Goal: Task Accomplishment & Management: Complete application form

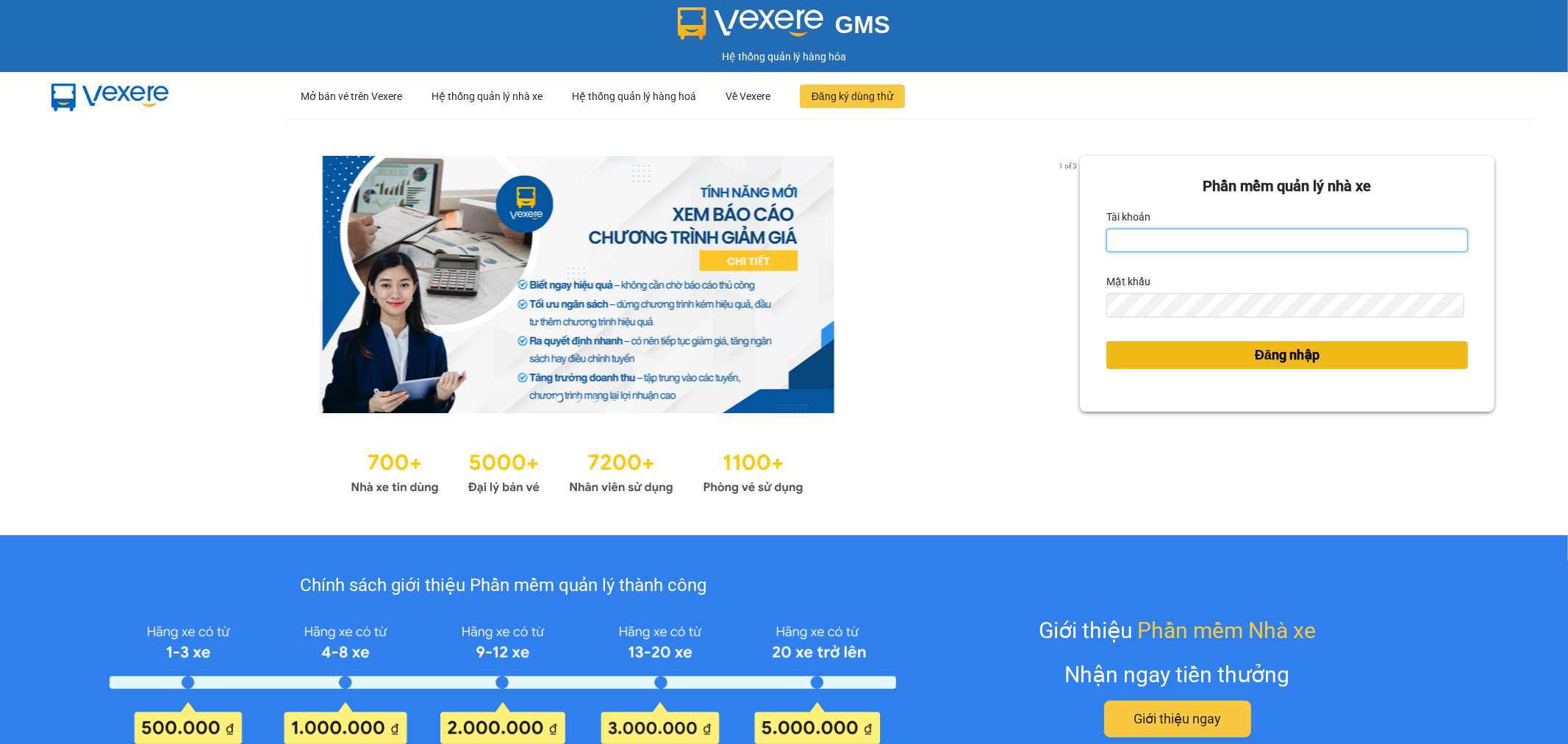
type input "tuanhung.vtp"
click at [1264, 363] on span "Đăng nhập" at bounding box center [1287, 355] width 65 height 20
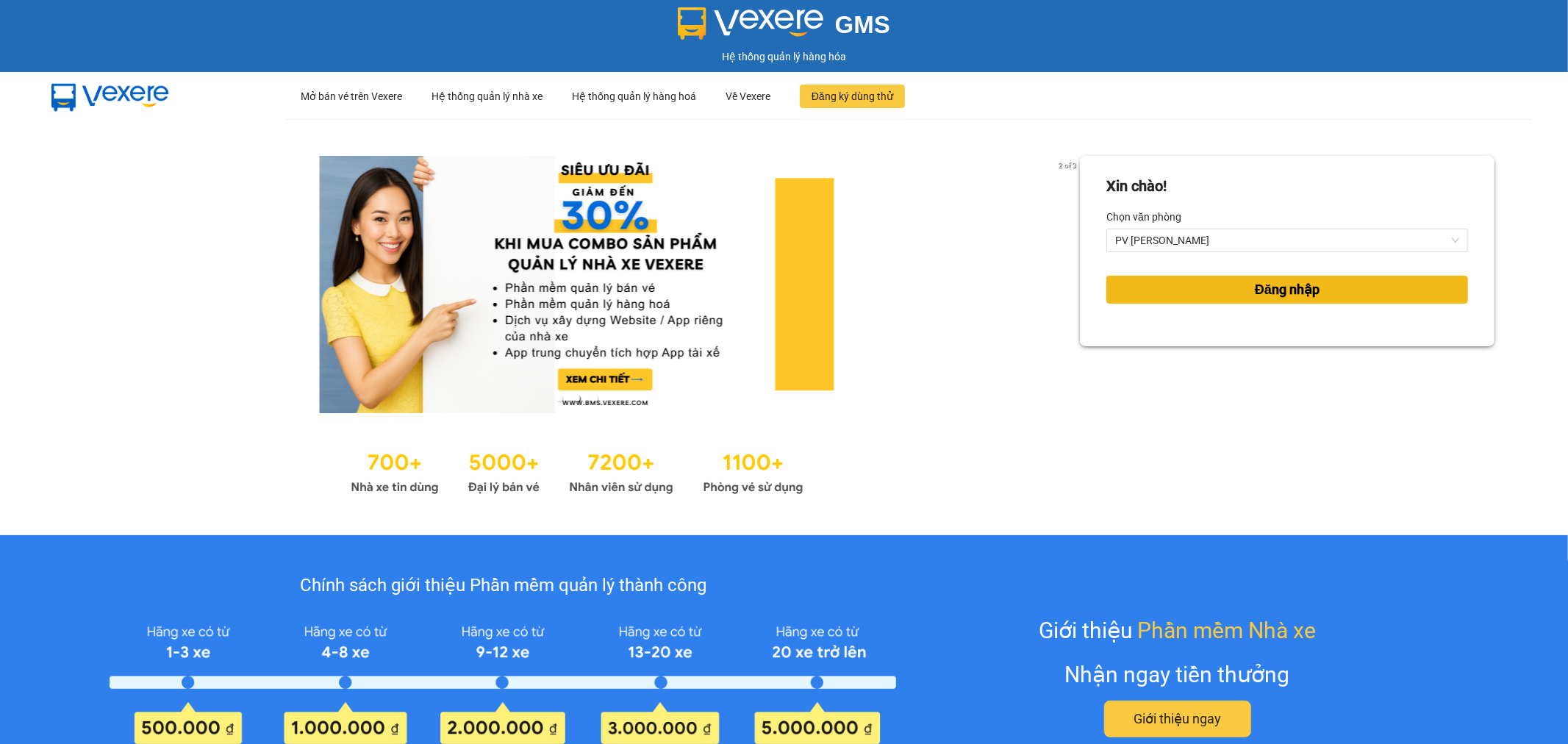
click at [1283, 292] on span "Đăng nhập" at bounding box center [1287, 289] width 65 height 20
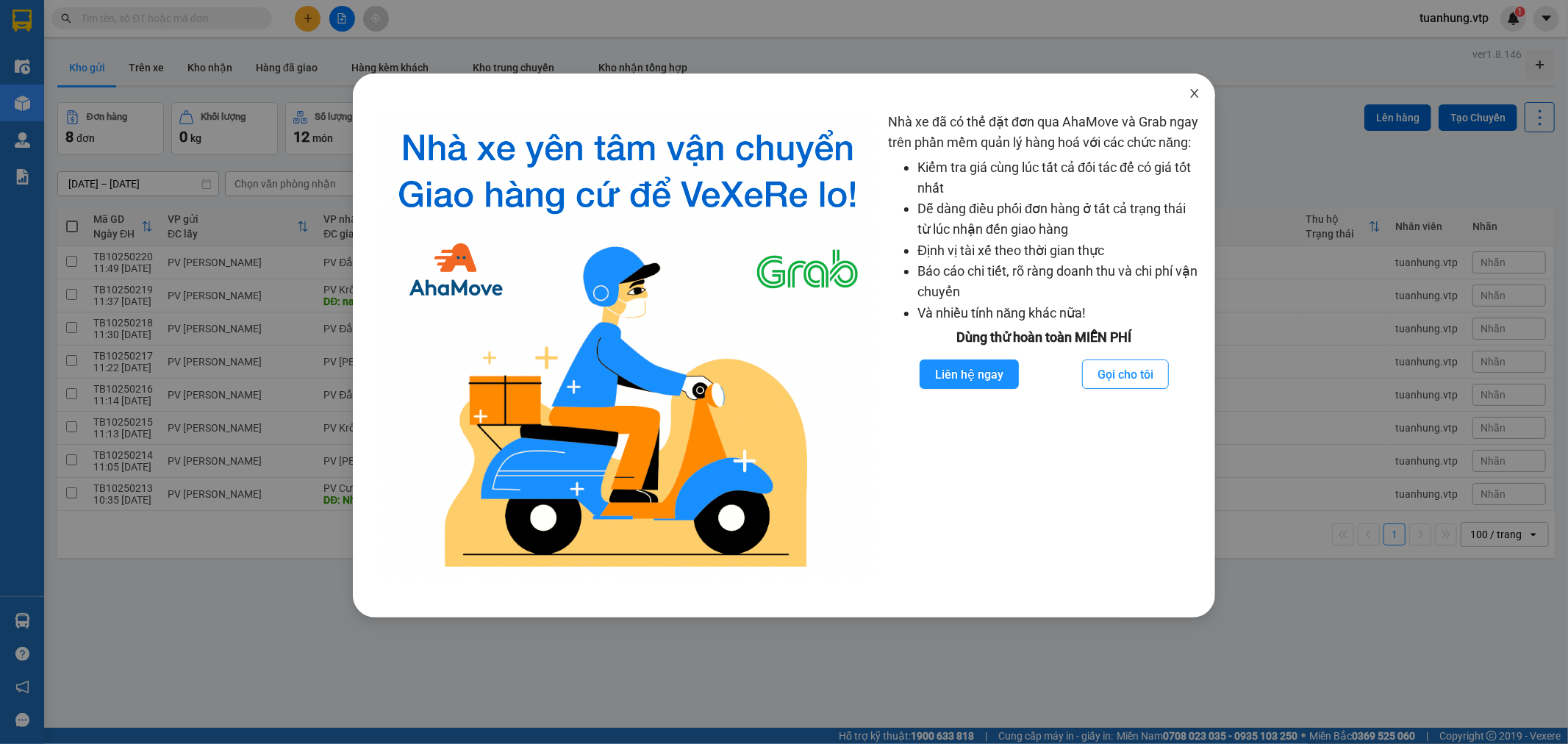
click at [1194, 90] on icon "close" at bounding box center [1194, 93] width 12 height 12
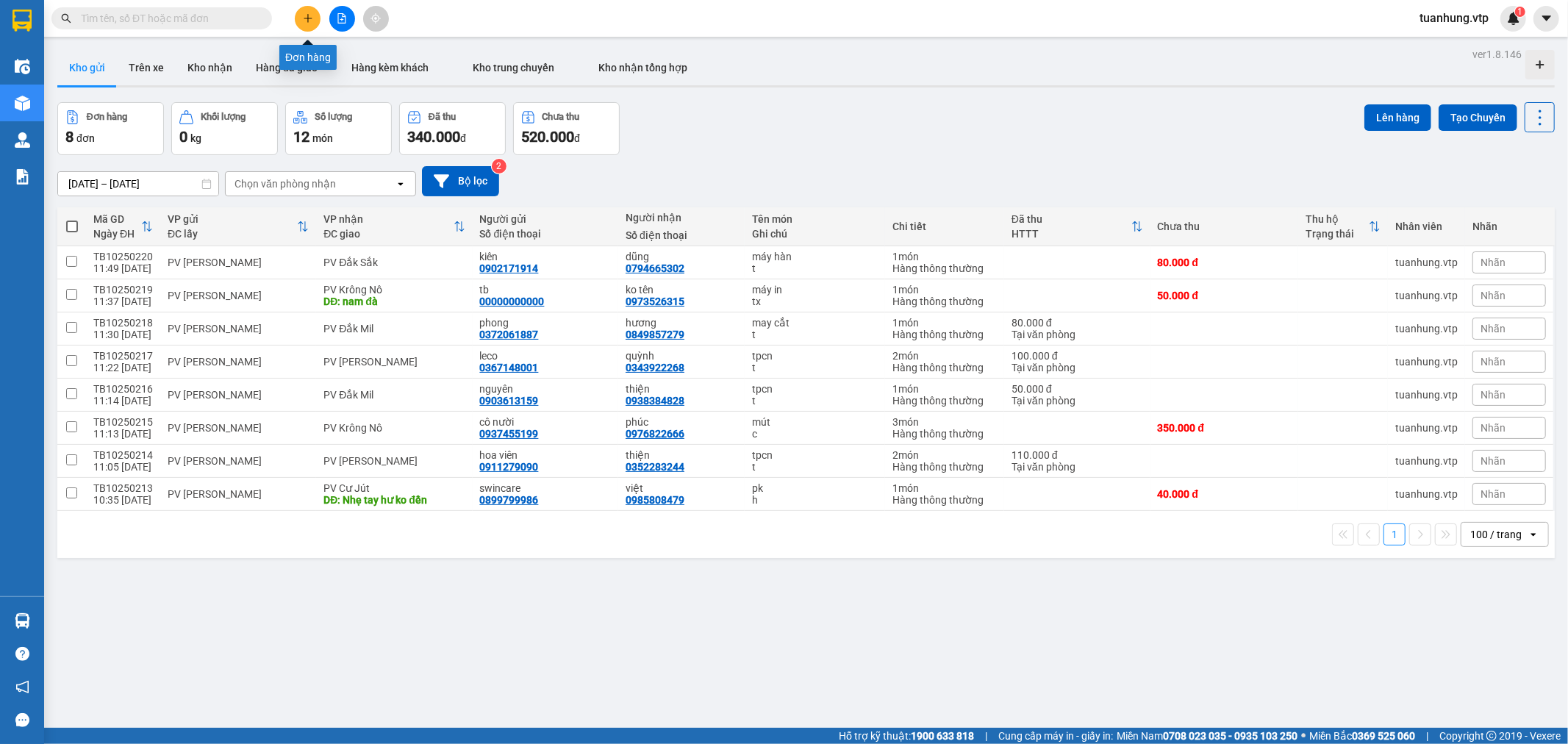
click at [307, 20] on icon "plus" at bounding box center [307, 18] width 10 height 10
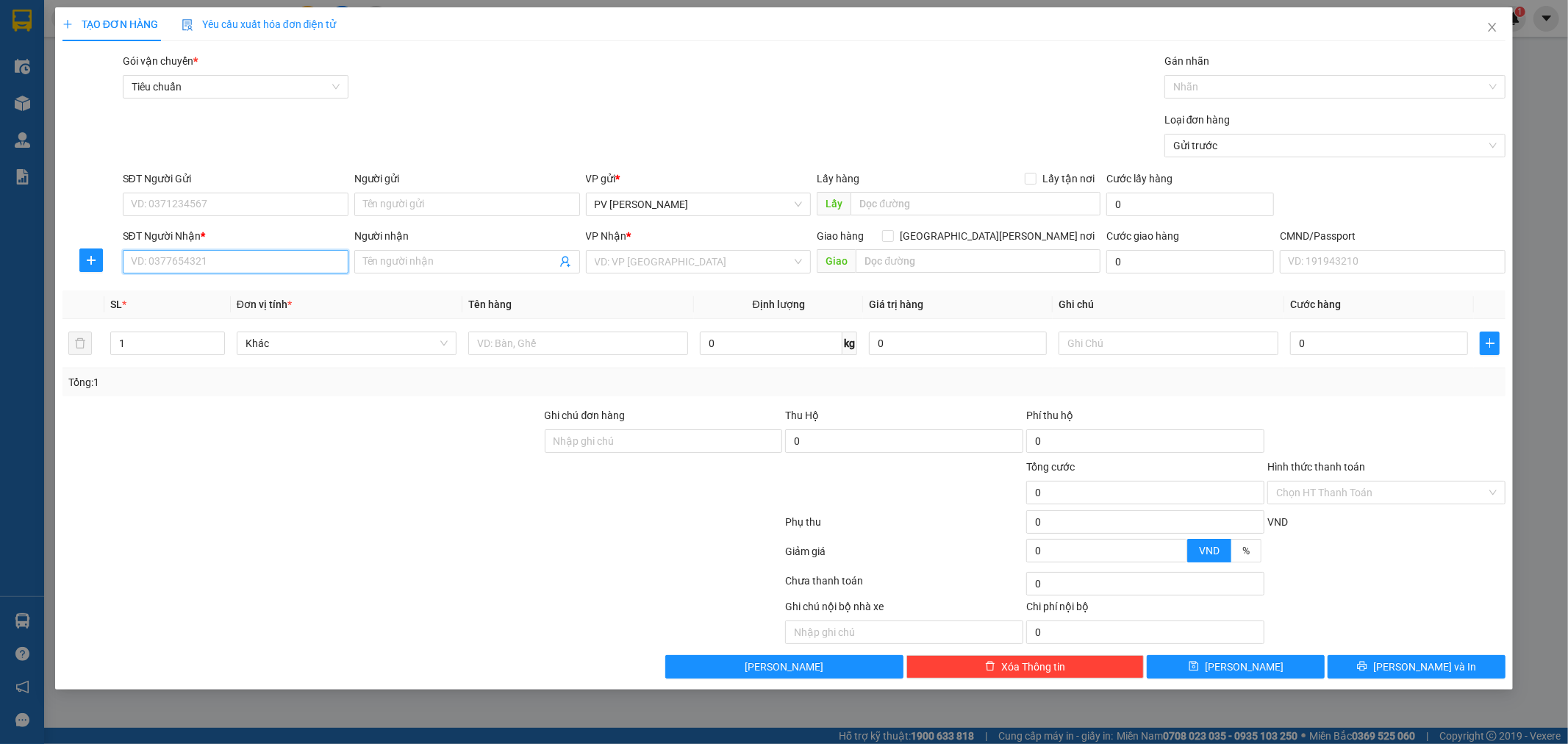
click at [273, 262] on input "SĐT Người Nhận *" at bounding box center [236, 262] width 225 height 24
click at [202, 254] on input "SĐT Người Nhận *" at bounding box center [236, 262] width 225 height 24
type input "0945828679"
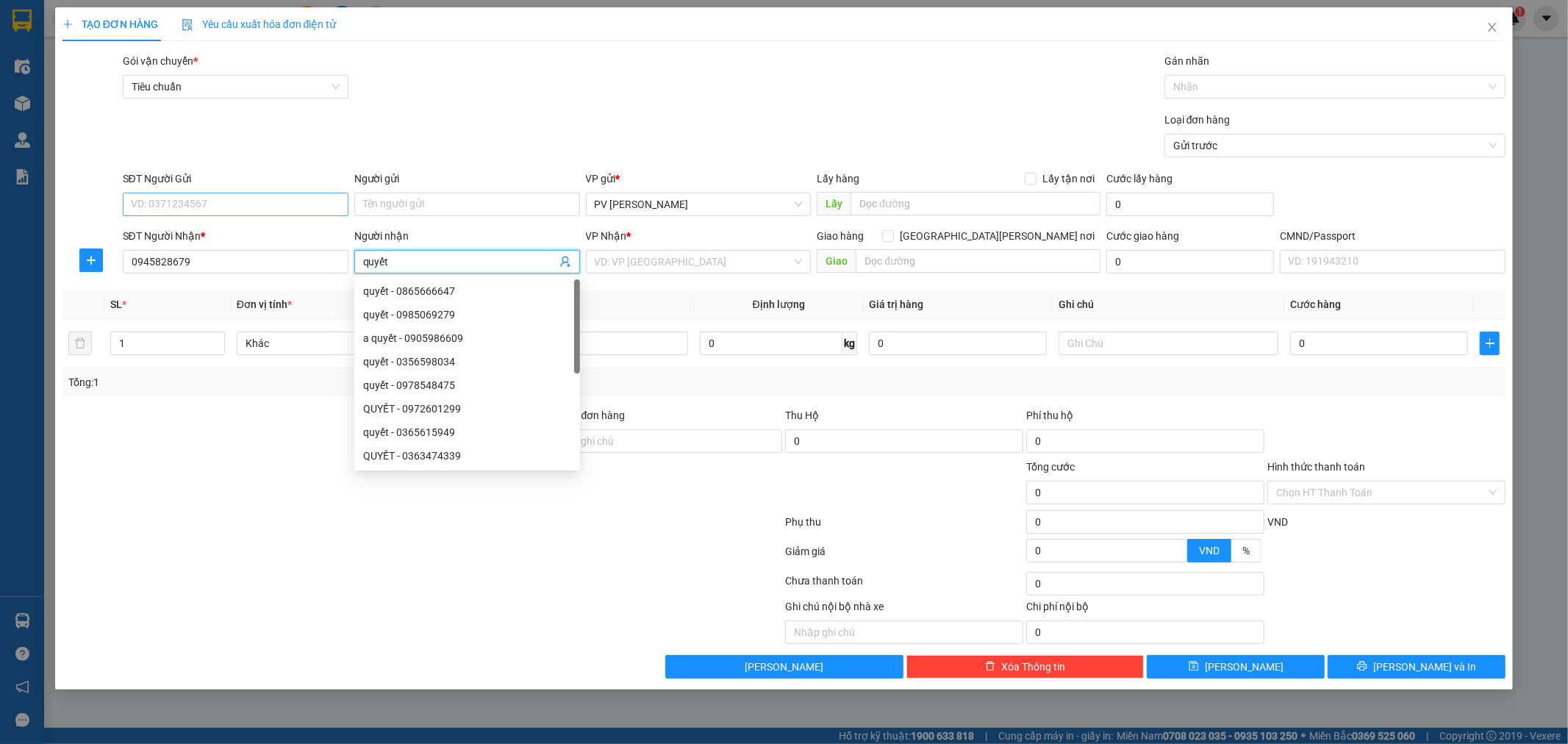
type input "quyết"
click at [280, 209] on input "SĐT Người Gửi" at bounding box center [236, 204] width 225 height 24
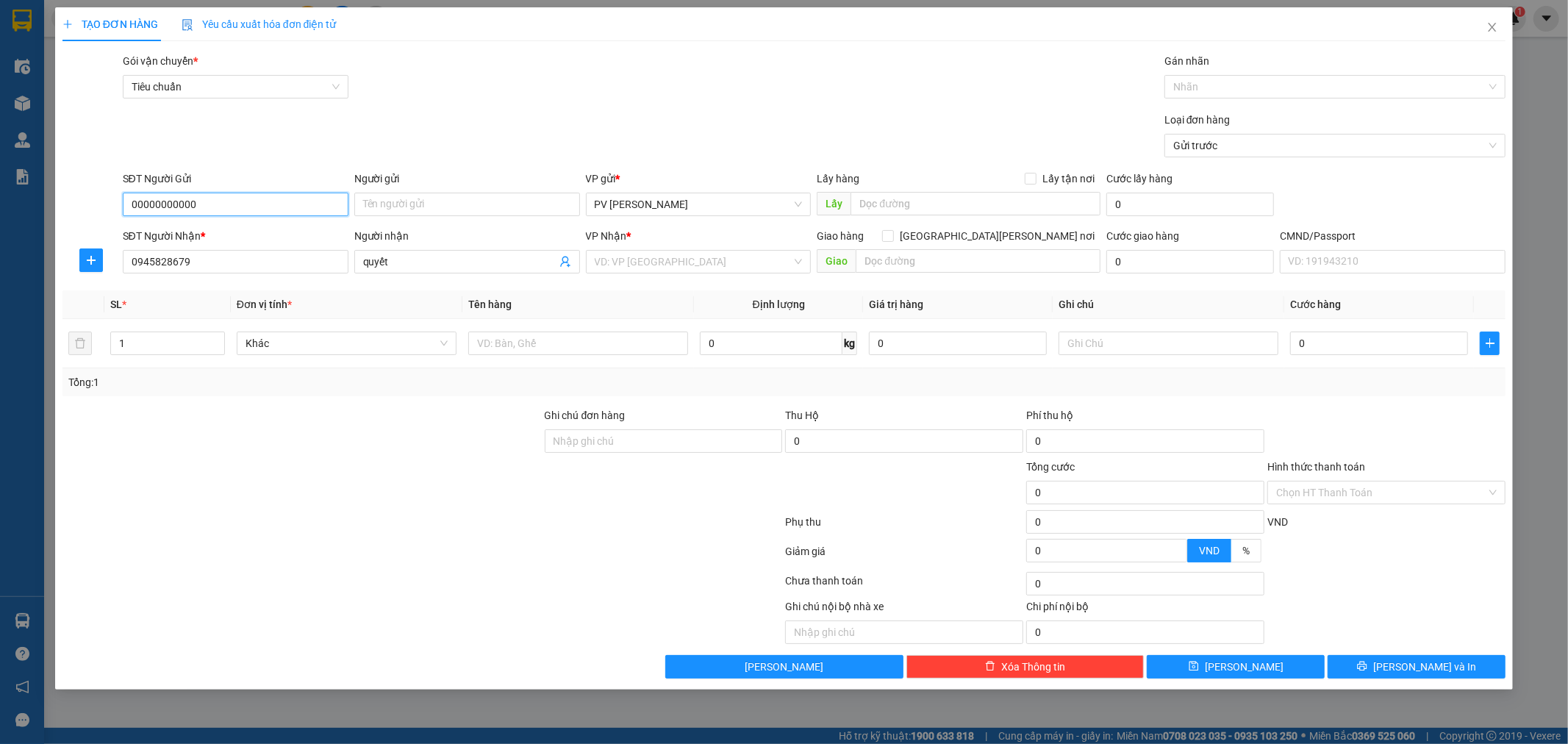
type input "00000000000"
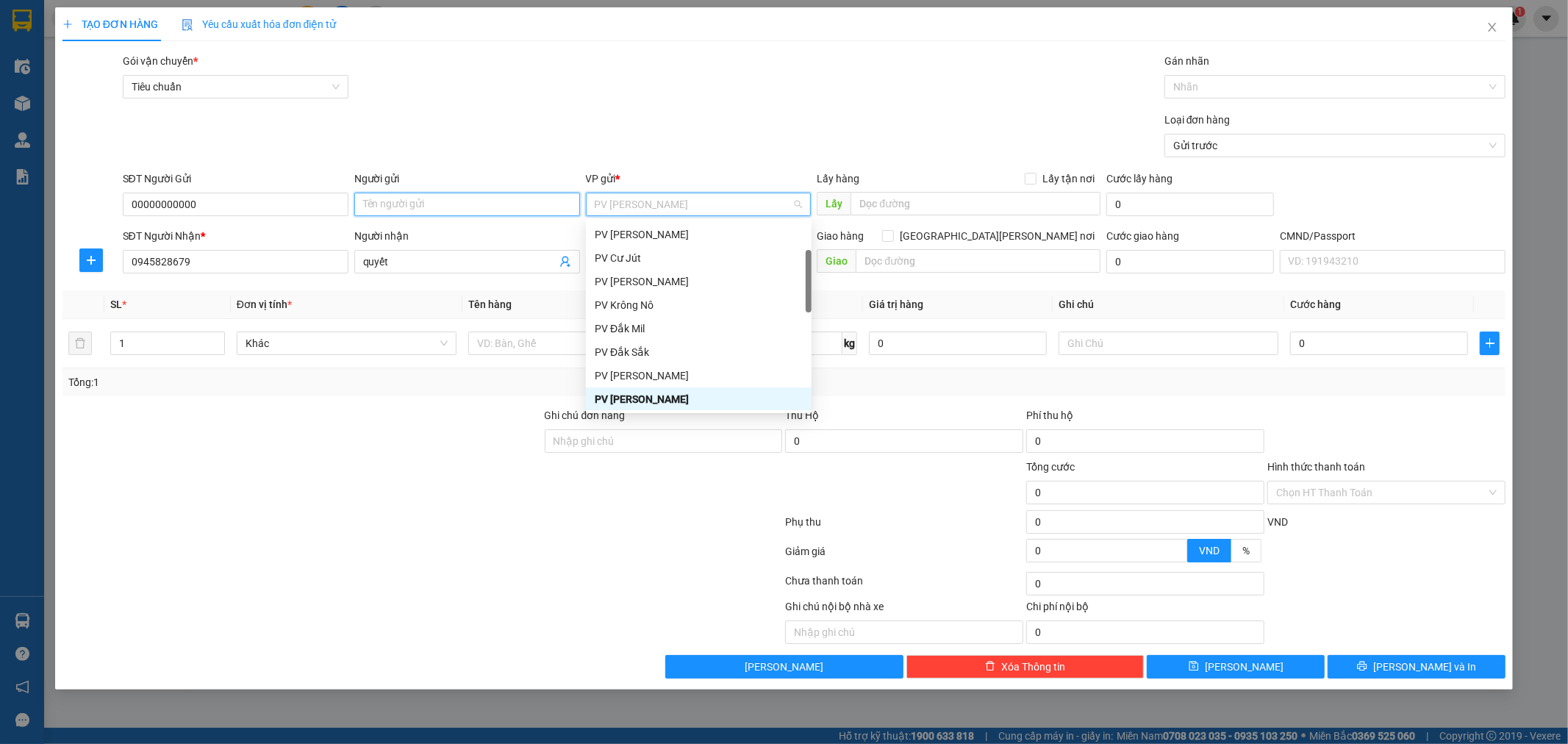
click at [373, 204] on input "Người gửi" at bounding box center [467, 204] width 225 height 24
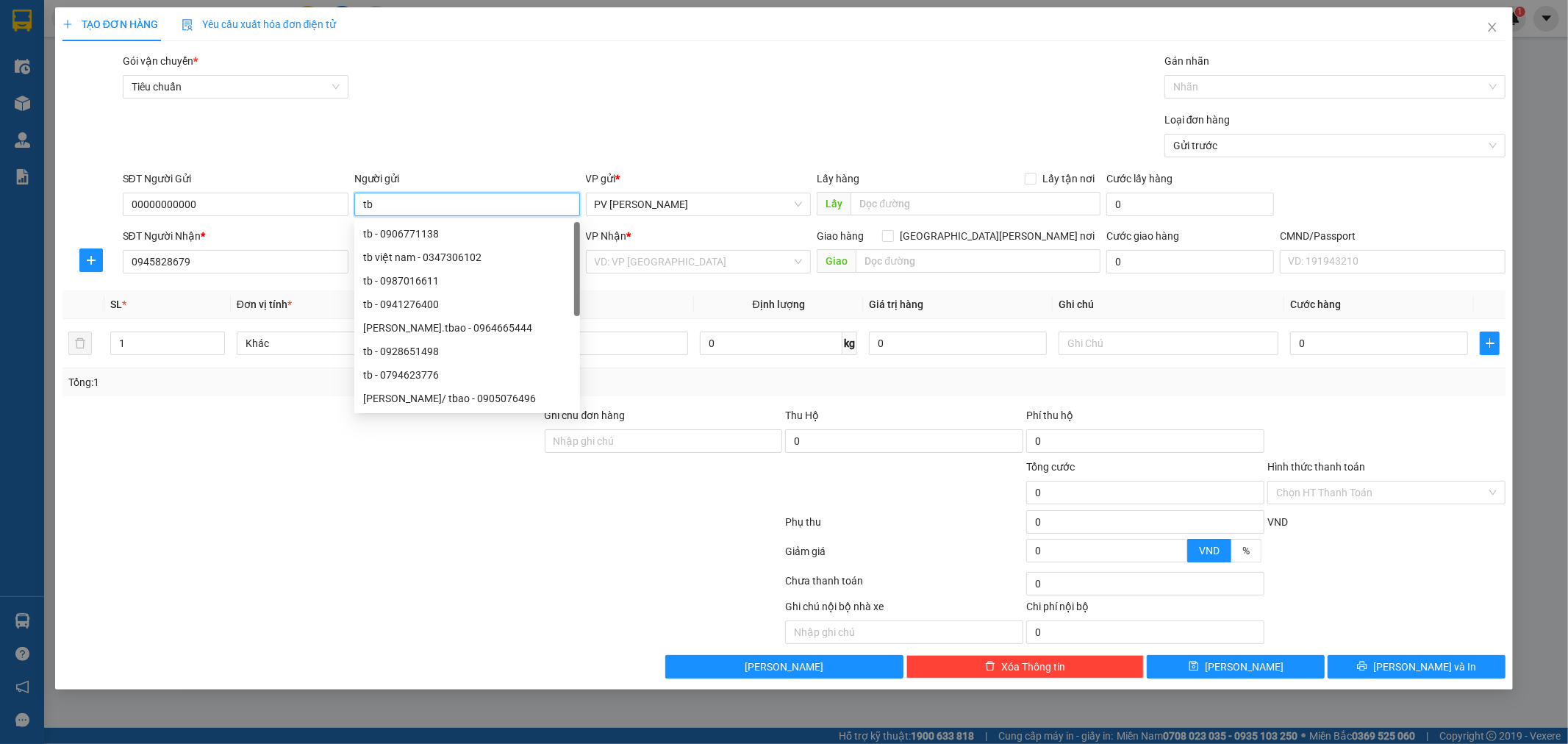
type input "tb"
click at [245, 641] on div at bounding box center [271, 621] width 422 height 46
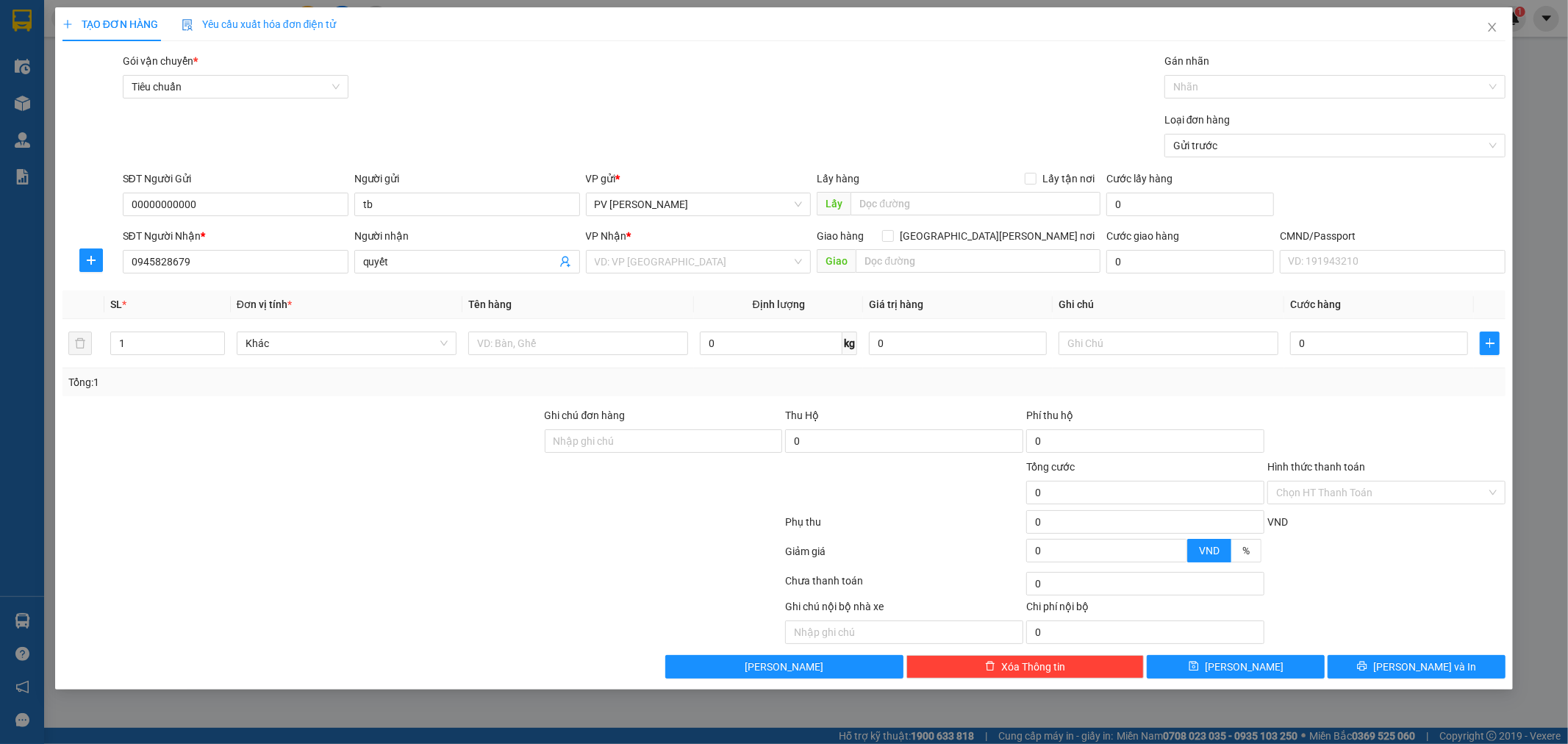
click at [404, 564] on div at bounding box center [423, 553] width 724 height 29
click at [540, 349] on input "text" at bounding box center [578, 344] width 220 height 24
type input "pk"
type input "h"
type input "4"
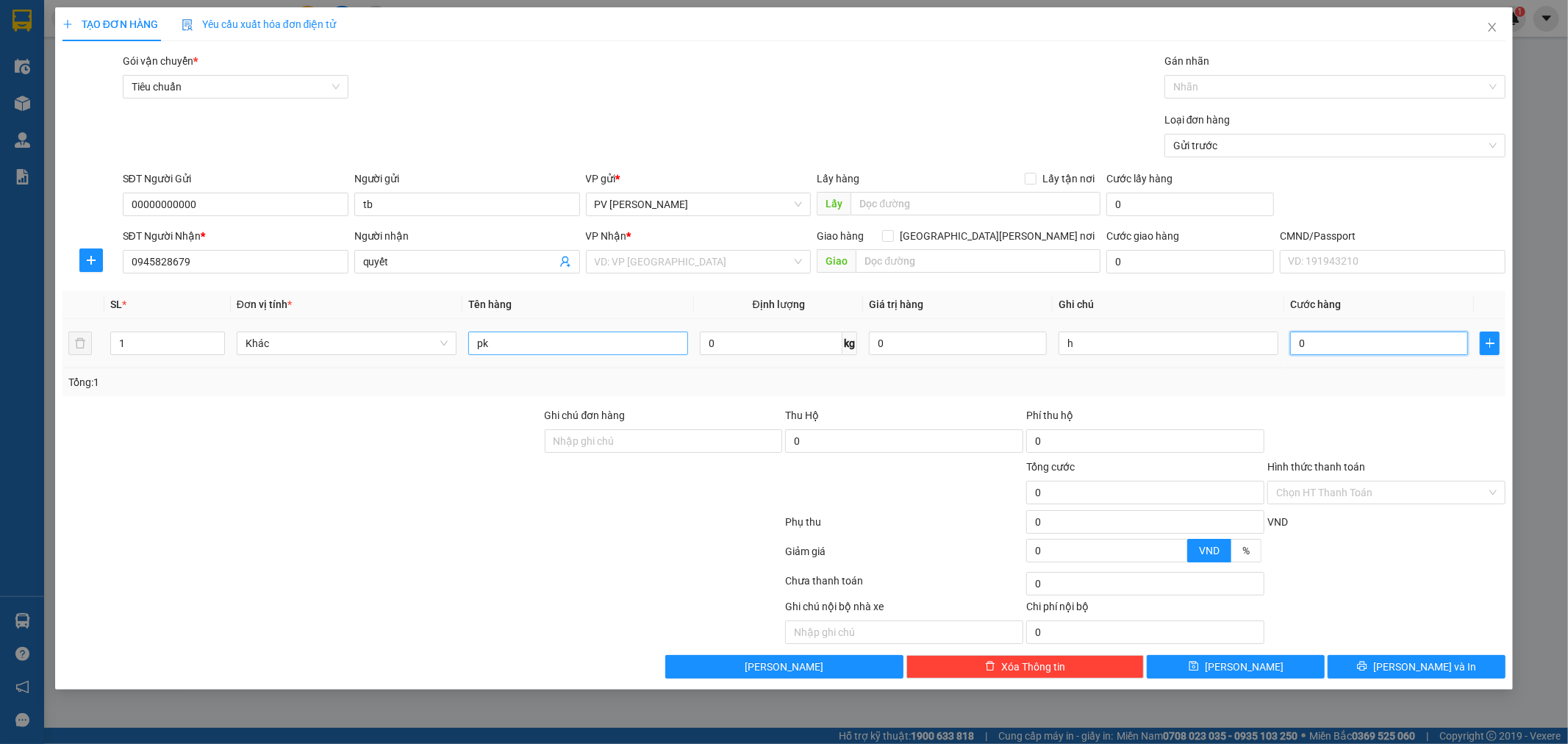
type input "4"
type input "40"
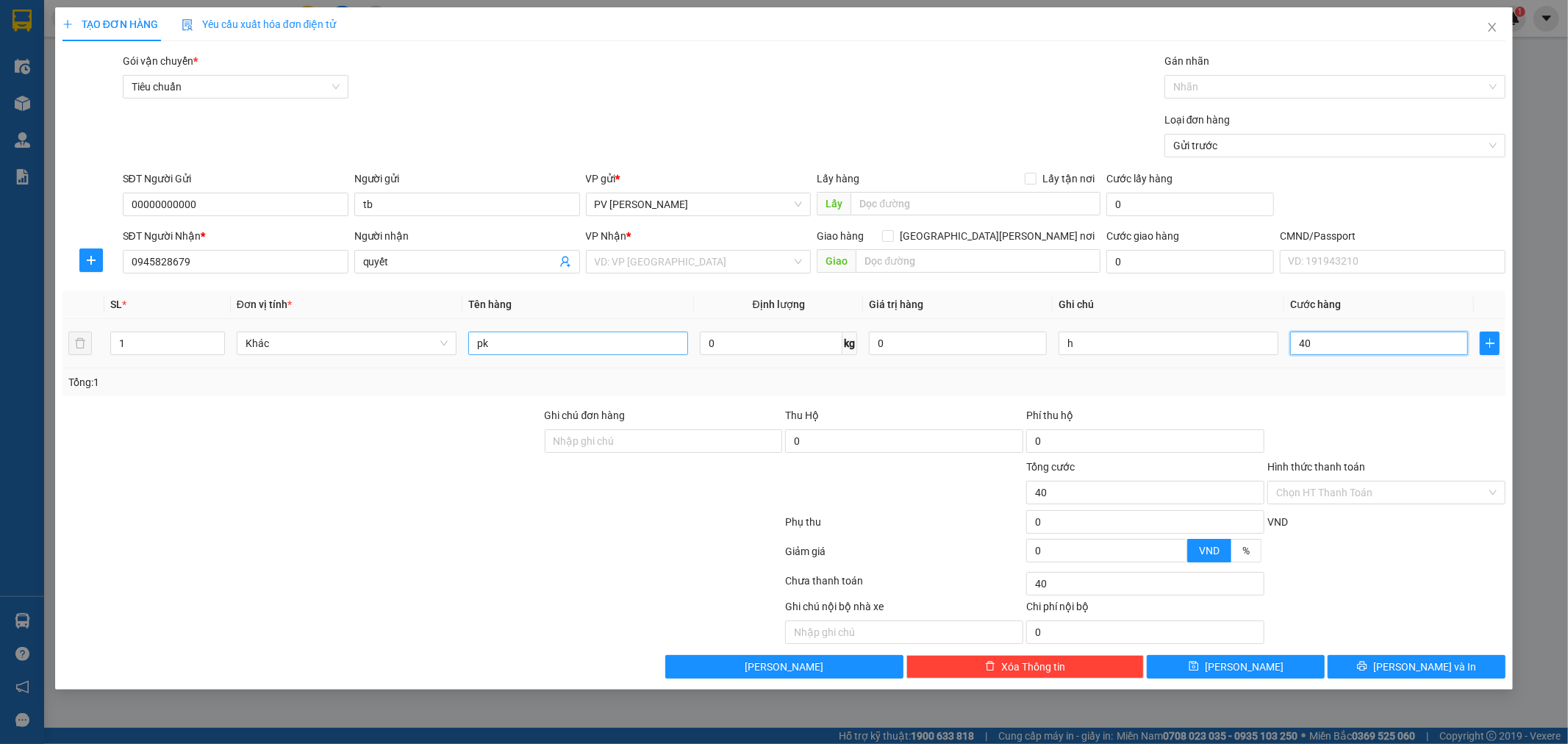
type input "400"
type input "4.000"
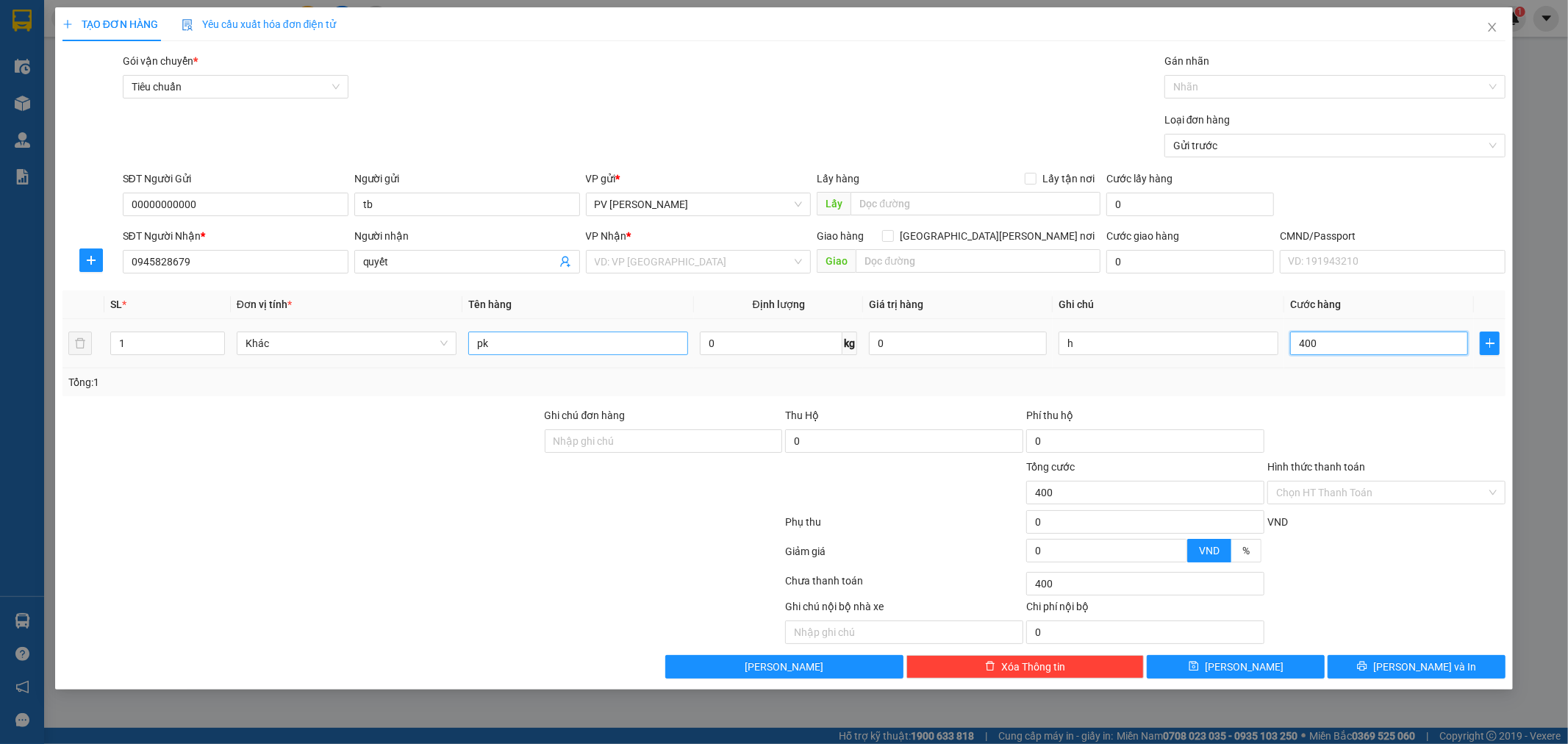
type input "4.000"
type input "40.000"
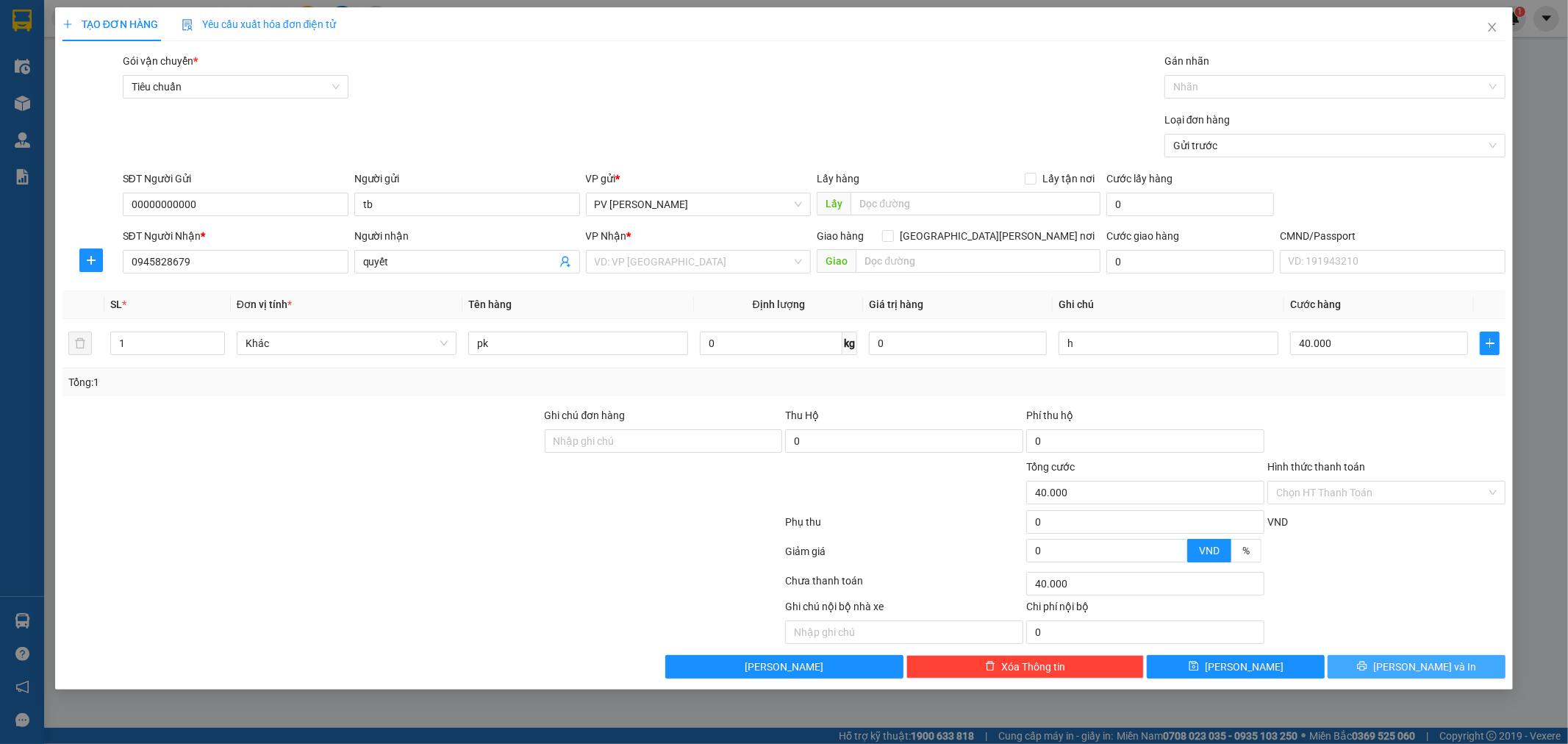
click at [1367, 671] on icon "printer" at bounding box center [1361, 665] width 10 height 10
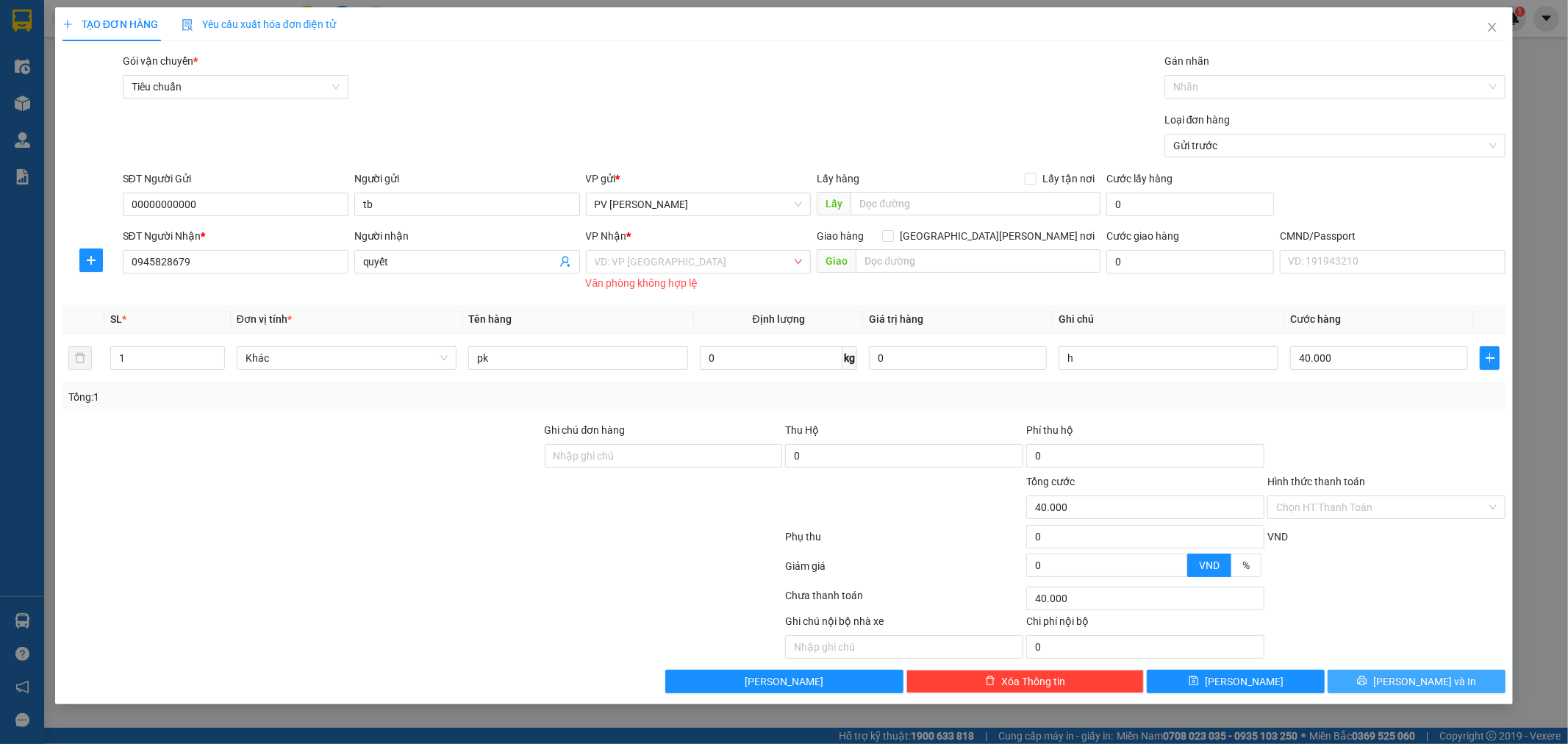
click at [1402, 683] on button "[PERSON_NAME] và In" at bounding box center [1417, 681] width 178 height 24
click at [801, 259] on div "VD: VP [GEOGRAPHIC_DATA]" at bounding box center [698, 262] width 225 height 24
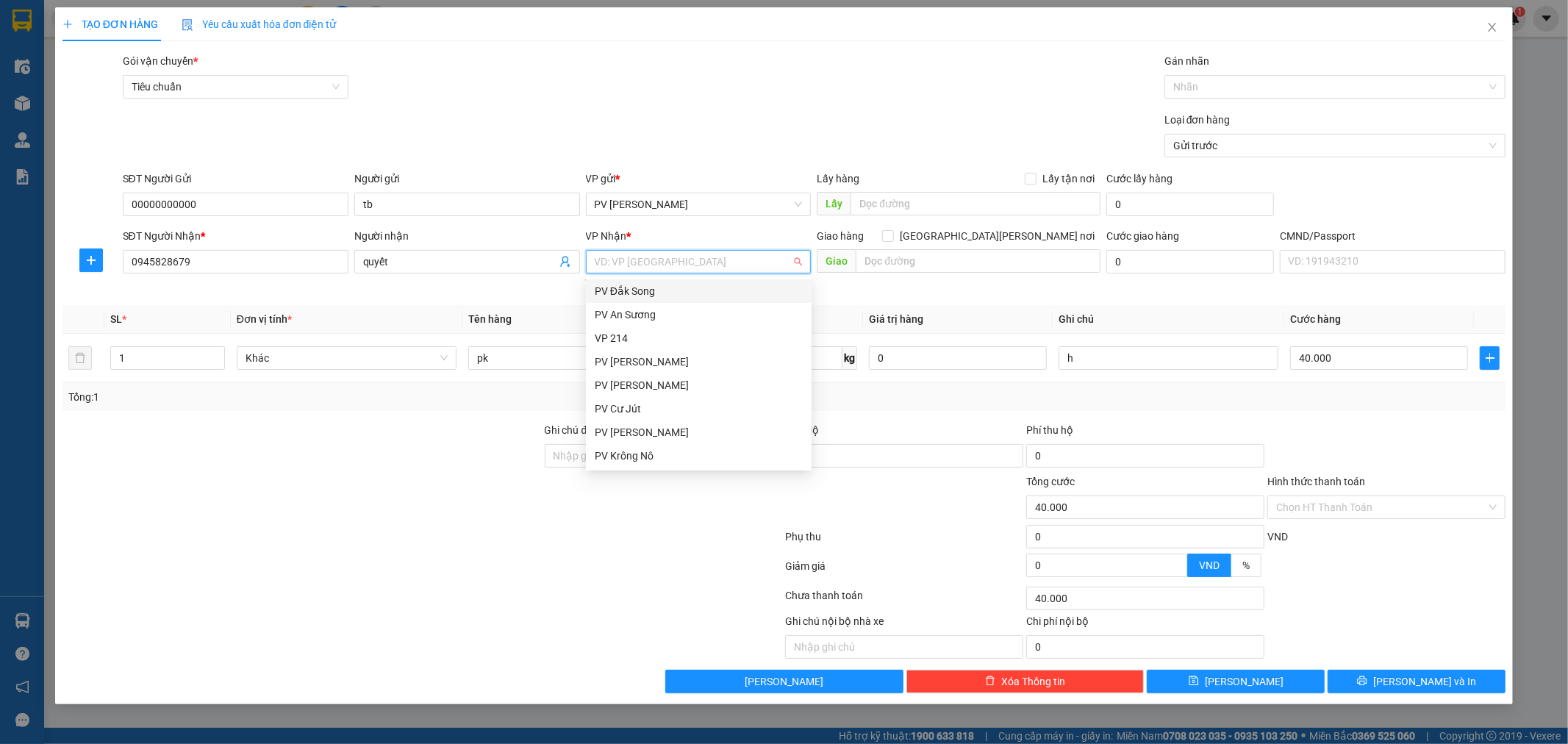
click at [709, 265] on input "search" at bounding box center [693, 262] width 198 height 22
type input "gn"
click at [696, 288] on div "PV [PERSON_NAME]" at bounding box center [698, 291] width 208 height 17
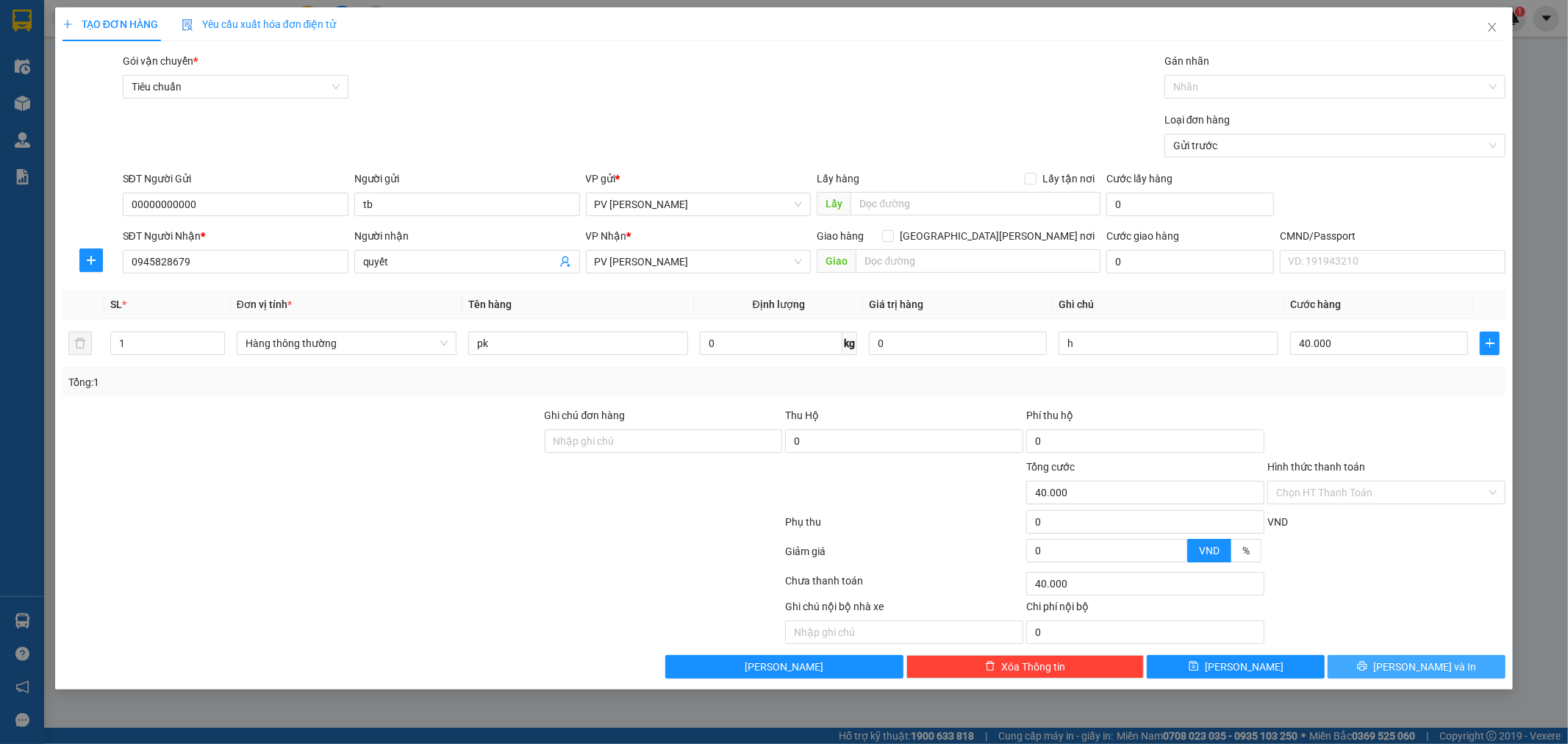
click at [1412, 659] on span "[PERSON_NAME] và In" at bounding box center [1425, 667] width 103 height 17
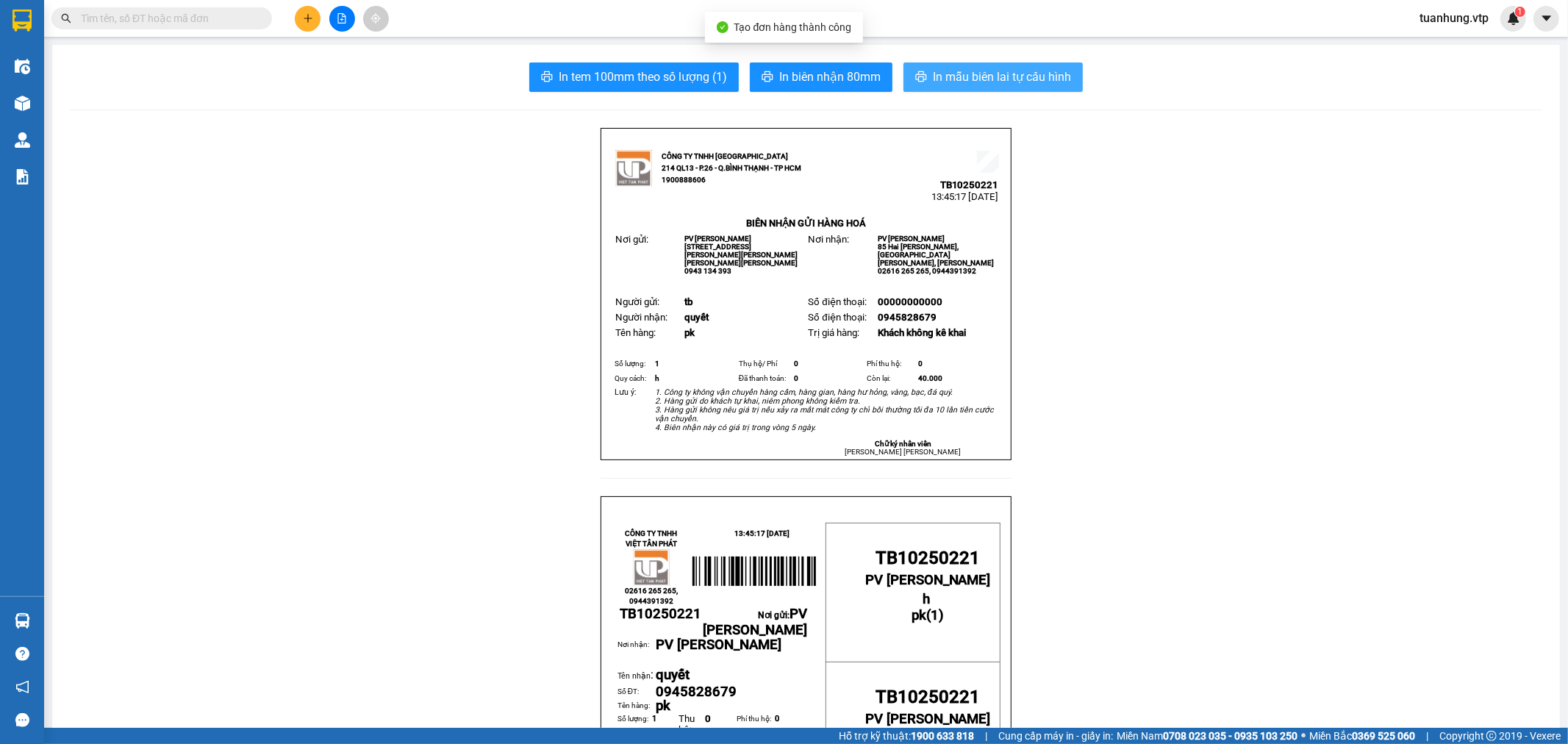
click at [1034, 83] on span "In mẫu biên lai tự cấu hình" at bounding box center [1001, 76] width 138 height 18
click at [309, 18] on icon "plus" at bounding box center [307, 17] width 8 height 1
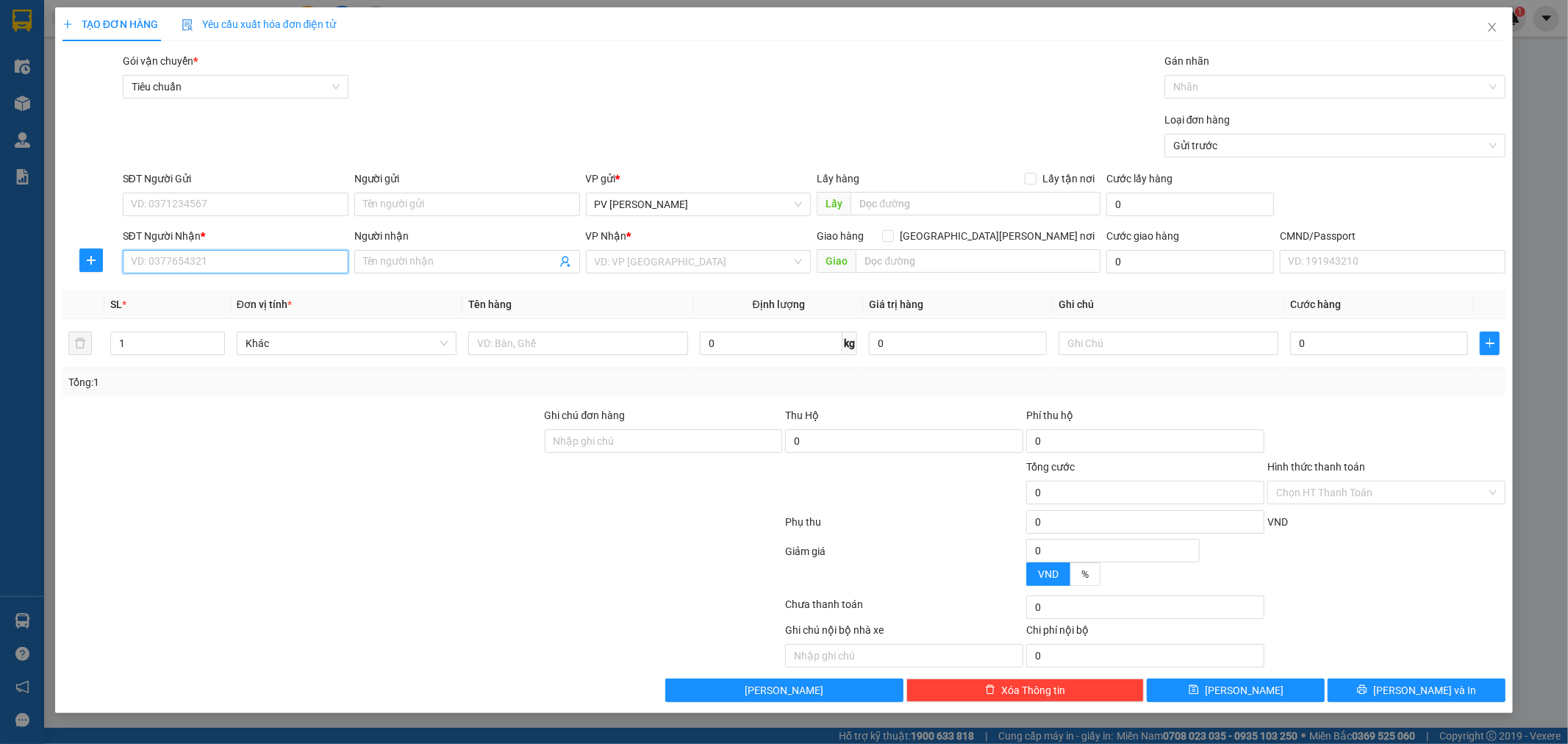
click at [255, 263] on input "SĐT Người Nhận *" at bounding box center [236, 262] width 225 height 24
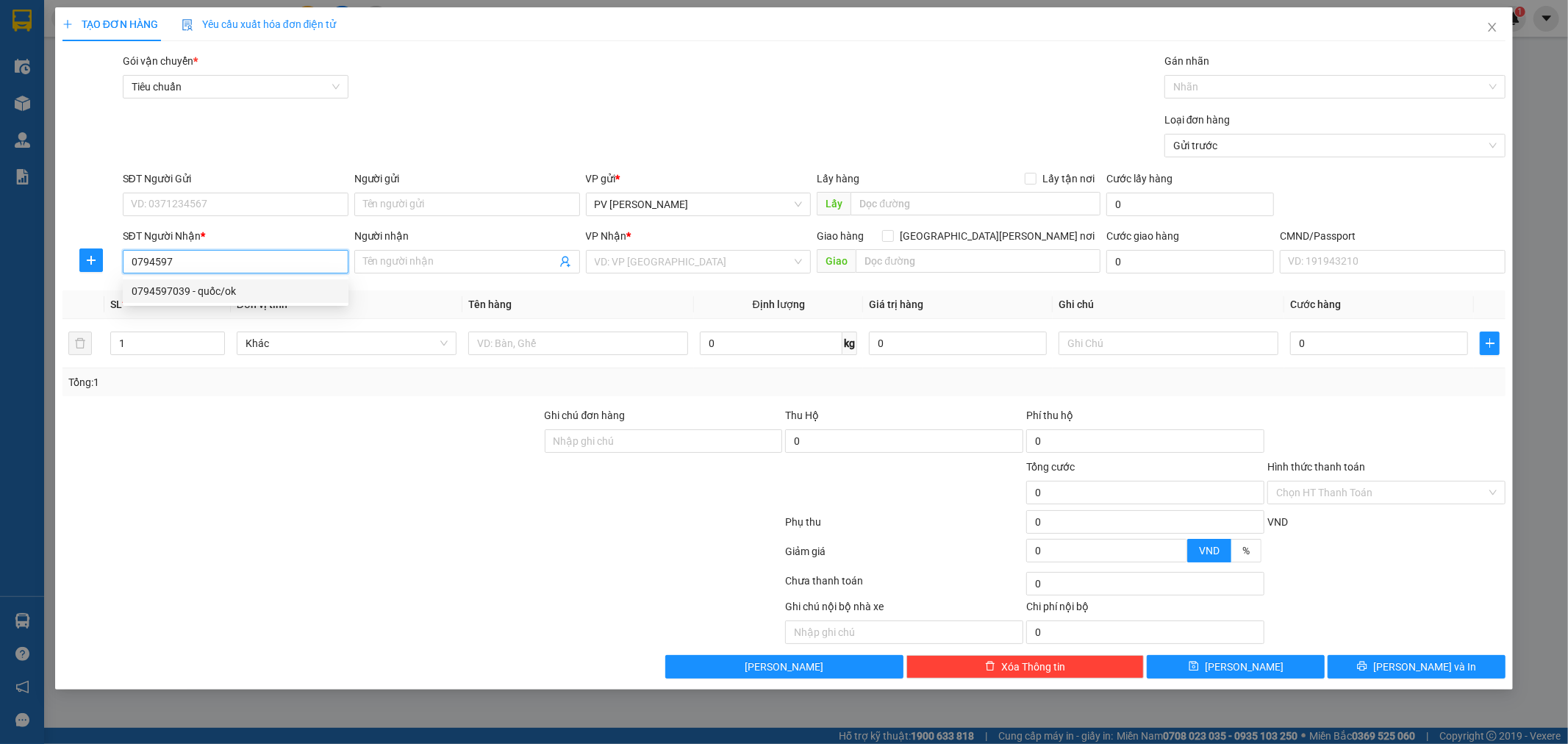
click at [246, 295] on div "0794597039 - quốc/ok" at bounding box center [236, 291] width 208 height 17
type input "0794597039"
type input "quốc/ok"
type input "hn"
type input "0794597039"
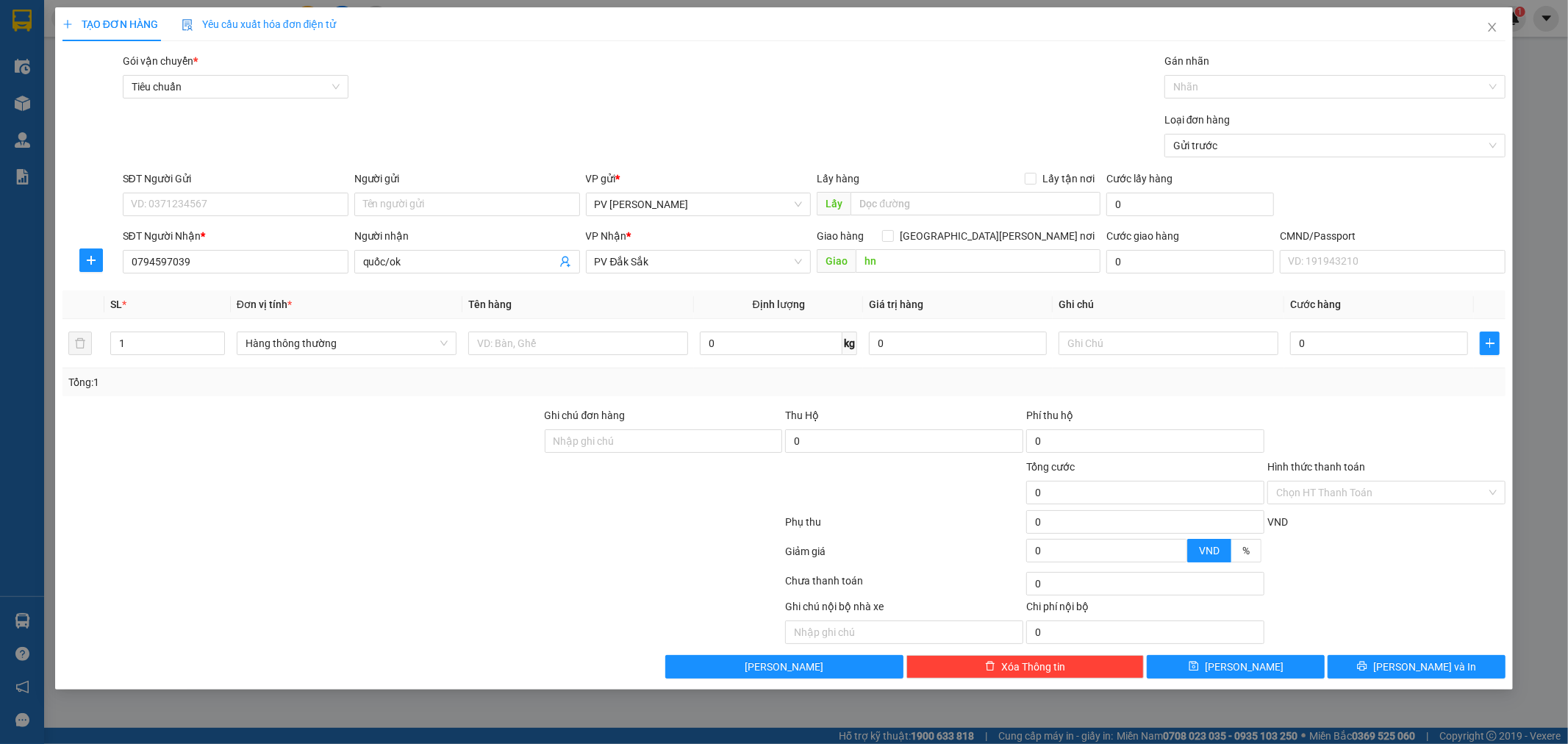
click at [245, 290] on th "Đơn vị tính *" at bounding box center [347, 304] width 232 height 28
click at [409, 262] on input "quốc/ok" at bounding box center [460, 262] width 193 height 17
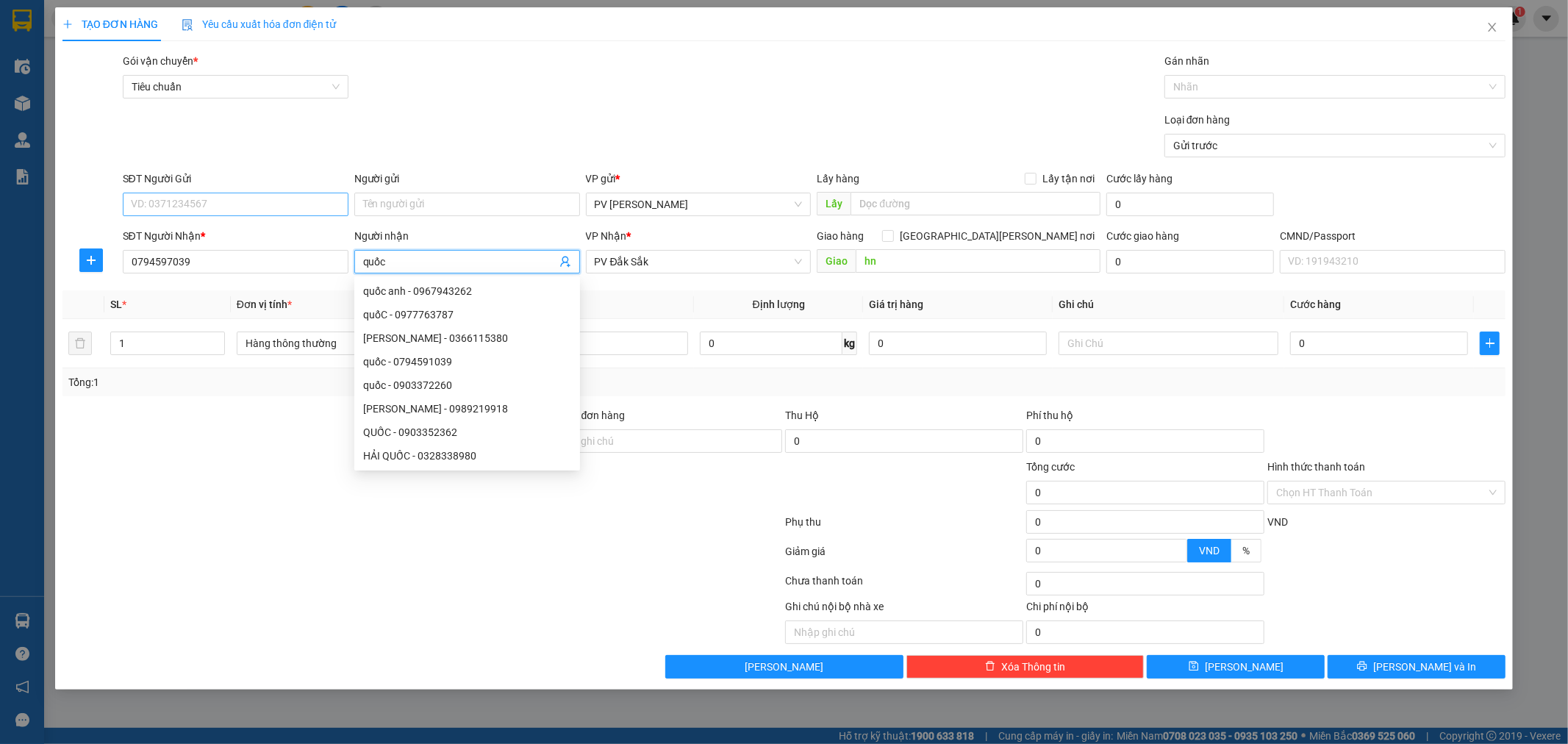
type input "quốc"
click at [275, 211] on input "SĐT Người Gửi" at bounding box center [236, 204] width 225 height 24
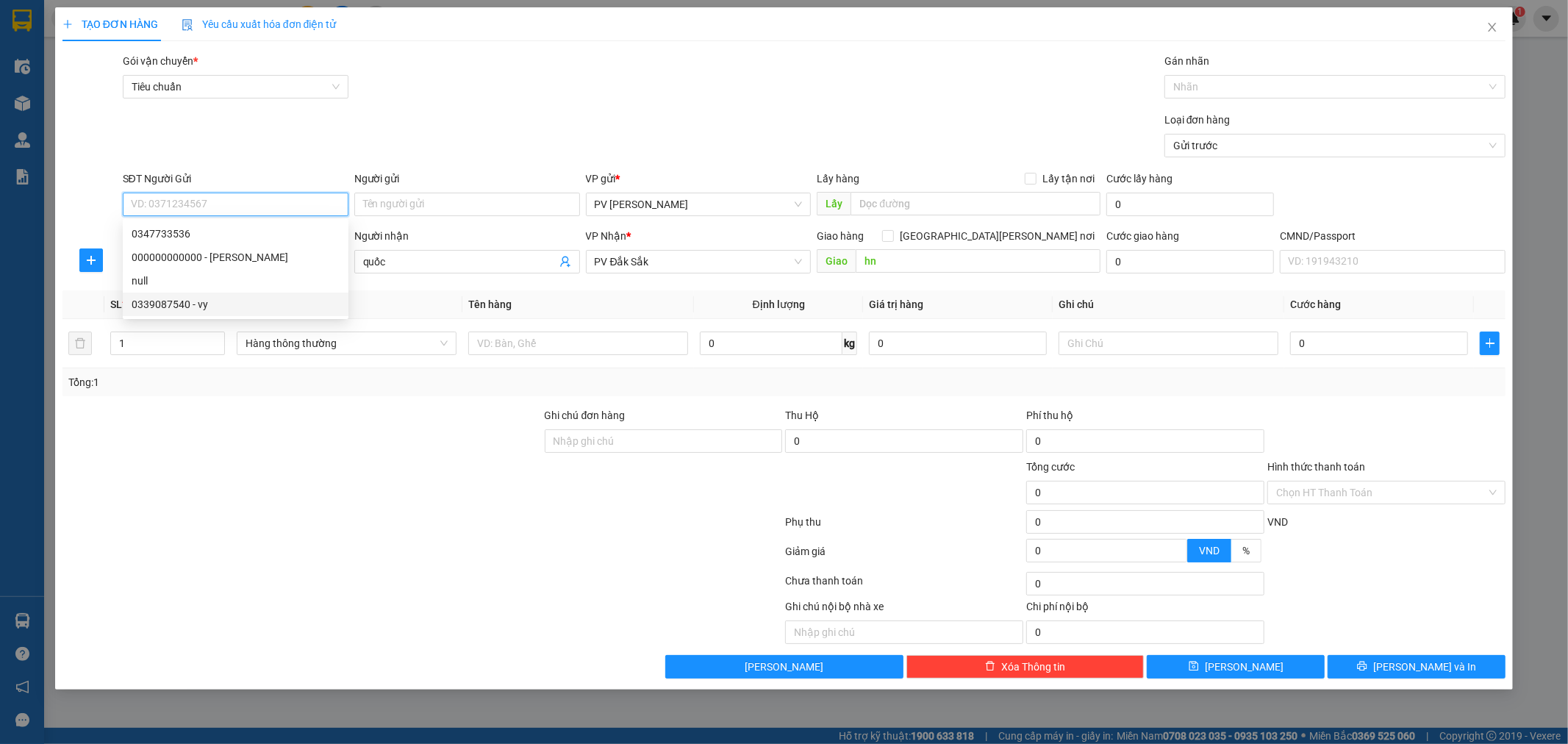
click at [221, 305] on div "0339087540 - vy" at bounding box center [236, 304] width 208 height 17
type input "0339087540"
type input "vy"
click at [134, 352] on input "1" at bounding box center [168, 343] width 114 height 22
type input "2"
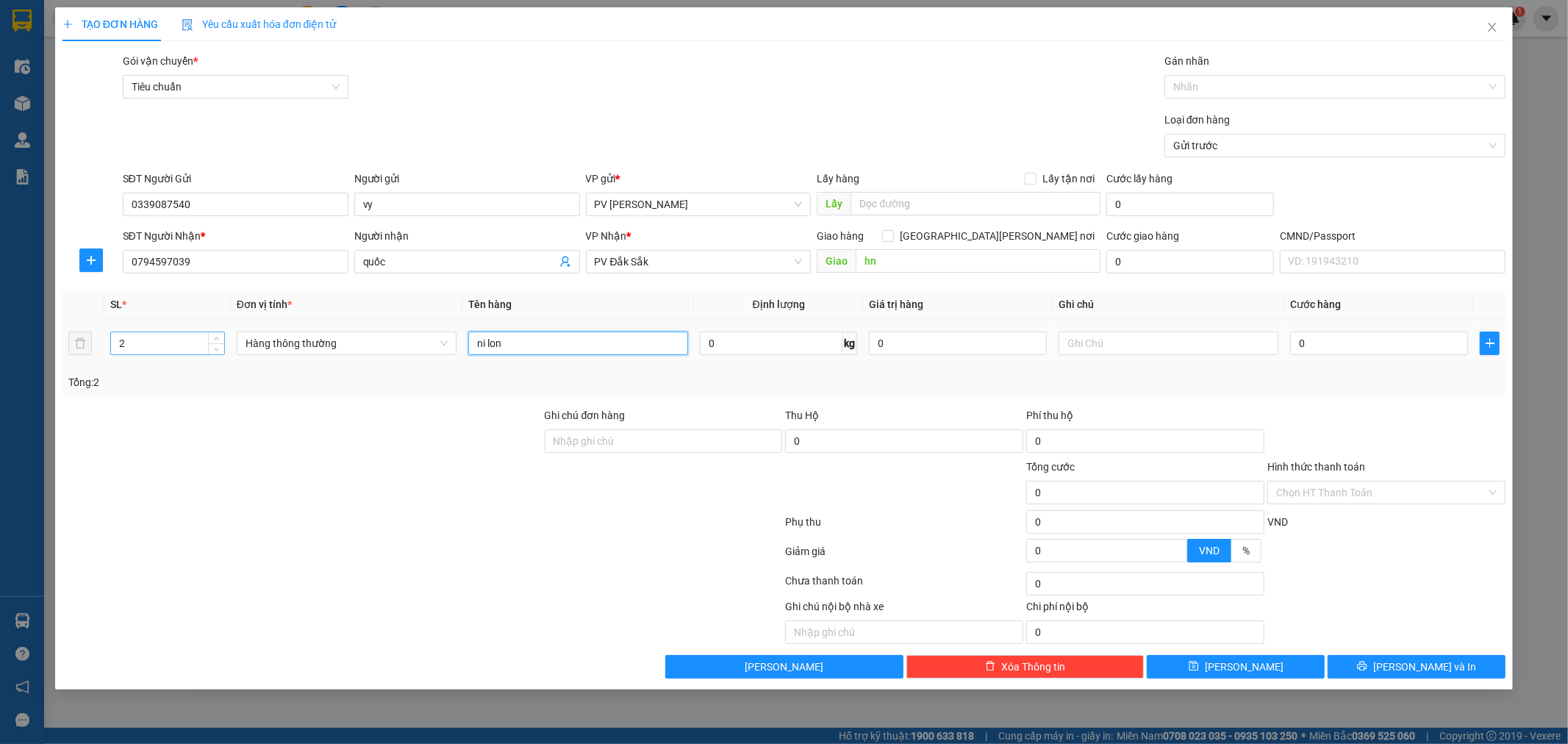
type input "ni lon"
type input "c"
type input "1"
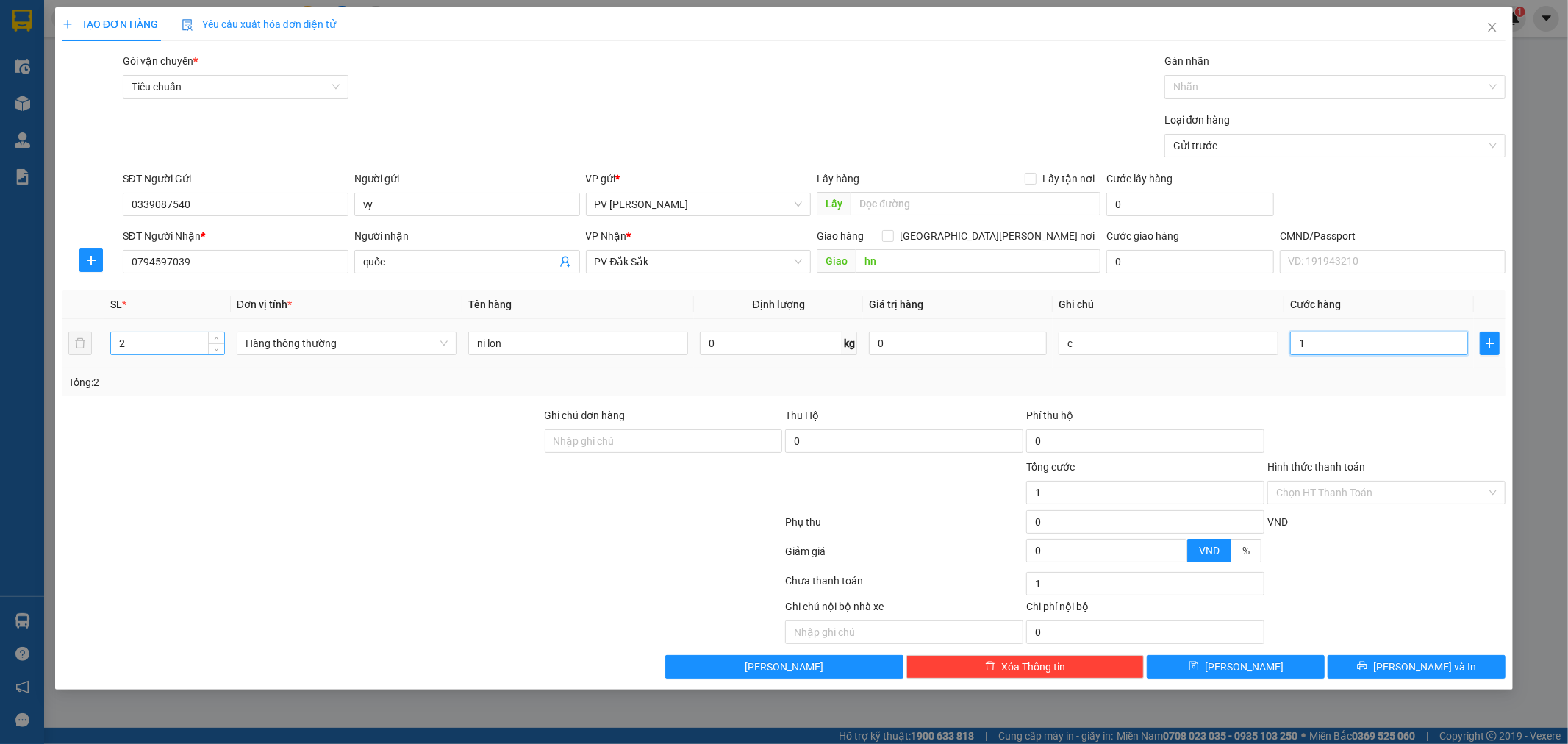
type input "12"
type input "120"
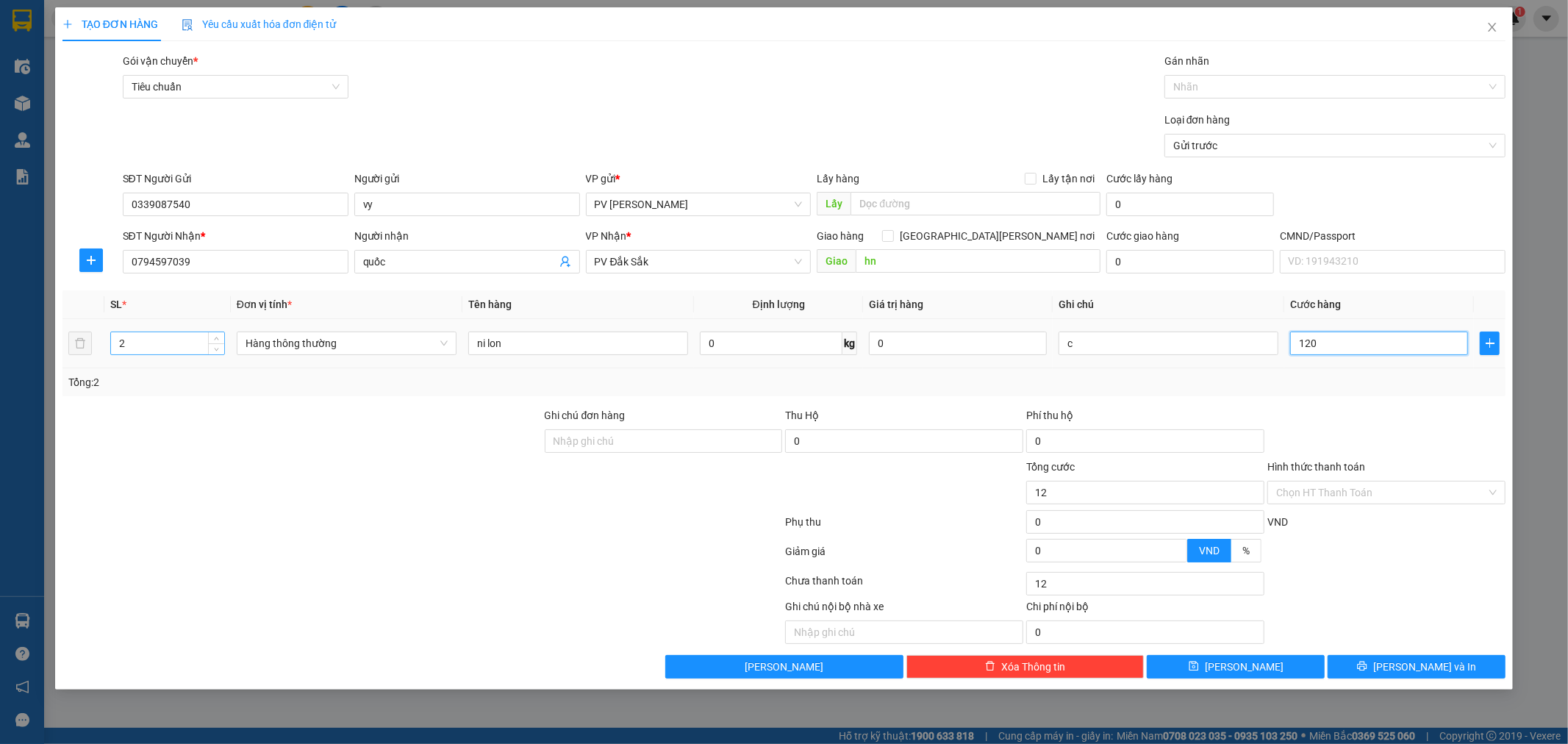
type input "120"
type input "1.200"
type input "12.000"
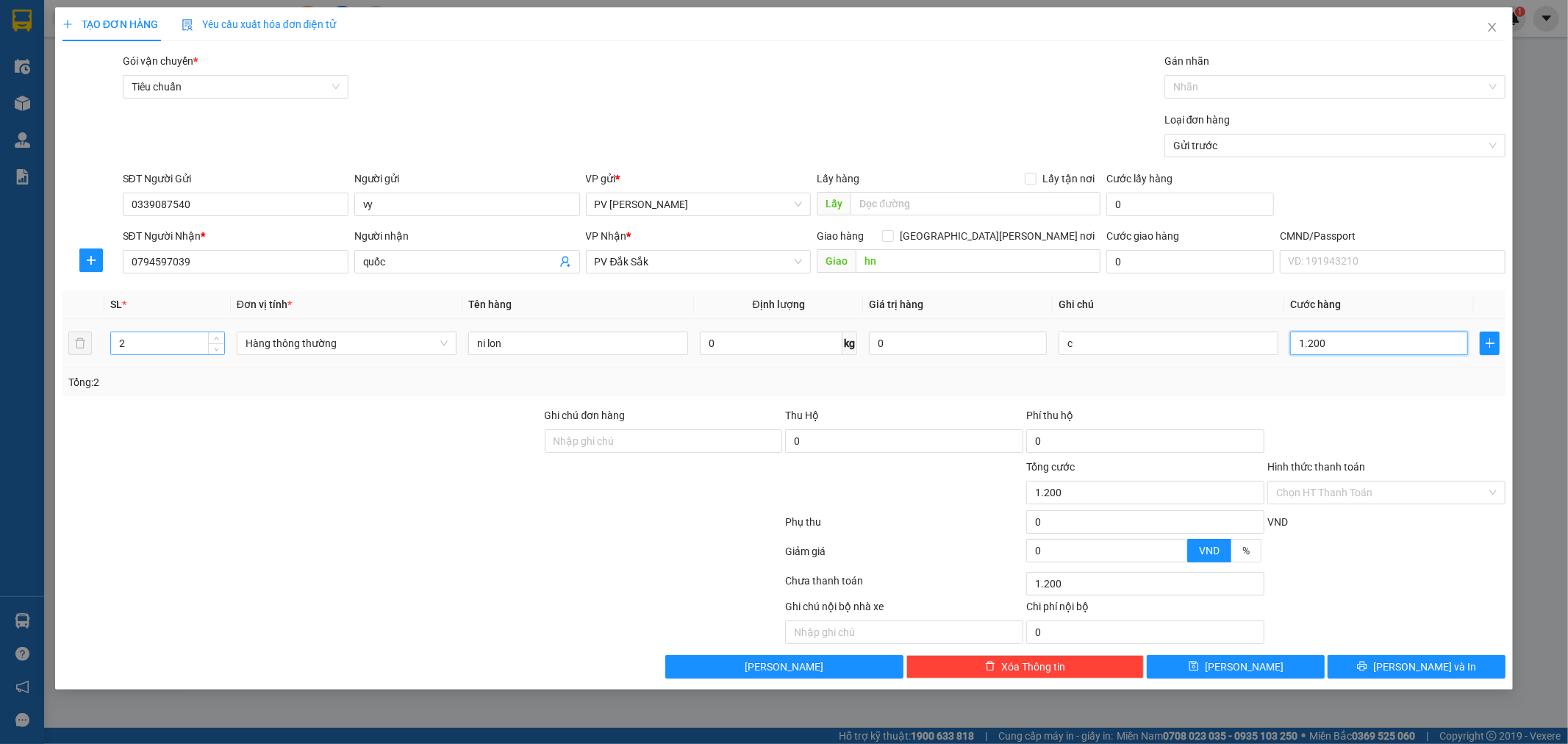
type input "12.000"
type input "120.000"
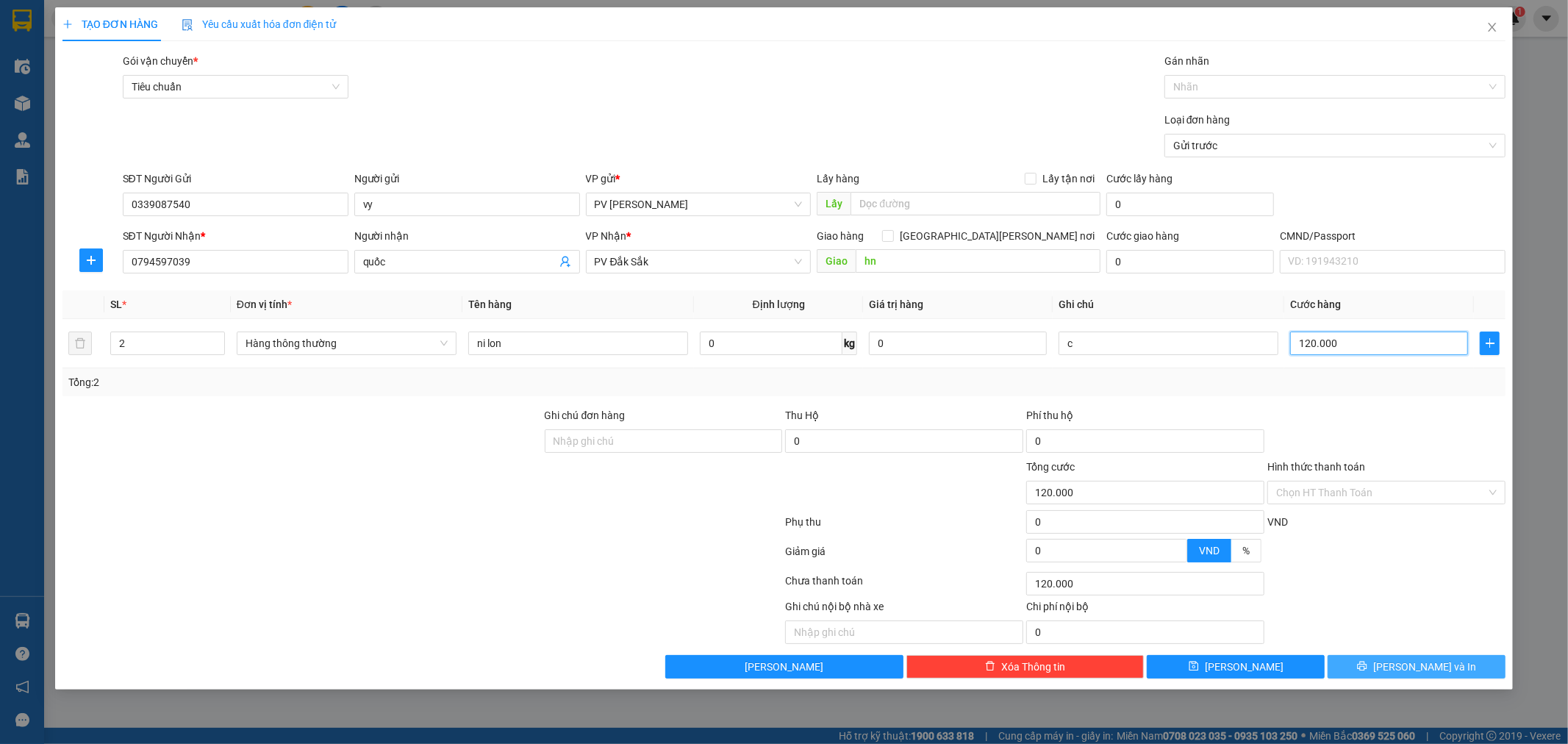
type input "120.000"
click at [1384, 664] on button "[PERSON_NAME] và In" at bounding box center [1417, 667] width 178 height 24
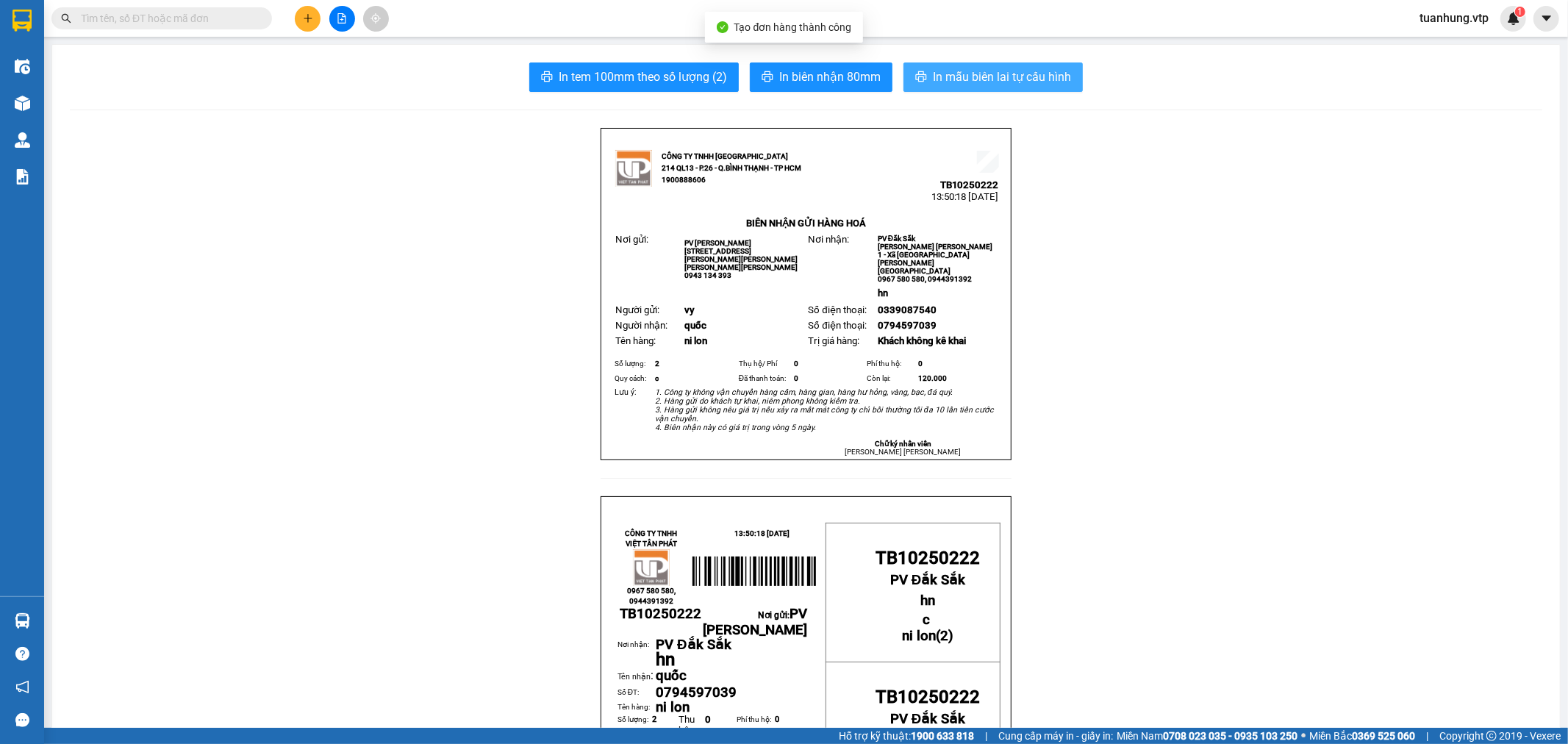
click at [925, 80] on button "In mẫu biên lai tự cấu hình" at bounding box center [993, 76] width 180 height 29
click at [303, 17] on icon "plus" at bounding box center [307, 18] width 10 height 10
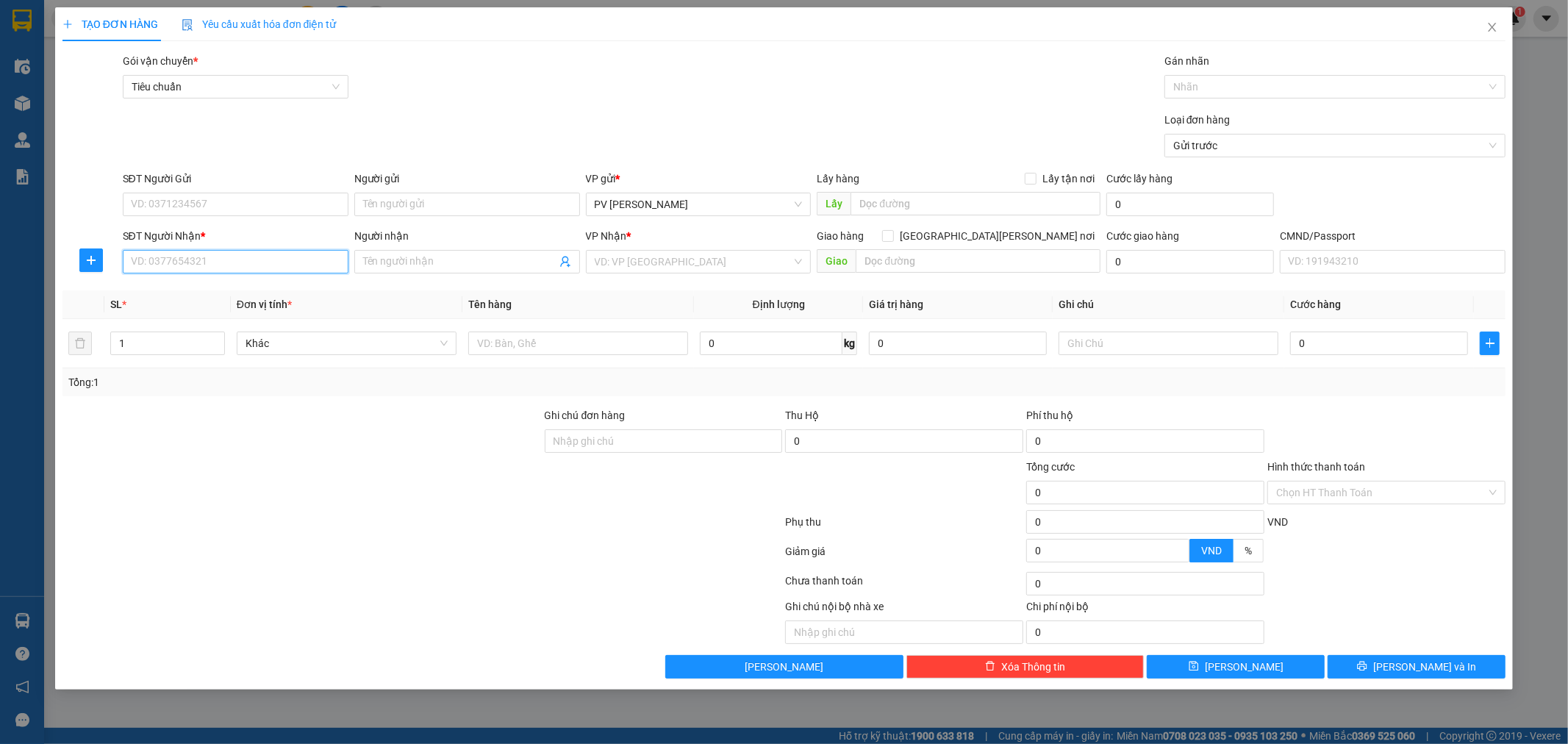
click at [289, 256] on input "SĐT Người Nhận *" at bounding box center [236, 262] width 225 height 24
type input "0837777048"
click at [311, 290] on div "0837777048 - minh" at bounding box center [236, 291] width 208 height 17
type input "minh"
type input "hn"
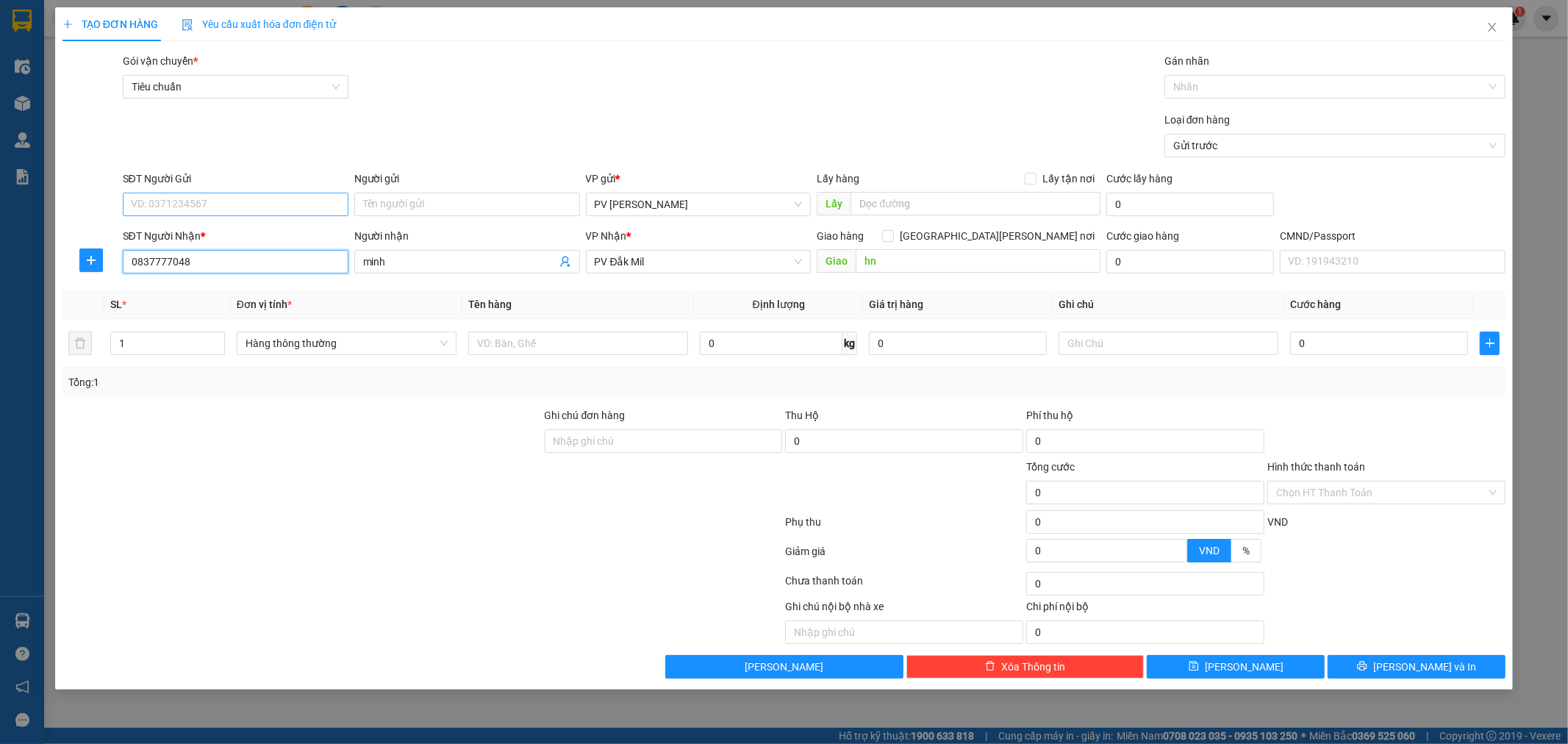
type input "0837777048"
click at [324, 206] on input "SĐT Người Gửi" at bounding box center [236, 204] width 225 height 24
click at [272, 230] on div "0536942588 - mẫn" at bounding box center [236, 233] width 208 height 17
type input "0536942588"
type input "mẫn"
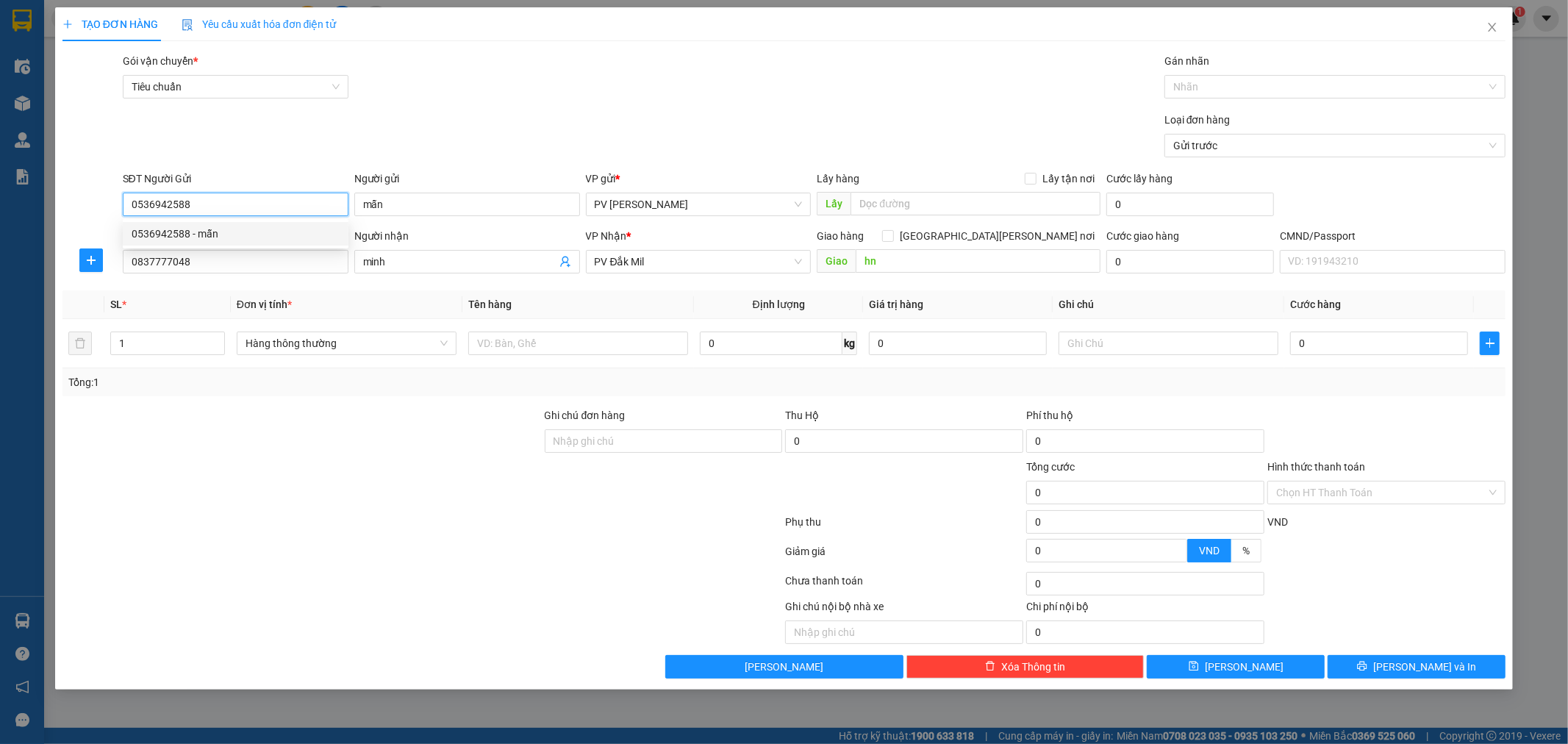
drag, startPoint x: 189, startPoint y: 200, endPoint x: 95, endPoint y: 238, distance: 101.4
click at [95, 238] on form "SĐT Người Gửi 0536942588 Người gửi mẫn VP gửi * PV Tân [PERSON_NAME] hàng Lấy t…" at bounding box center [784, 225] width 1443 height 109
click at [481, 345] on input "text" at bounding box center [578, 344] width 220 height 24
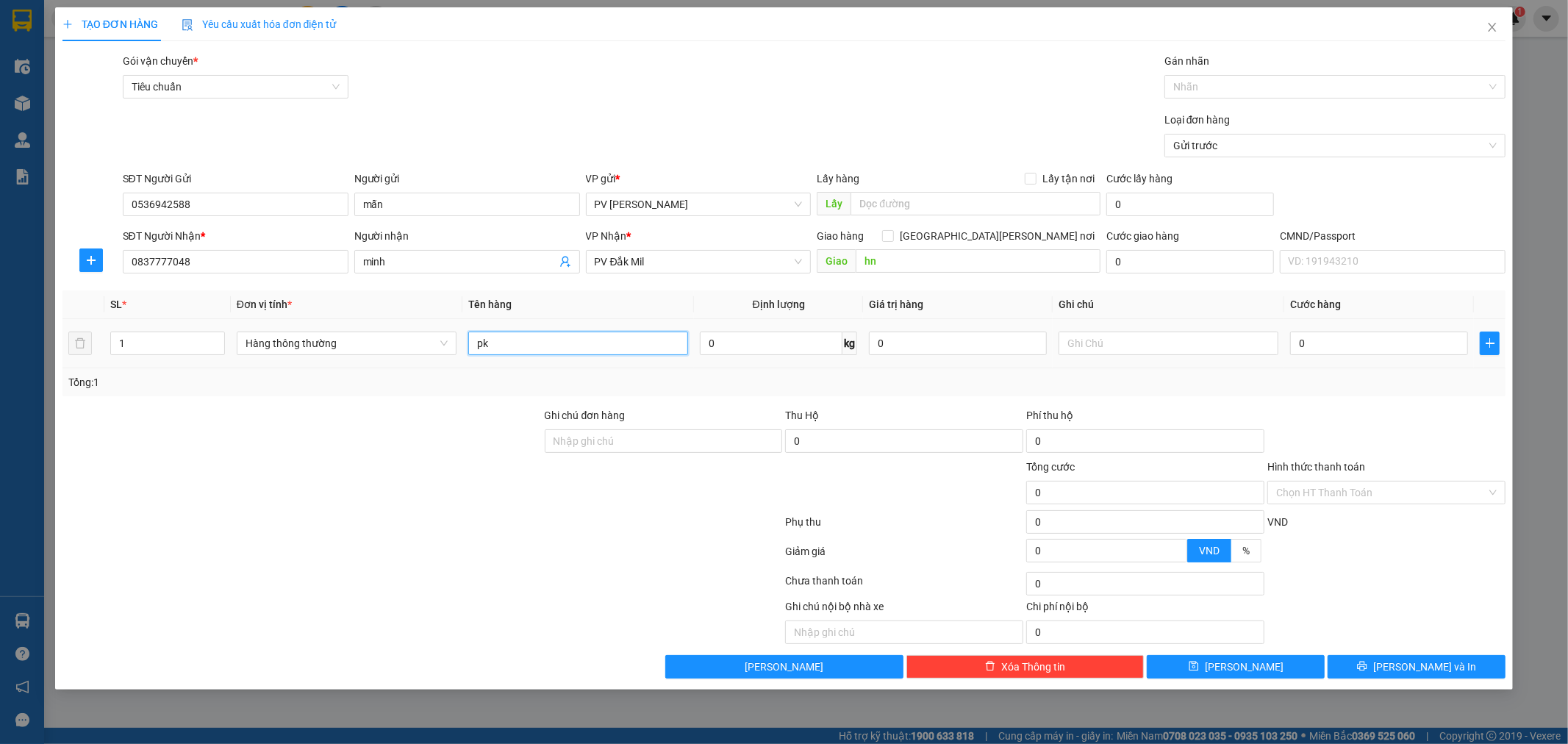
type input "pk"
type input "c"
type input "4"
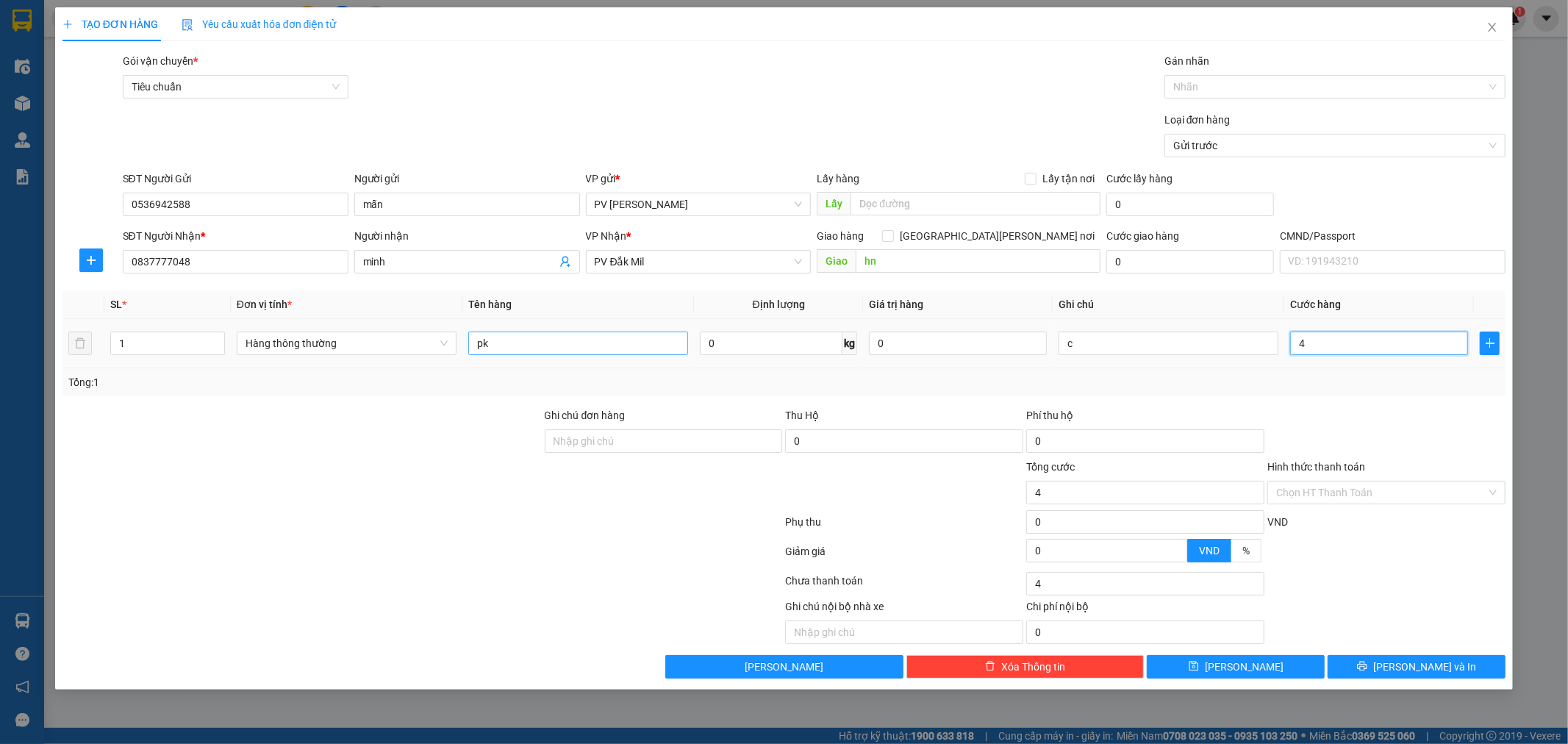
type input "0"
type input "05"
type input "5"
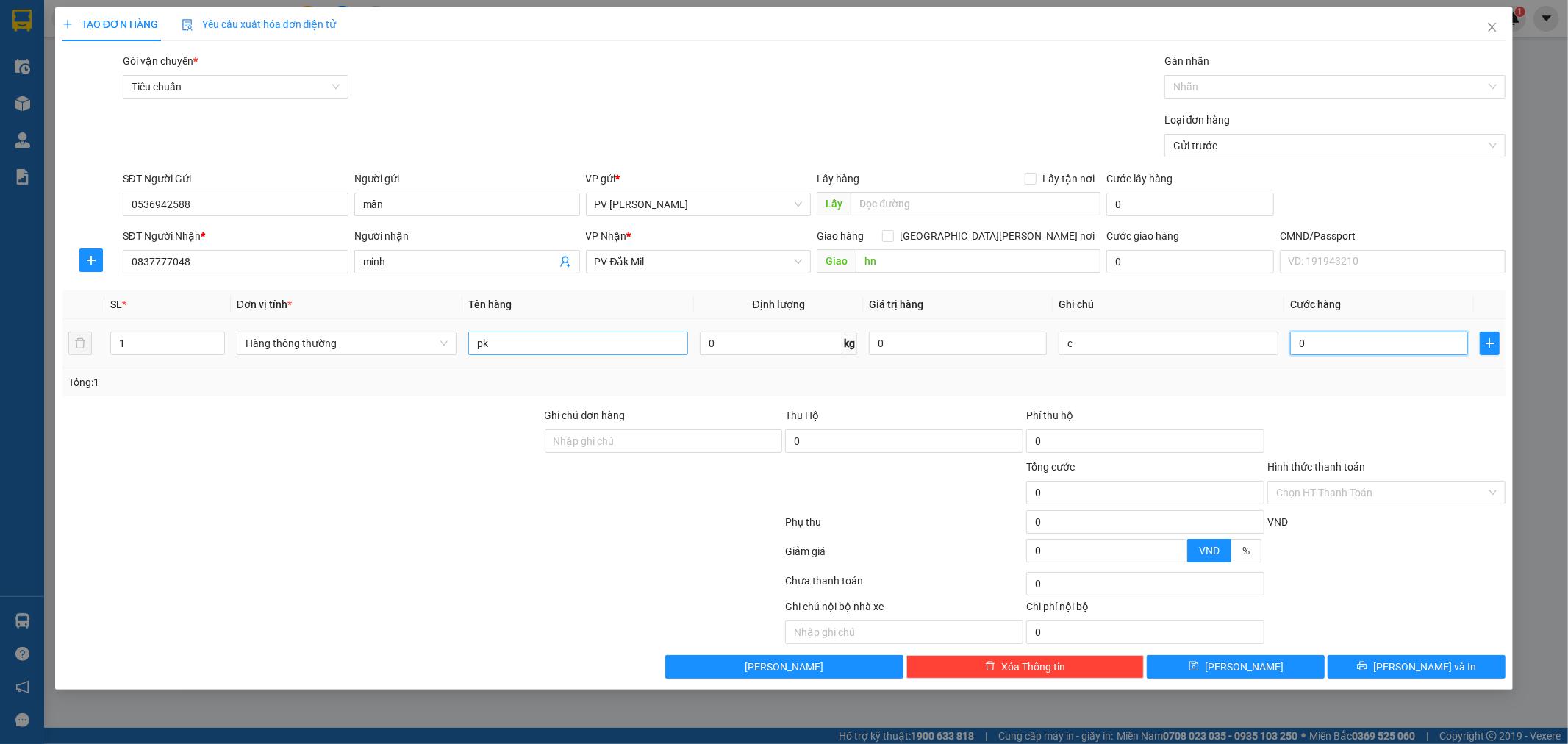
type input "5"
type input "050"
type input "50"
type input "0.500"
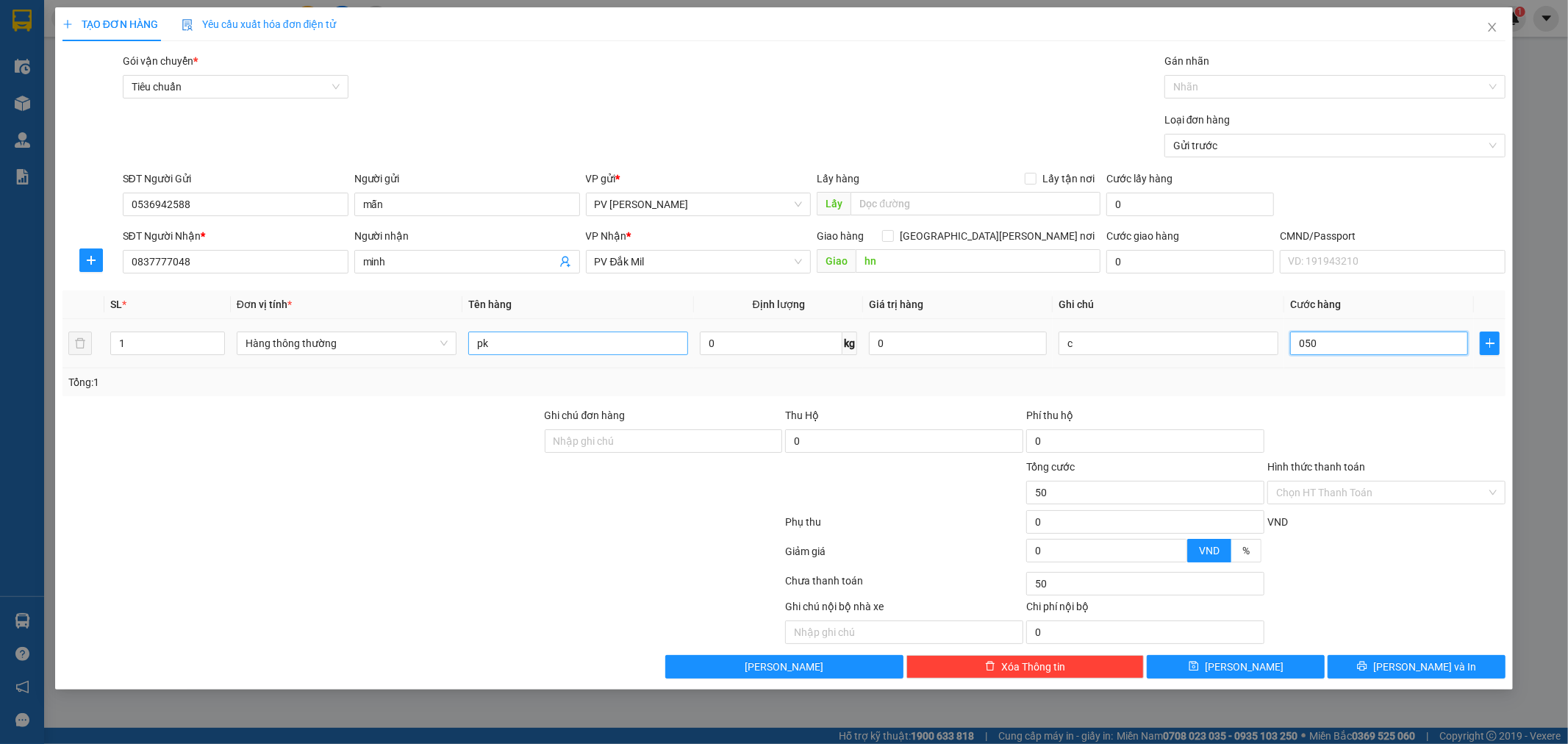
type input "500"
type input "05.000"
type input "5.000"
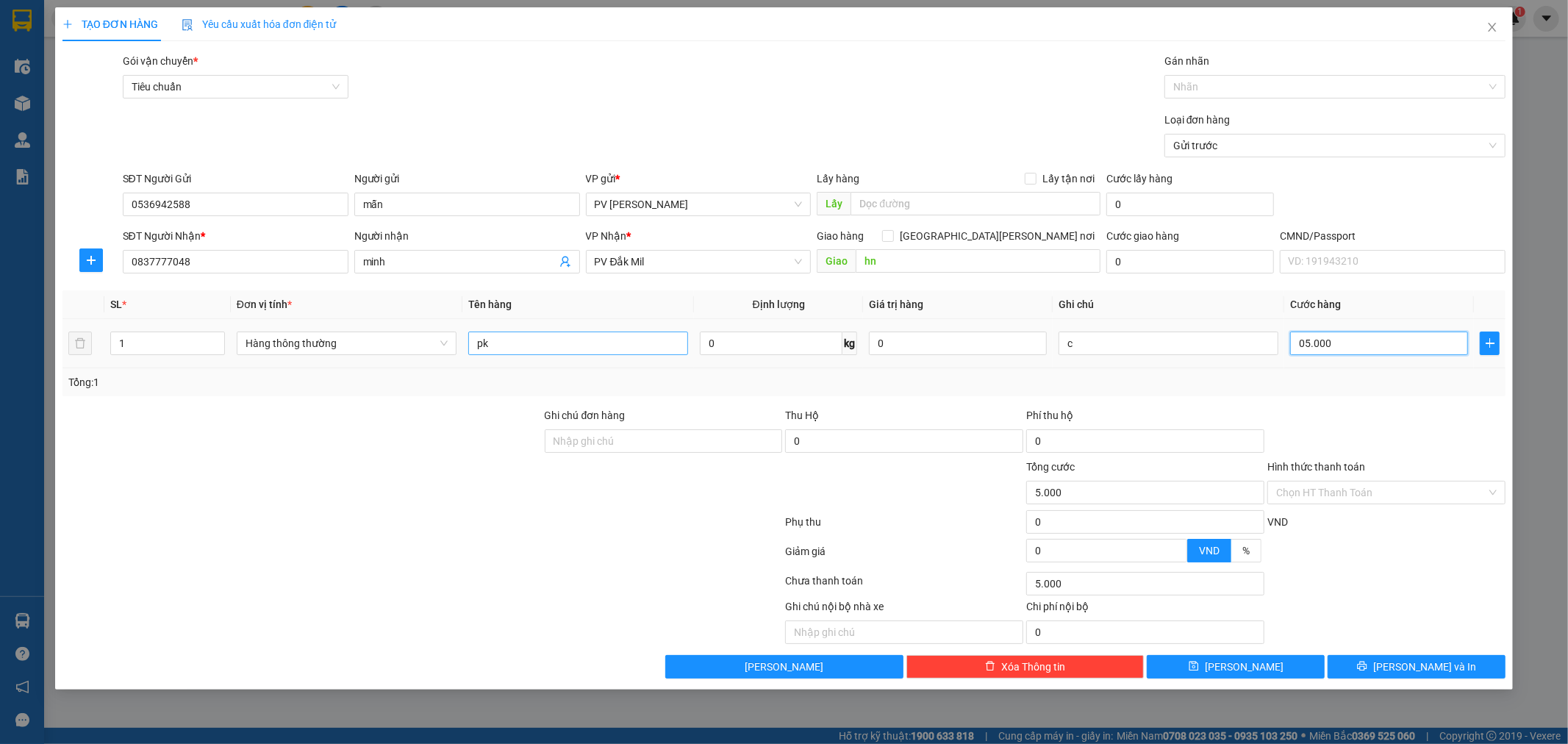
type input "050.000"
type input "50.000"
click at [1306, 344] on input "050.000" at bounding box center [1380, 344] width 178 height 24
type input "50.000"
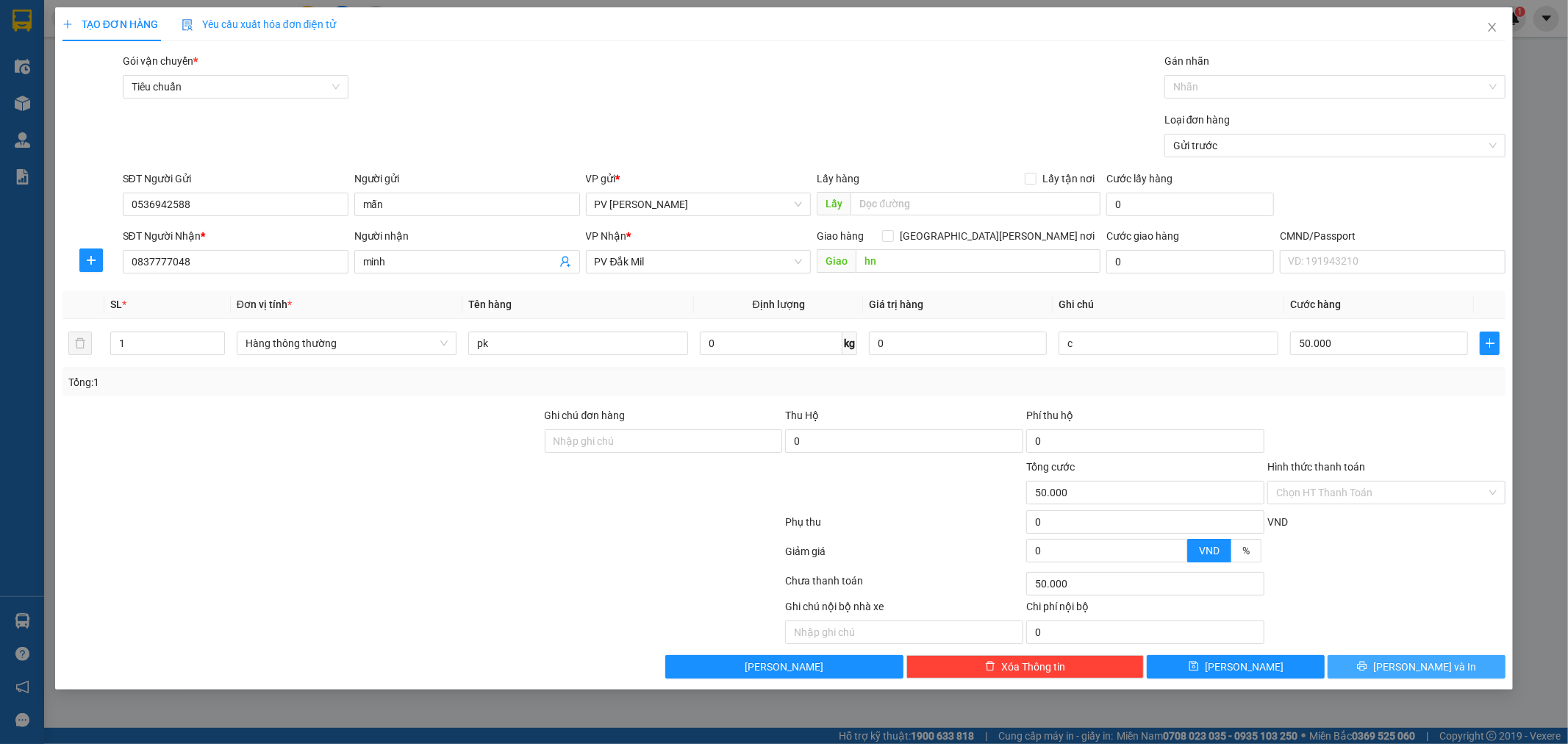
click at [1433, 662] on span "[PERSON_NAME] và In" at bounding box center [1425, 667] width 103 height 17
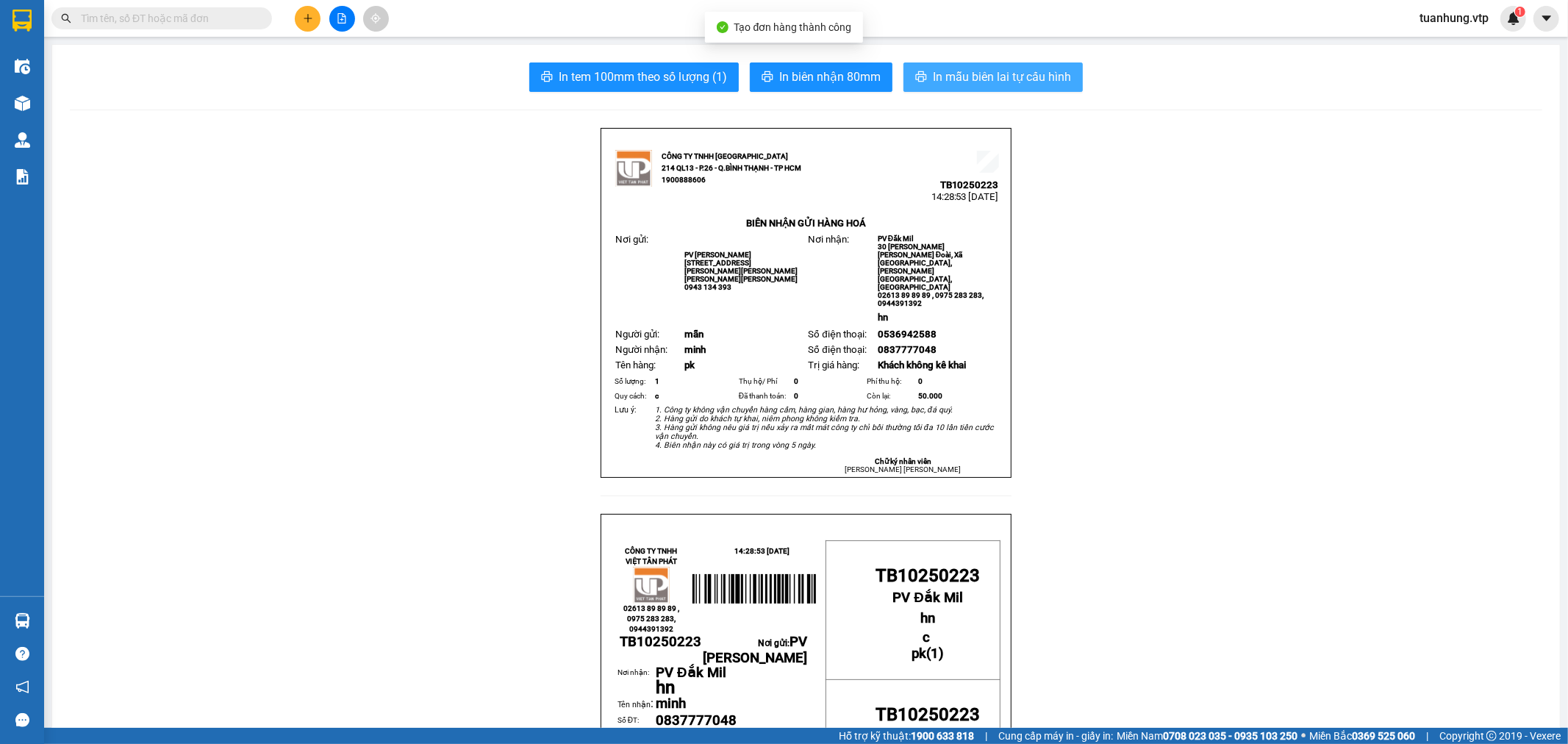
click at [962, 62] on button "In mẫu biên lai tự cấu hình" at bounding box center [993, 76] width 180 height 29
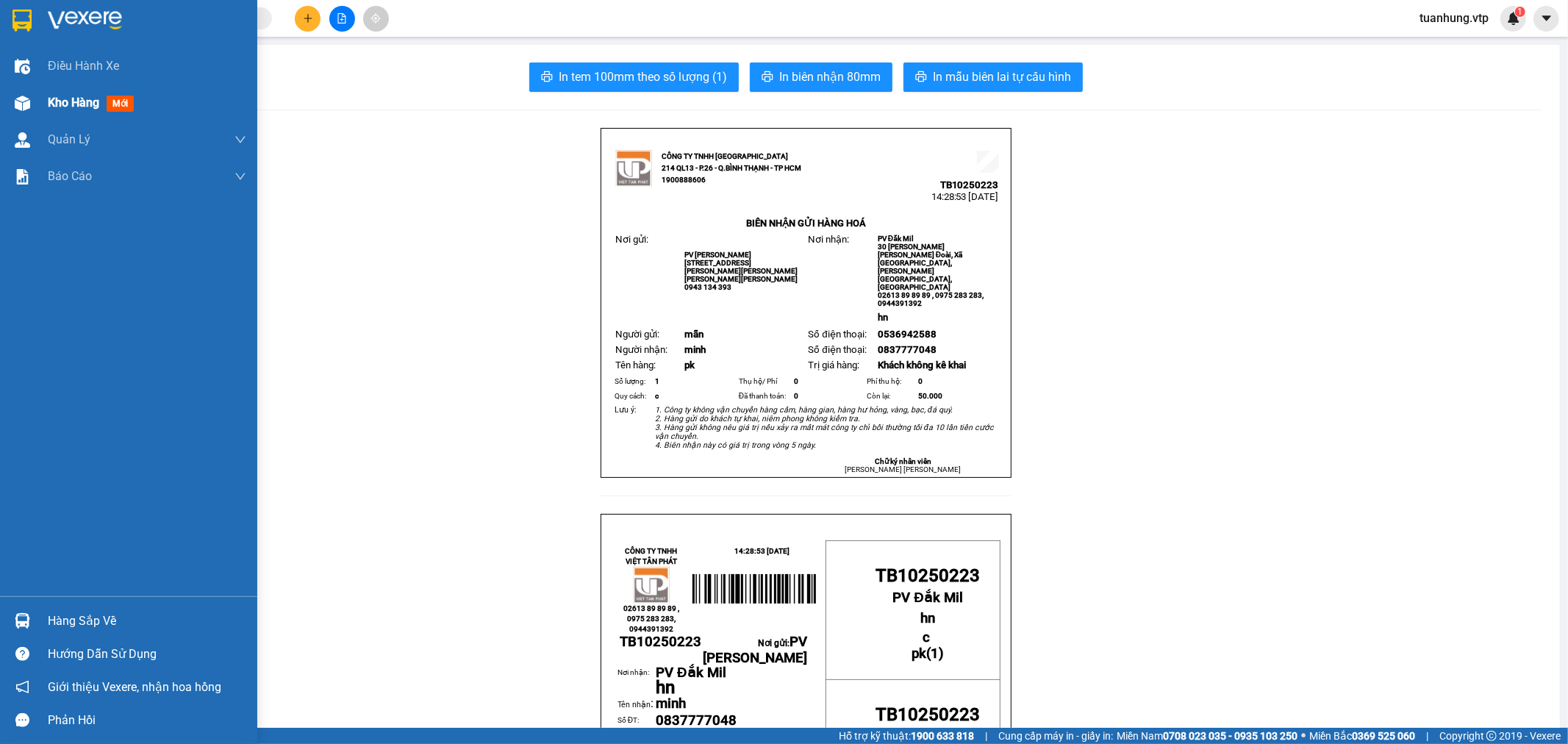
click at [27, 98] on img at bounding box center [23, 103] width 16 height 16
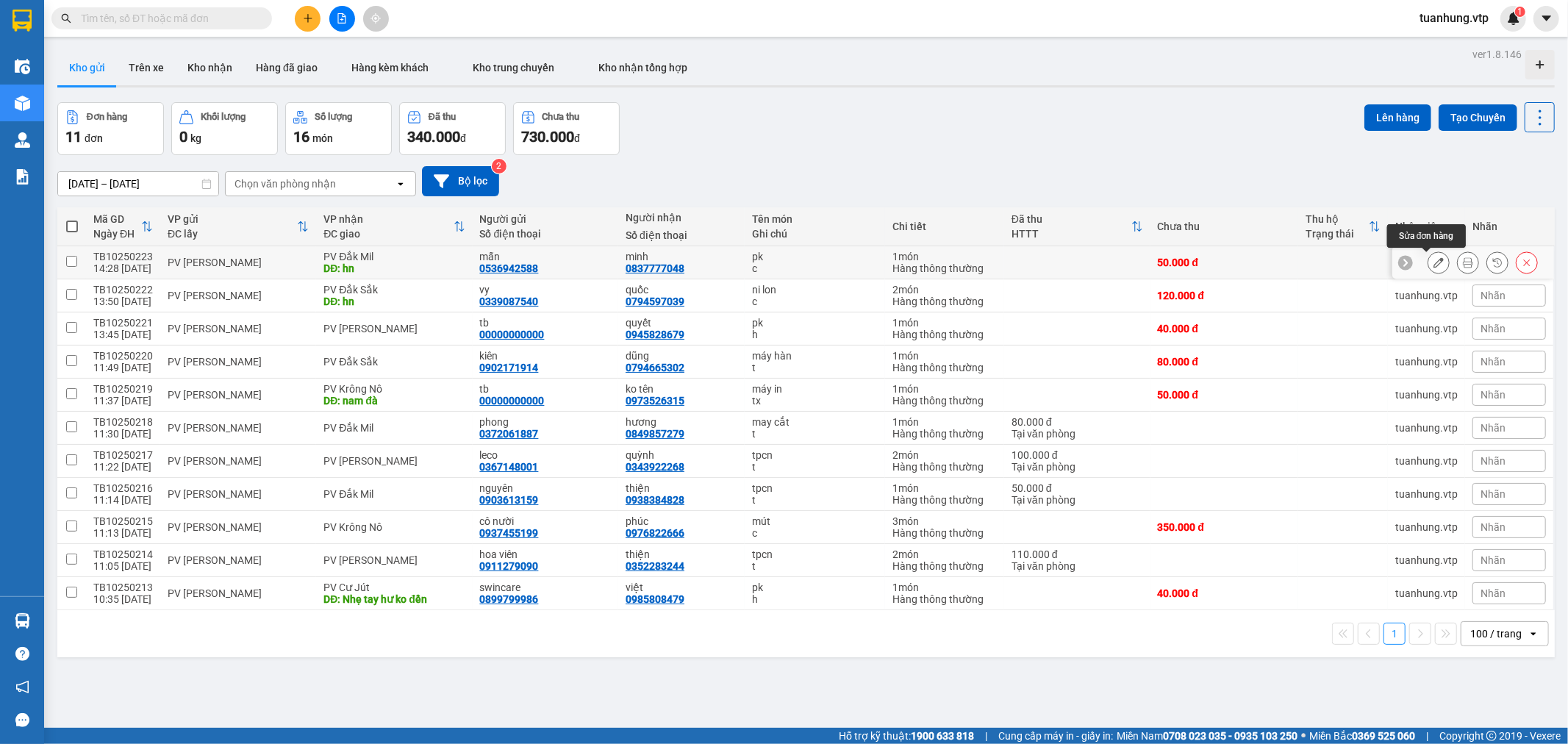
click at [1433, 259] on icon at bounding box center [1438, 262] width 10 height 10
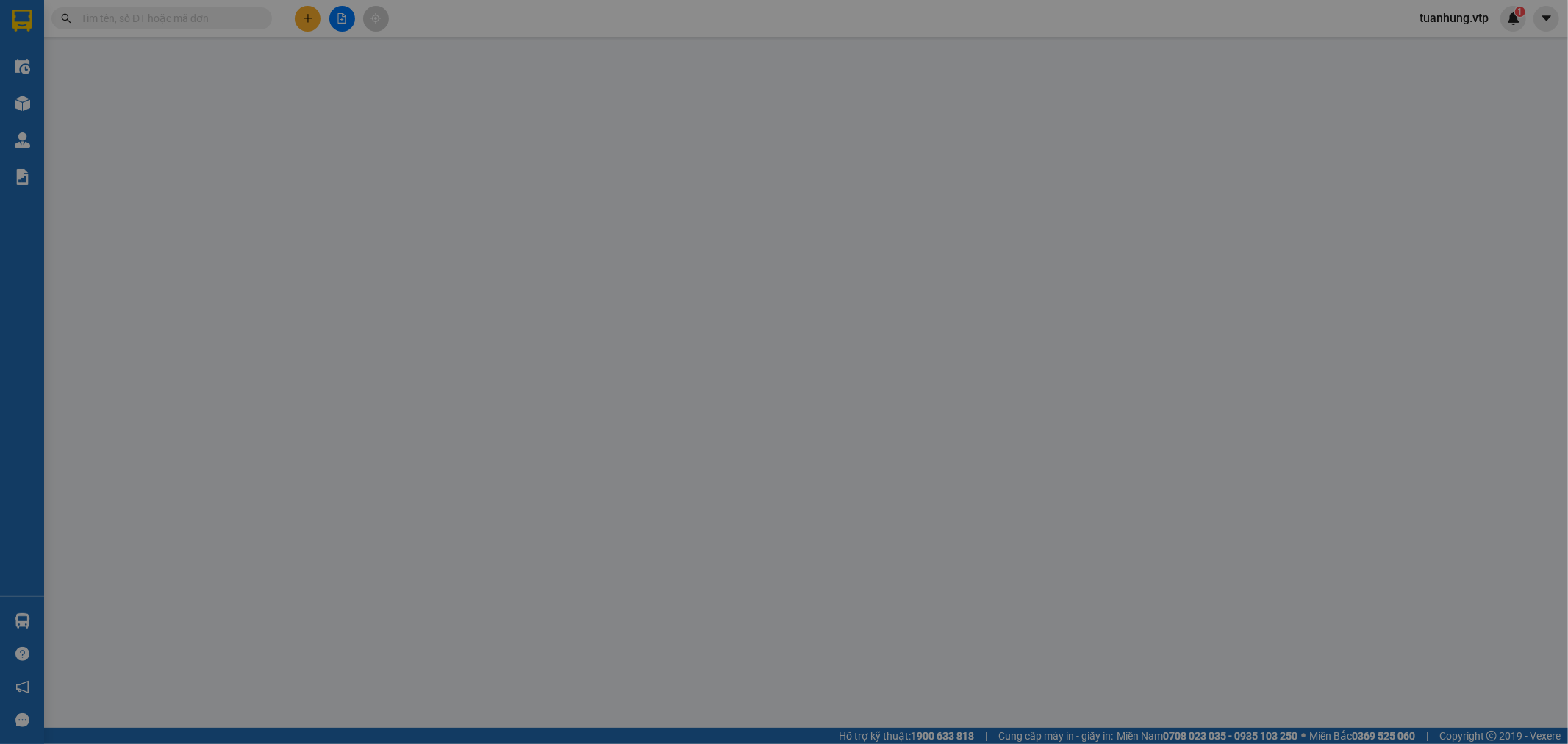
type input "0536942588"
type input "mẫn"
type input "0837777048"
type input "minh"
type input "hn"
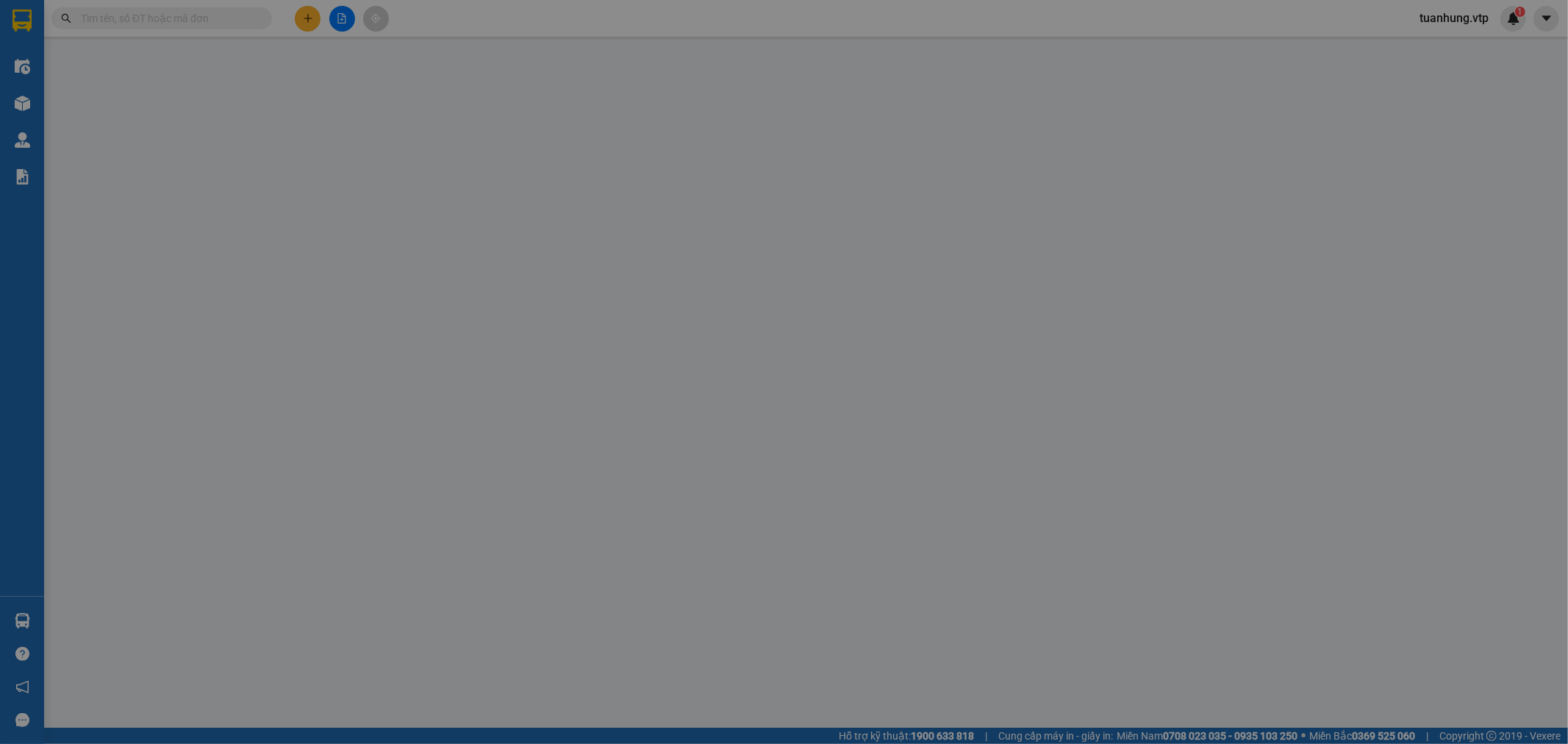
type input "0"
type input "50.000"
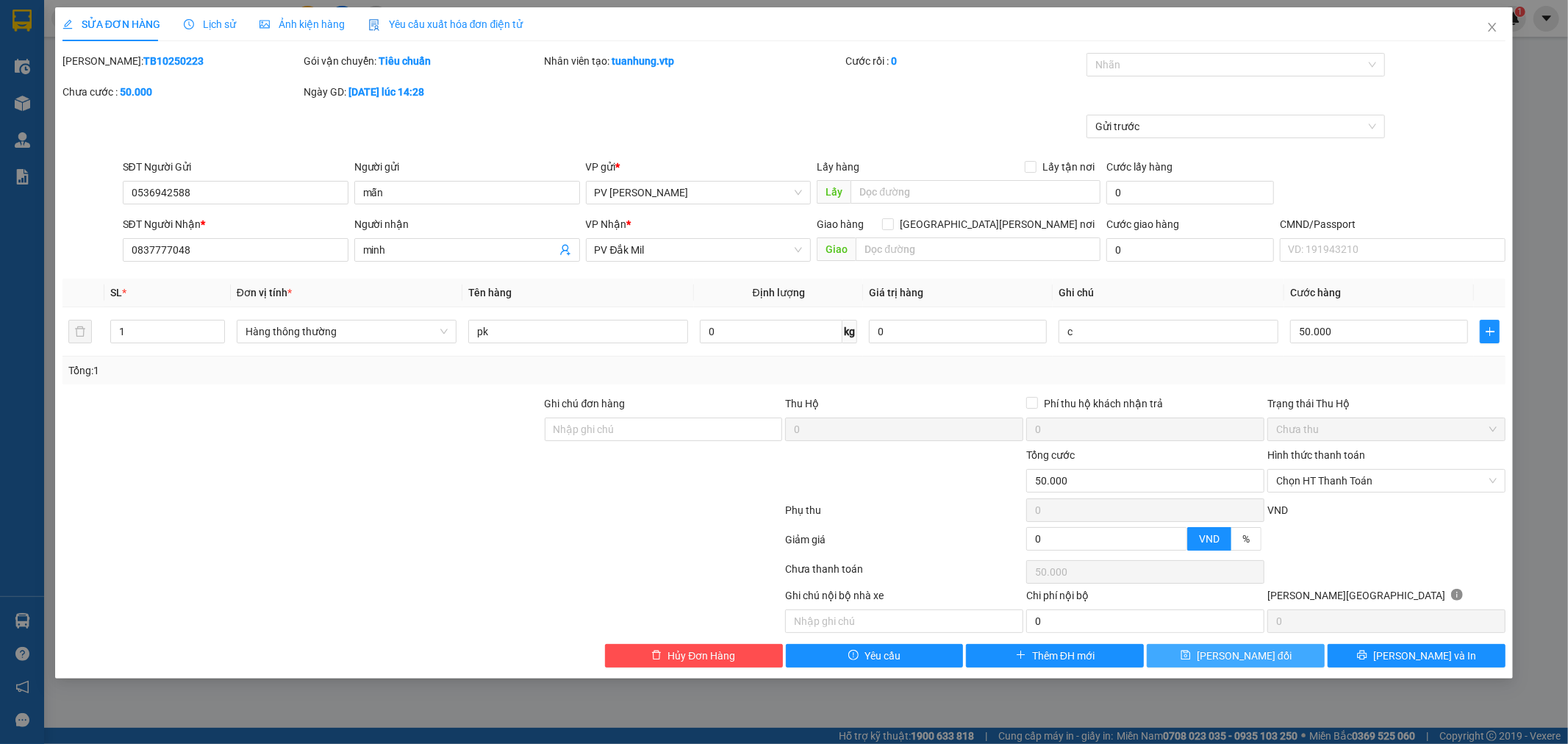
click at [1272, 658] on button "[PERSON_NAME] đổi" at bounding box center [1236, 656] width 178 height 24
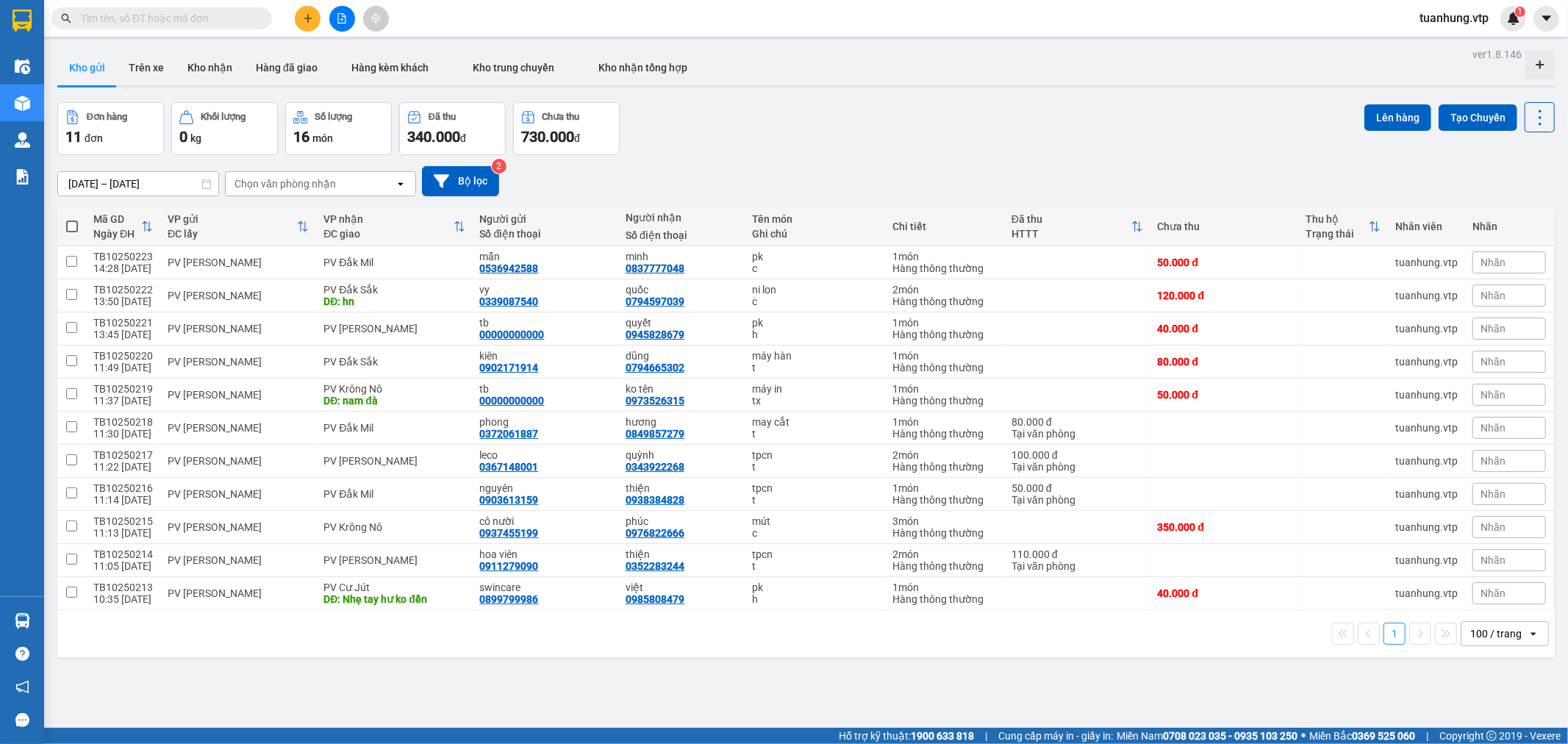
click at [1512, 636] on div "100 / trang" at bounding box center [1495, 634] width 66 height 24
click at [1510, 612] on div "100 / trang" at bounding box center [1492, 603] width 88 height 27
click at [137, 66] on button "Trên xe" at bounding box center [146, 67] width 59 height 35
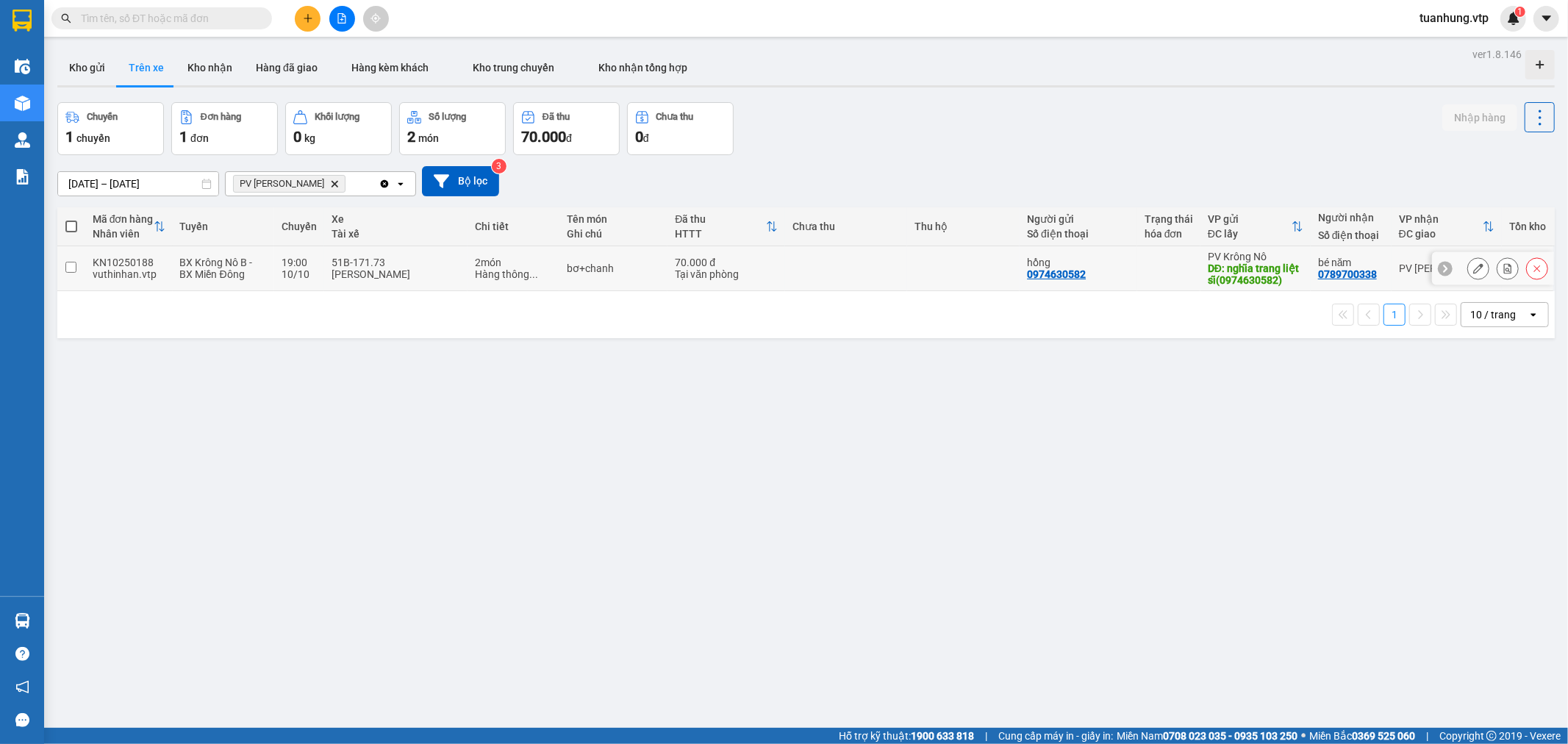
click at [769, 273] on div "Tại văn phòng" at bounding box center [726, 273] width 103 height 12
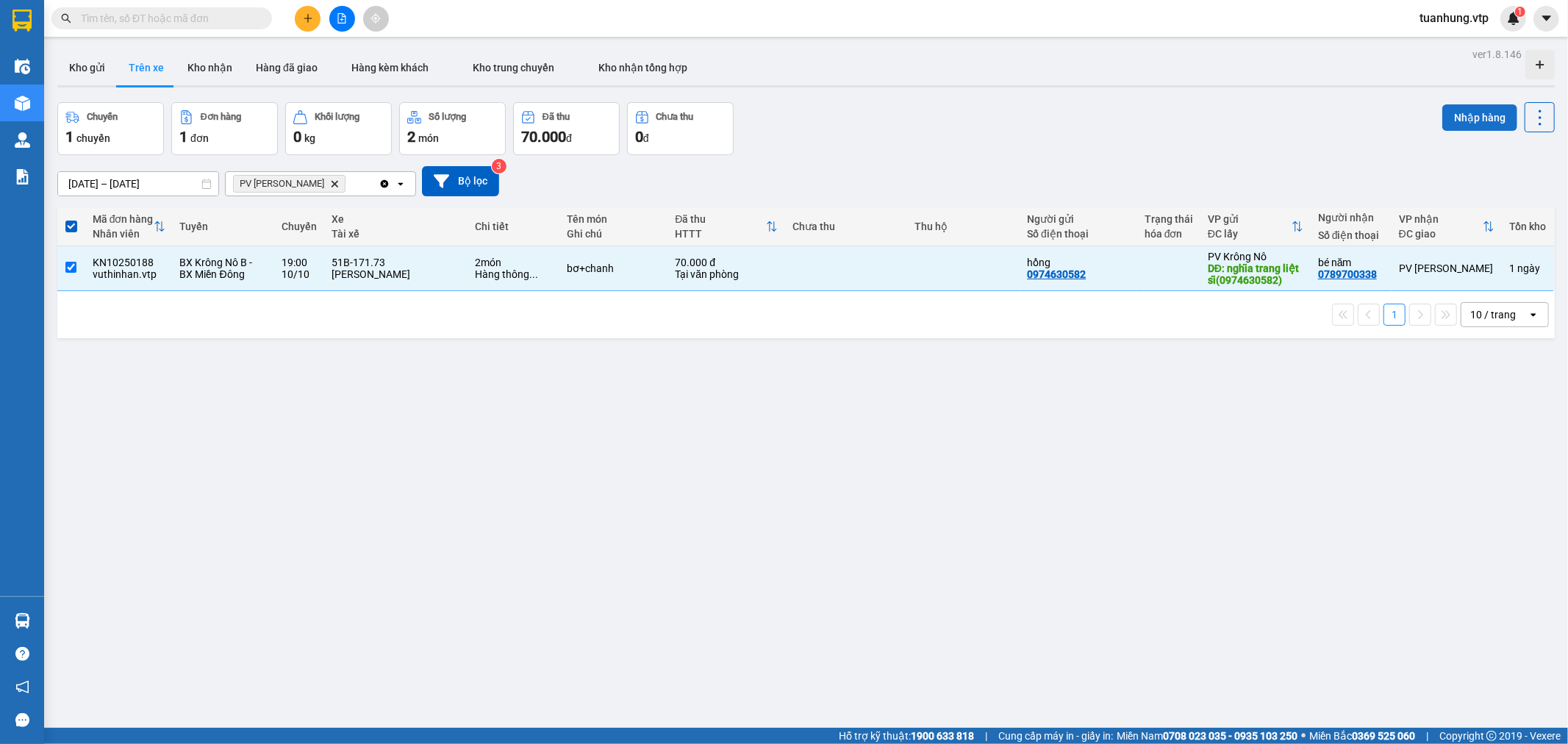
click at [1473, 118] on button "Nhập hàng" at bounding box center [1480, 117] width 75 height 27
checkbox input "false"
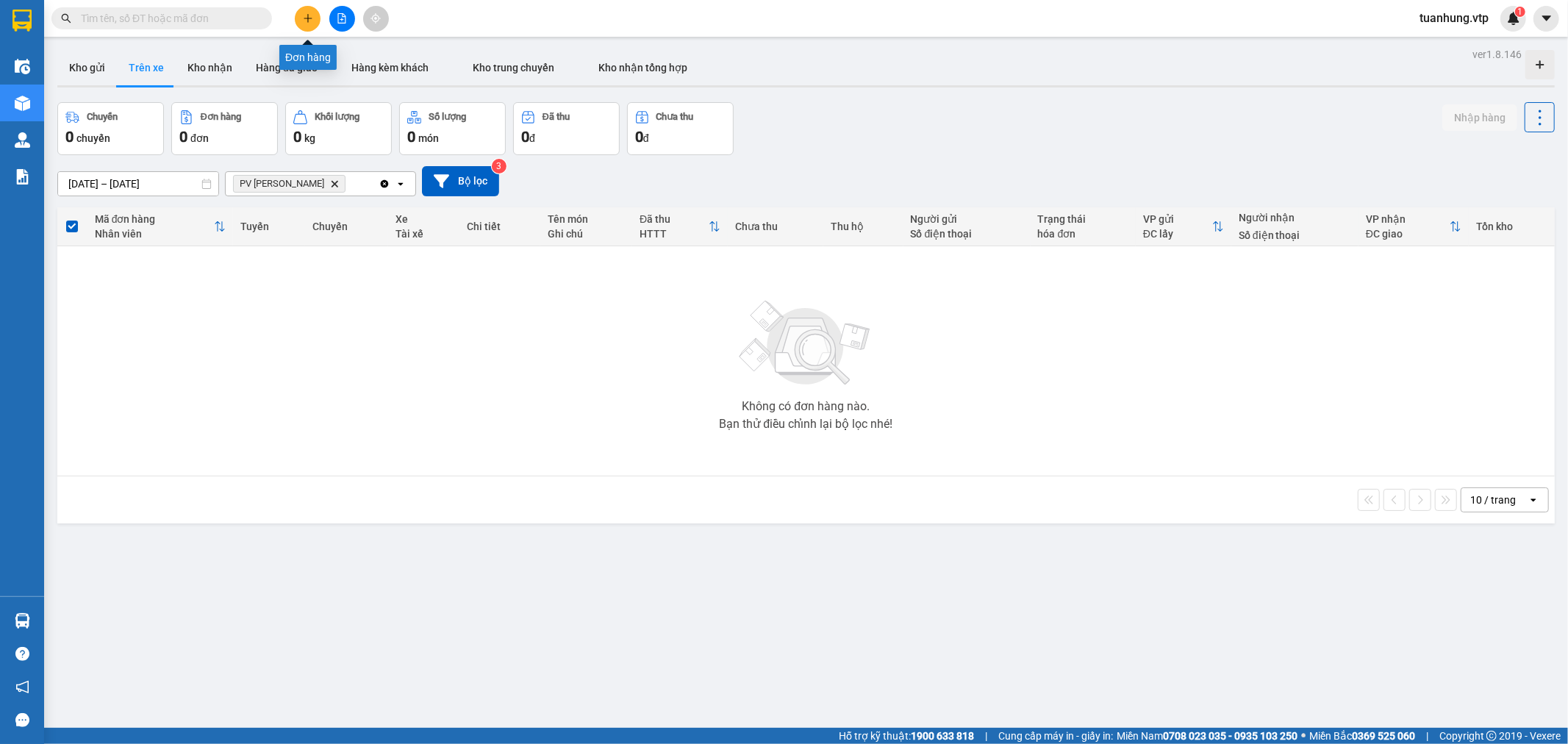
click at [310, 13] on icon "plus" at bounding box center [307, 18] width 10 height 10
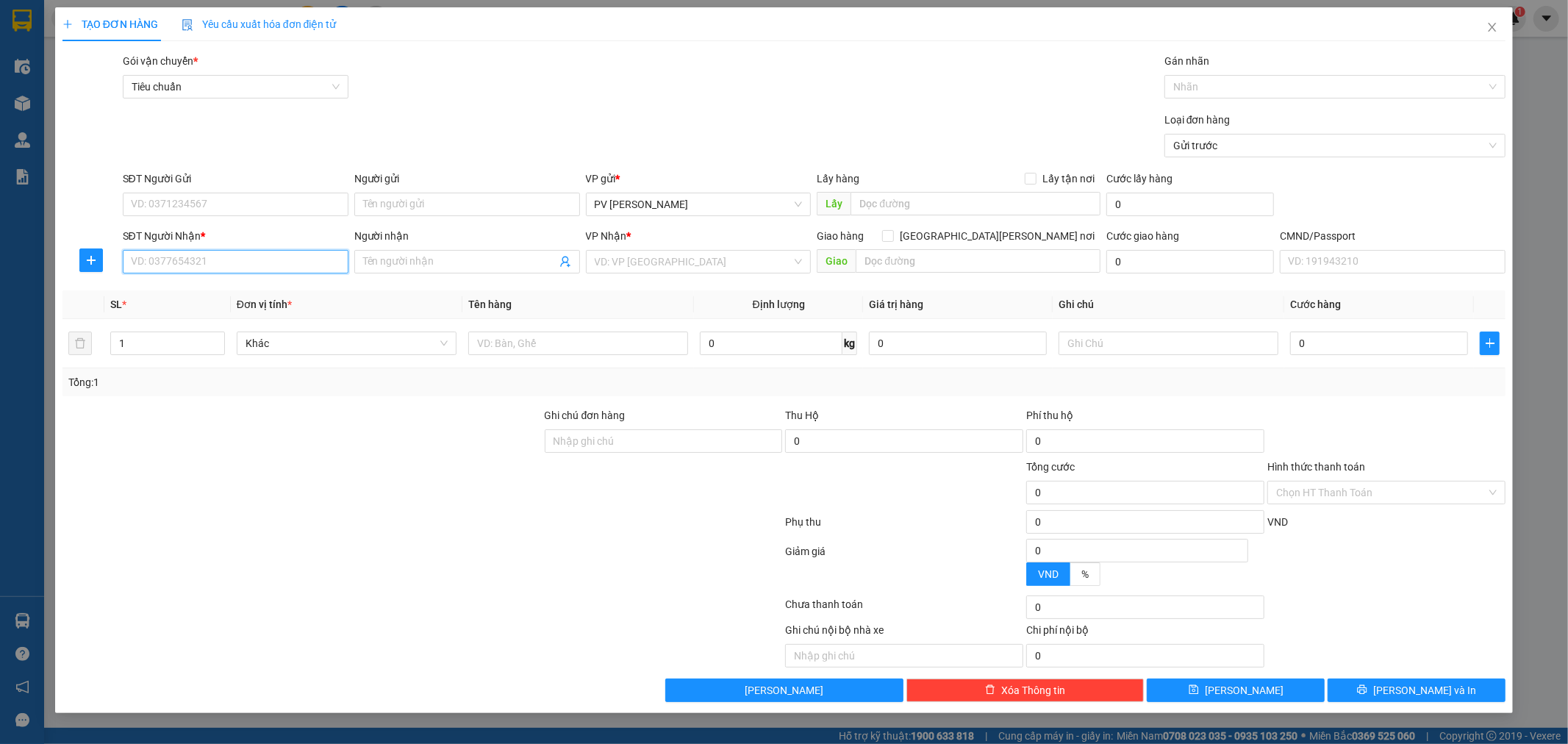
click at [240, 257] on input "SĐT Người Nhận *" at bounding box center [236, 262] width 225 height 24
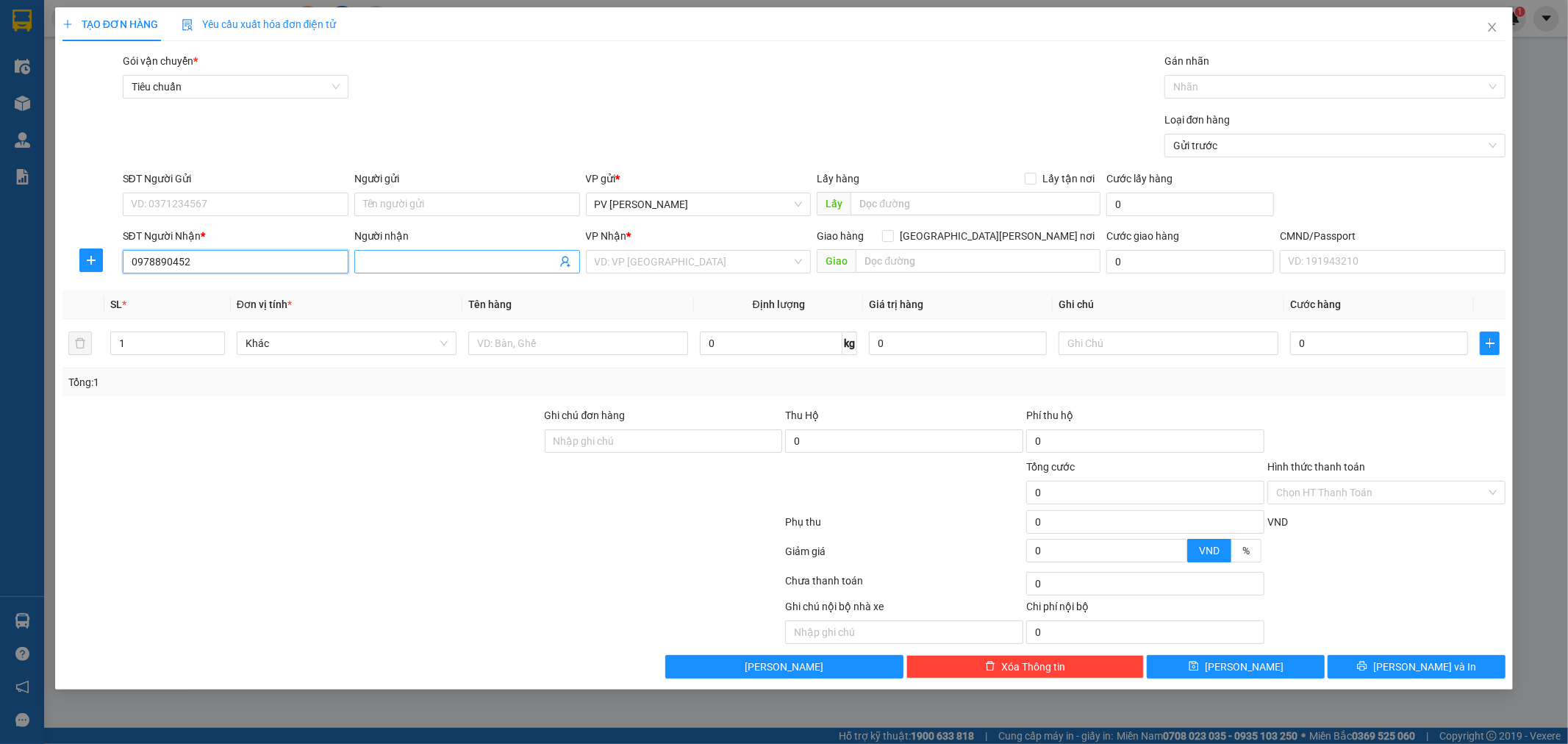
type input "0978890452"
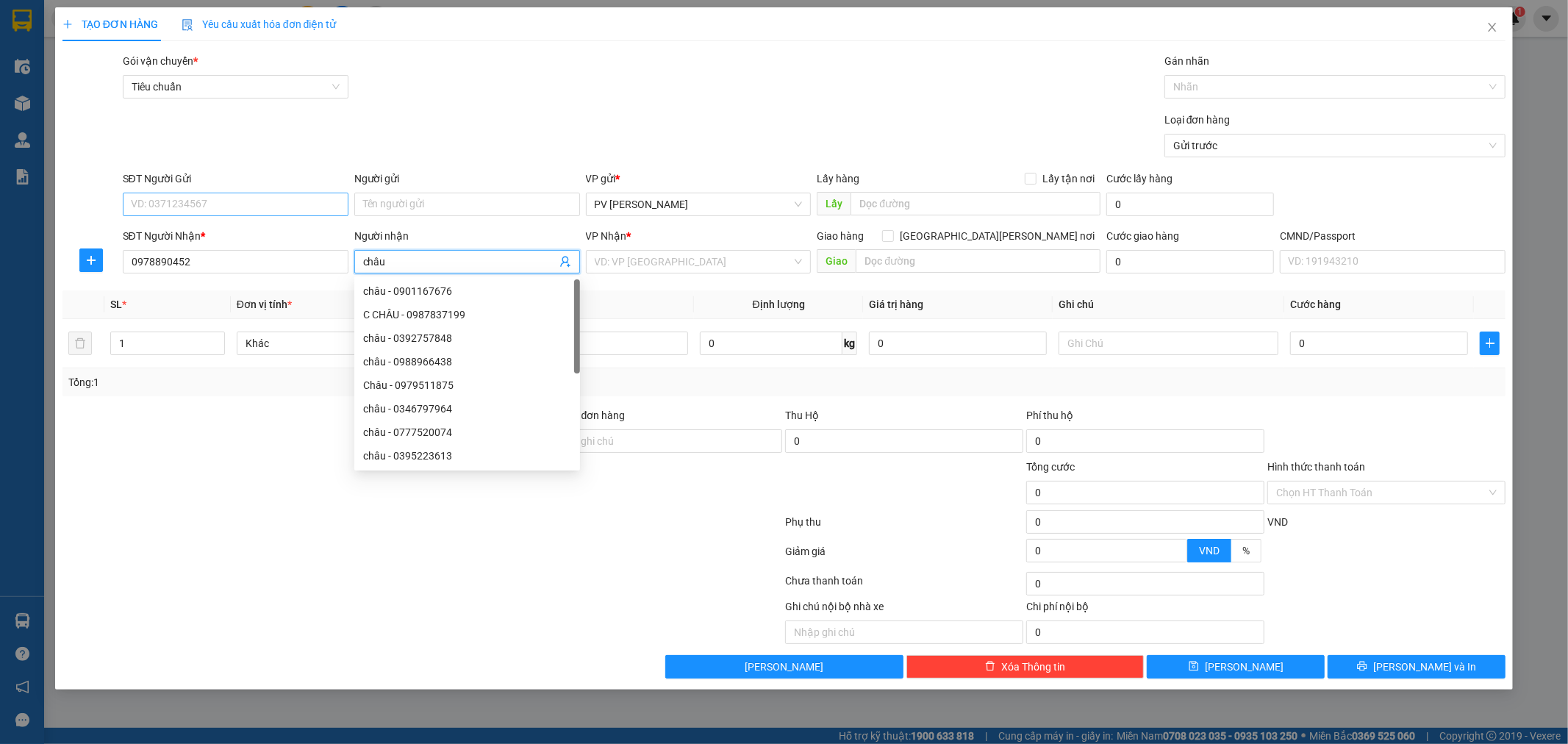
type input "châu"
click at [259, 203] on input "SĐT Người Gửi" at bounding box center [236, 204] width 225 height 24
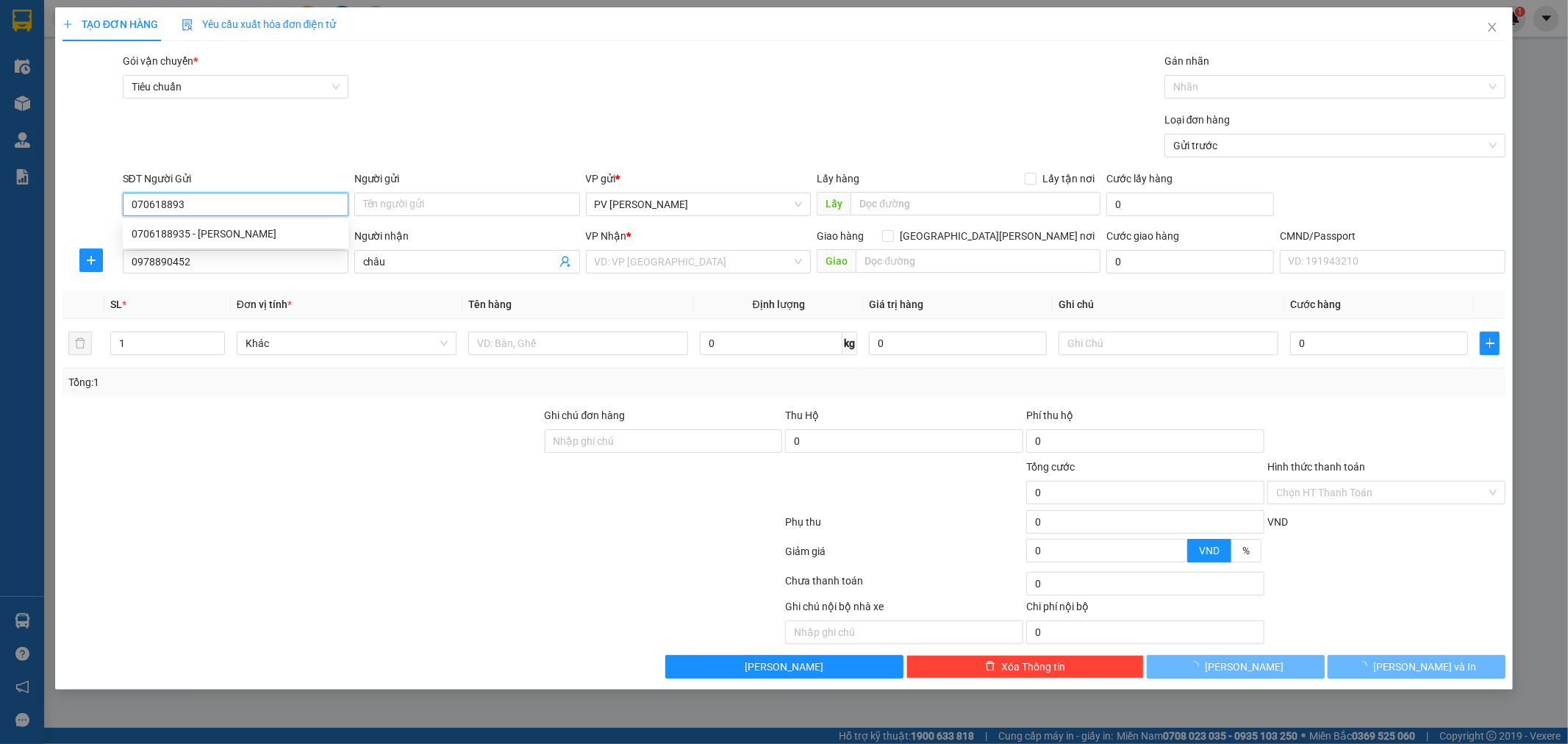
type input "0706188935"
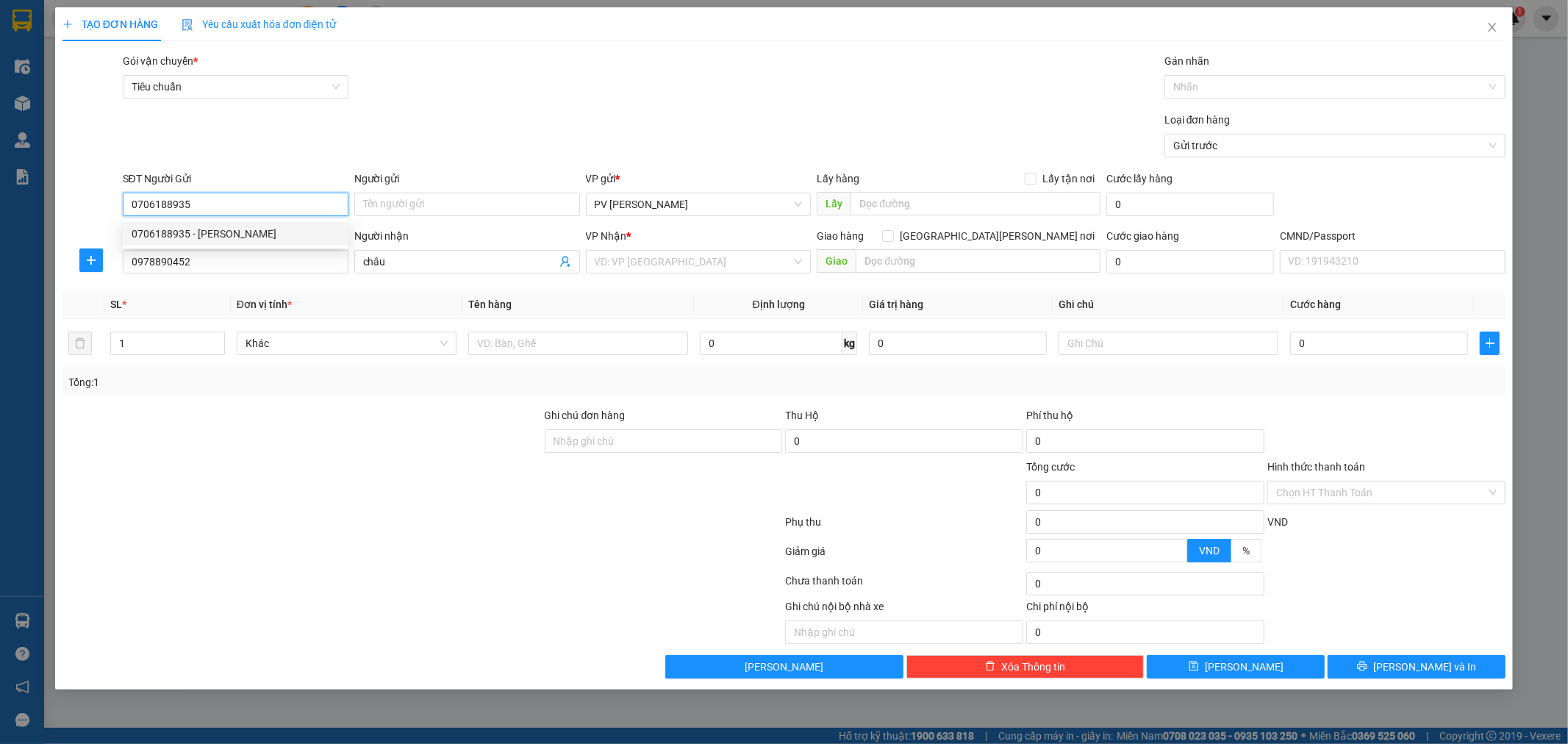
click at [231, 231] on div "0706188935 - [PERSON_NAME]" at bounding box center [236, 233] width 208 height 17
type input "lâm"
type input "0706188935"
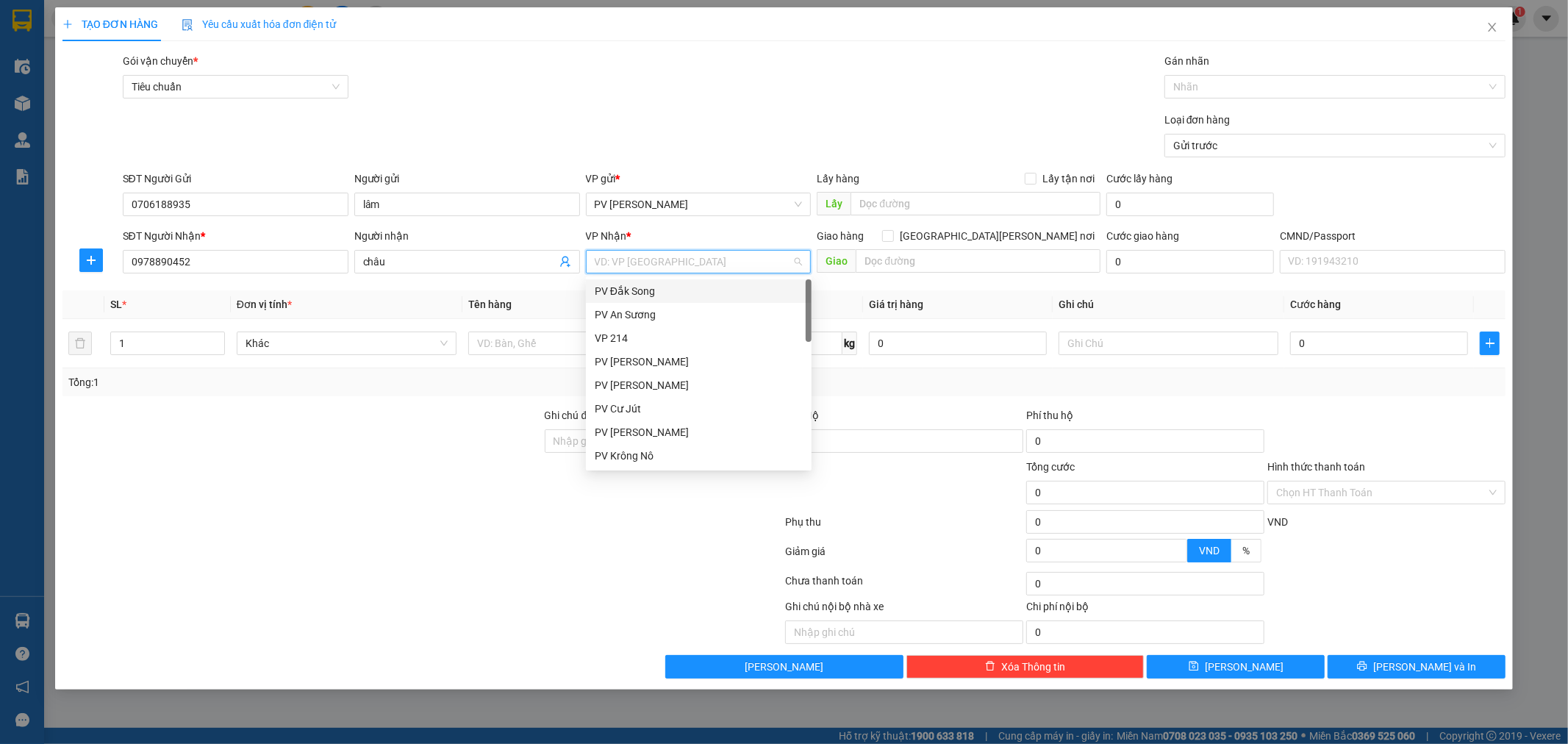
click at [671, 258] on input "search" at bounding box center [693, 262] width 198 height 22
type input "dm"
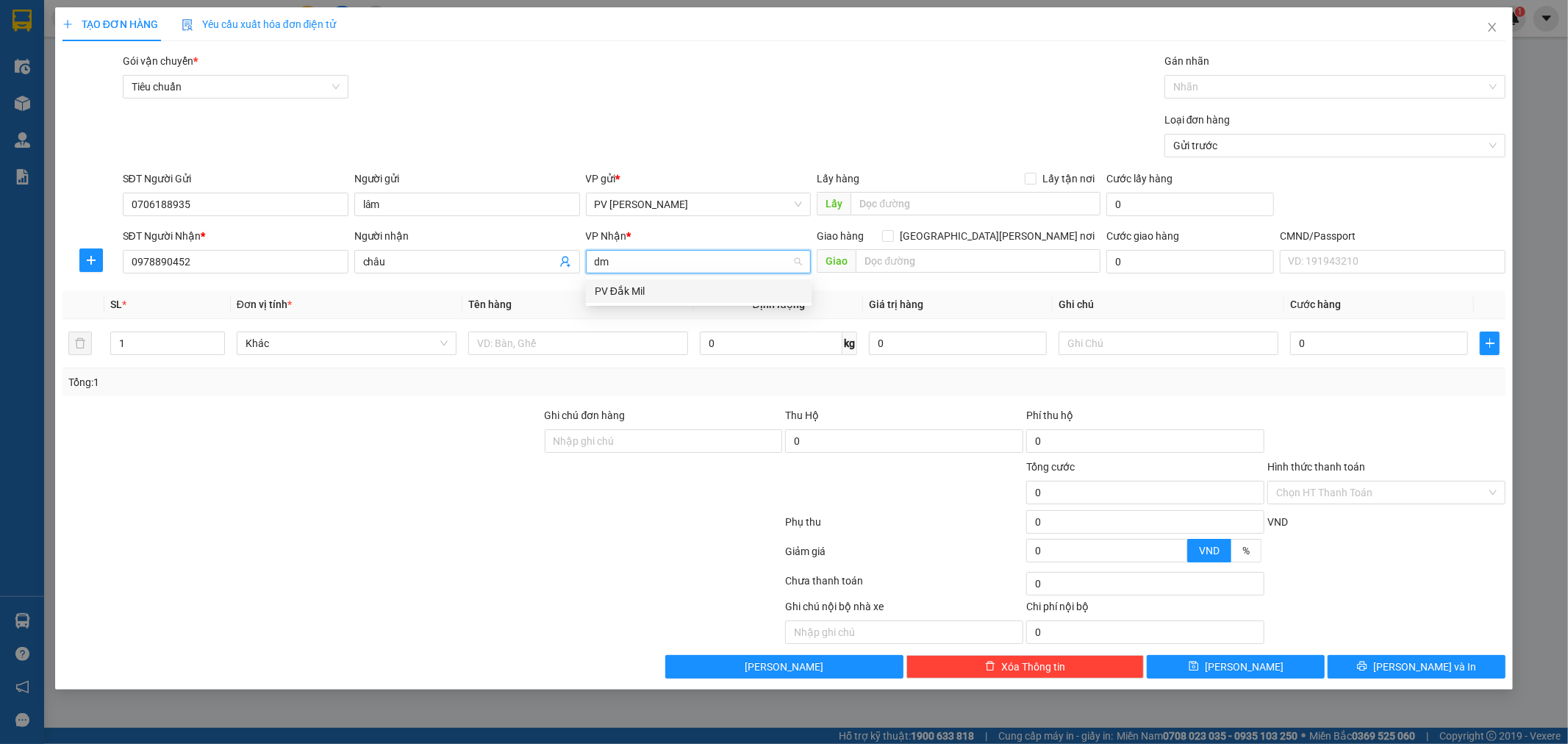
click at [644, 292] on div "PV Đắk Mil" at bounding box center [698, 291] width 208 height 17
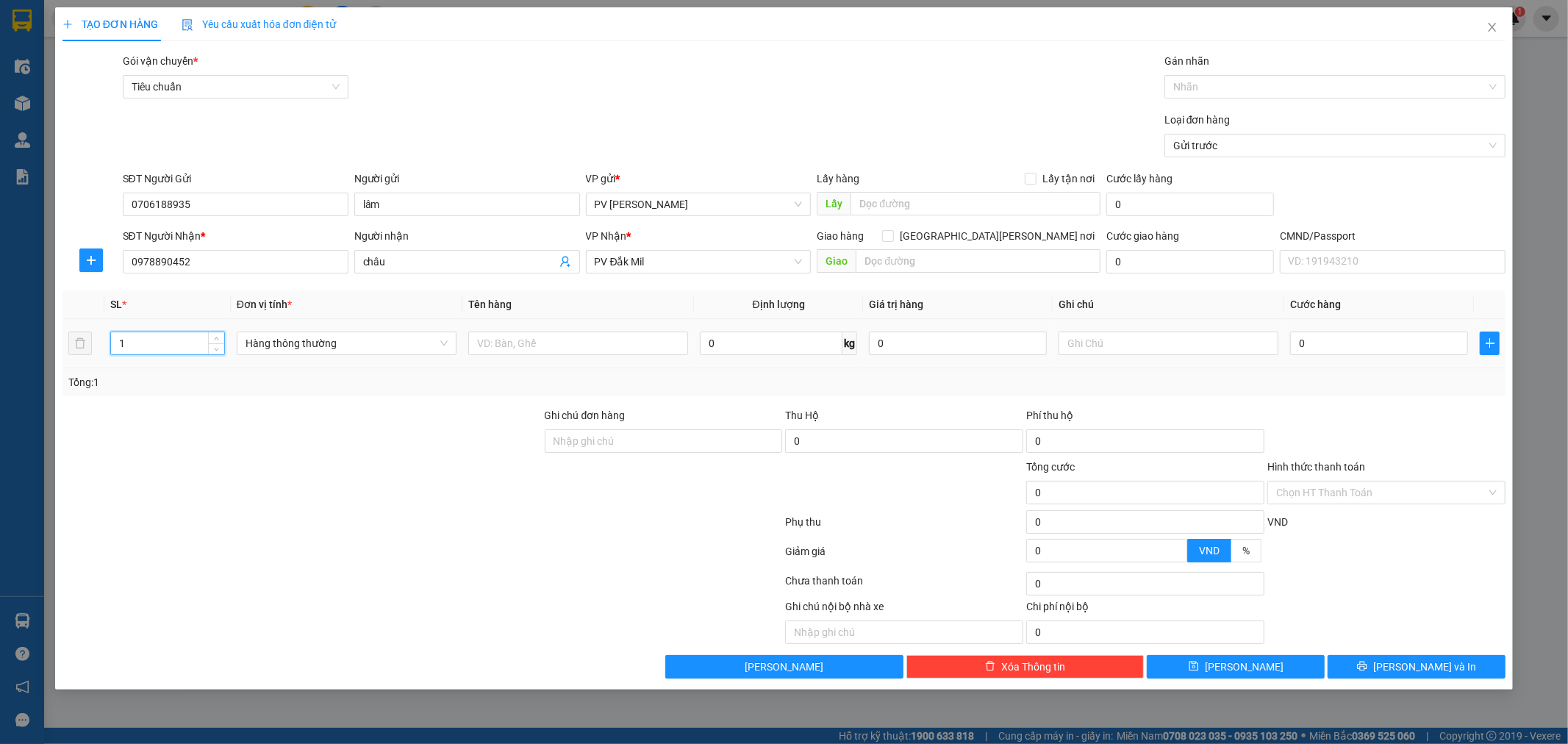
click at [129, 341] on input "1" at bounding box center [168, 343] width 114 height 22
type input "3"
click at [495, 348] on input "text" at bounding box center [578, 344] width 220 height 24
type input "d"
type input "o"
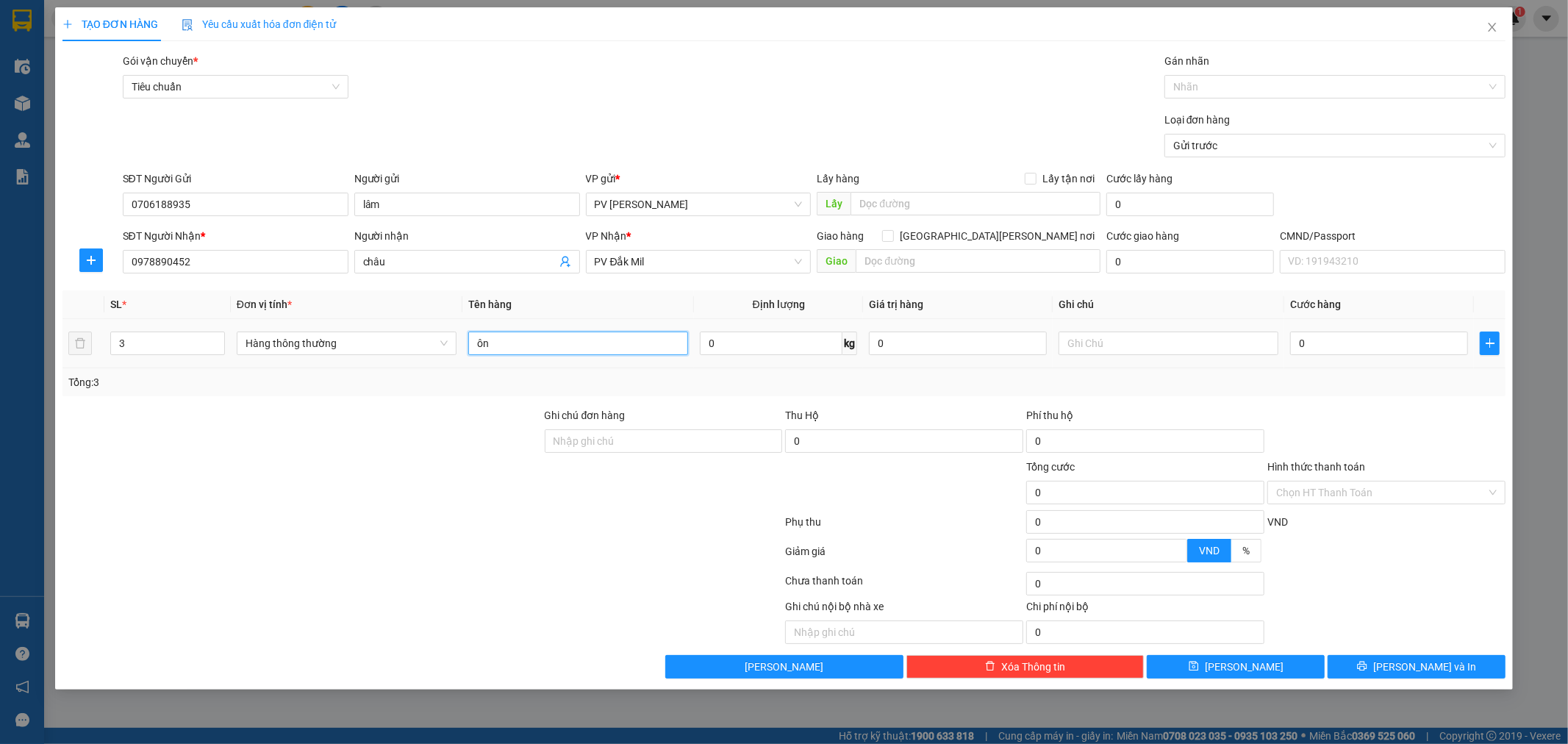
type input "ô"
type input "ống"
type input "c"
type input "2"
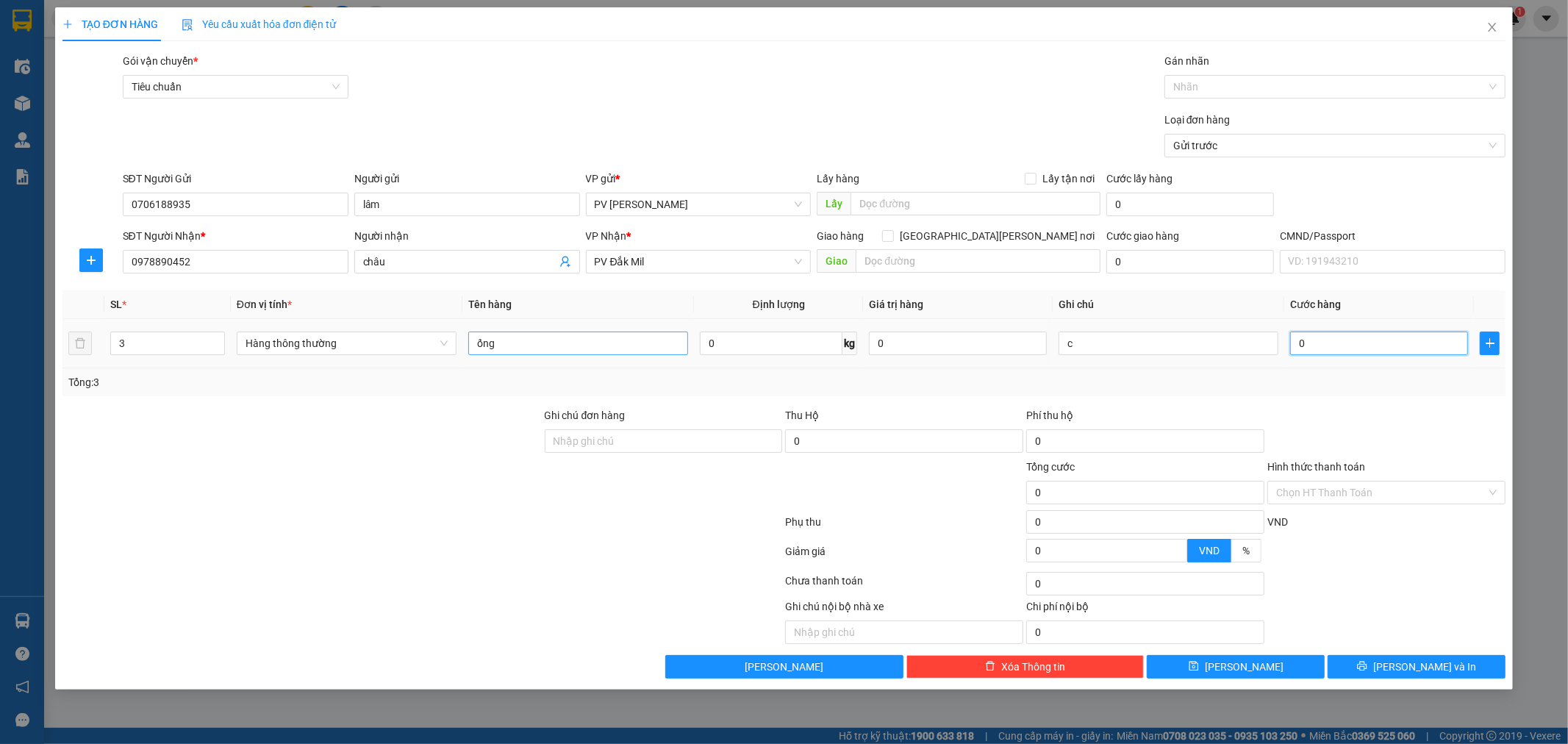
type input "2"
type input "20"
type input "200"
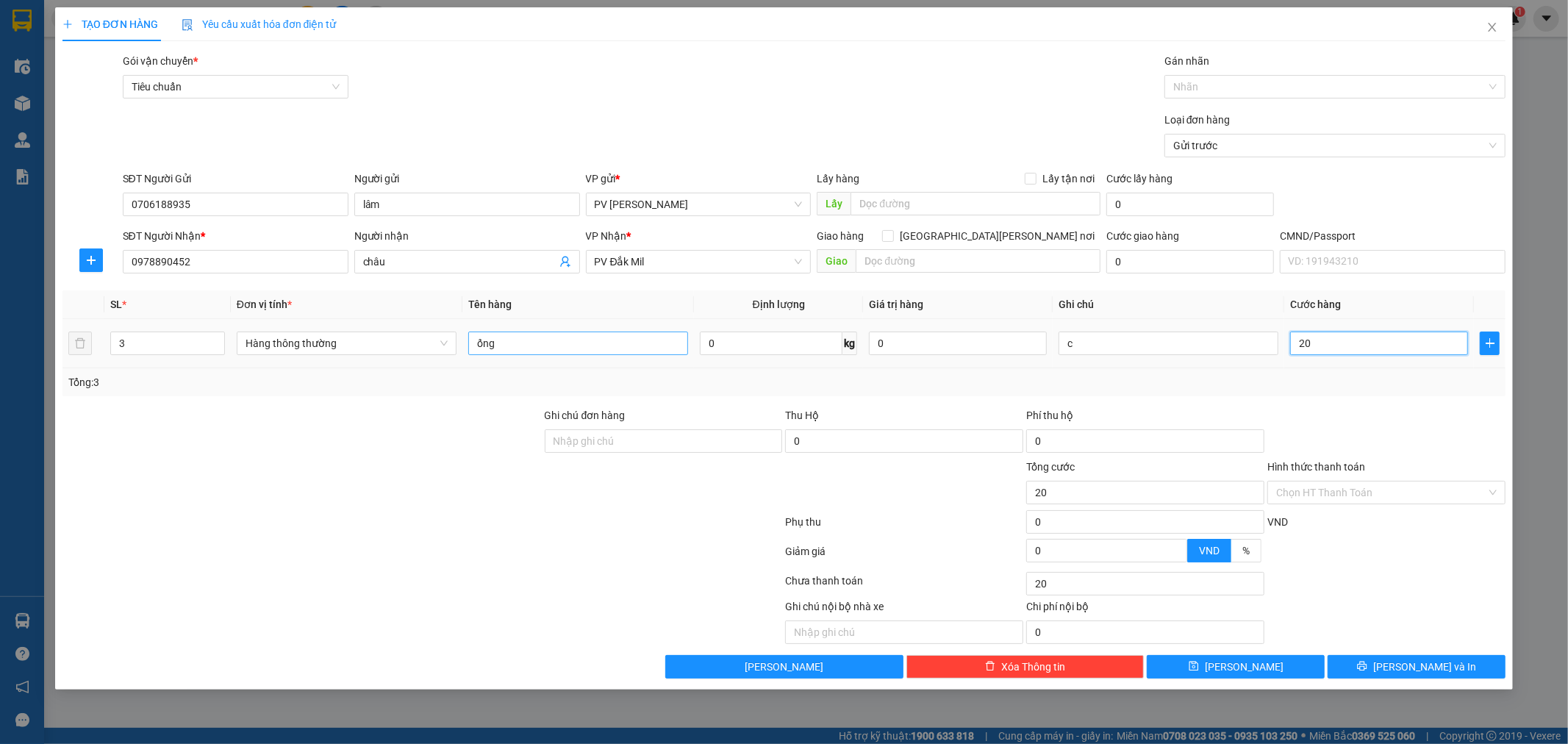
type input "200"
type input "2.000"
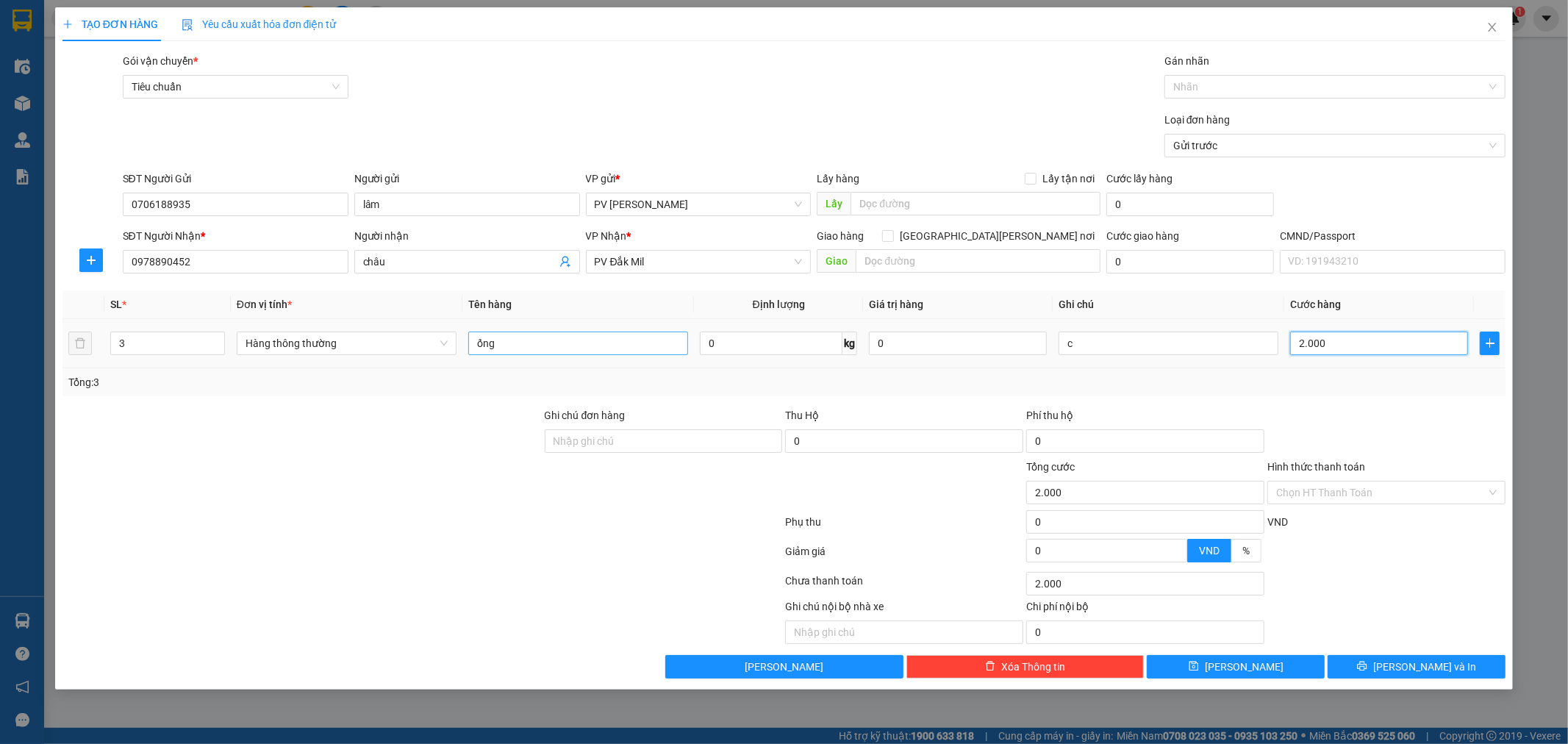
type input "20.000"
type input "200.000"
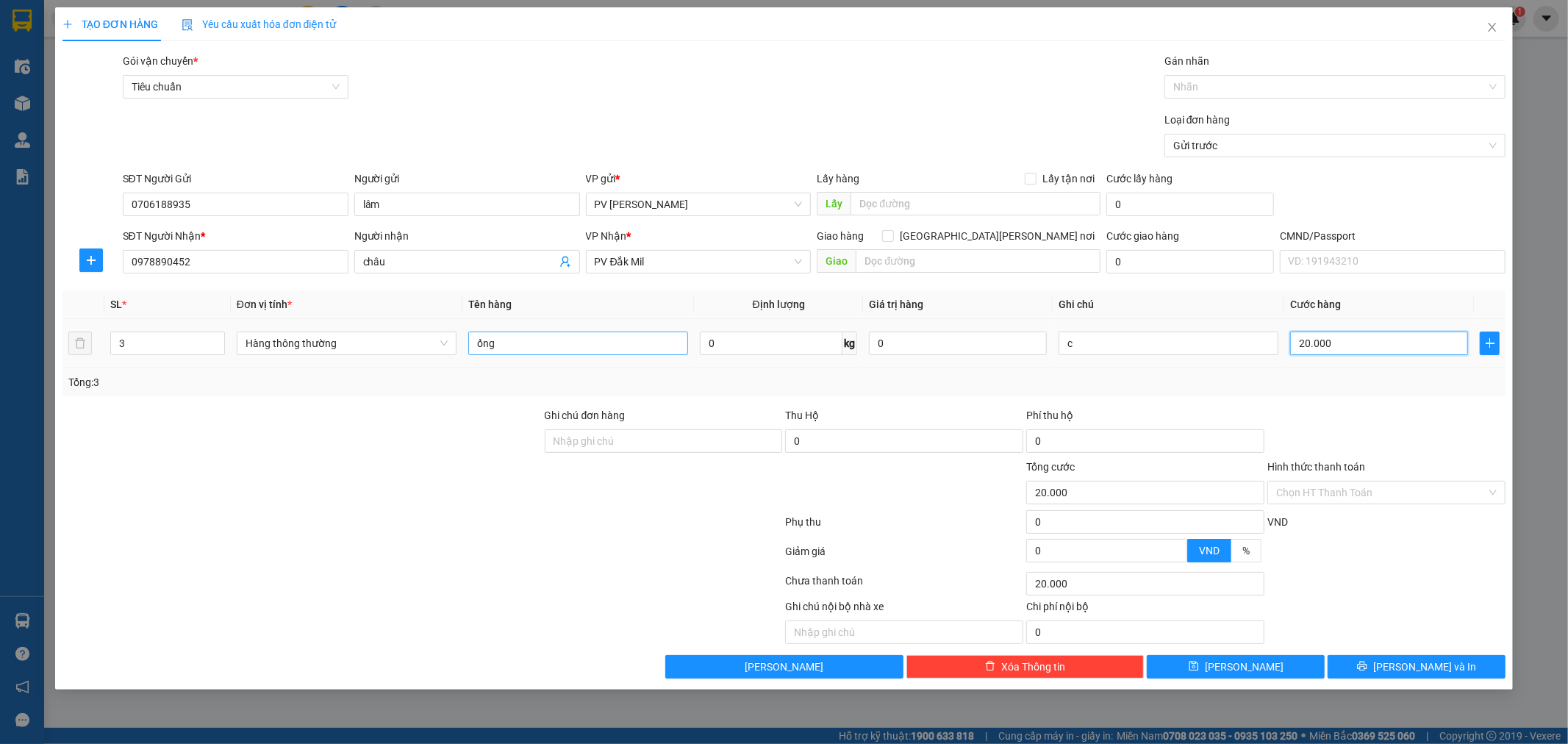
type input "200.000"
click at [1385, 653] on div "Transit Pickup Surcharge Ids Transit Deliver Surcharge Ids Transit Deliver Surc…" at bounding box center [784, 366] width 1443 height 626
click at [1385, 659] on button "[PERSON_NAME] và In" at bounding box center [1417, 667] width 178 height 24
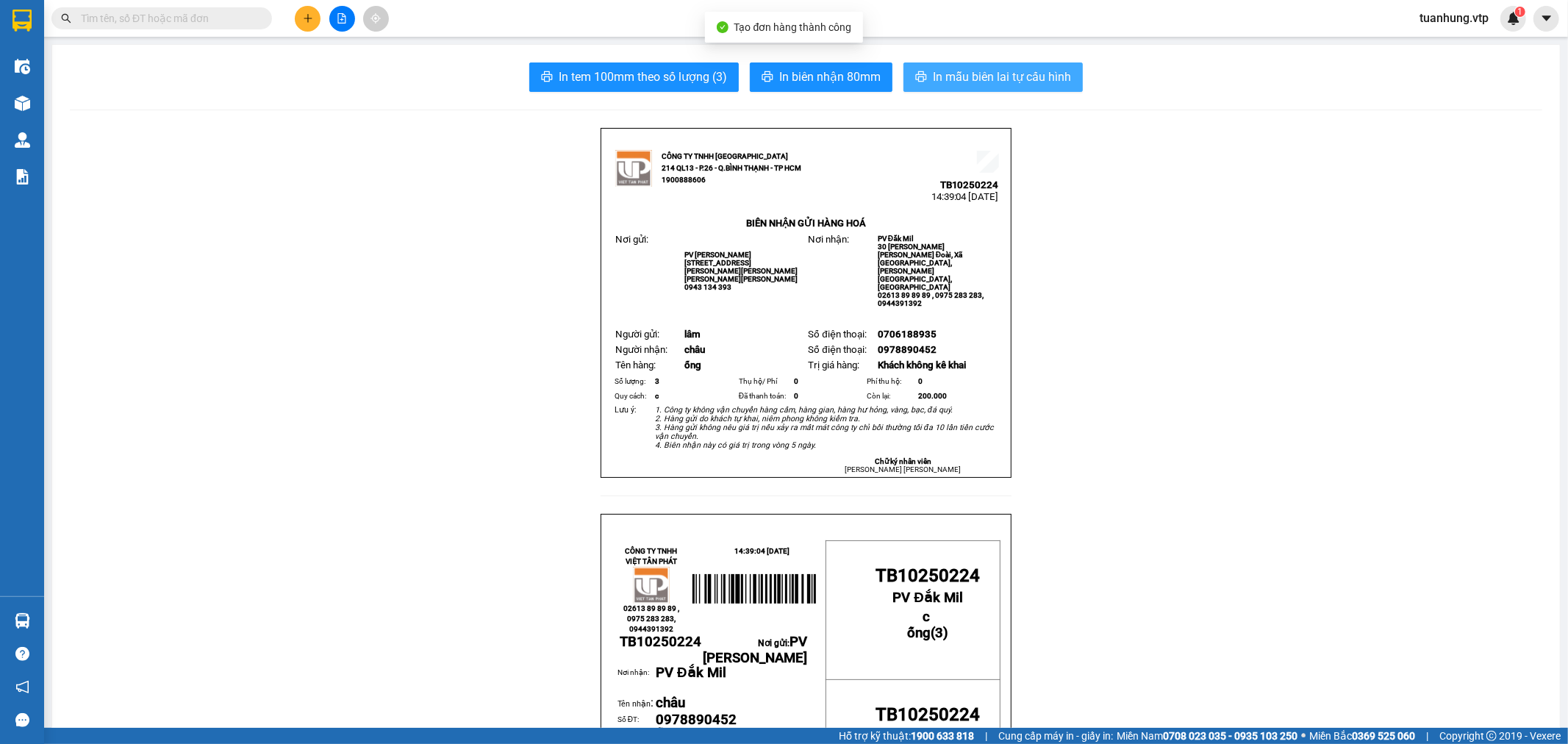
click at [982, 70] on span "In mẫu biên lai tự cấu hình" at bounding box center [1001, 76] width 138 height 18
click at [315, 20] on button at bounding box center [307, 18] width 26 height 26
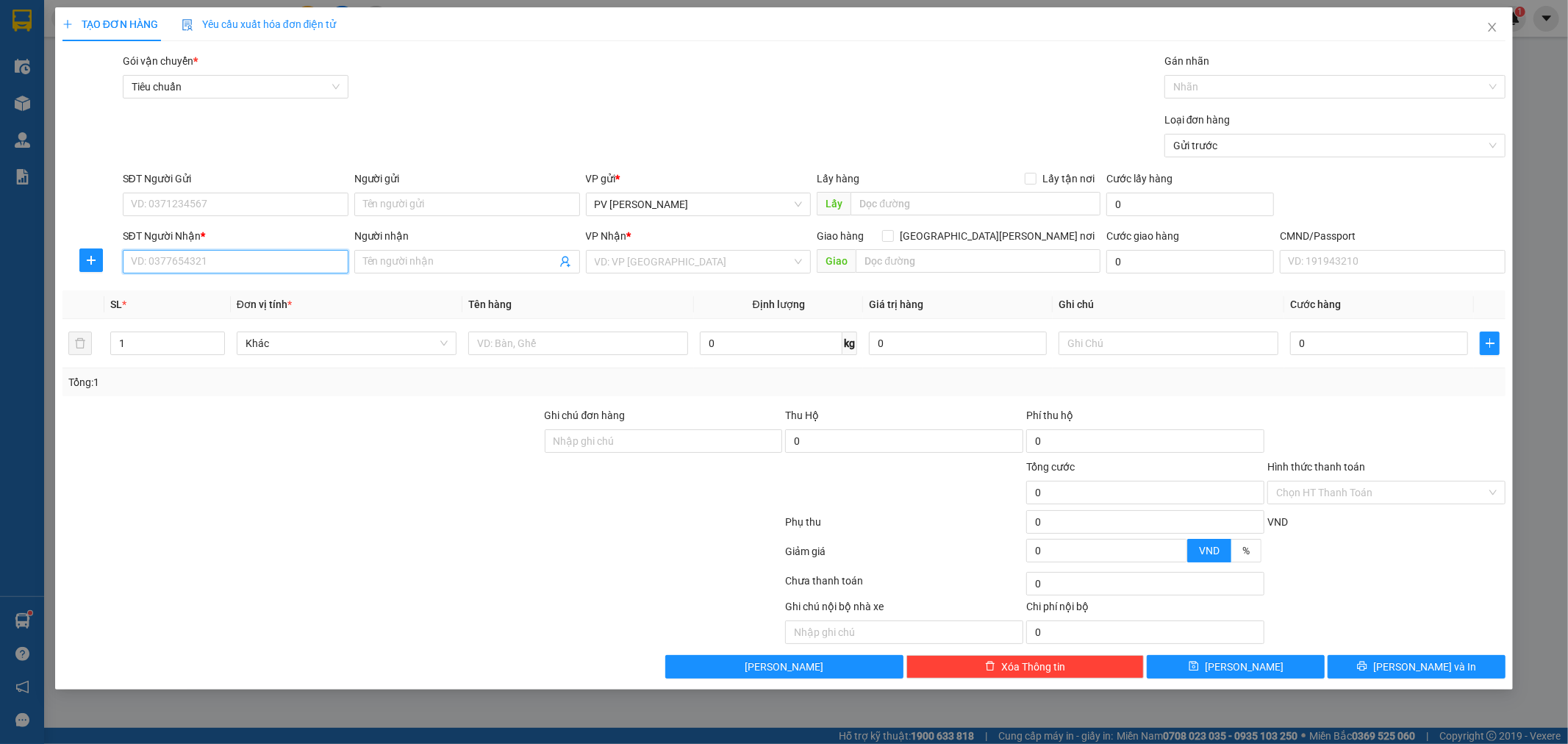
click at [231, 263] on input "SĐT Người Nhận *" at bounding box center [236, 262] width 225 height 24
type input "0859884779"
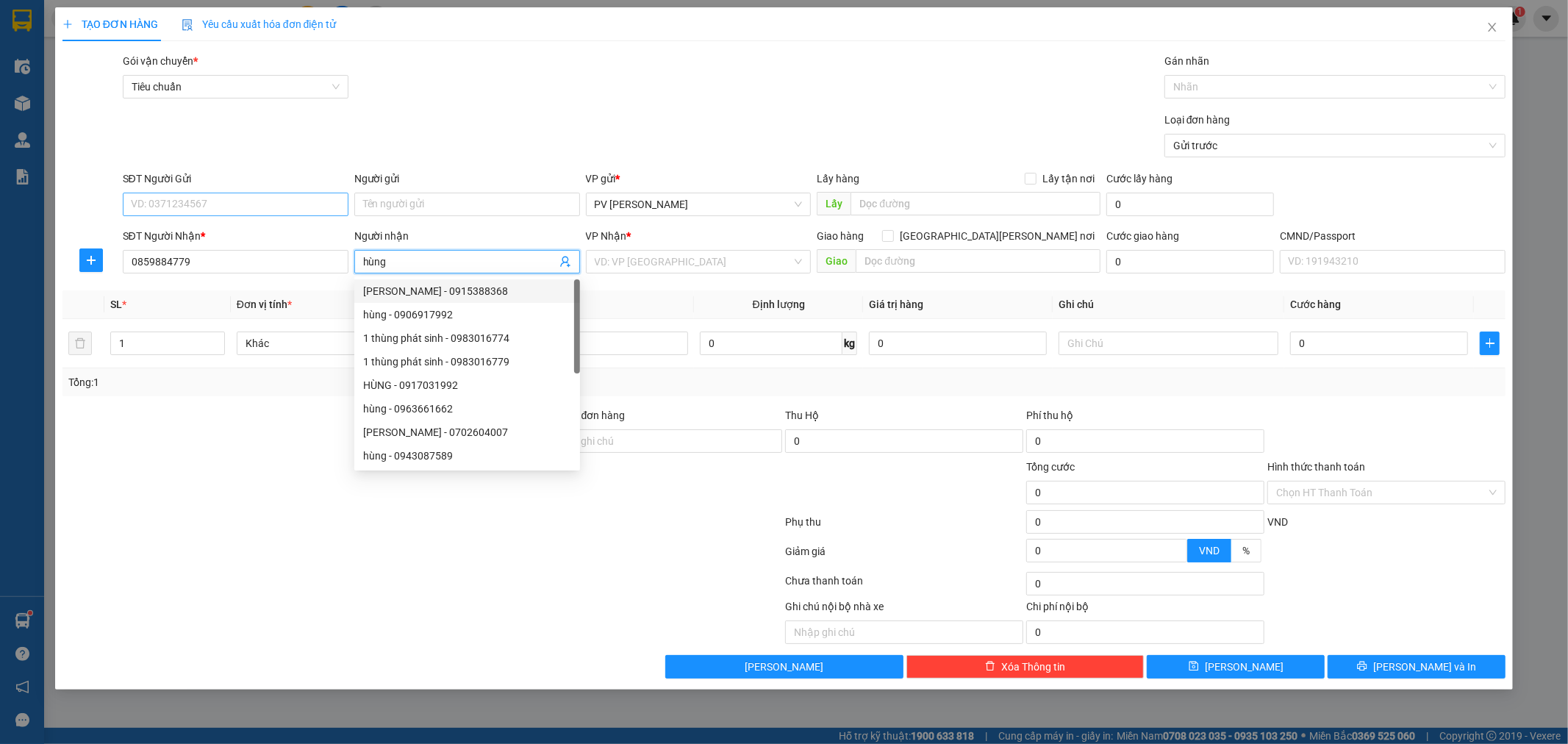
type input "hùng"
click at [200, 210] on input "SĐT Người Gửi" at bounding box center [236, 204] width 225 height 24
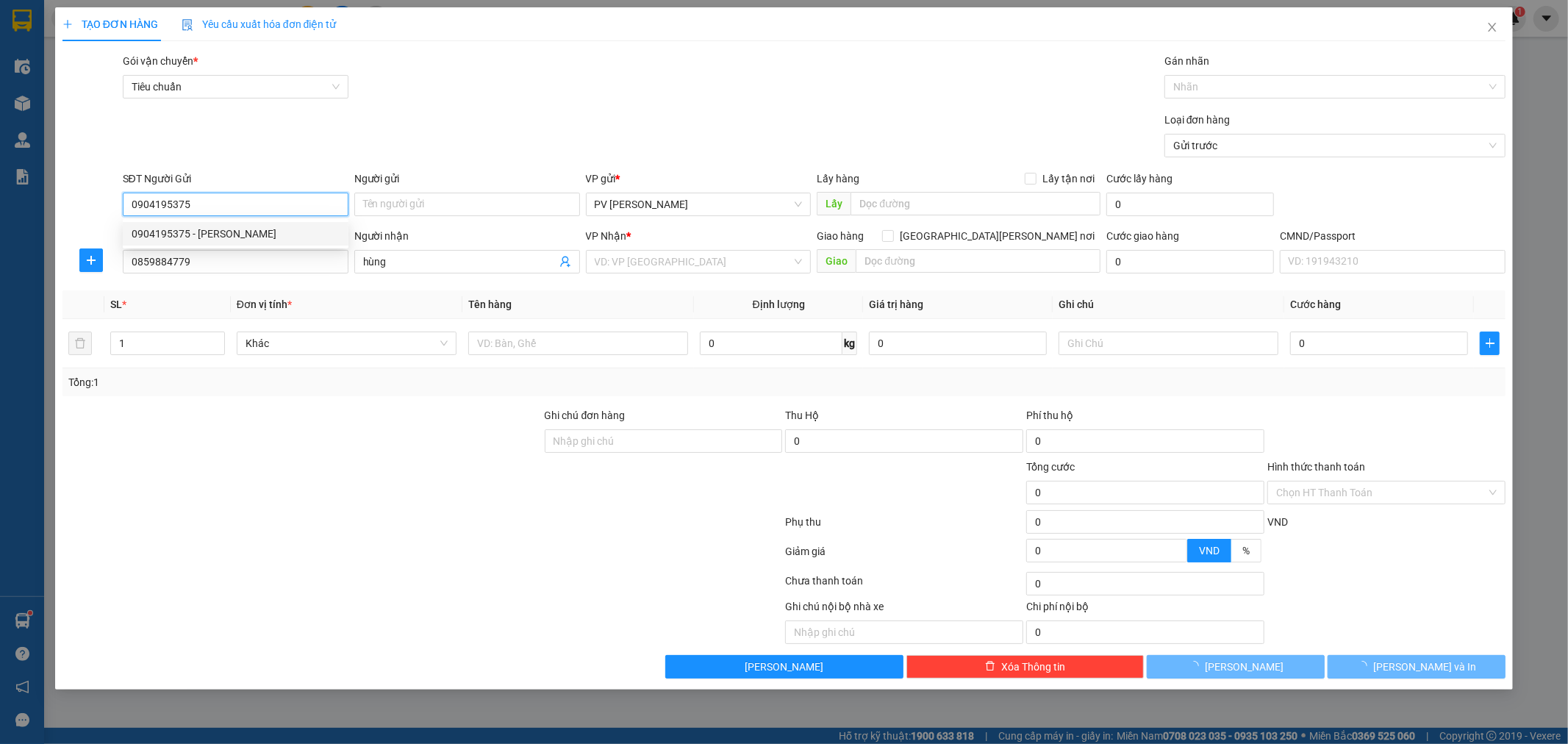
type input "0904195375"
type input "bình"
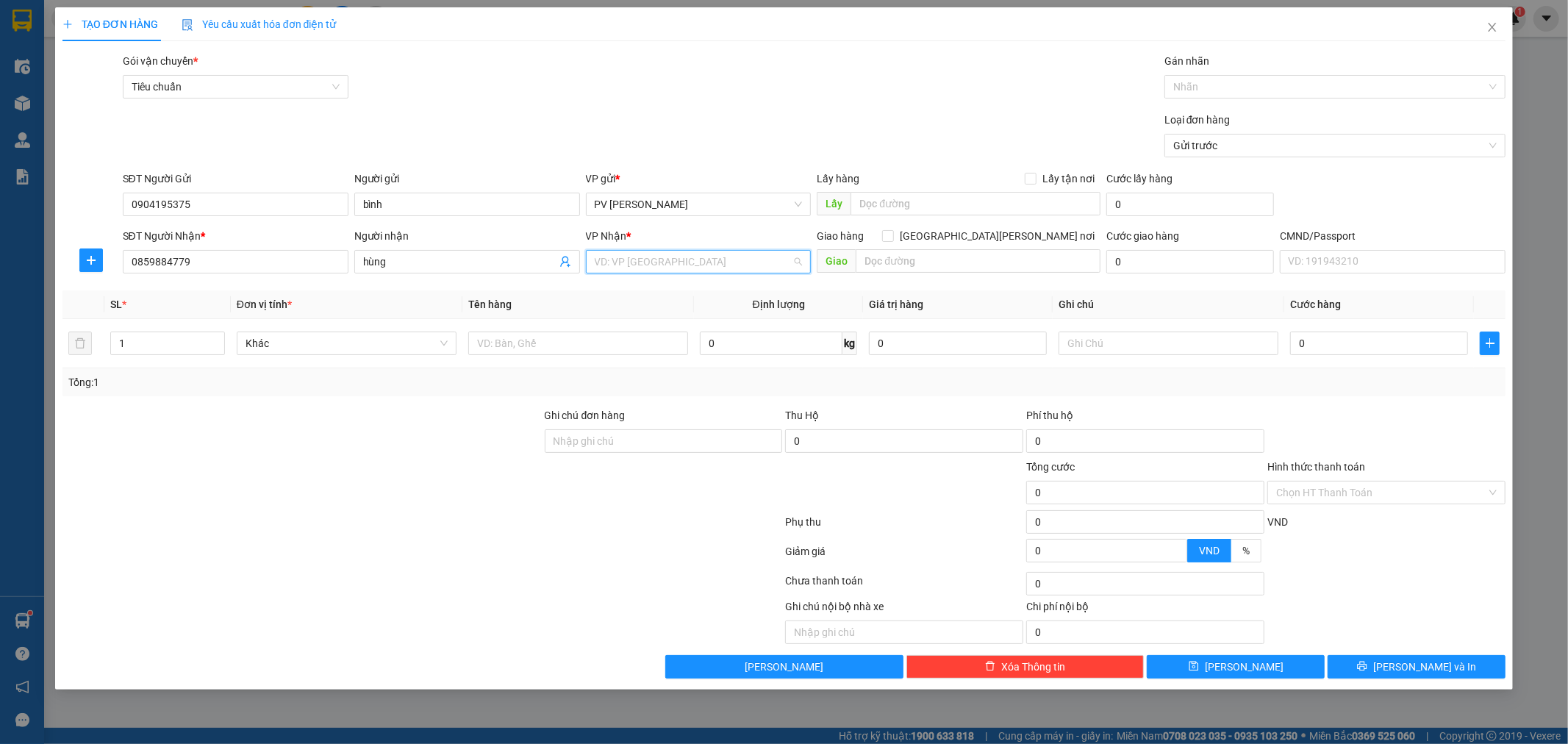
click at [709, 266] on input "search" at bounding box center [693, 262] width 198 height 22
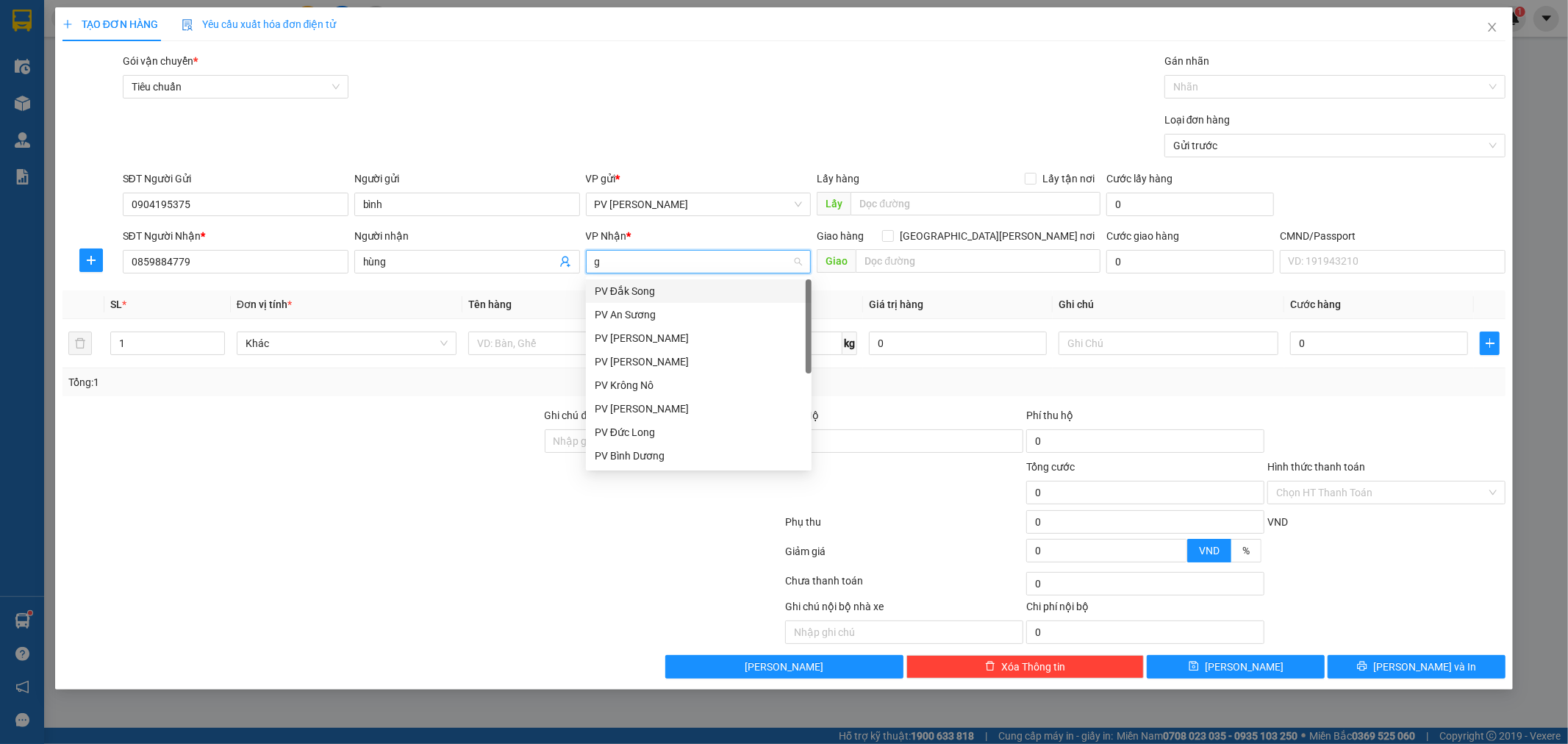
type input "gn"
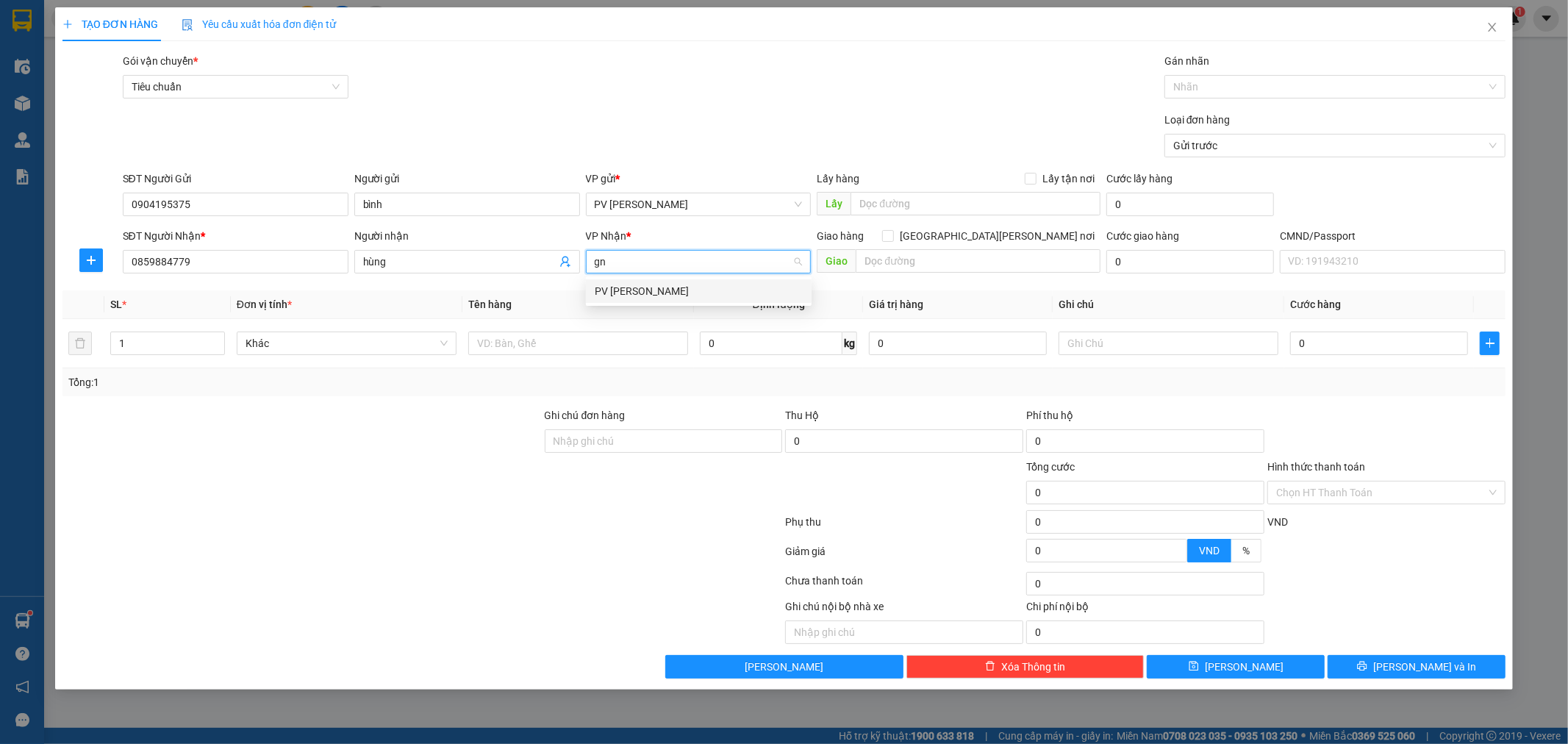
click at [666, 299] on div "PV [PERSON_NAME]" at bounding box center [698, 291] width 225 height 24
click at [643, 345] on input "text" at bounding box center [578, 344] width 220 height 24
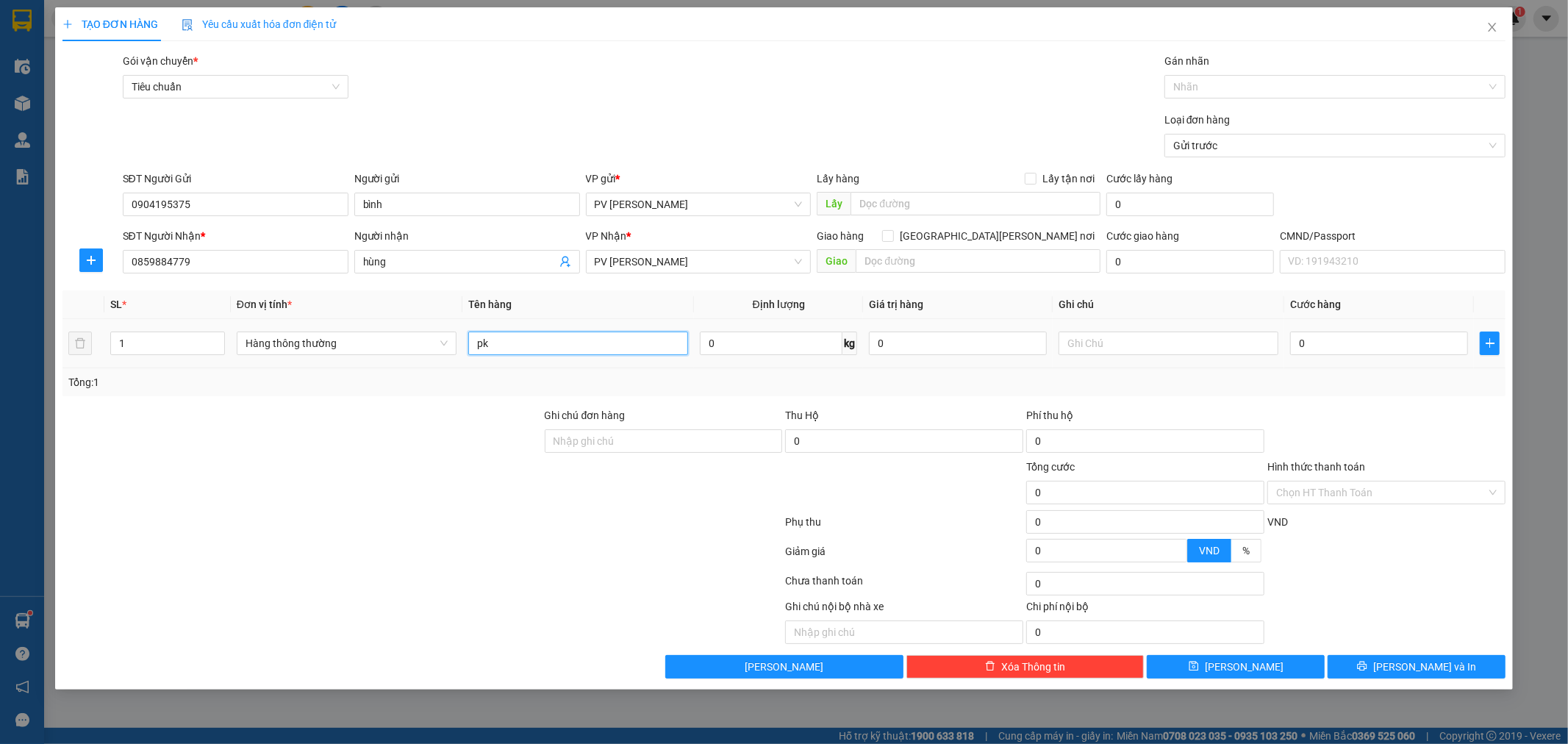
type input "pk"
type input "h"
type input "4"
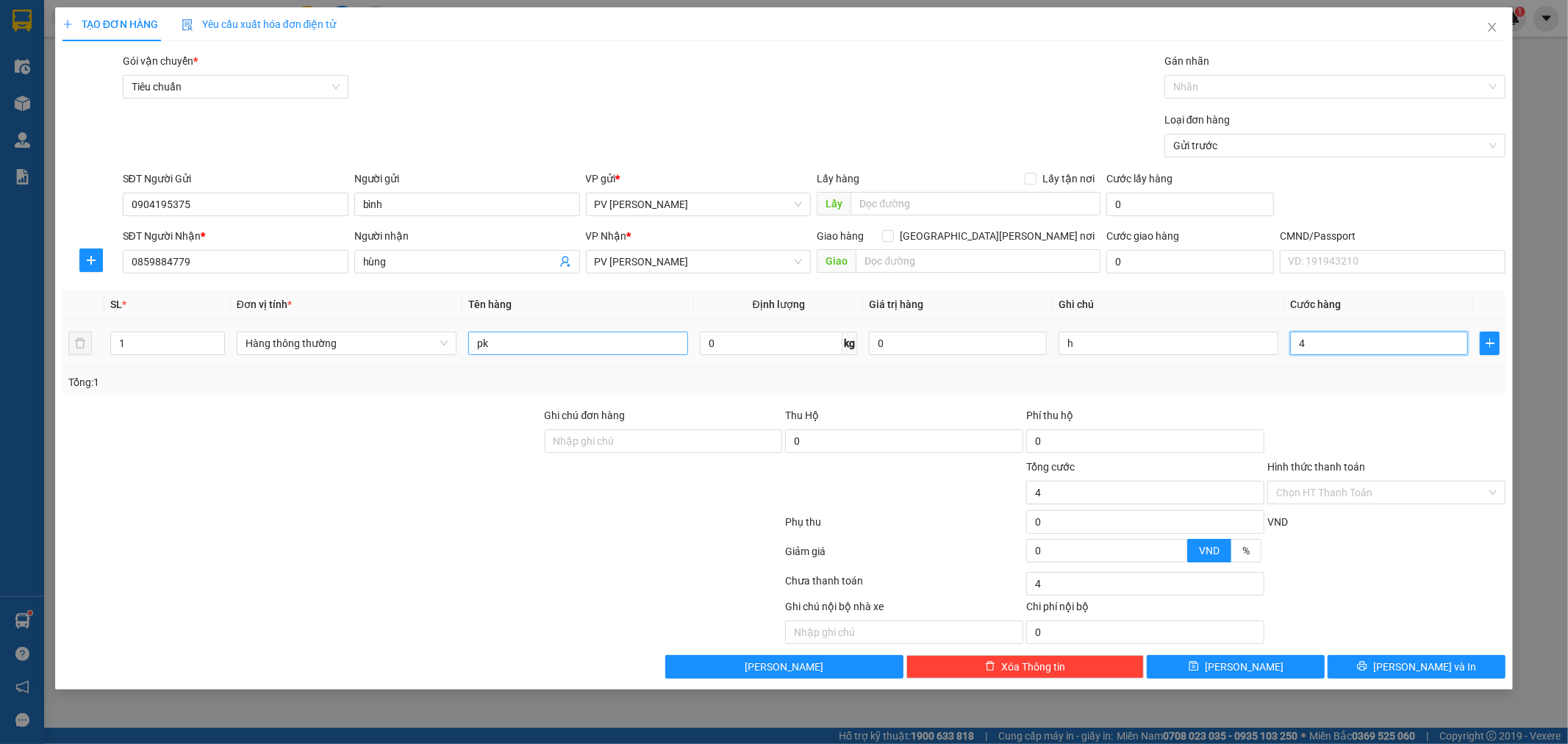
type input "40"
type input "400"
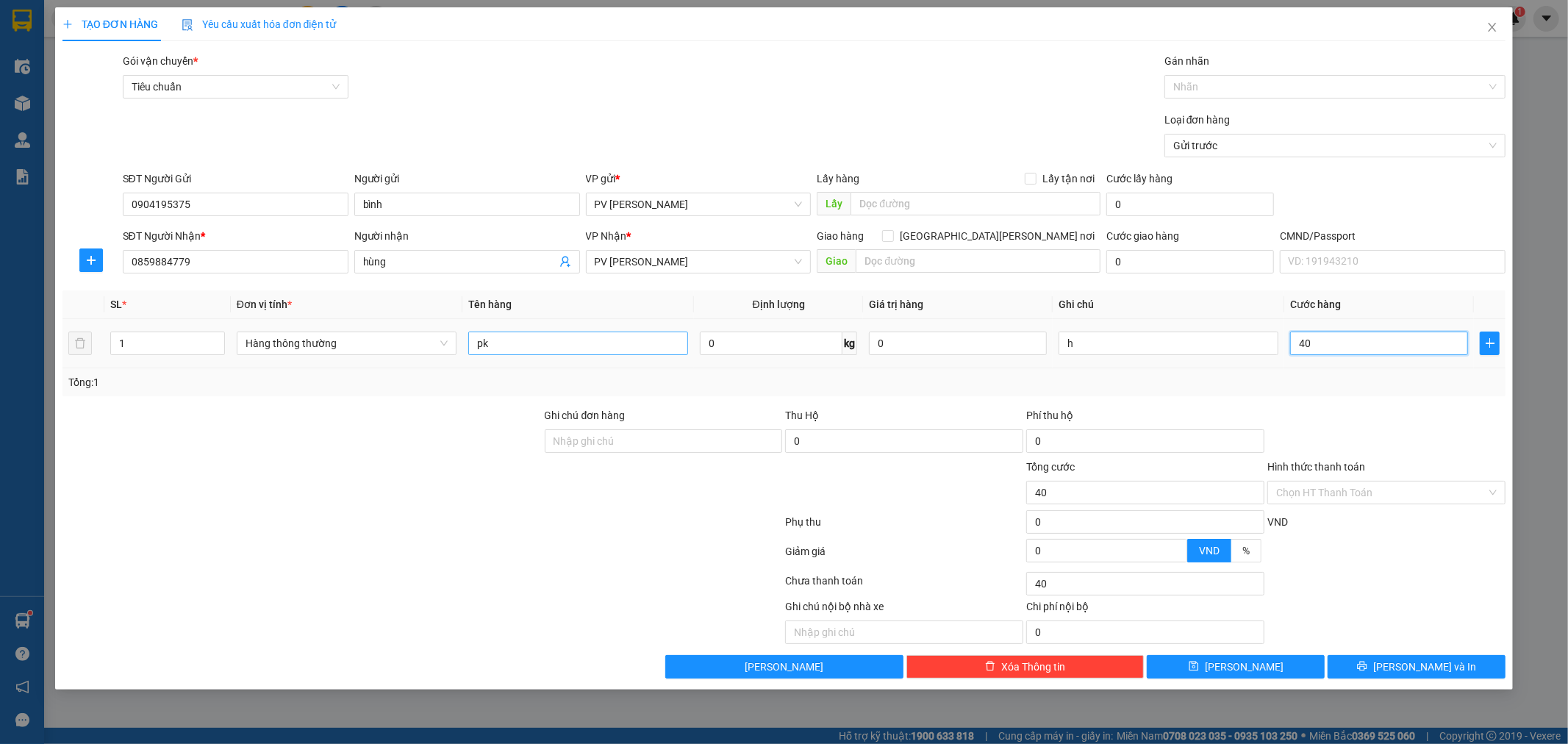
type input "400"
type input "4.000"
type input "40.000"
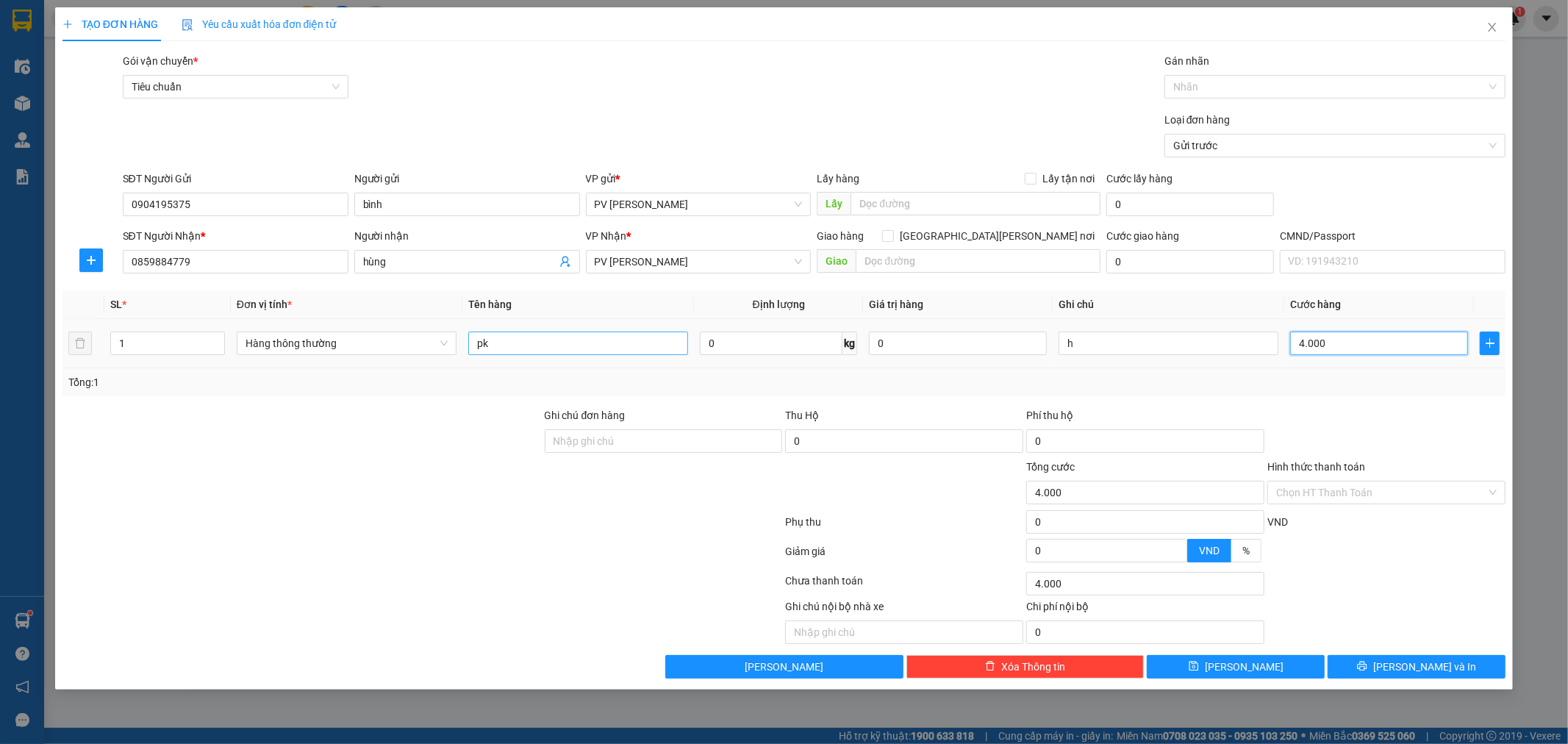
type input "40.000"
click at [1399, 664] on button "[PERSON_NAME] và In" at bounding box center [1417, 667] width 178 height 24
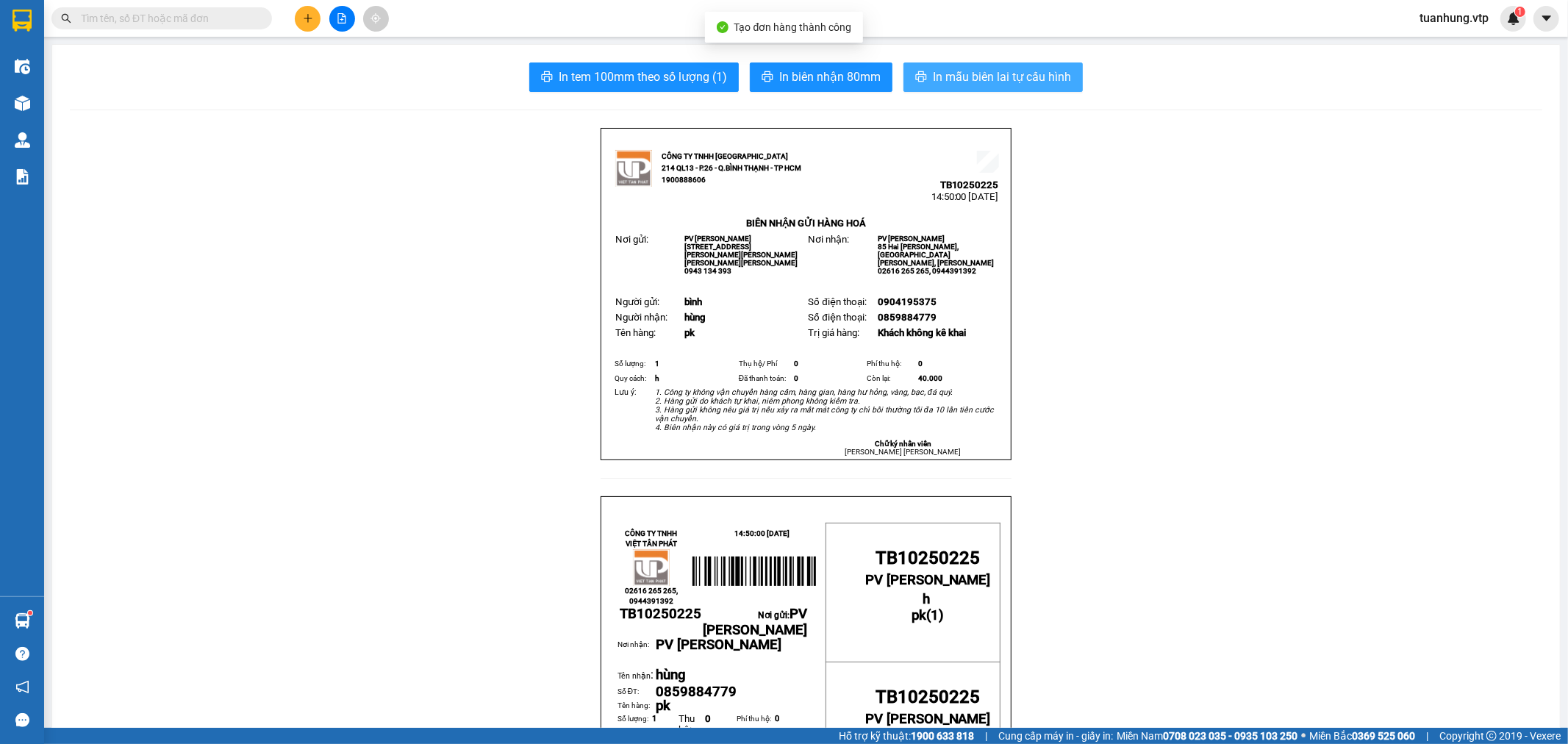
click at [995, 75] on span "In mẫu biên lai tự cấu hình" at bounding box center [1001, 76] width 138 height 18
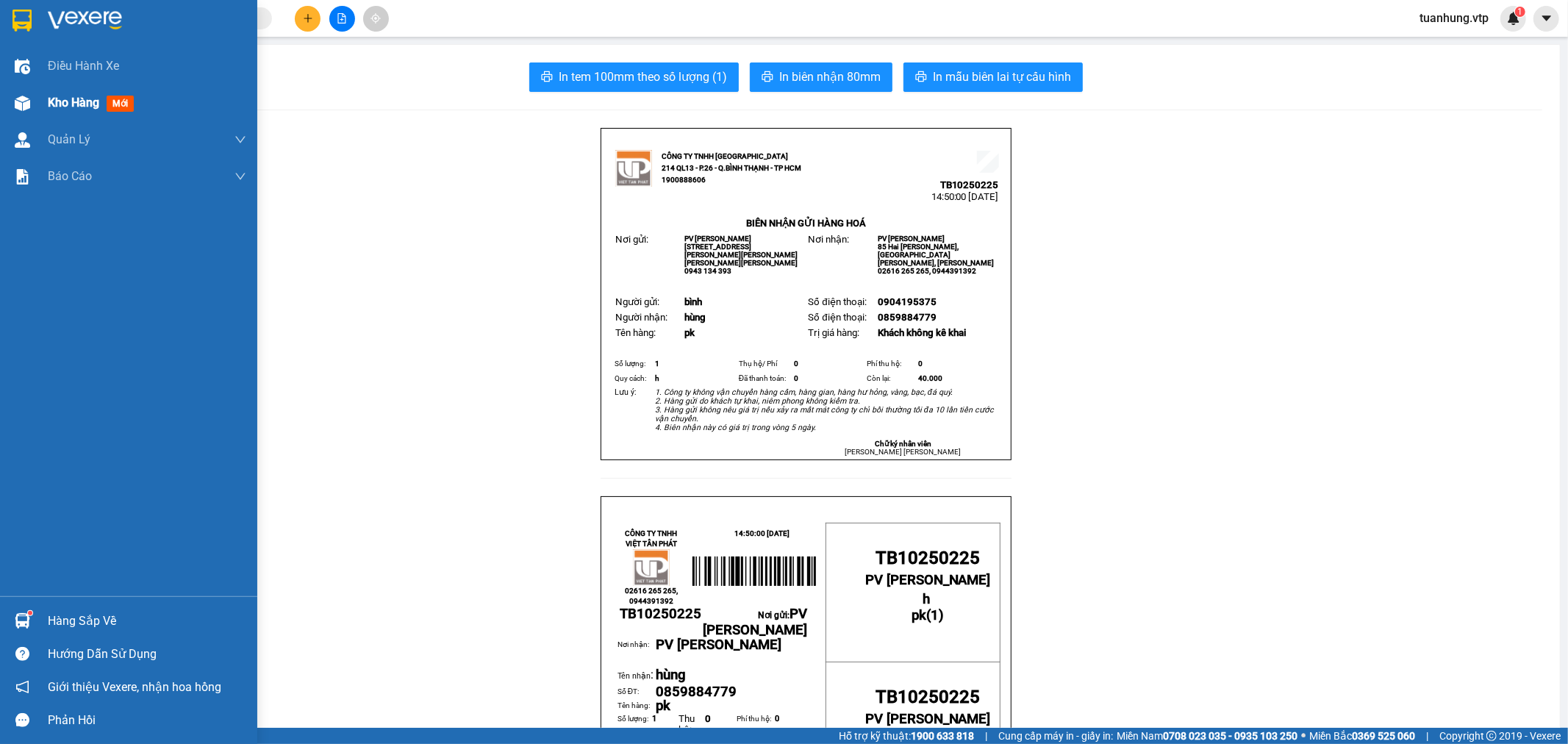
click at [32, 110] on div at bounding box center [22, 103] width 26 height 26
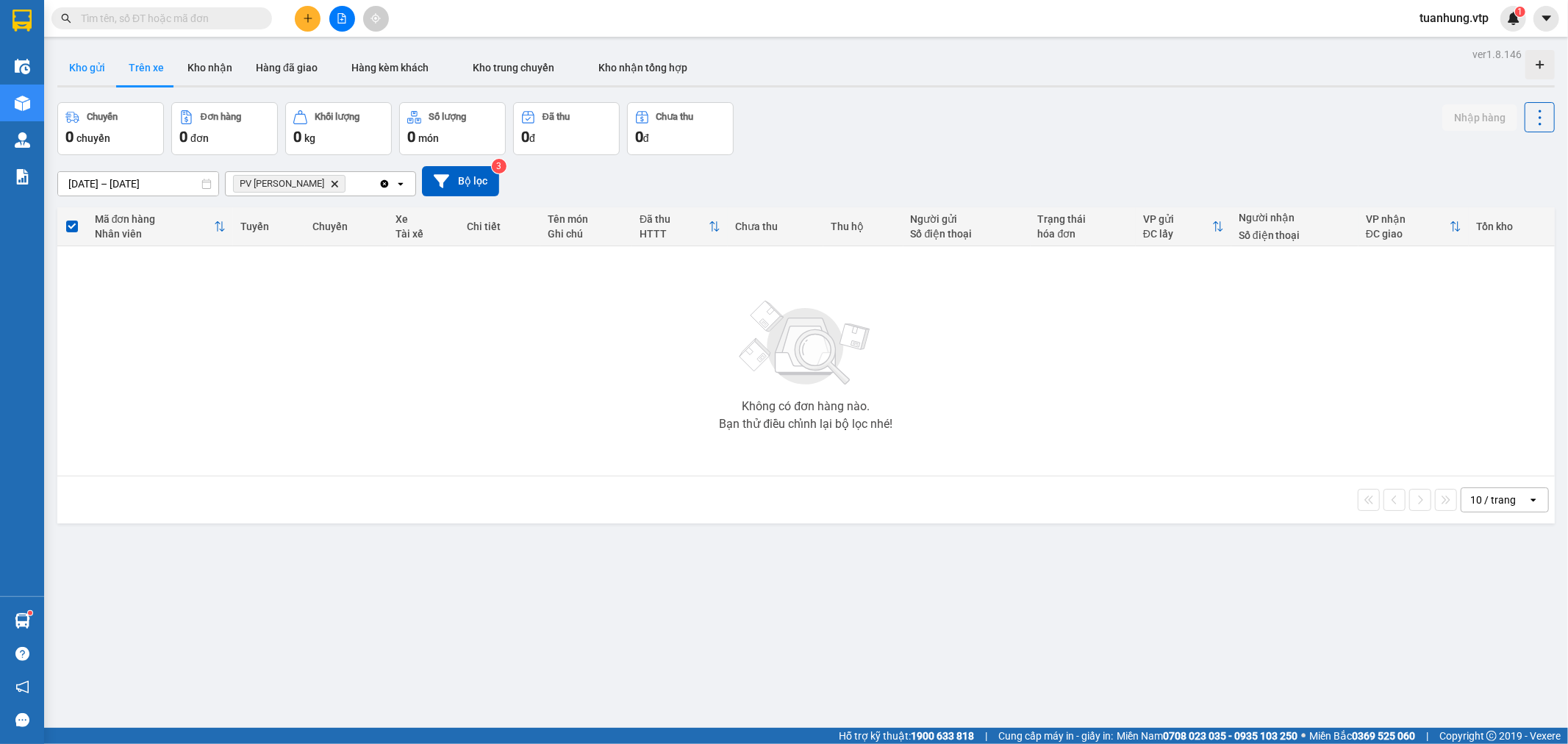
click at [91, 62] on button "Kho gửi" at bounding box center [88, 67] width 60 height 35
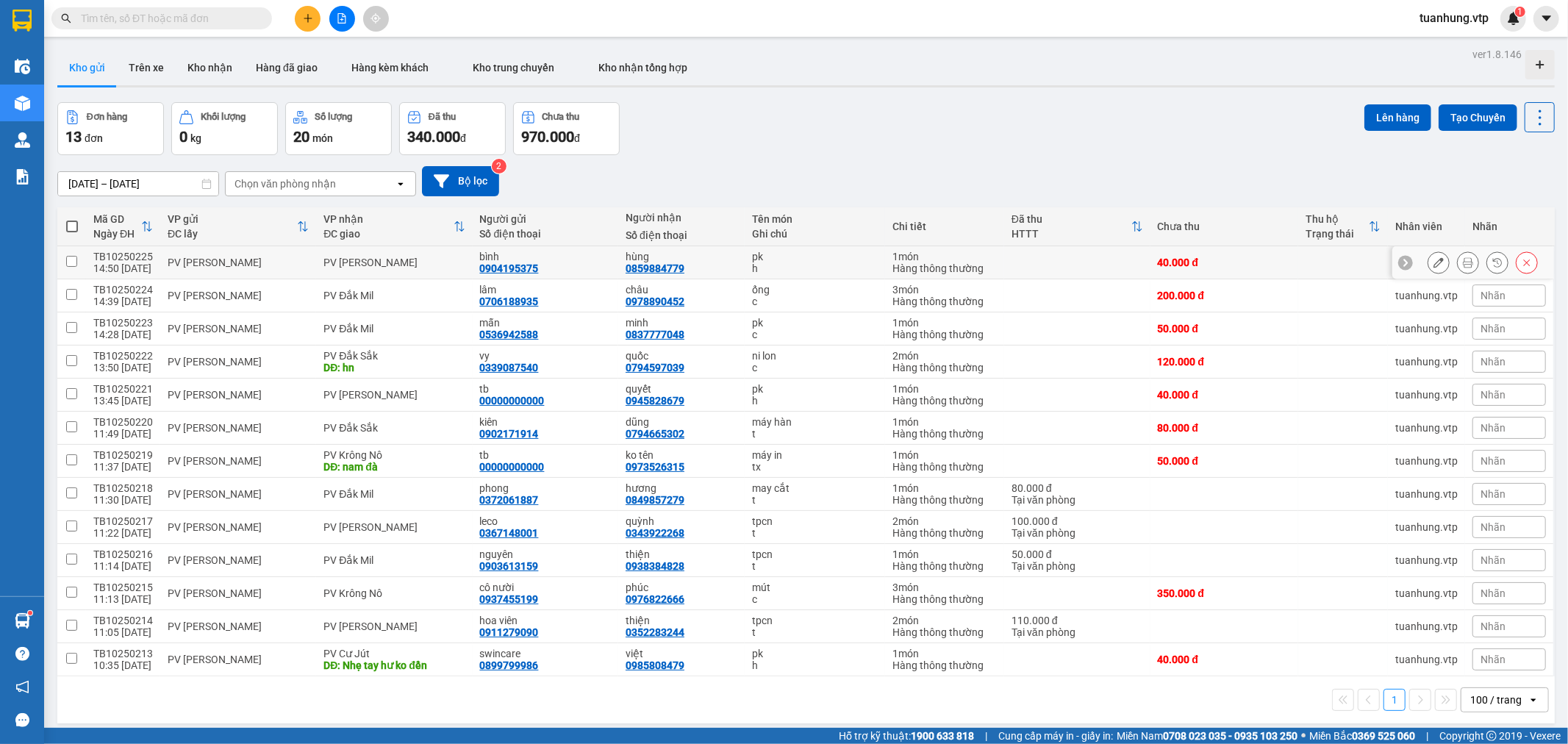
click at [513, 270] on div "0904195375" at bounding box center [509, 268] width 59 height 12
drag, startPoint x: 531, startPoint y: 269, endPoint x: 475, endPoint y: 273, distance: 56.1
click at [480, 273] on div "bình 0904195375" at bounding box center [546, 262] width 132 height 24
checkbox input "true"
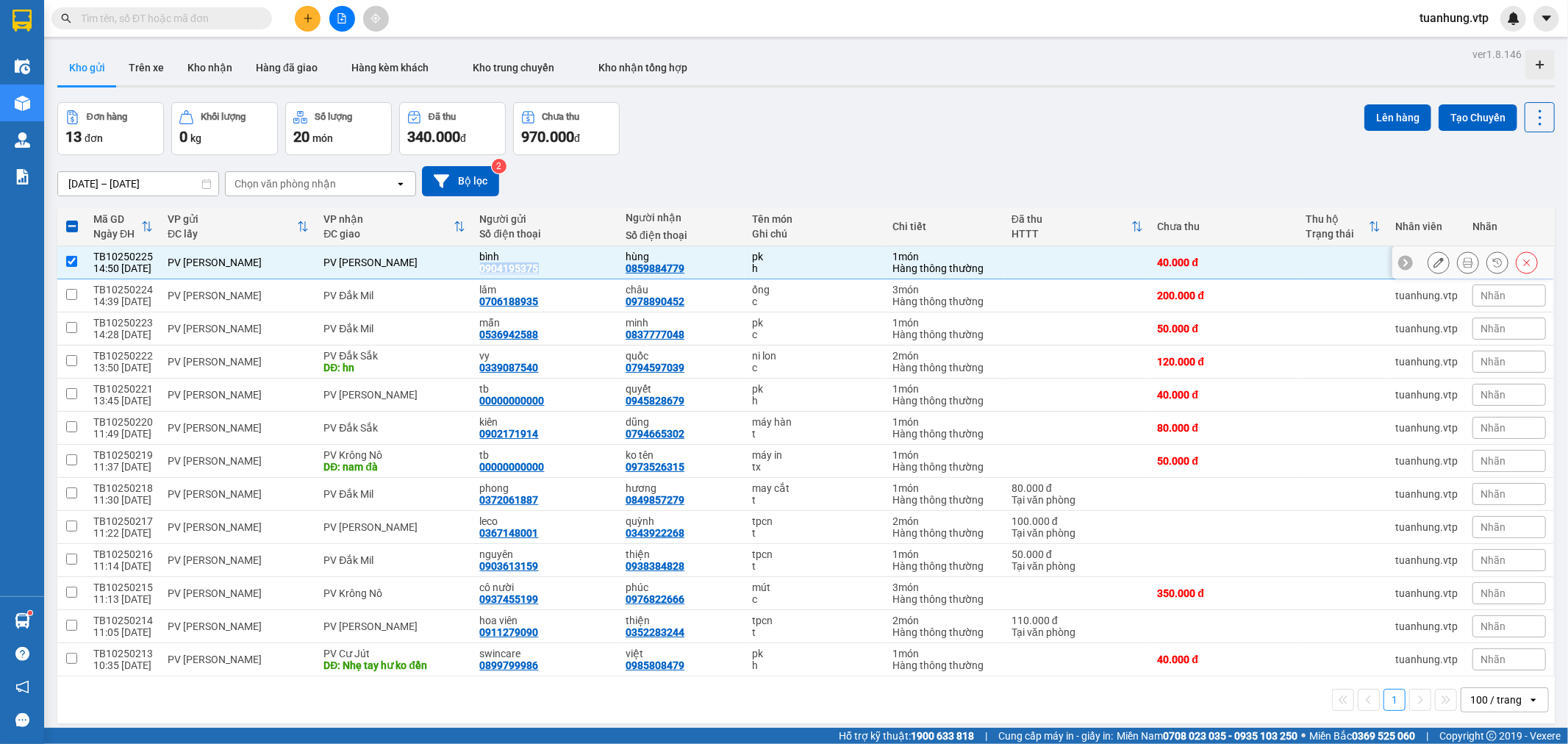
copy div "0904195375"
click at [557, 712] on div "1 100 / trang open" at bounding box center [806, 700] width 1486 height 25
click at [303, 17] on icon "plus" at bounding box center [307, 18] width 10 height 10
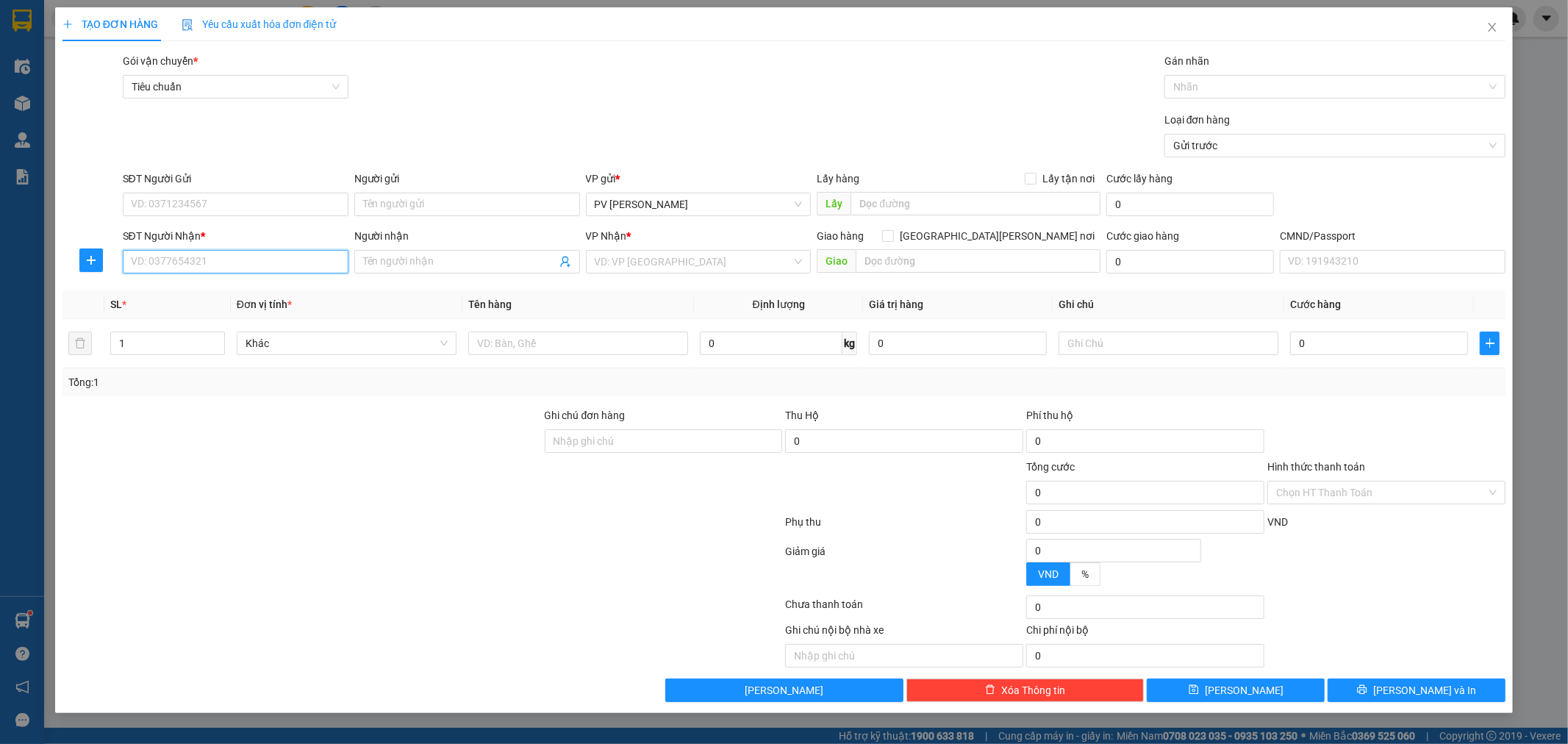
click at [303, 266] on input "SĐT Người Nhận *" at bounding box center [236, 262] width 225 height 24
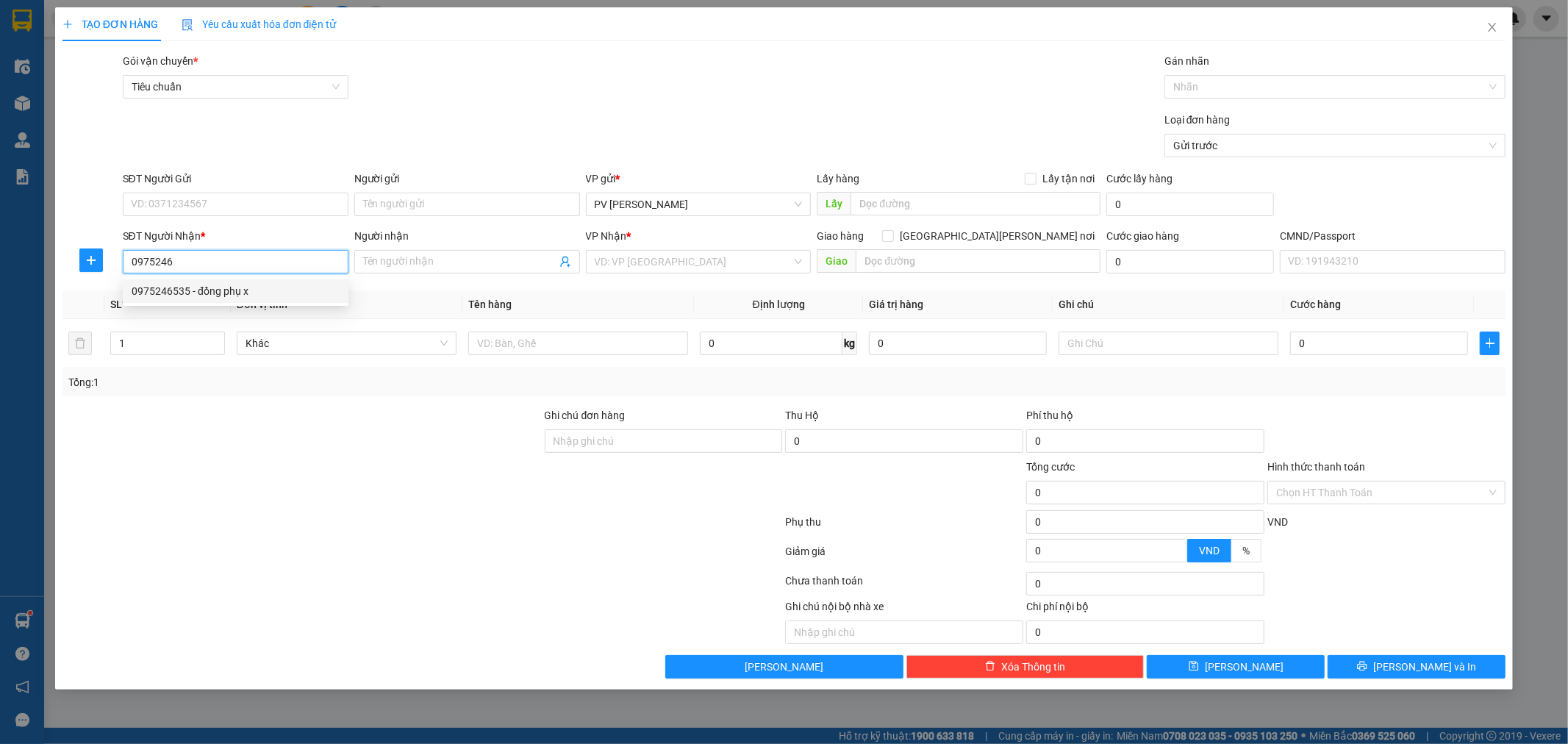
click at [272, 292] on div "0975246535 - đồng phụ x" at bounding box center [236, 291] width 208 height 17
type input "0975246535"
type input "đồng phụ x"
type input "0975246535"
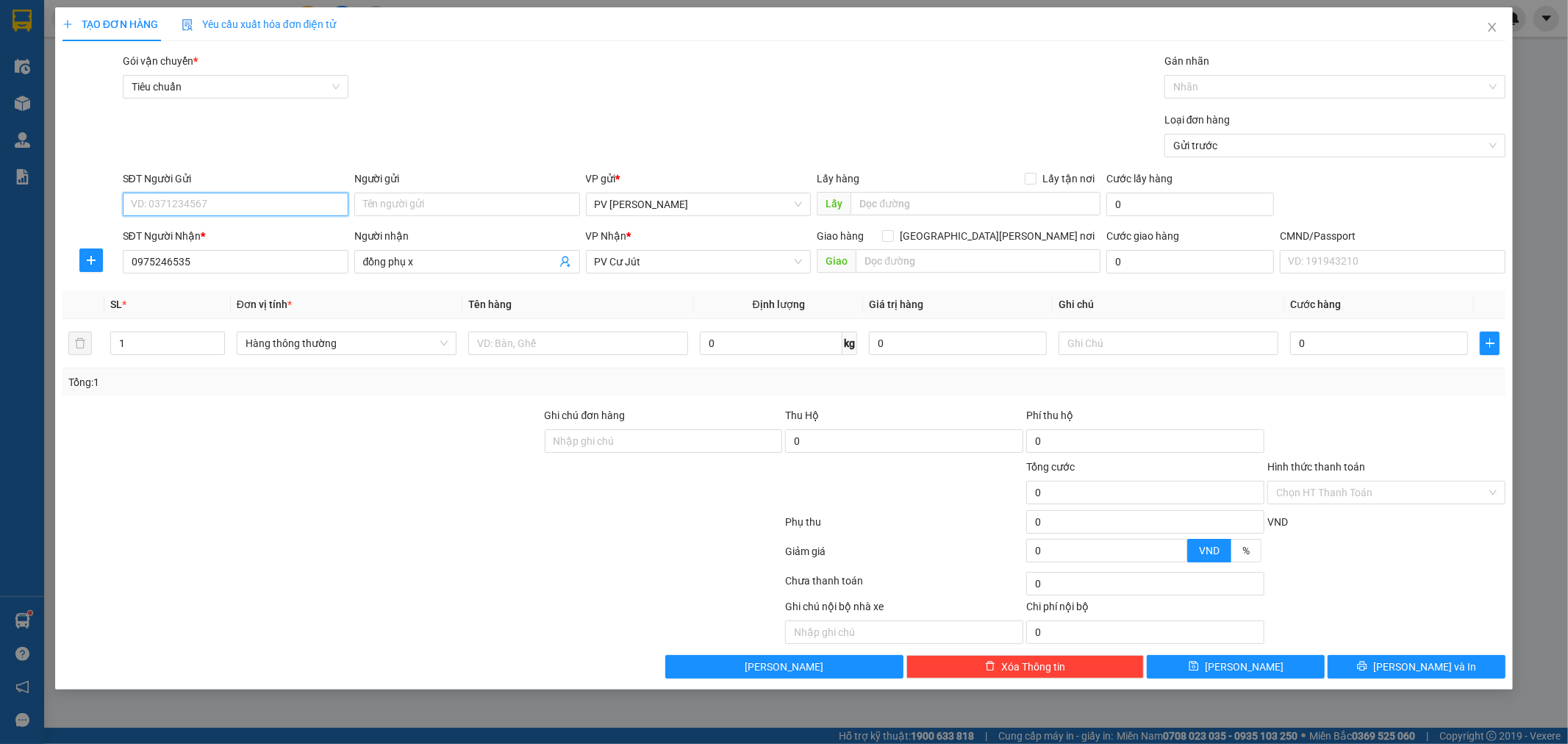
click at [332, 210] on input "SĐT Người Gửi" at bounding box center [236, 204] width 225 height 24
click at [285, 228] on div "0972811245 - [PERSON_NAME]" at bounding box center [236, 233] width 208 height 17
type input "0972811245"
type input "khang"
click at [591, 345] on input "text" at bounding box center [578, 344] width 220 height 24
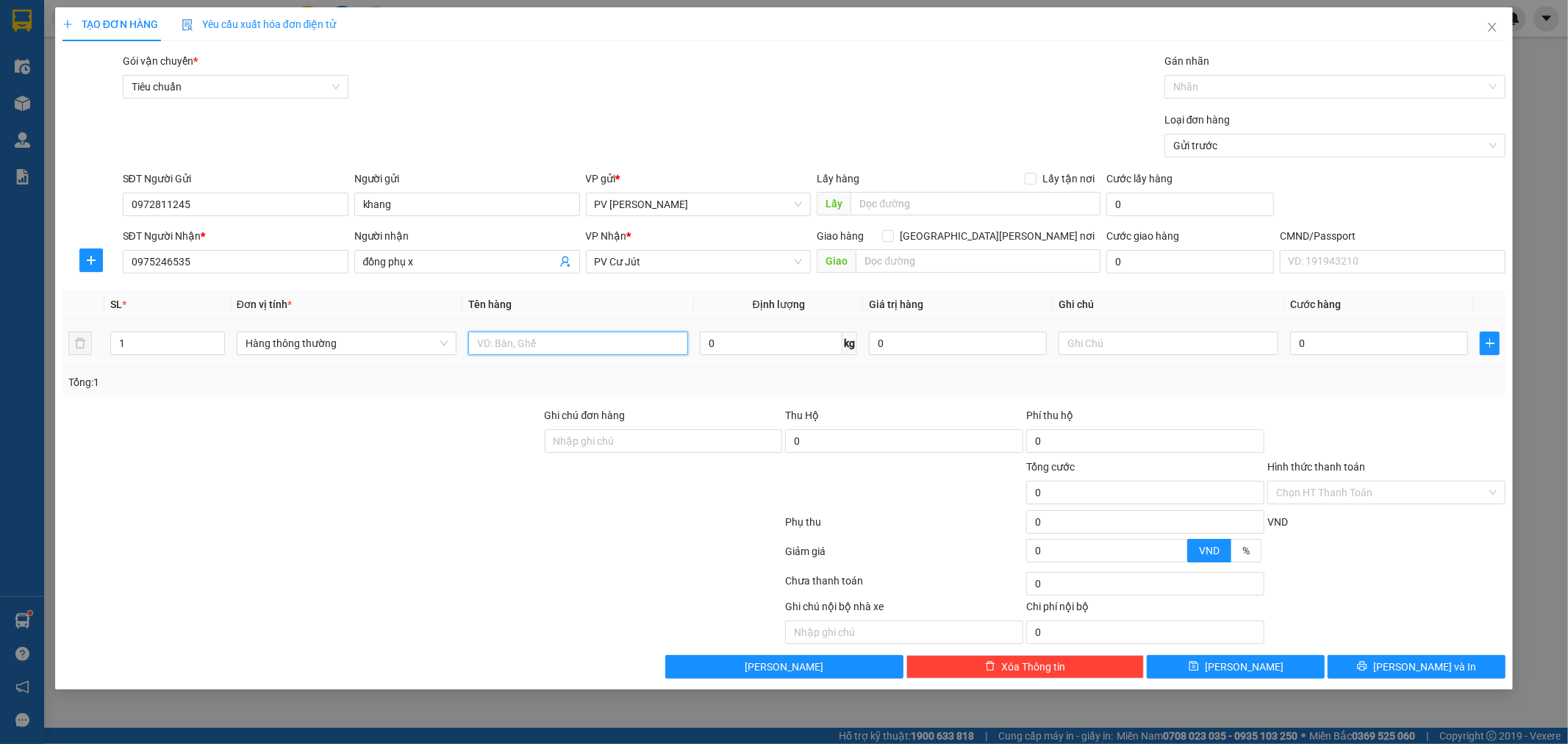
type input "a"
type input "áo"
type input "c"
type input "3"
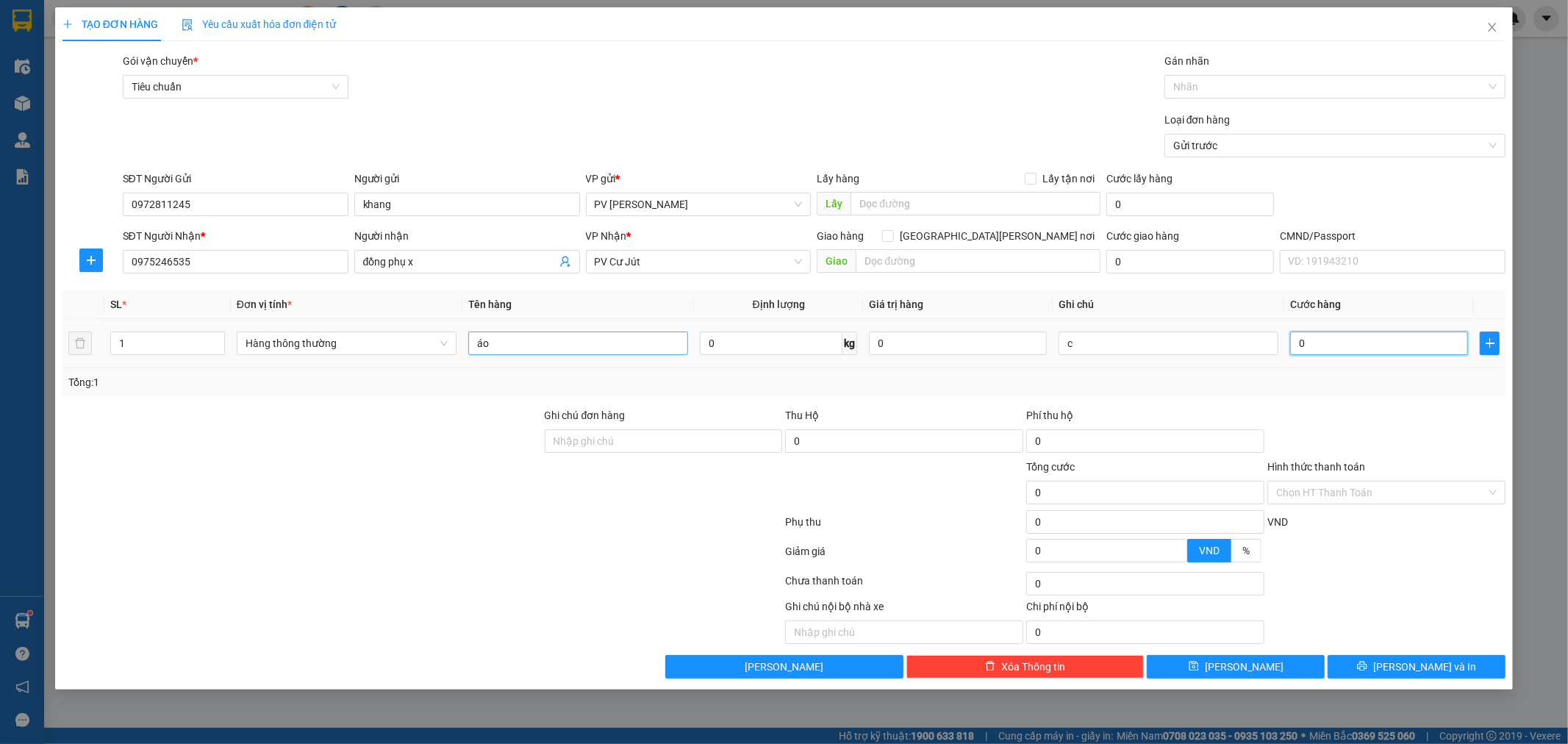
type input "3"
type input "30"
type input "300"
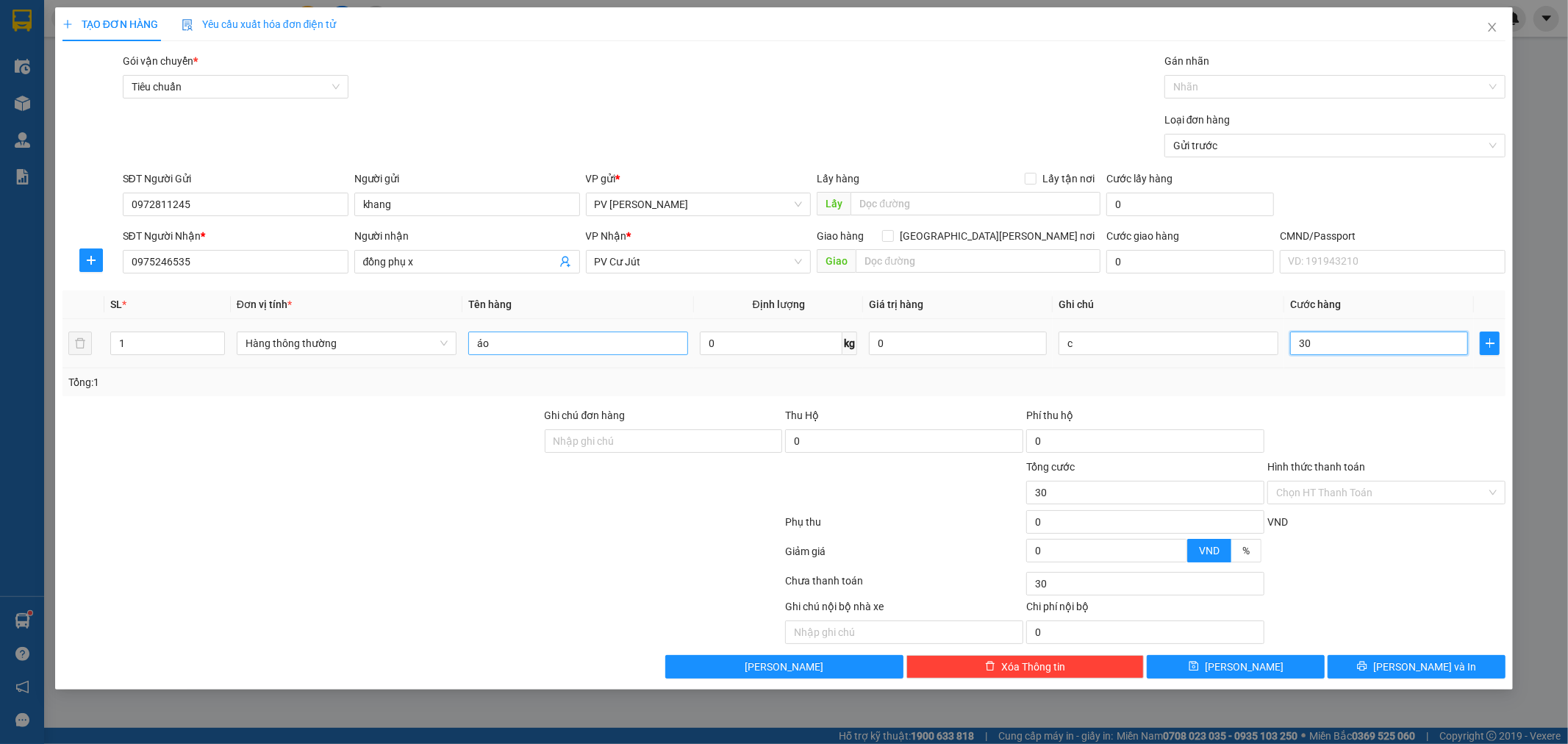
type input "300"
type input "3.000"
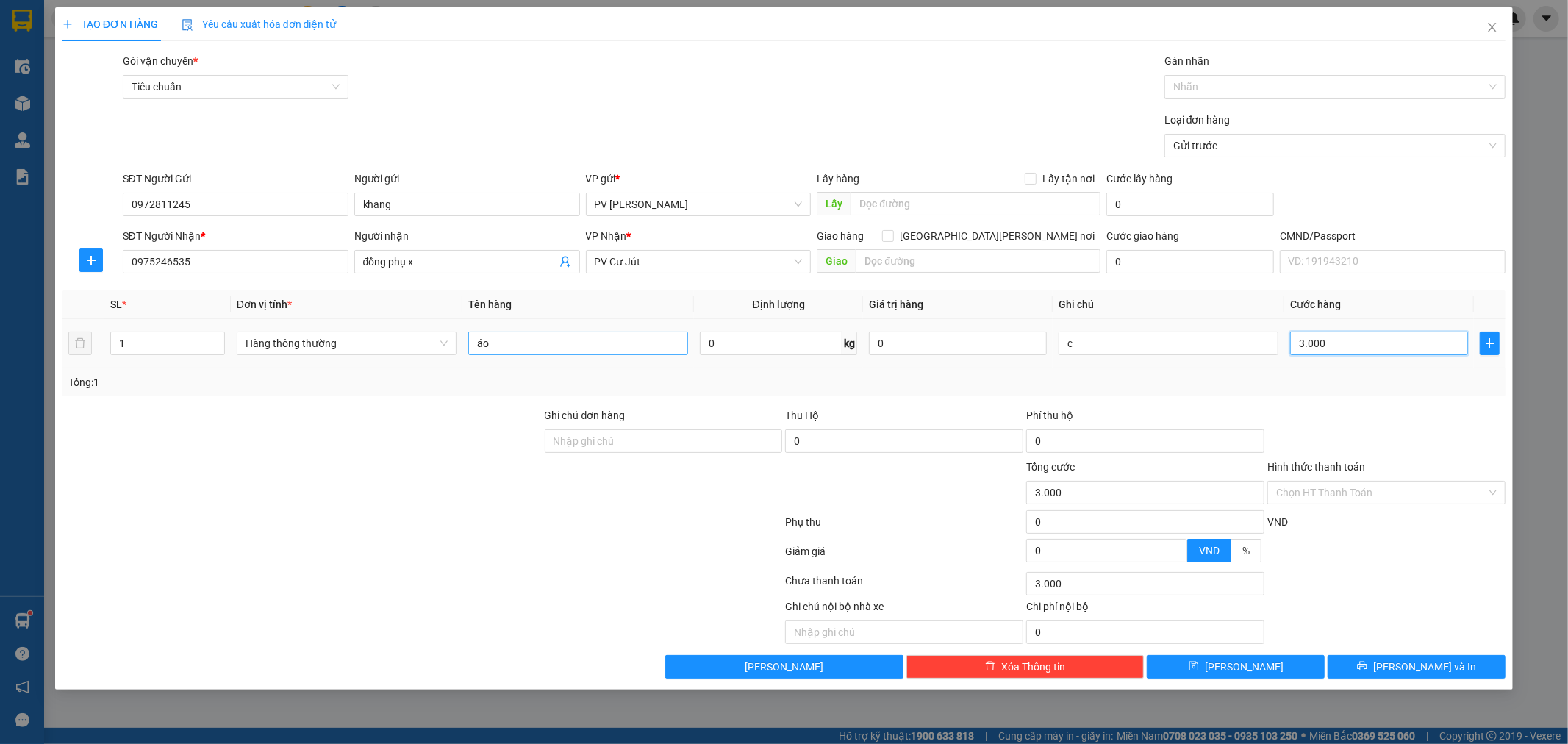
type input "30.000"
click at [1424, 659] on span "[PERSON_NAME] và In" at bounding box center [1425, 667] width 103 height 17
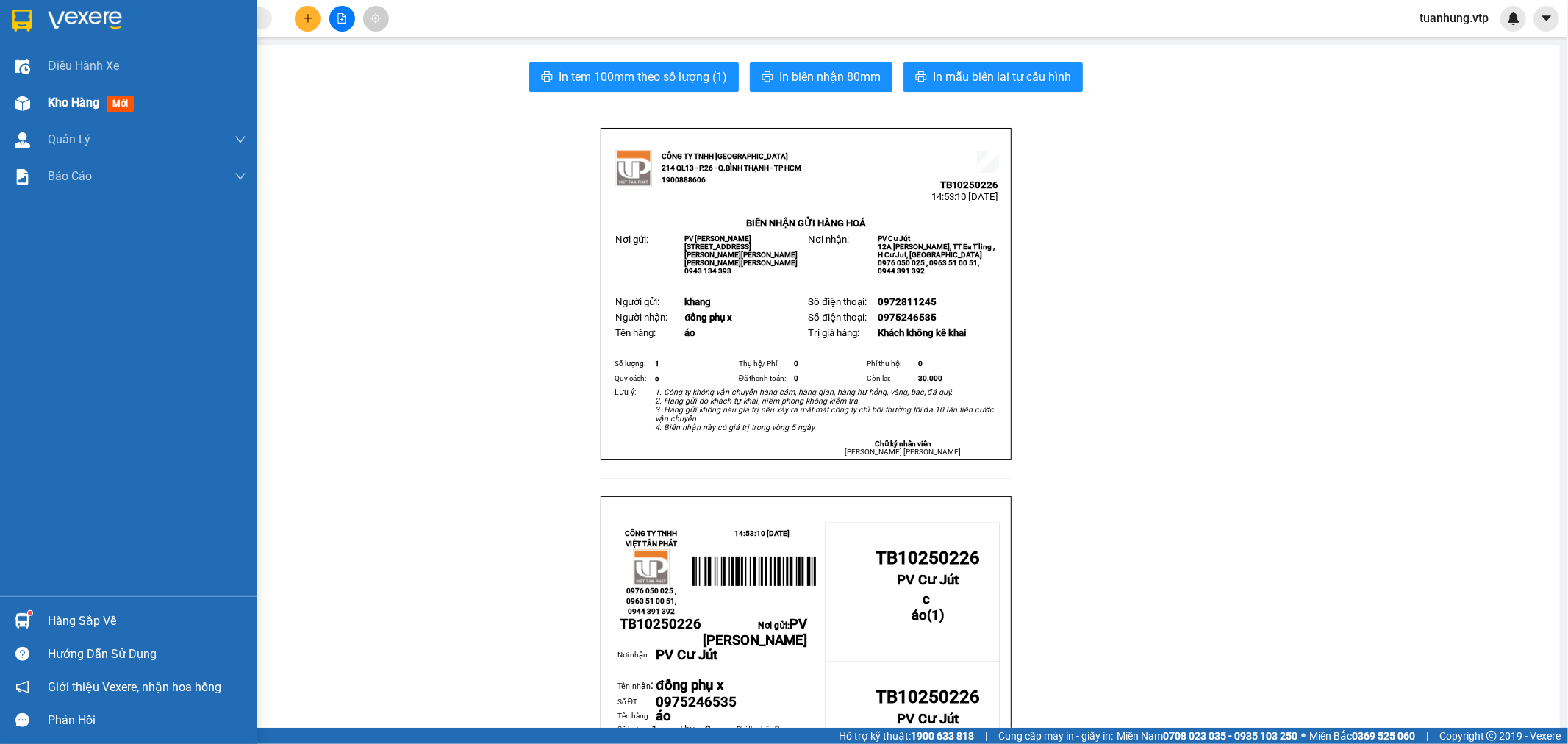
click at [23, 100] on img at bounding box center [23, 103] width 16 height 16
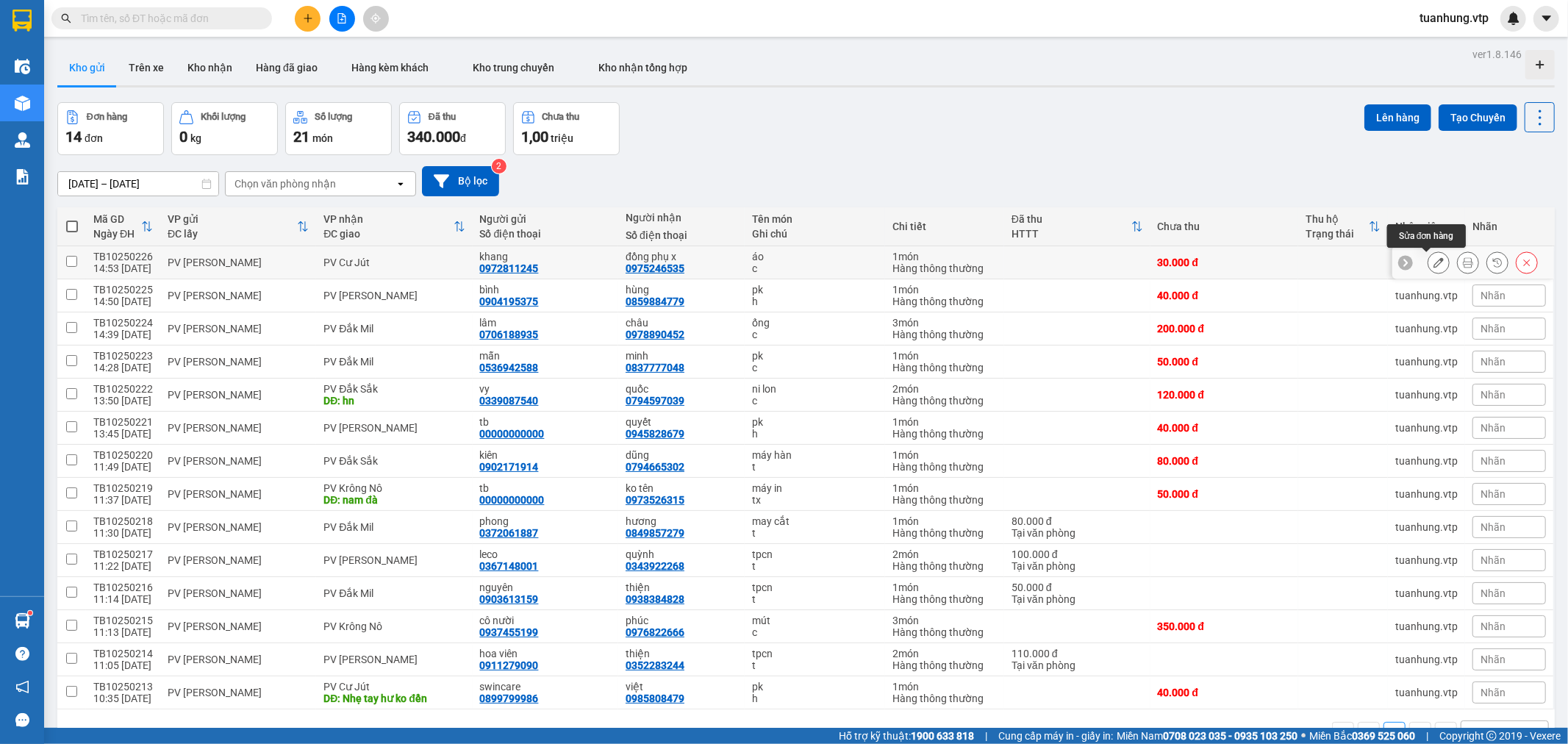
click at [1433, 258] on icon at bounding box center [1438, 262] width 10 height 10
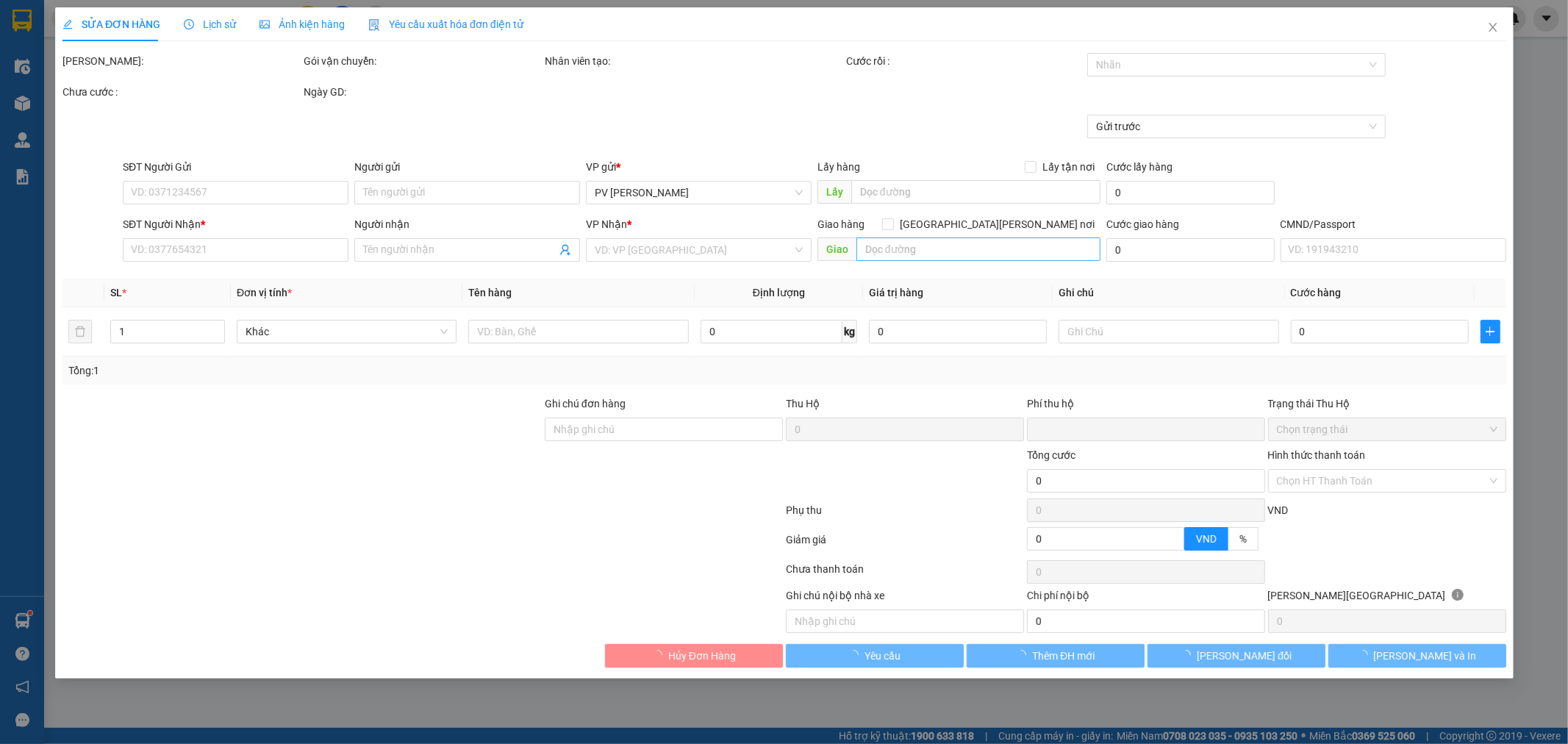
type input "0972811245"
type input "khang"
type input "0975246535"
type input "đồng phụ x"
type input "0"
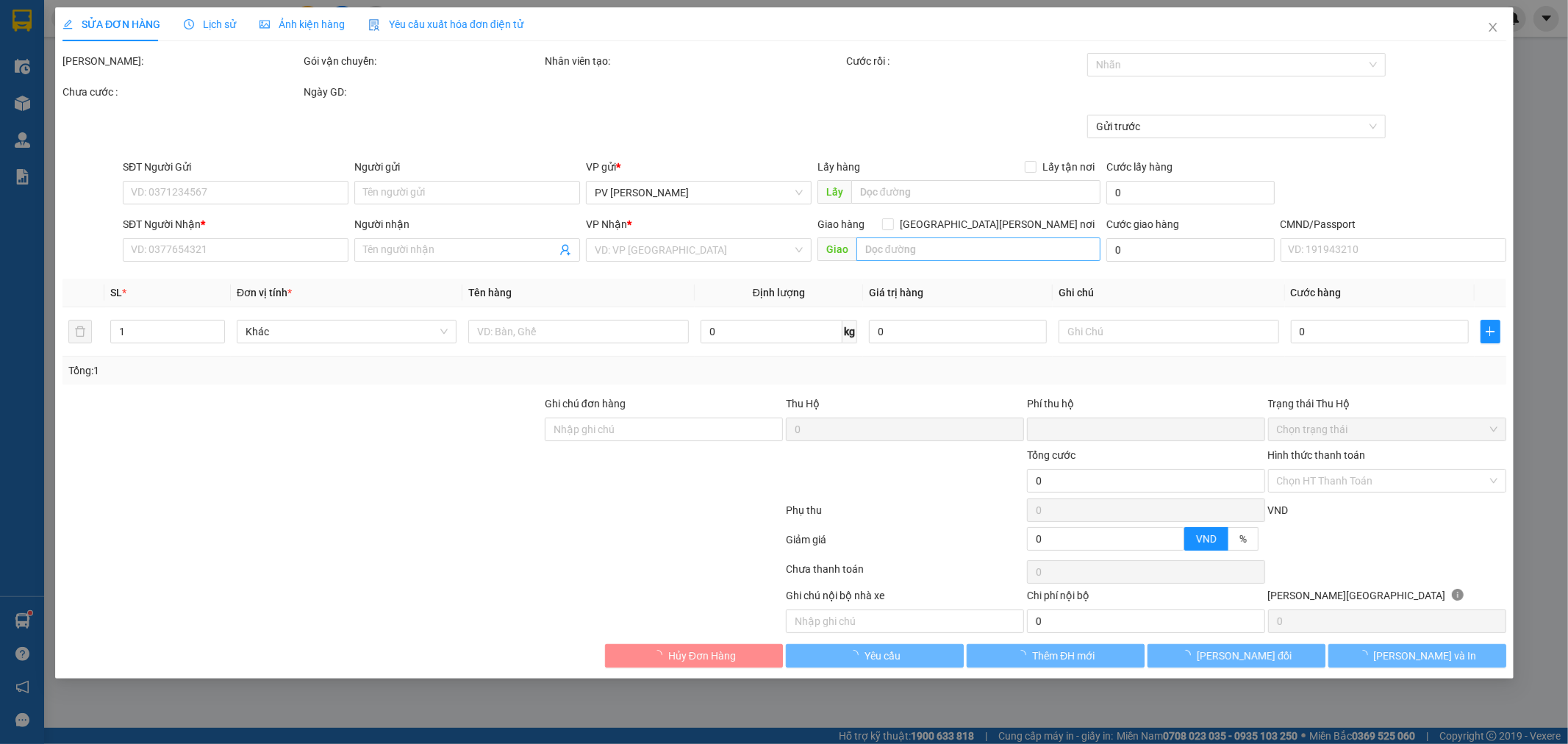
type input "30.000"
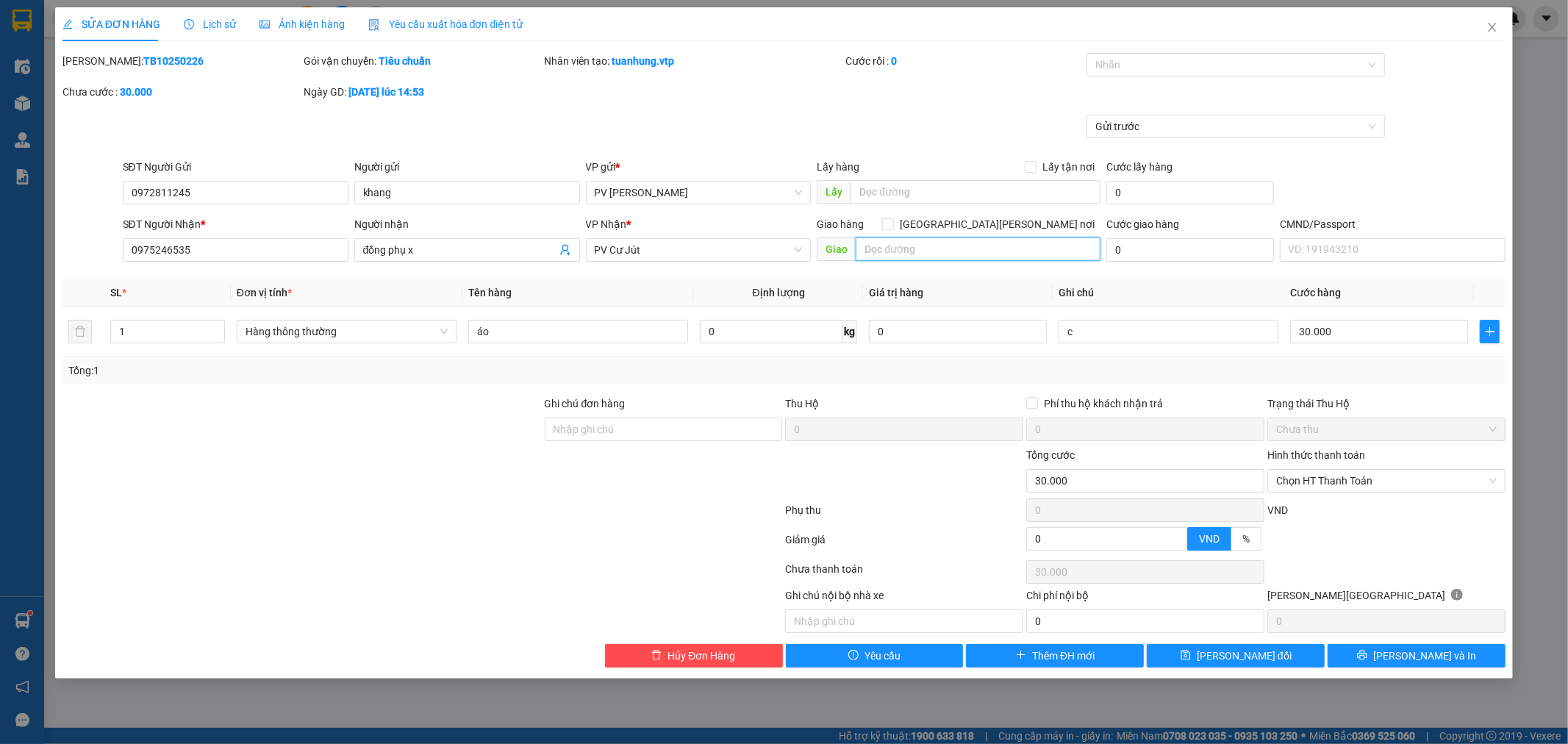
click at [938, 257] on input "text" at bounding box center [978, 249] width 245 height 24
type input "hn"
click at [1436, 660] on span "[PERSON_NAME] và In" at bounding box center [1425, 656] width 103 height 17
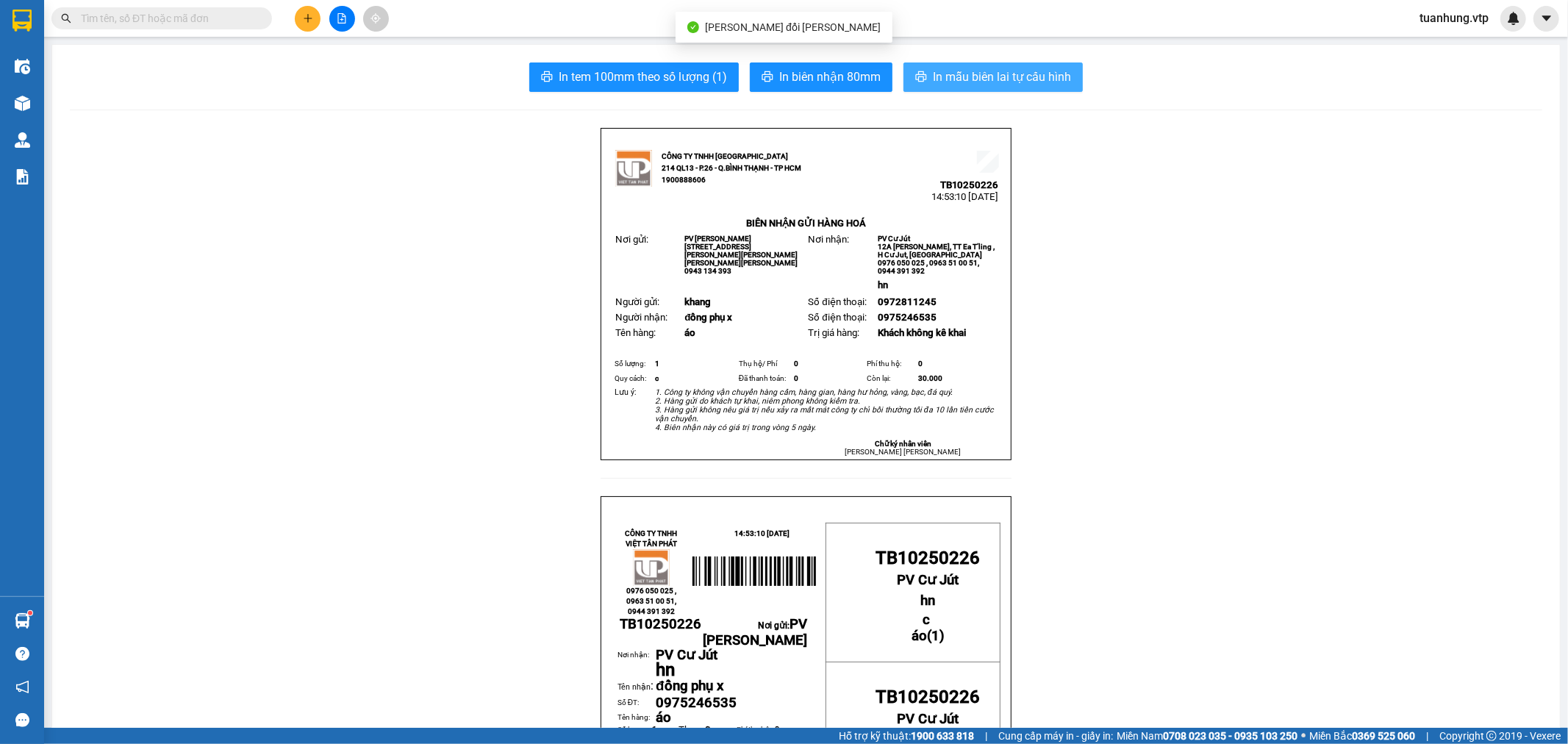
click at [1019, 76] on span "In mẫu biên lai tự cấu hình" at bounding box center [1001, 76] width 138 height 18
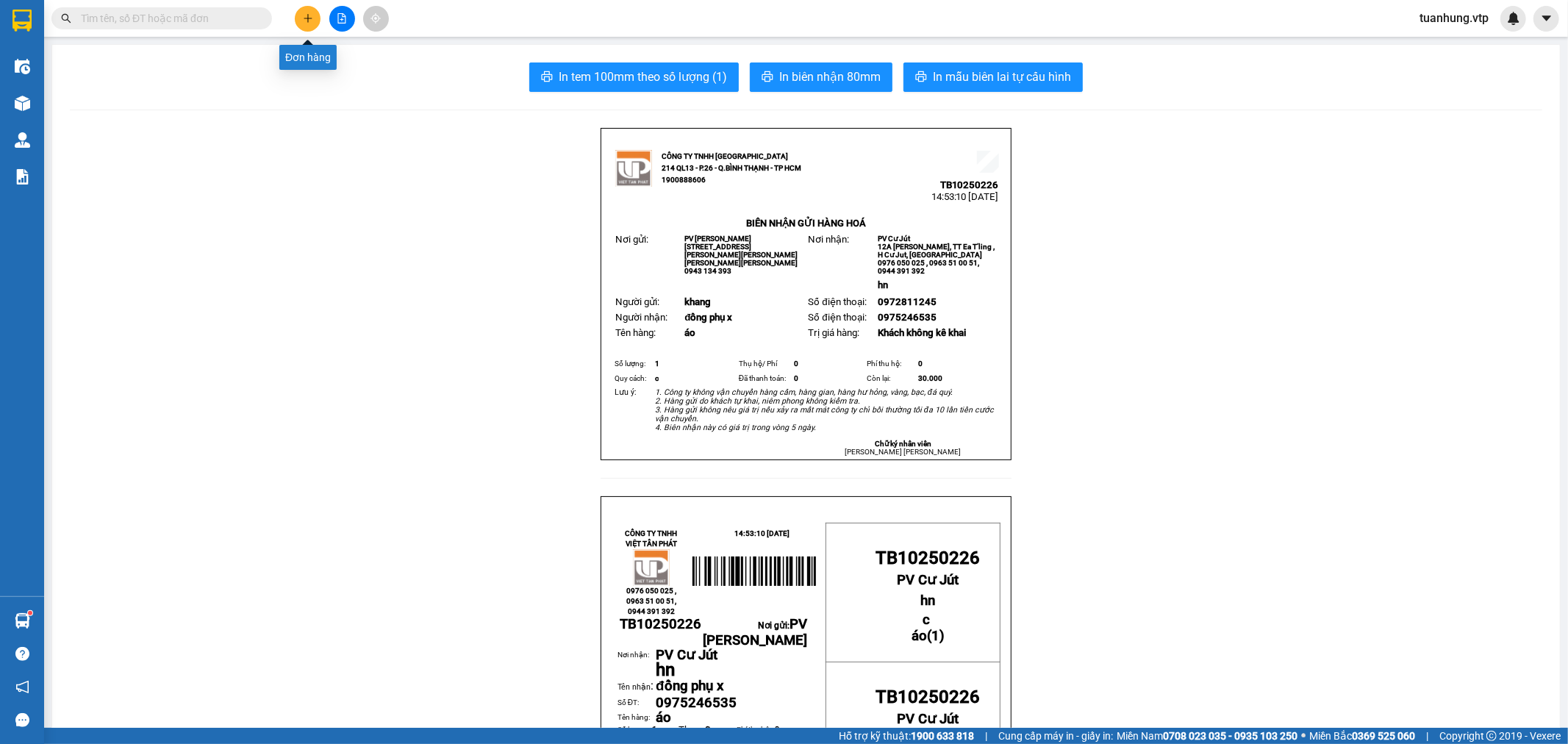
click at [312, 19] on icon "plus" at bounding box center [307, 18] width 10 height 10
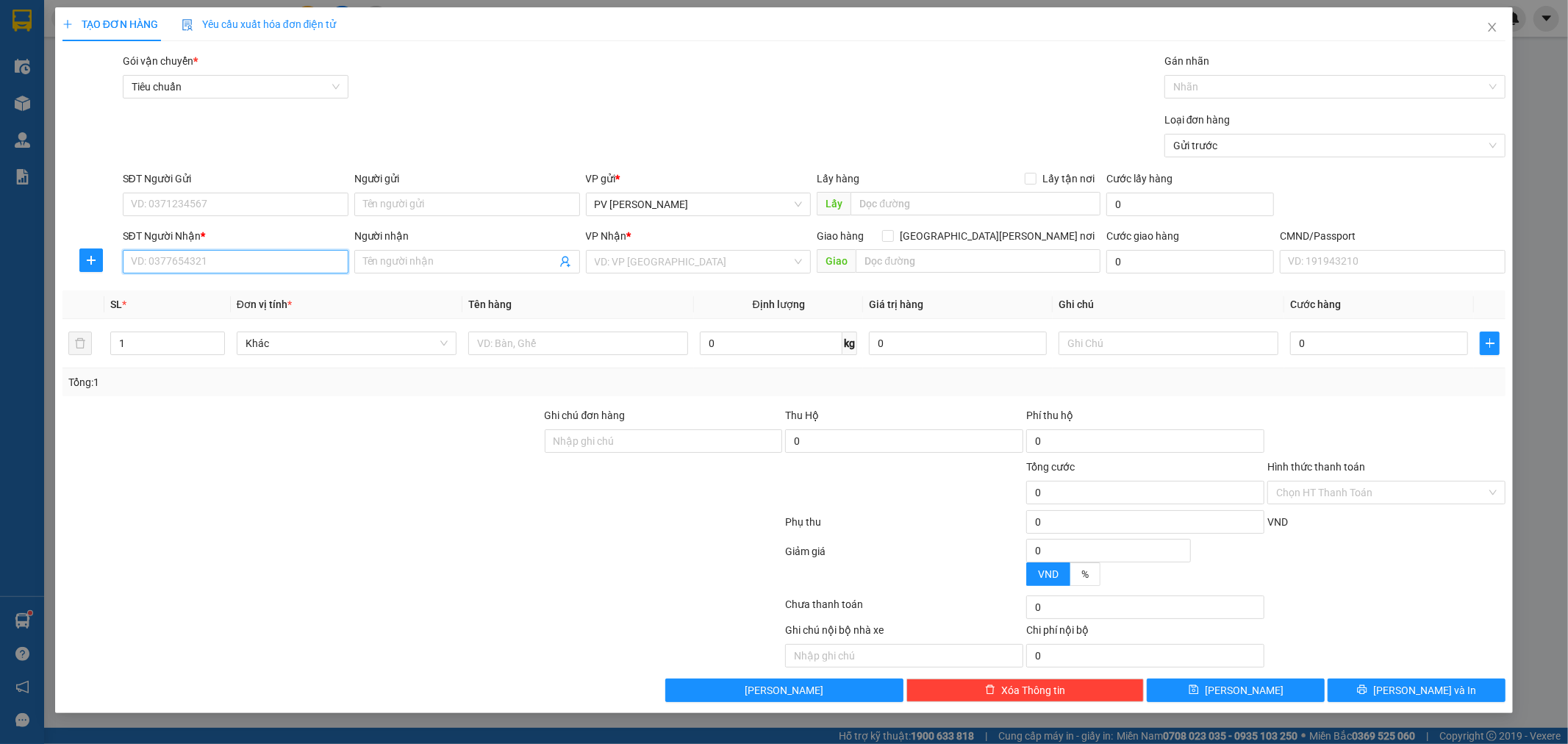
click at [251, 266] on input "SĐT Người Nhận *" at bounding box center [236, 262] width 225 height 24
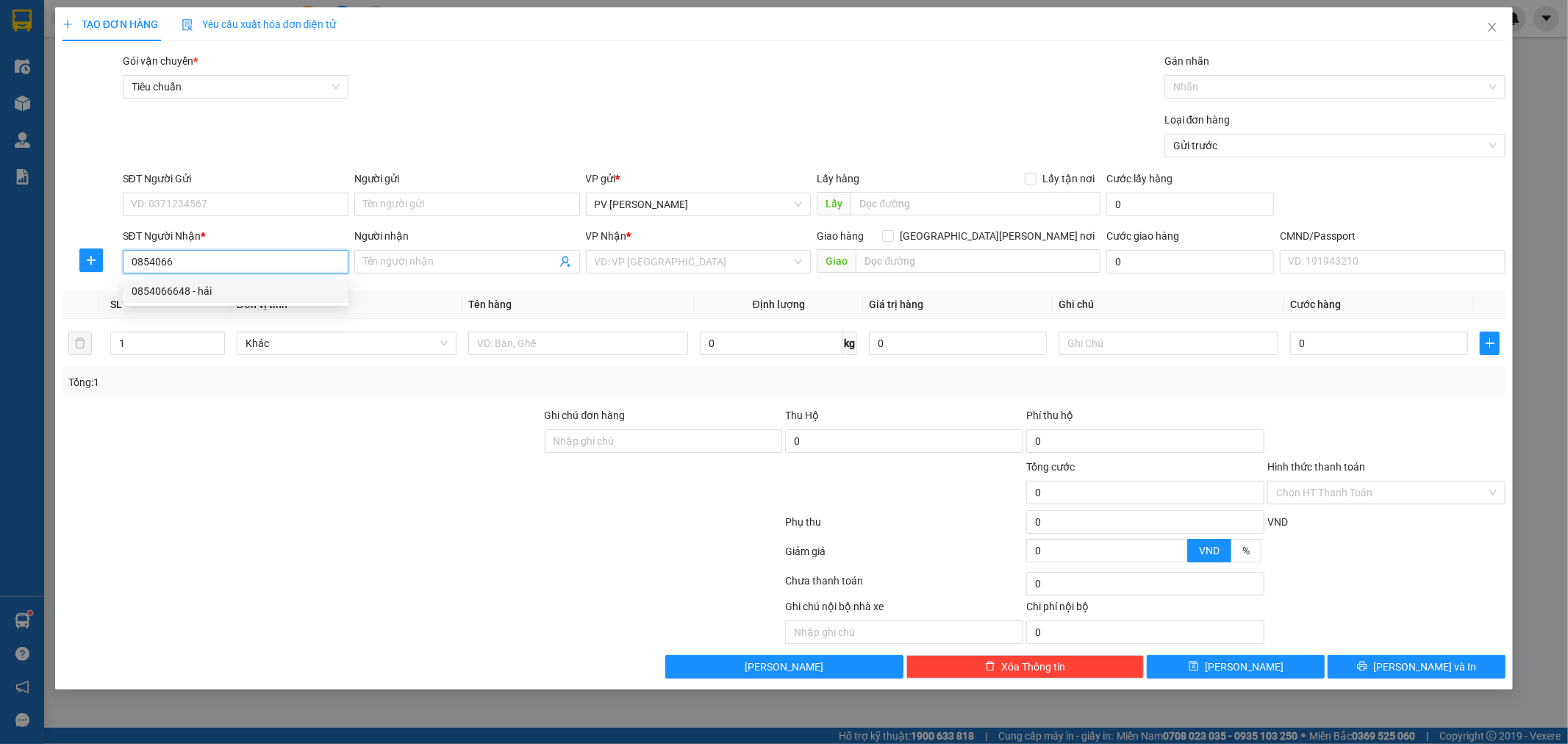
click at [214, 292] on div "0854066648 - hải" at bounding box center [236, 291] width 208 height 17
type input "0854066648"
type input "hải"
type input "hn"
type input "0854066648"
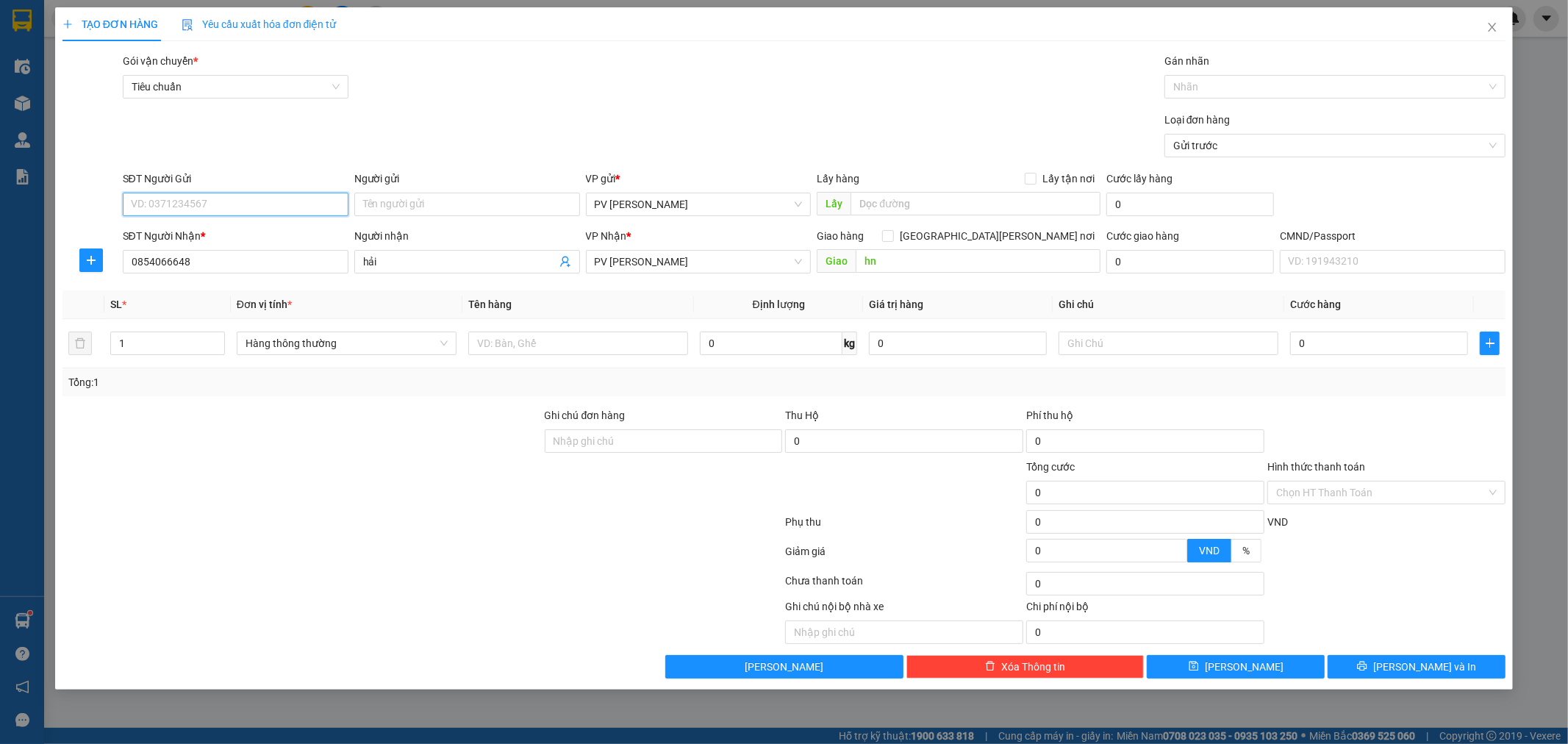
click at [289, 210] on input "SĐT Người Gửi" at bounding box center [236, 204] width 225 height 24
click at [214, 239] on div "0939346368 - lan" at bounding box center [236, 233] width 208 height 17
type input "0939346368"
type input "lan"
click at [563, 345] on input "text" at bounding box center [578, 344] width 220 height 24
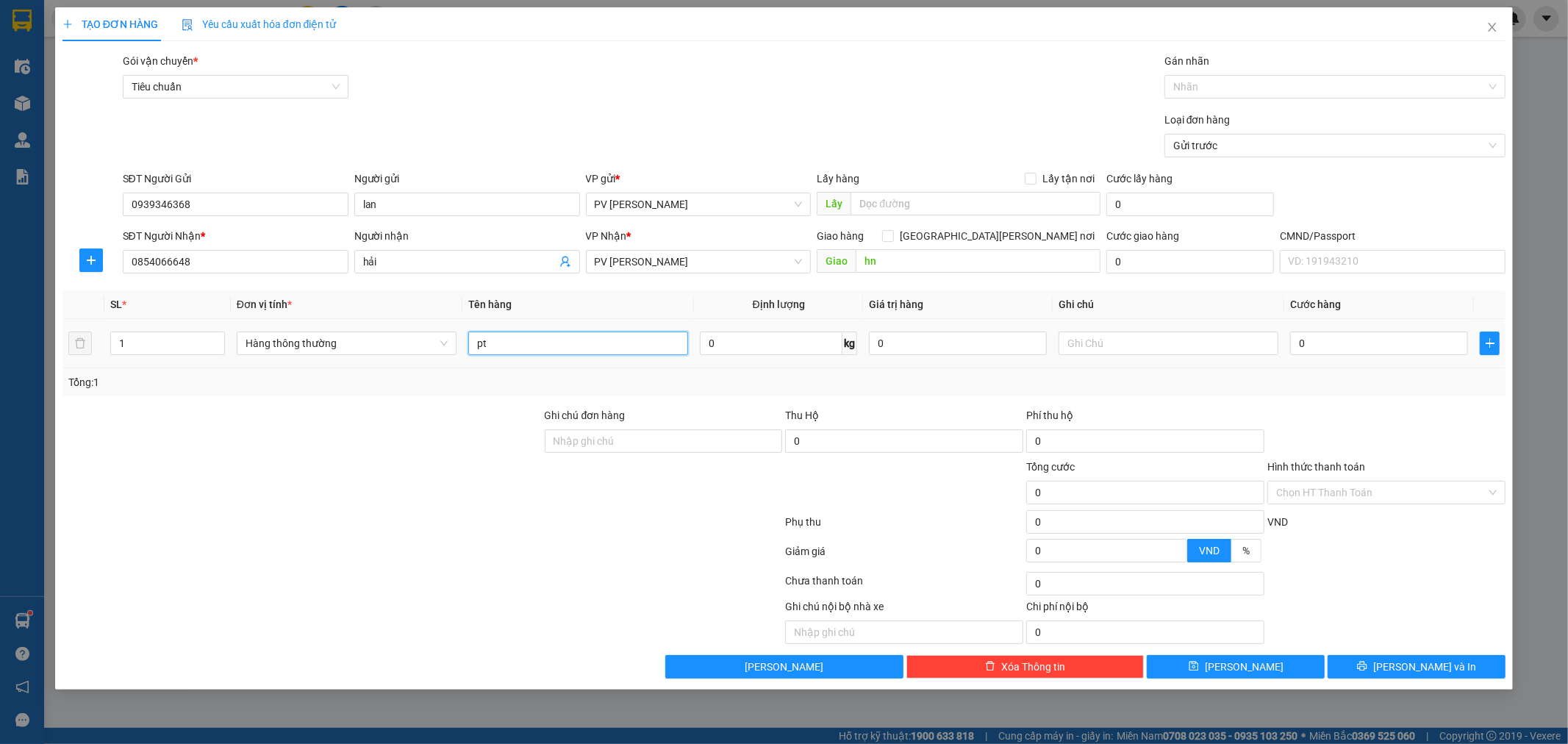
type input "pt"
type input "h"
type input "3"
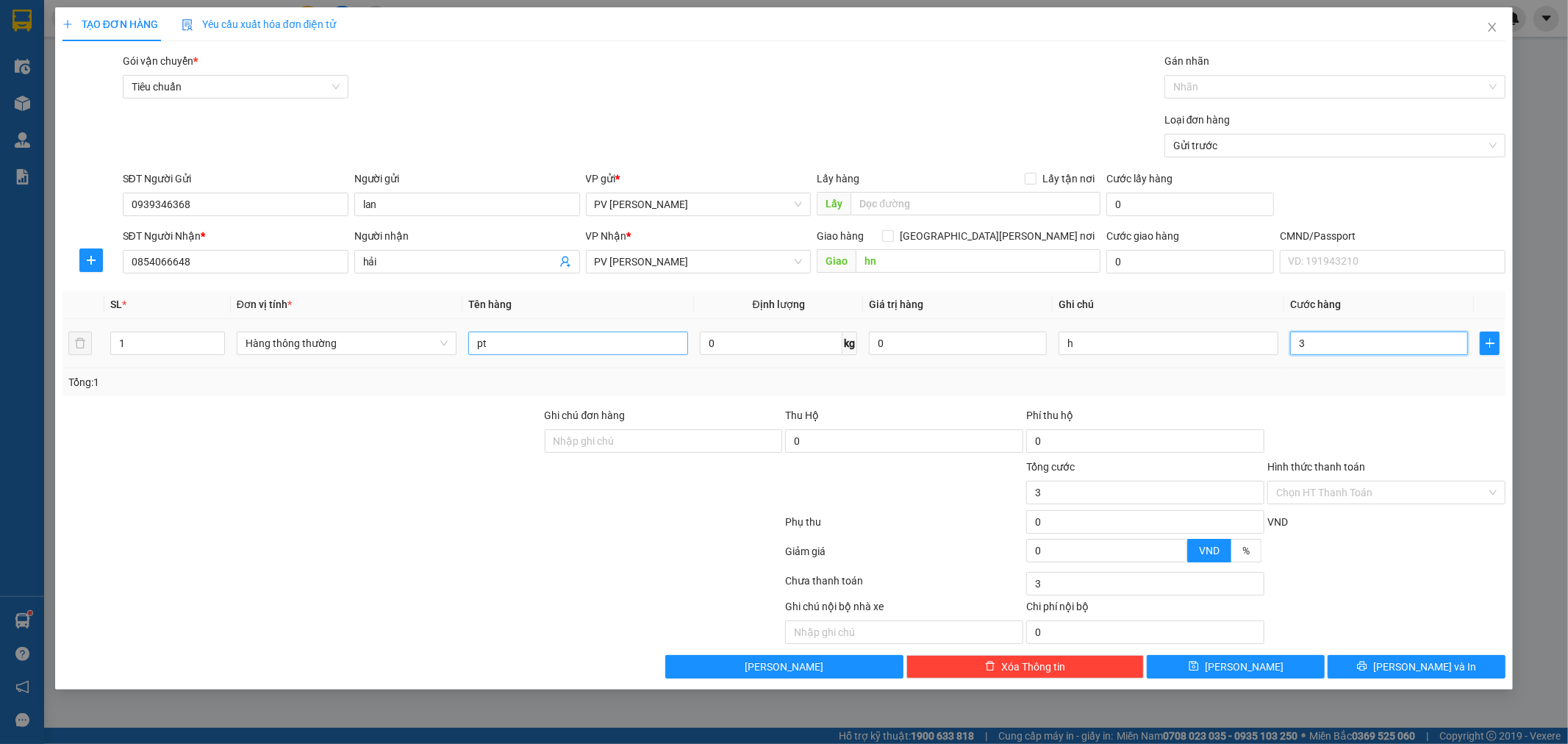
type input "30"
type input "300"
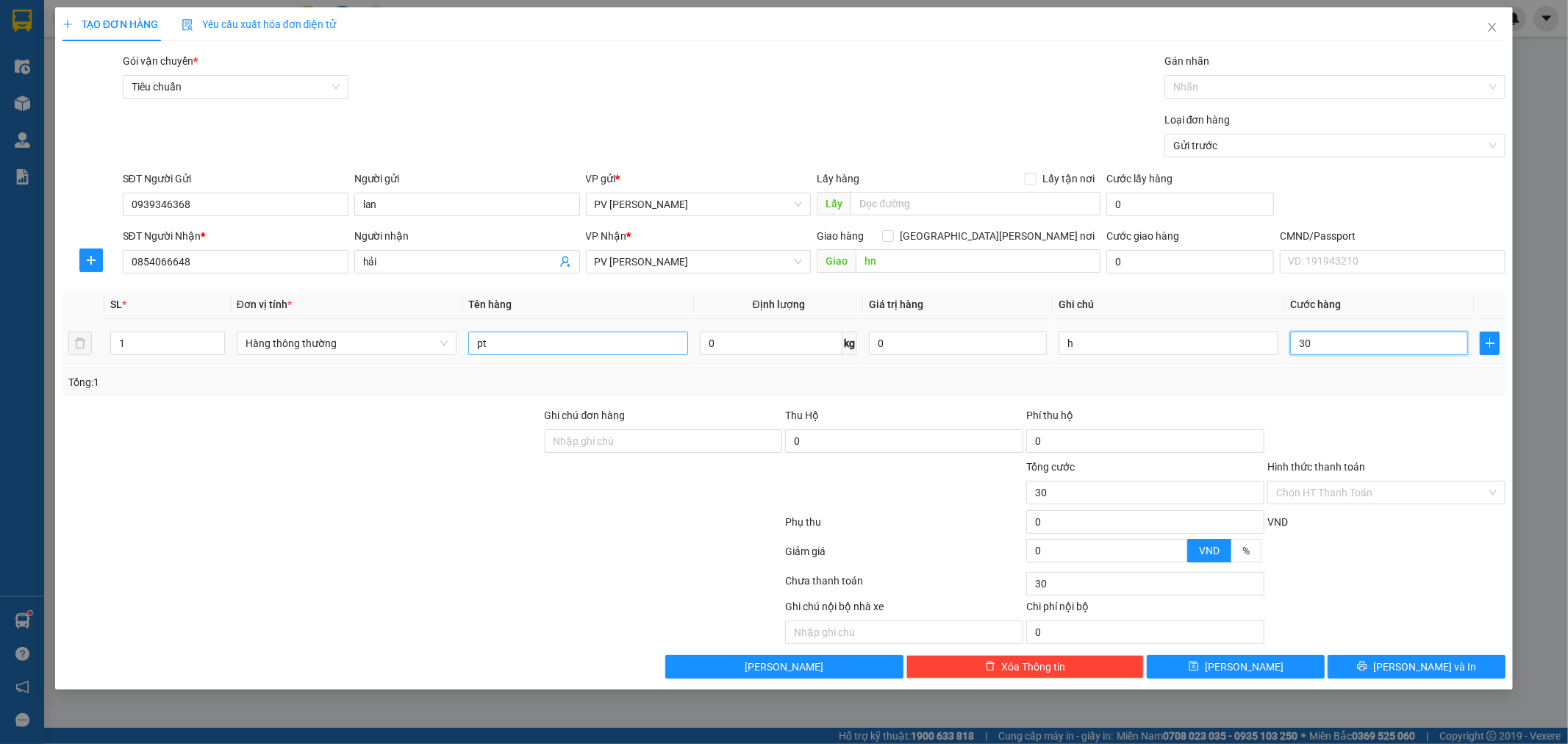
type input "300"
click at [1423, 669] on span "[PERSON_NAME] và In" at bounding box center [1425, 667] width 103 height 17
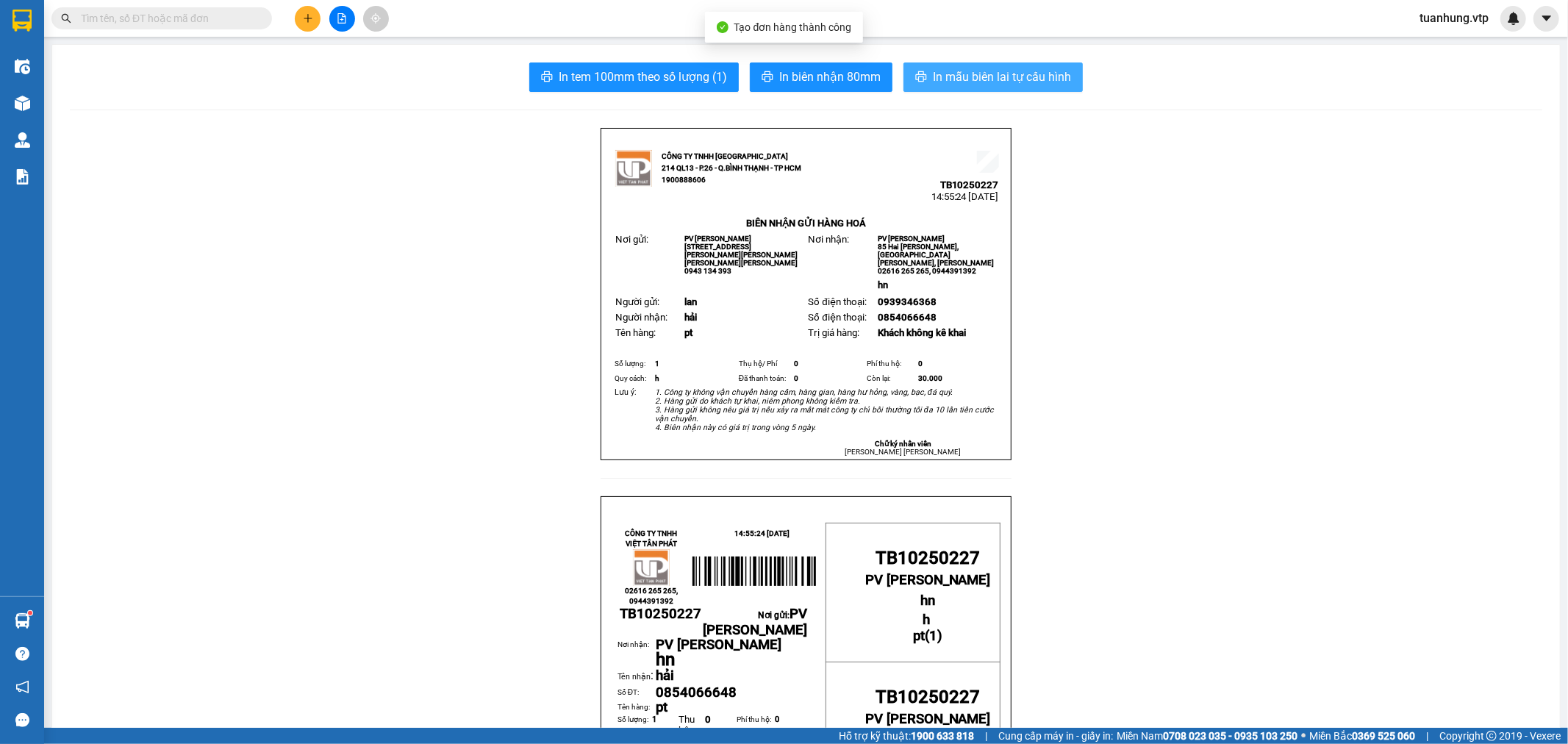
click at [995, 76] on span "In mẫu biên lai tự cấu hình" at bounding box center [1001, 76] width 138 height 18
click at [304, 10] on button at bounding box center [307, 18] width 26 height 26
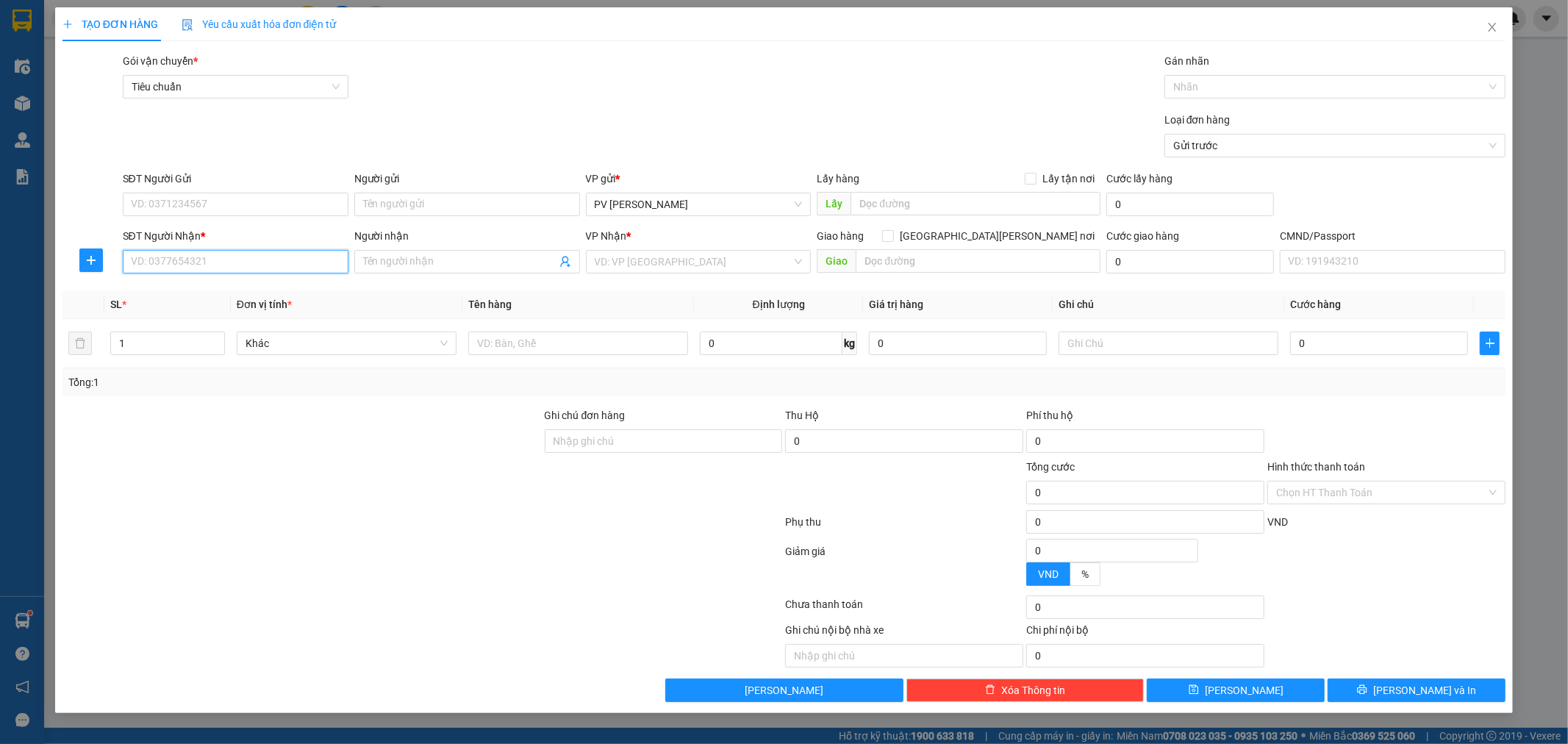
click at [250, 265] on input "SĐT Người Nhận *" at bounding box center [236, 262] width 225 height 24
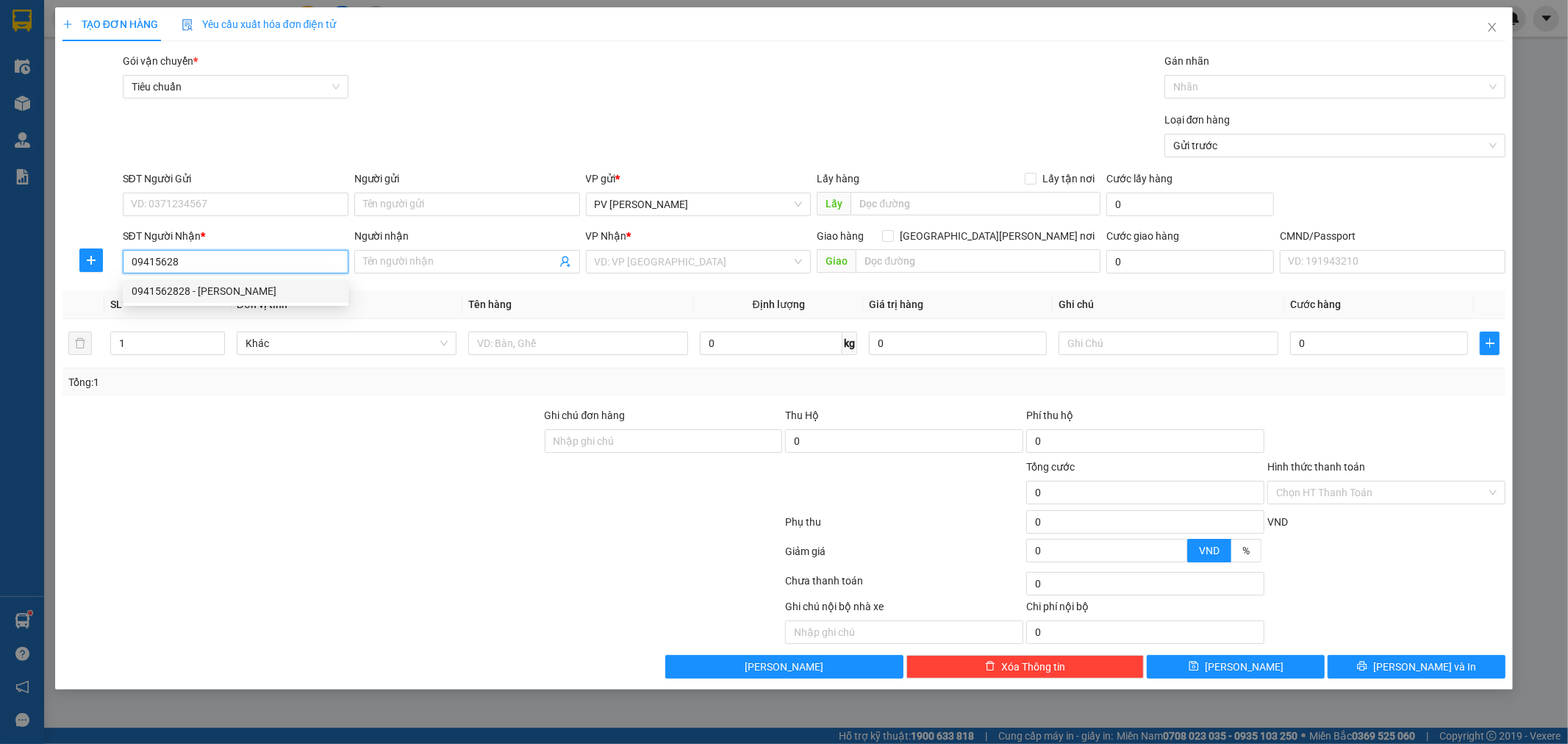
click at [177, 285] on div "0941562828 - [PERSON_NAME]" at bounding box center [236, 291] width 208 height 17
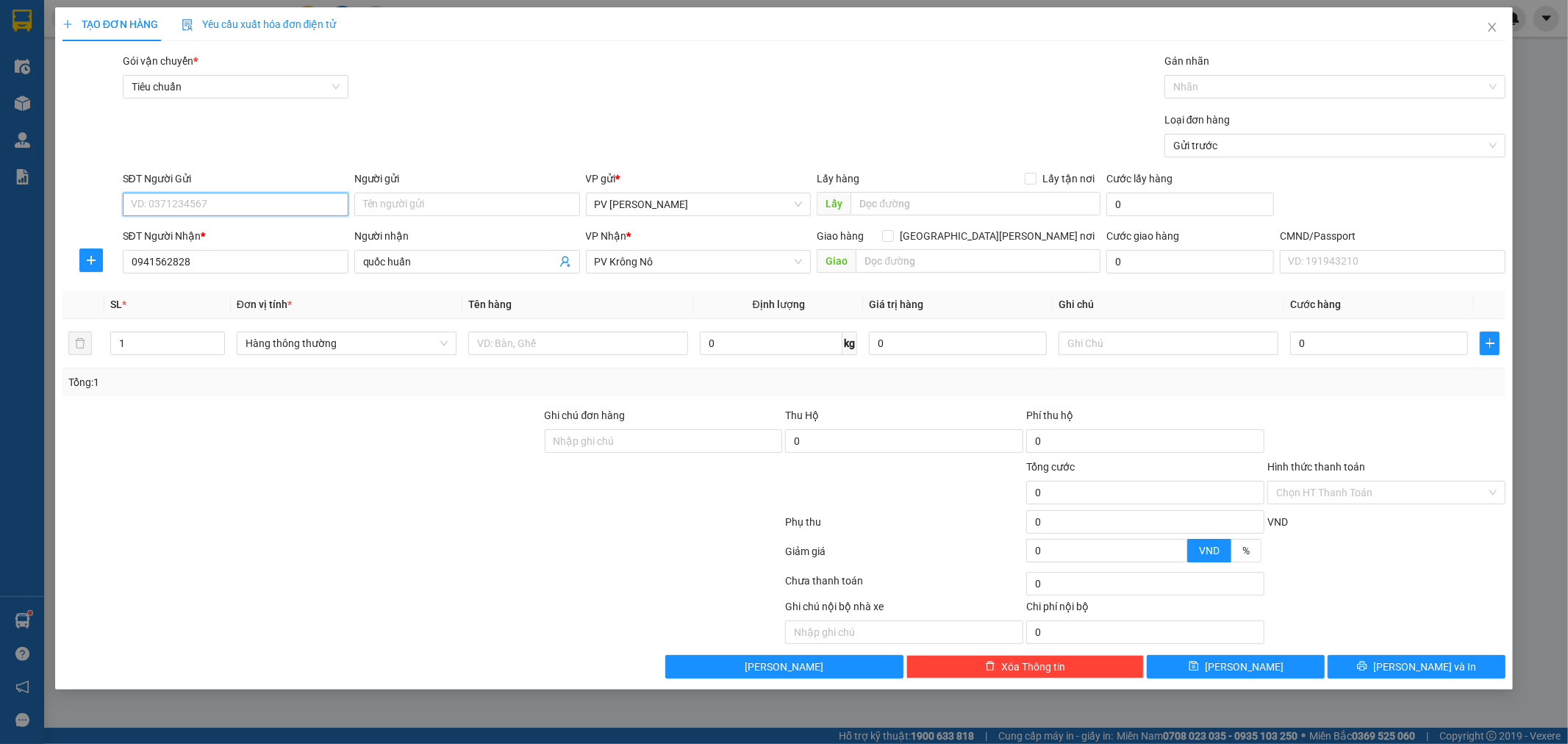
click at [291, 203] on input "SĐT Người Gửi" at bounding box center [236, 204] width 225 height 24
click at [204, 265] on div "0918490303 - [PERSON_NAME]" at bounding box center [236, 257] width 208 height 17
click at [556, 349] on input "text" at bounding box center [578, 344] width 220 height 24
click at [1447, 663] on button "[PERSON_NAME] và In" at bounding box center [1417, 667] width 178 height 24
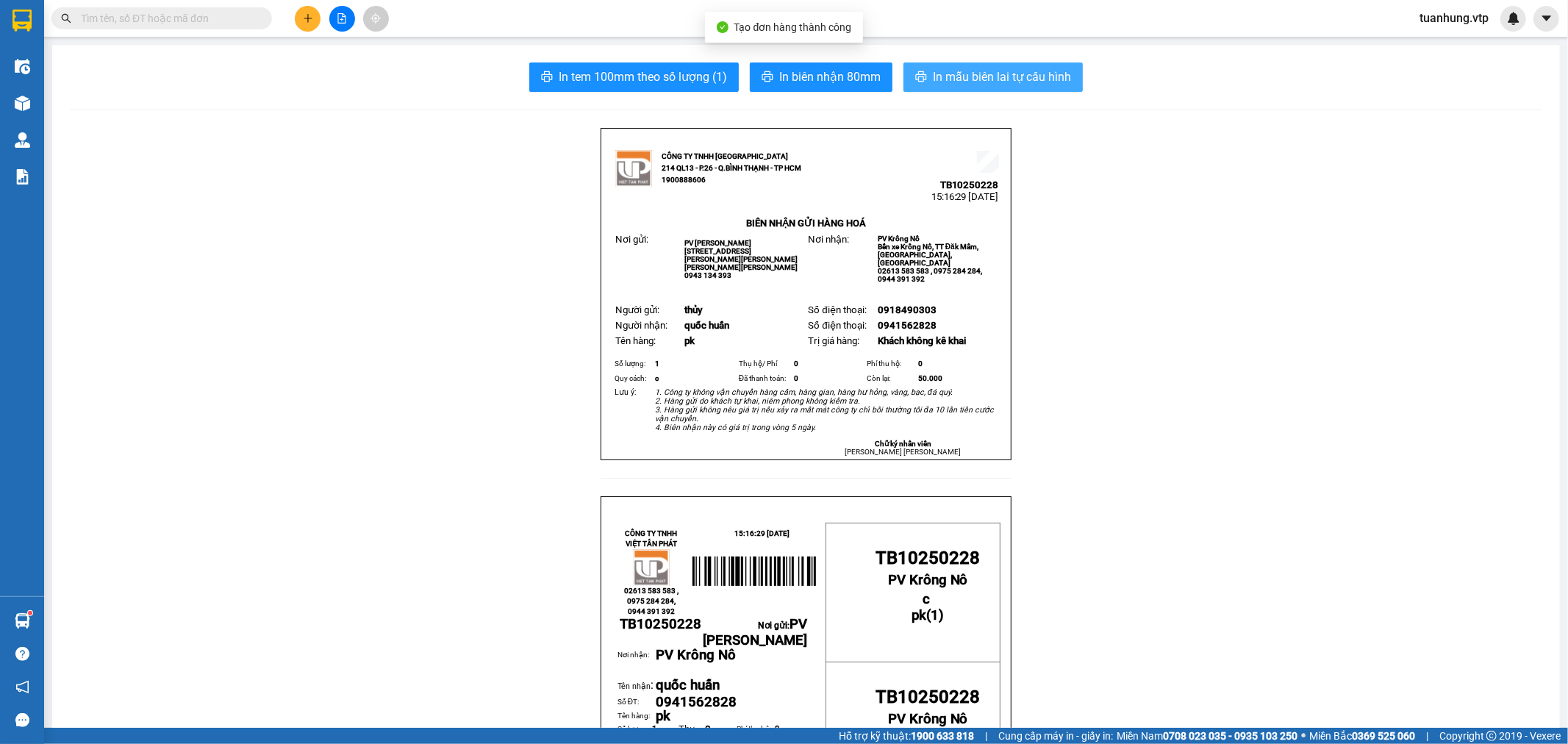
click at [1030, 65] on button "In mẫu biên lai tự cấu hình" at bounding box center [993, 76] width 180 height 29
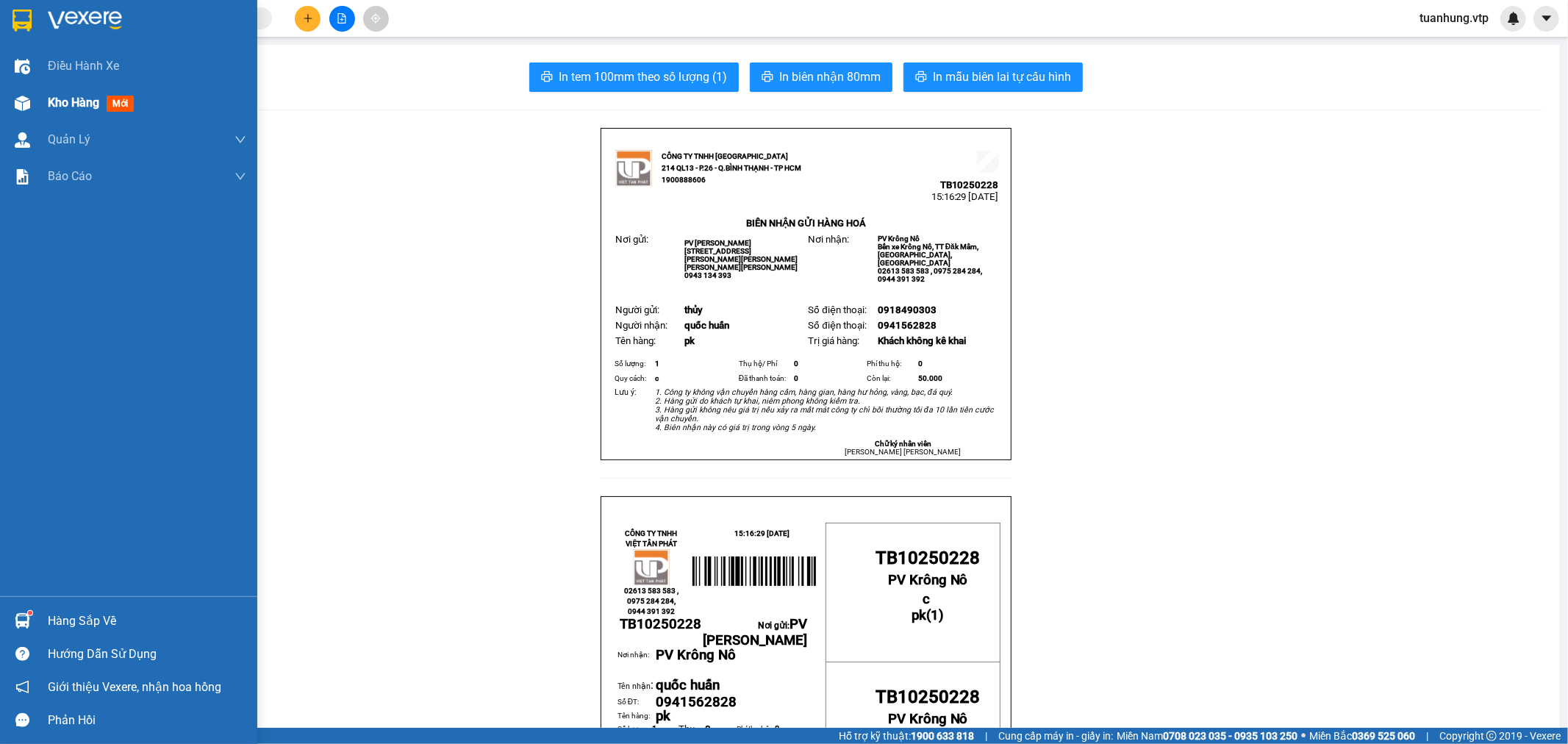
click at [57, 105] on span "Kho hàng" at bounding box center [73, 102] width 51 height 14
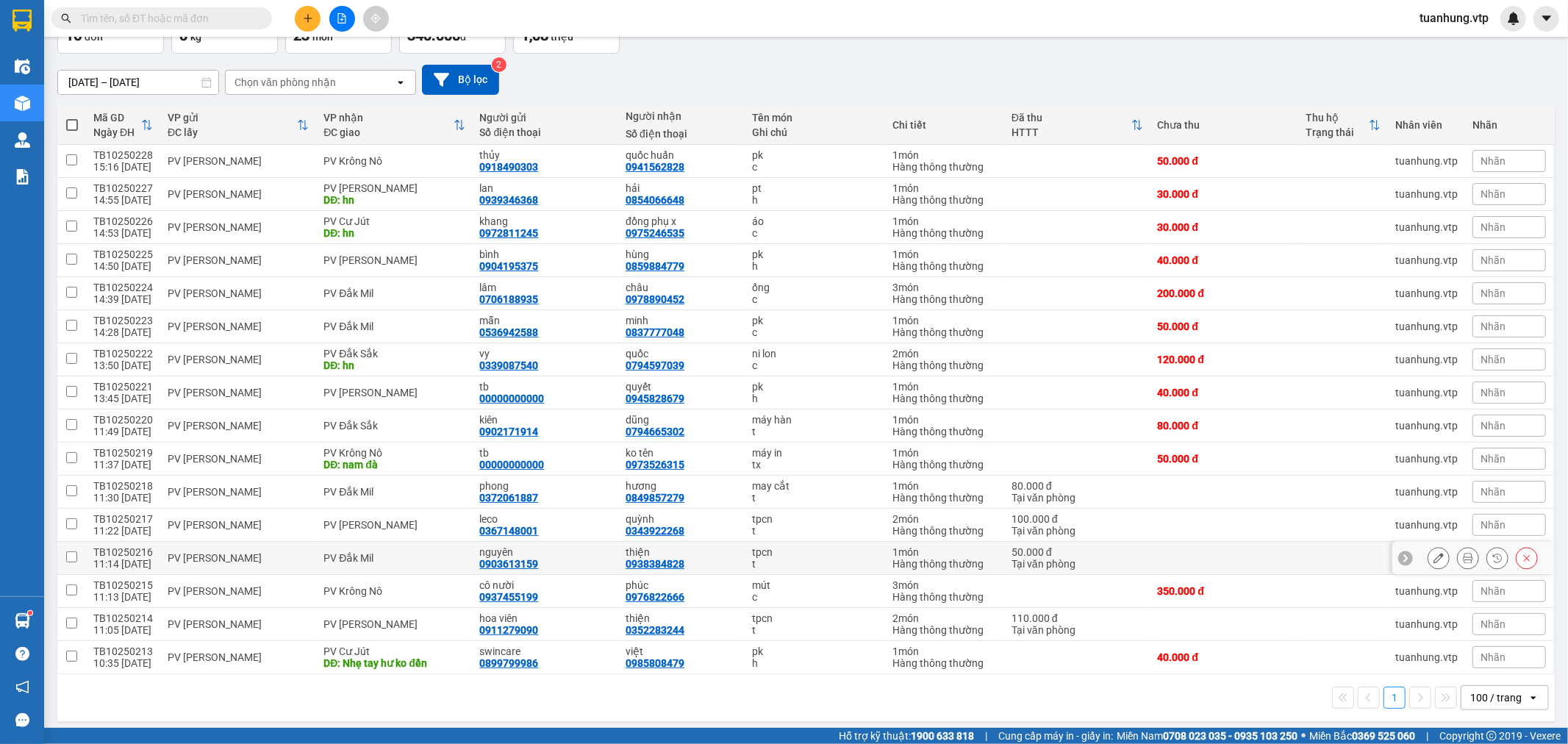
scroll to position [110, 0]
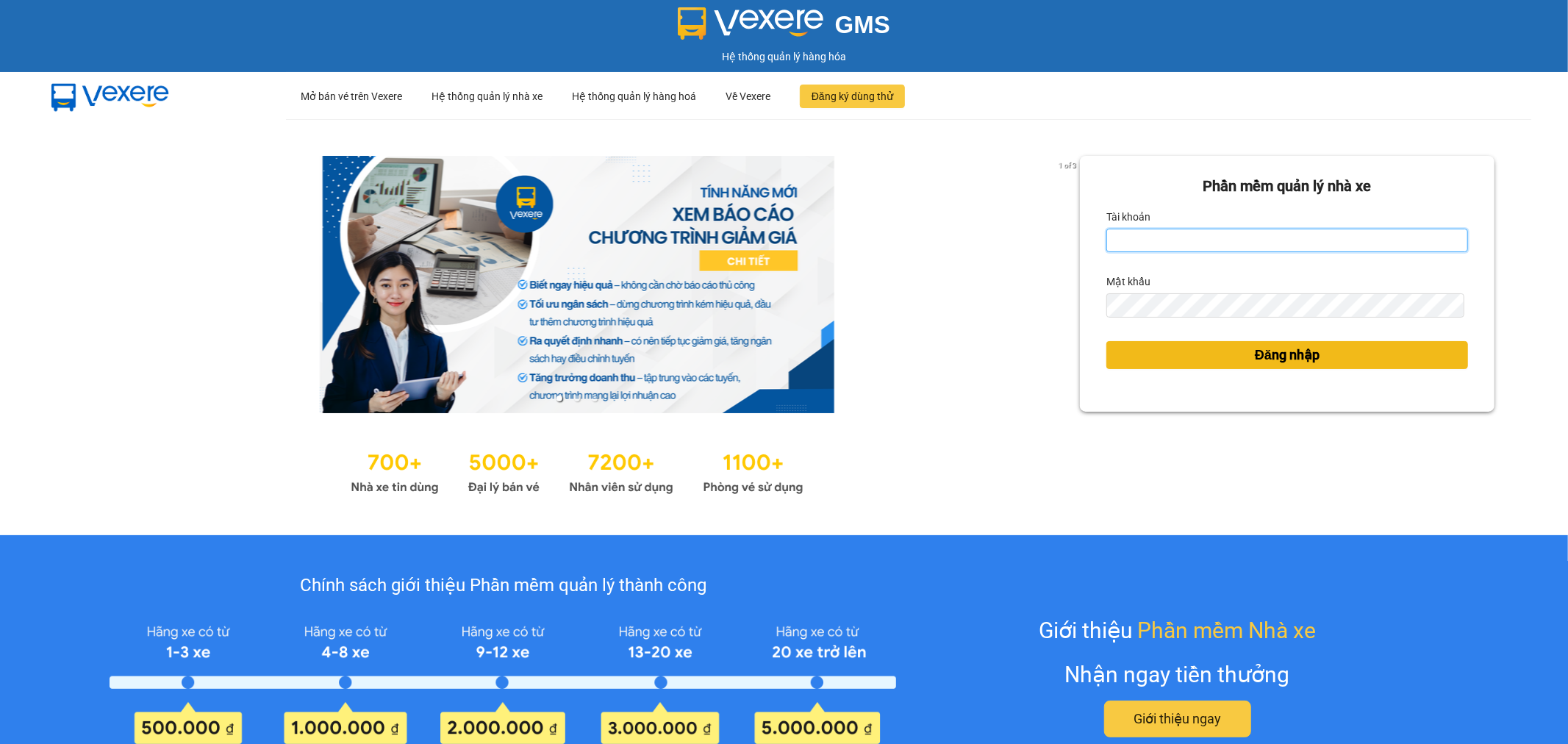
type input "tuanhung.vtp"
click at [1283, 352] on span "Đăng nhập" at bounding box center [1287, 355] width 65 height 20
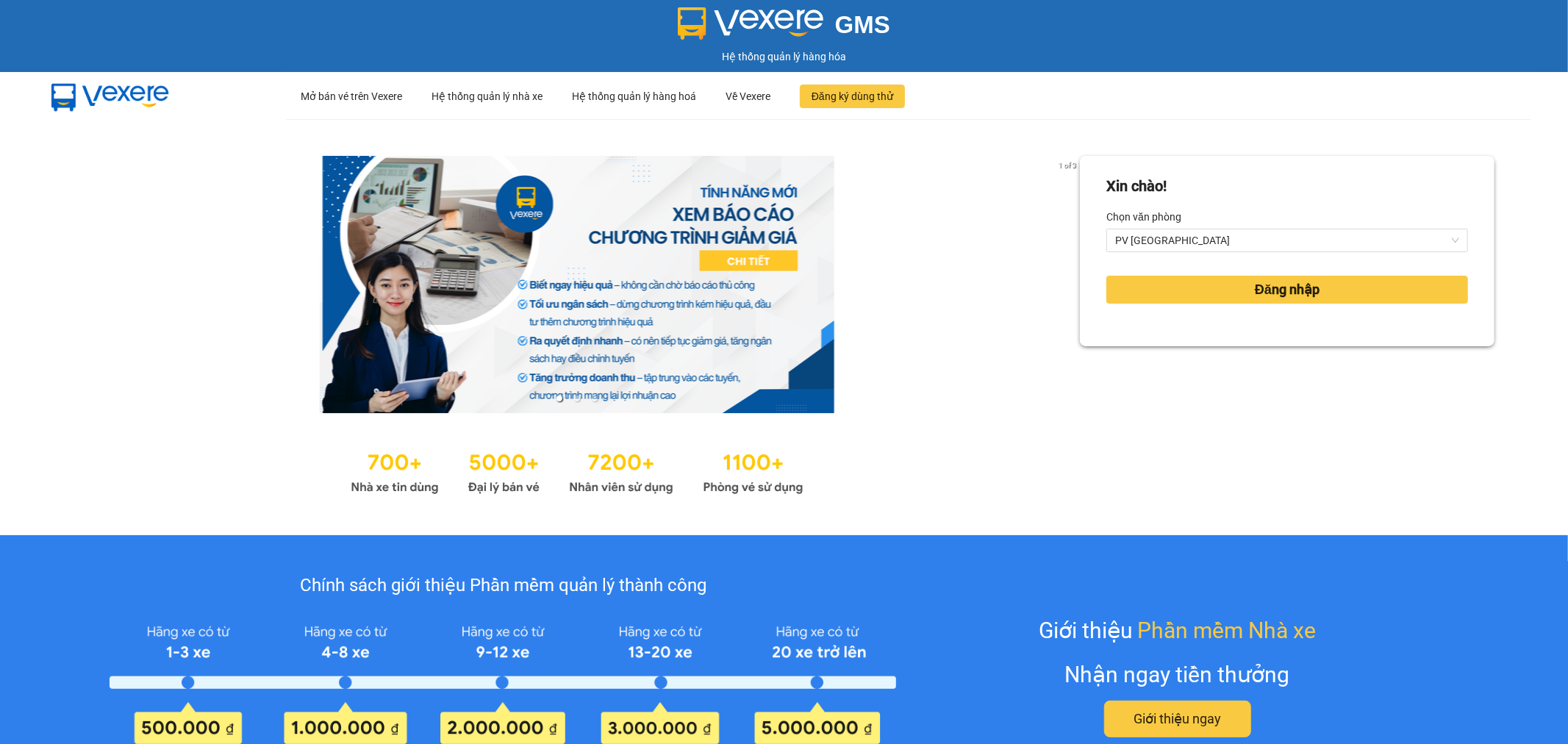
click at [1250, 359] on div "Xin chào! Chọn văn phòng PV Tân Bình Đăng nhập" at bounding box center [1287, 327] width 415 height 343
click at [1281, 292] on span "Đăng nhập" at bounding box center [1287, 289] width 65 height 20
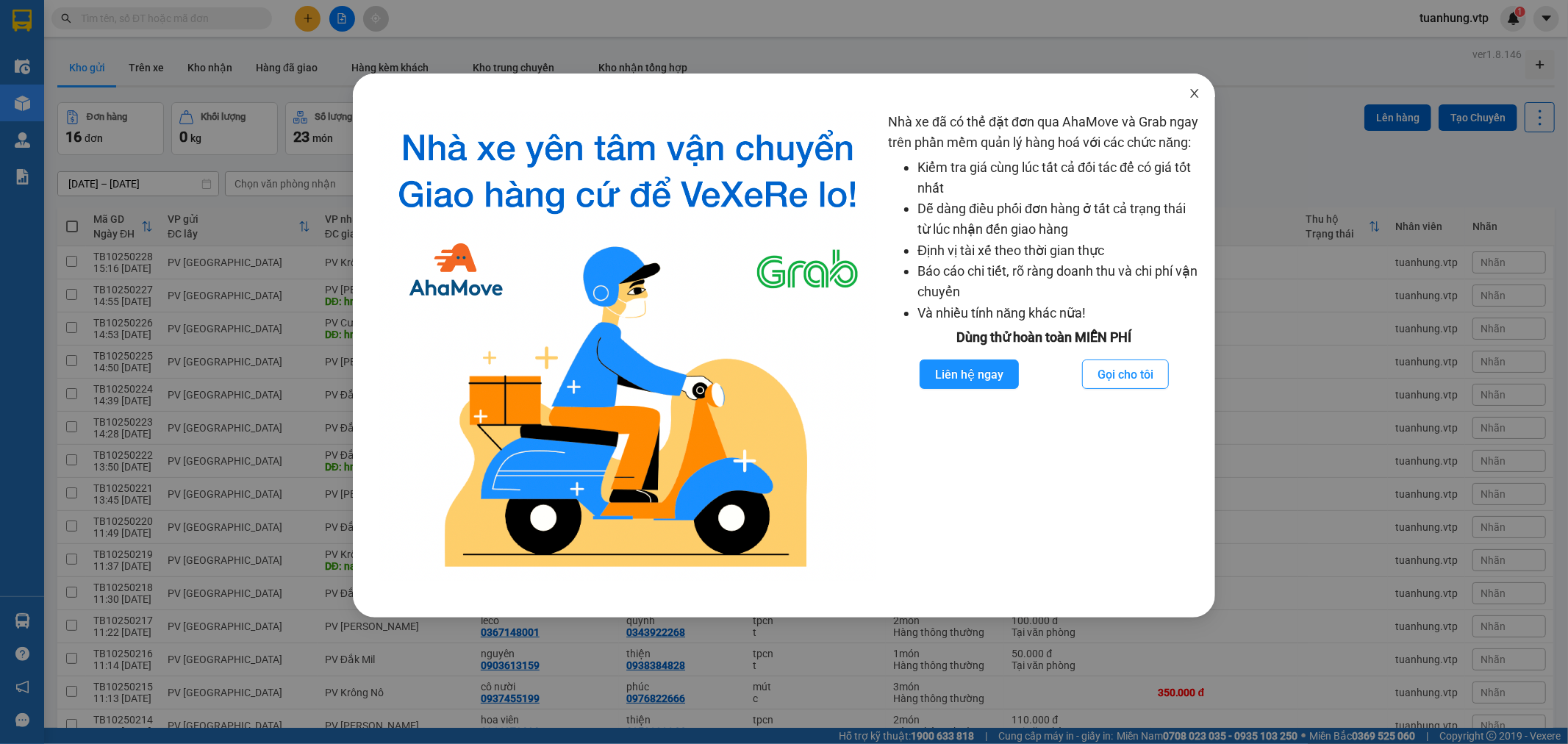
click at [1189, 92] on icon "close" at bounding box center [1194, 93] width 12 height 12
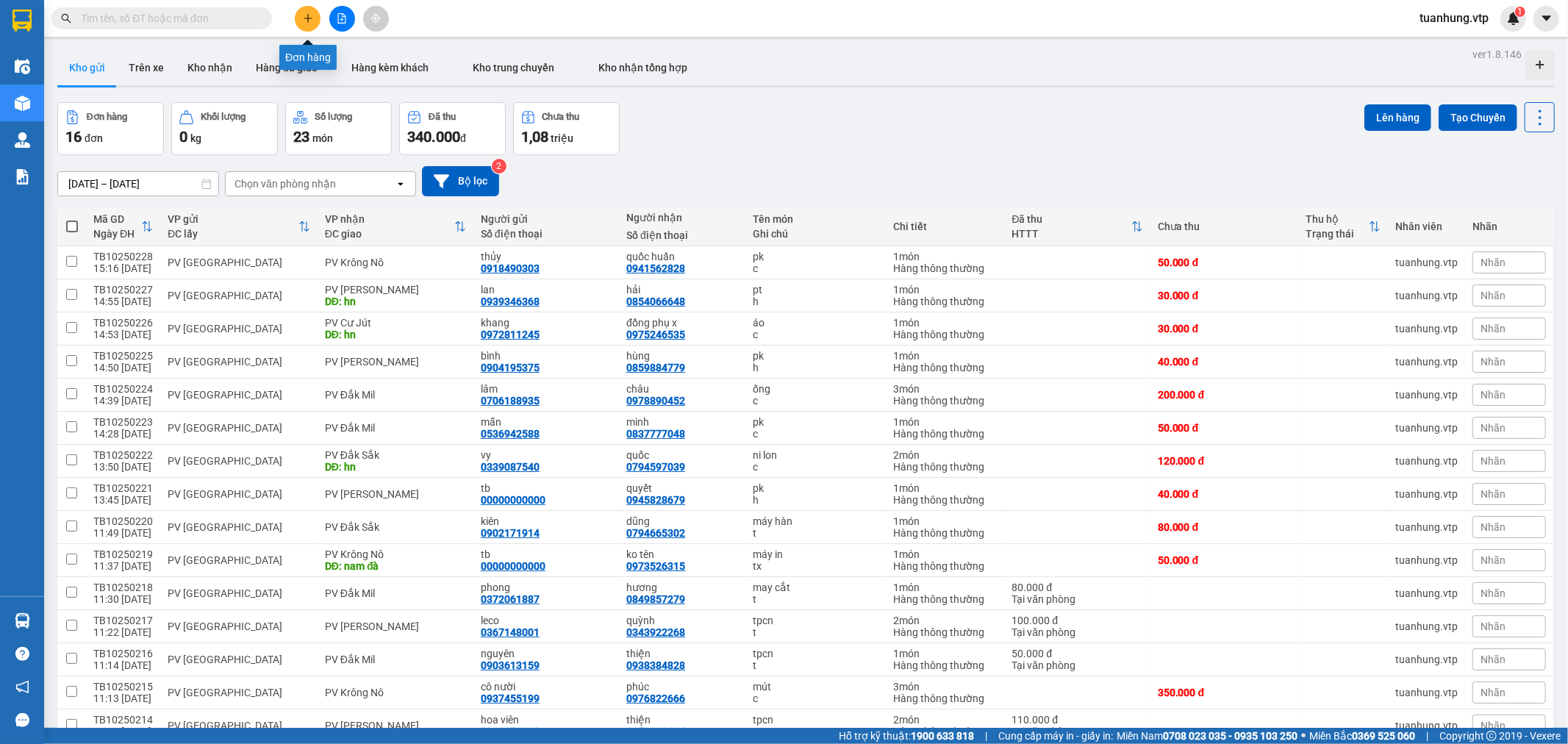
click at [317, 17] on button at bounding box center [307, 18] width 26 height 26
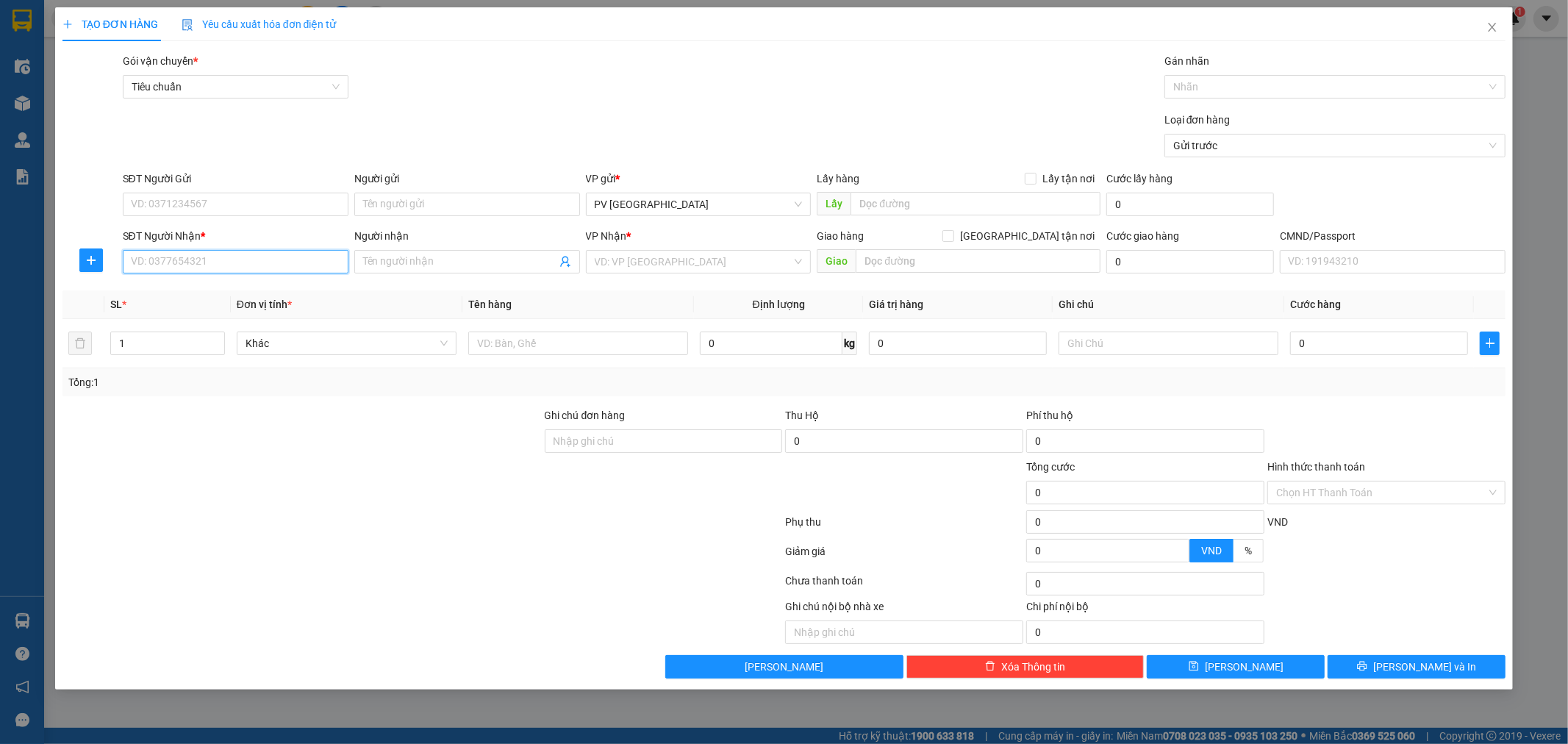
click at [270, 255] on input "SĐT Người Nhận *" at bounding box center [236, 262] width 225 height 24
type input "0969940470"
click at [173, 291] on div "0969940470 - mỹ" at bounding box center [236, 291] width 208 height 17
type input "mỹ"
type input "0969940470"
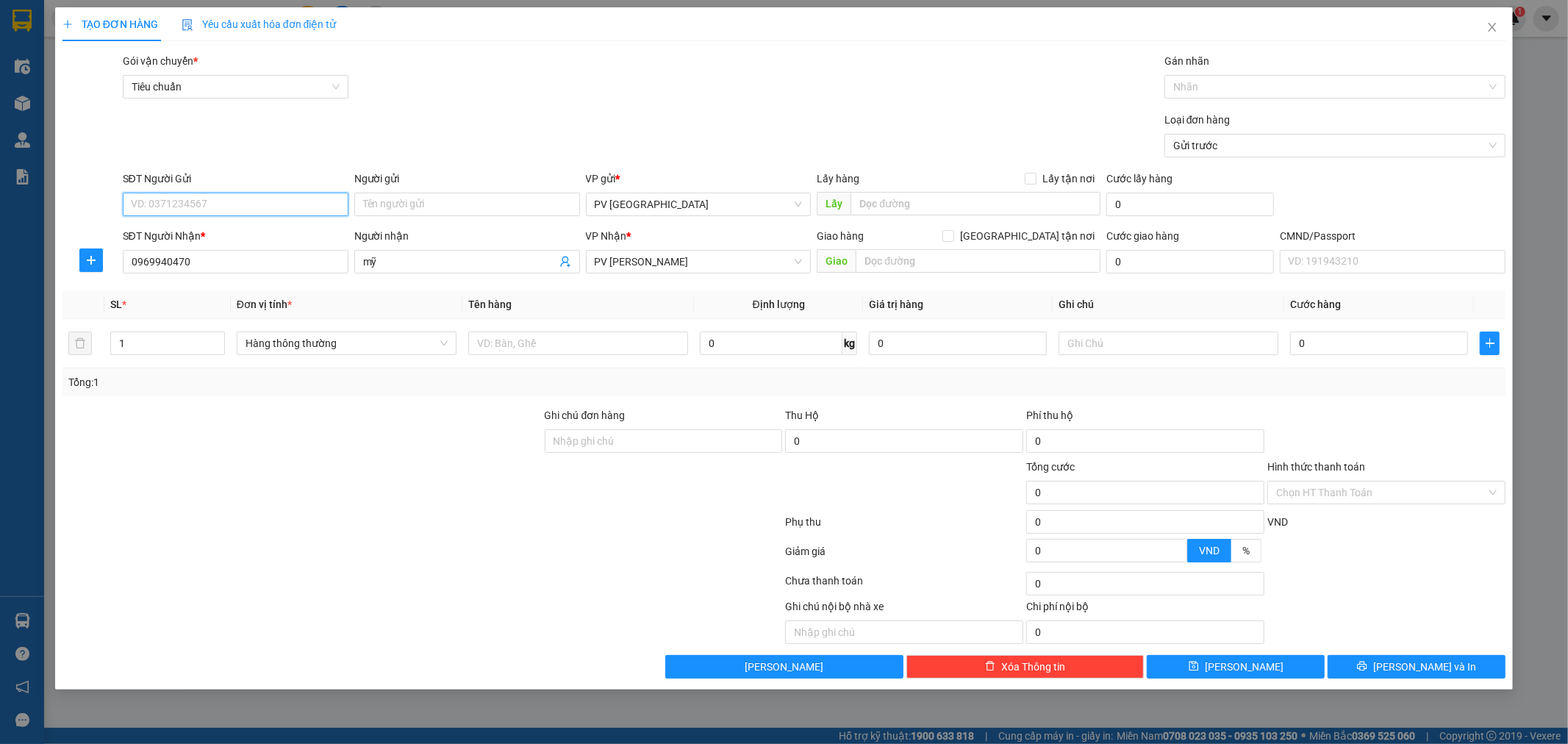
click at [289, 206] on input "SĐT Người Gửi" at bounding box center [236, 204] width 225 height 24
type input "00000000000"
type input "tb"
click at [311, 400] on div "Transit Pickup Surcharge Ids Transit Deliver Surcharge Ids Transit Deliver Surc…" at bounding box center [784, 366] width 1443 height 626
click at [563, 347] on input "text" at bounding box center [578, 344] width 220 height 24
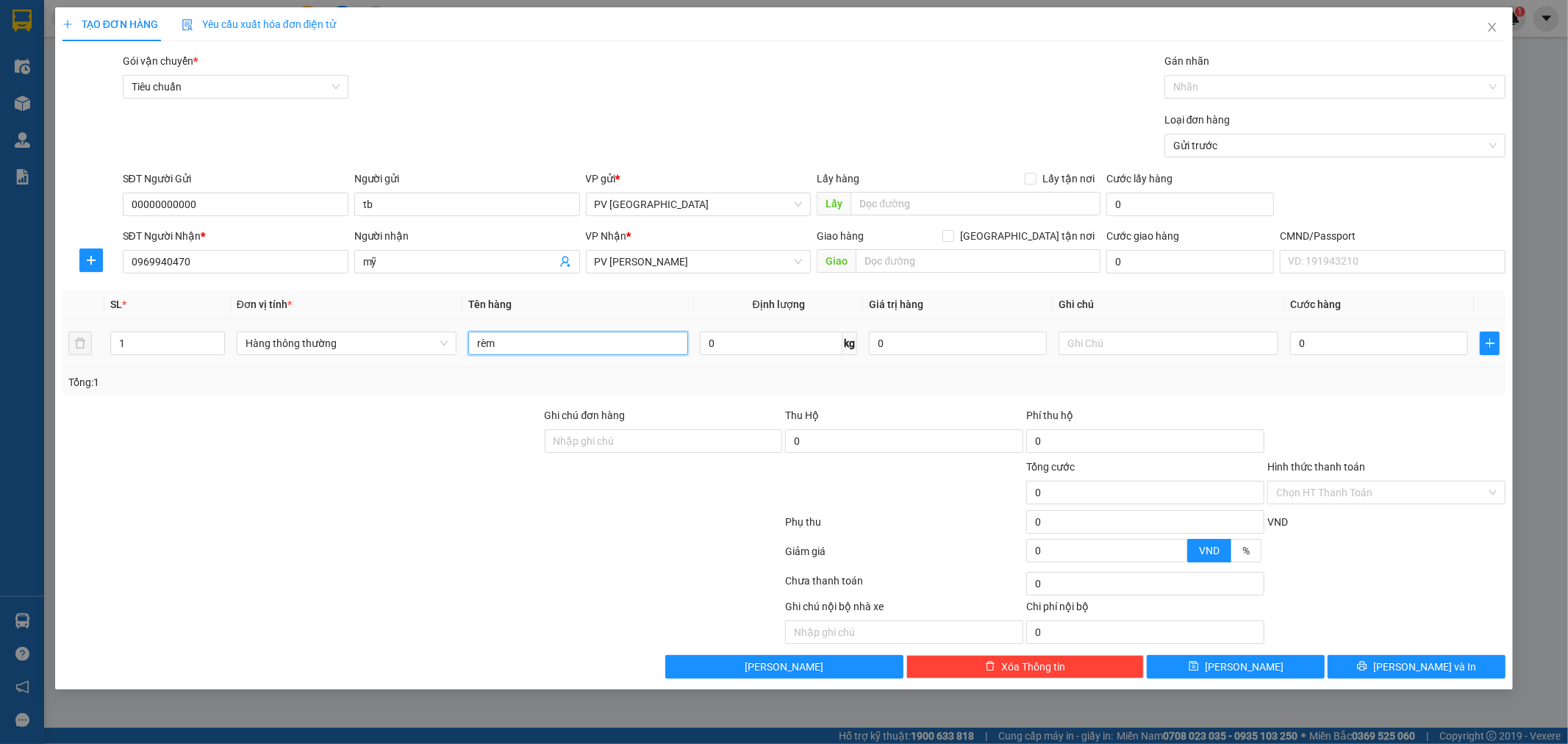
type input "rèm"
type input "cây"
type input "7"
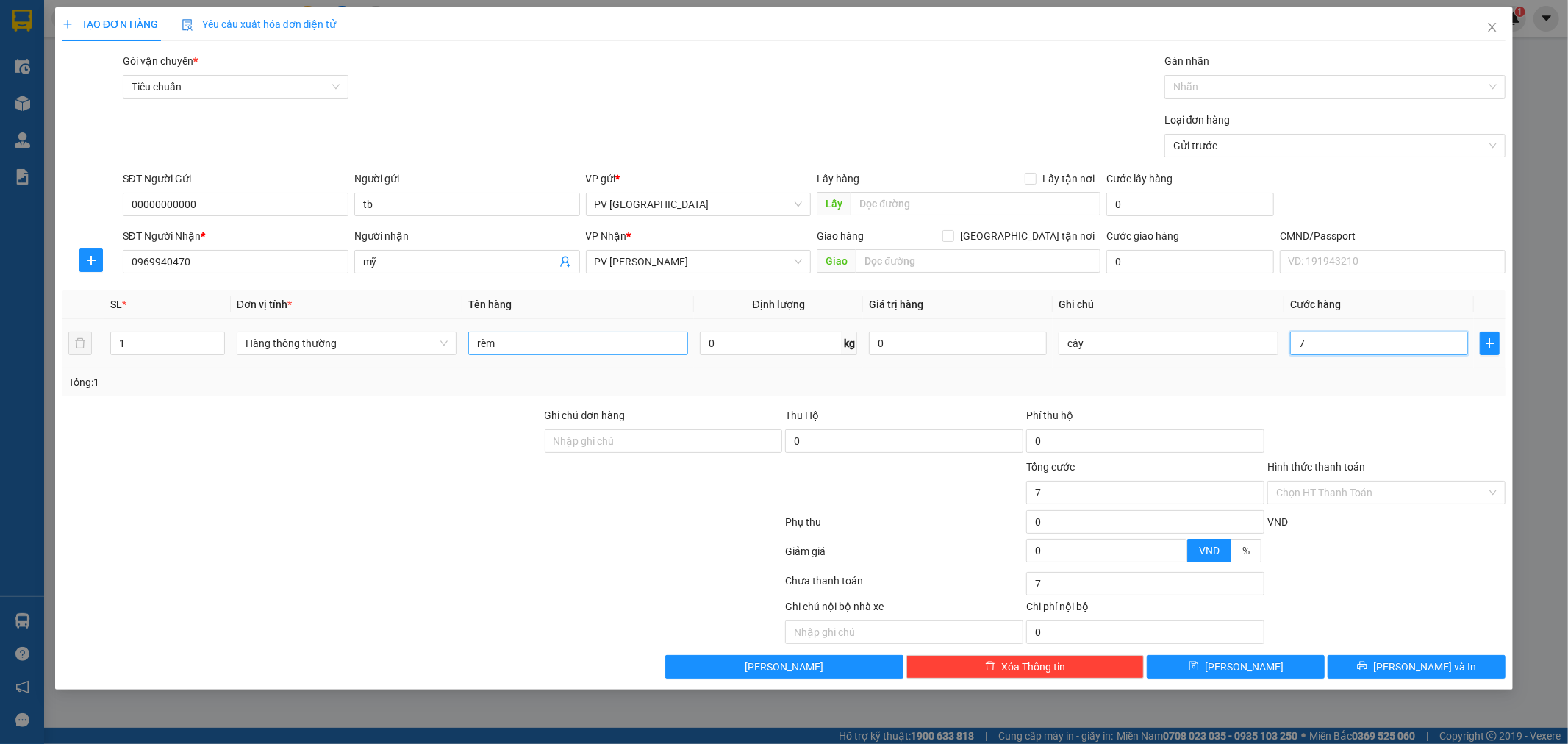
type input "70"
type input "700"
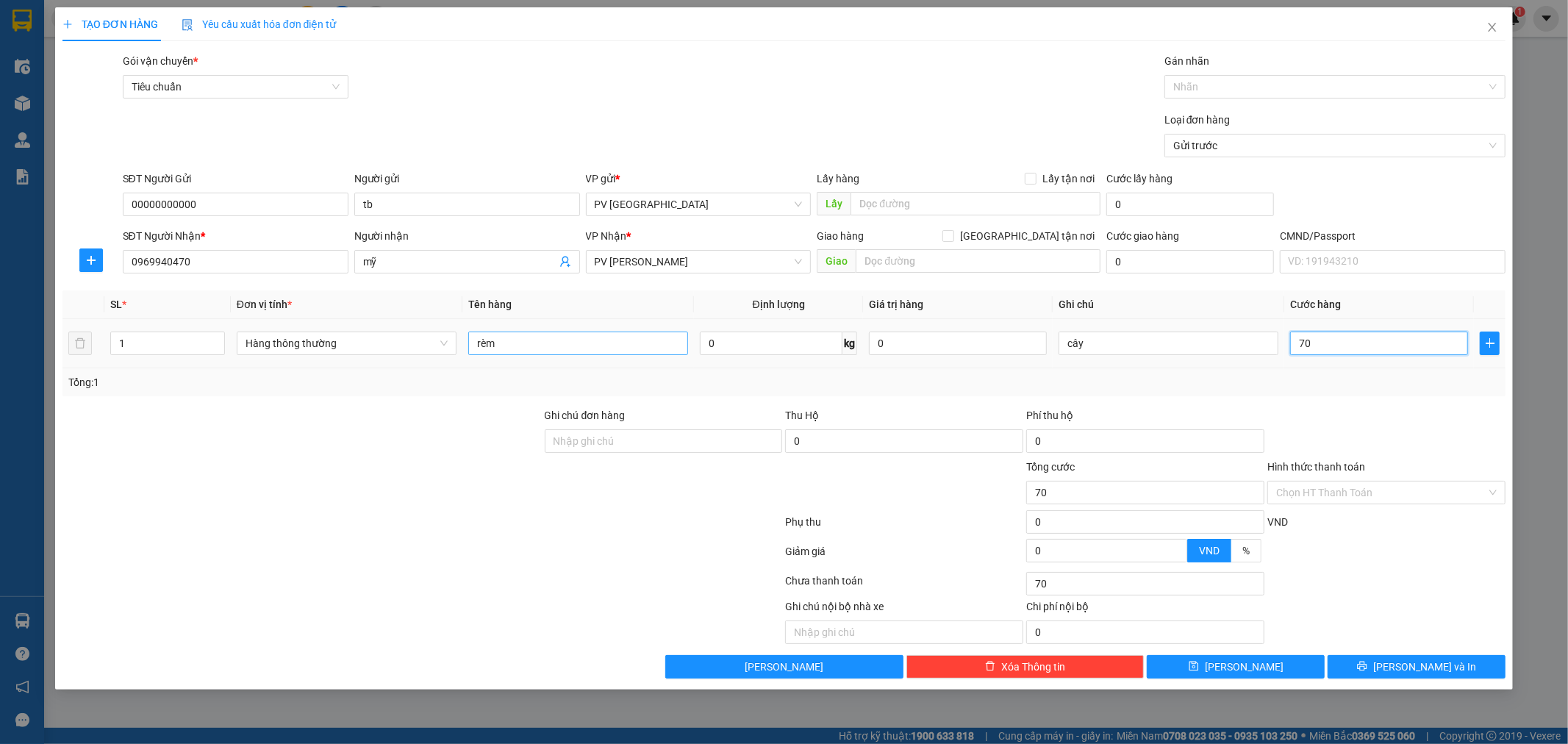
type input "700"
type input "7.000"
type input "70.000"
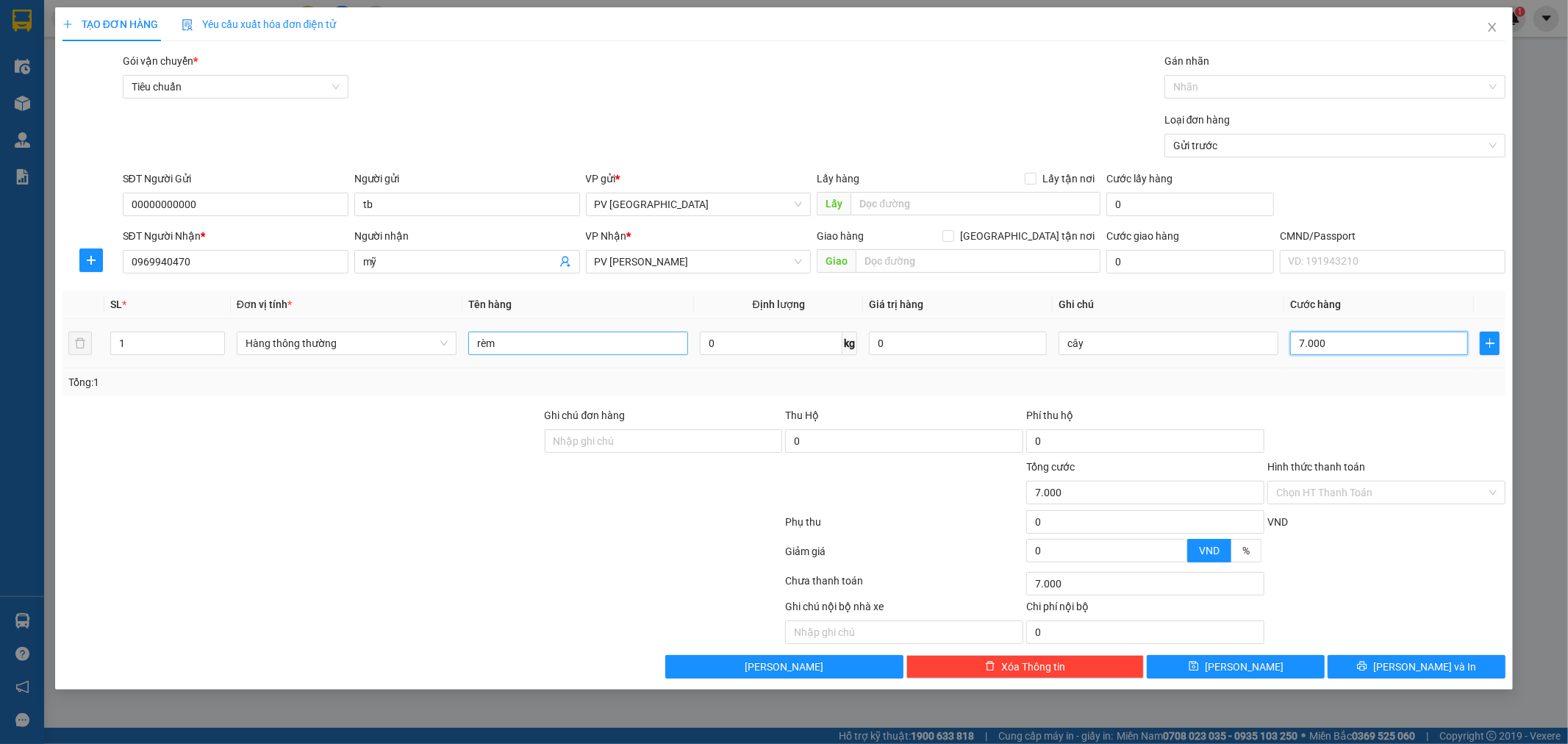
type input "70.000"
click at [1460, 660] on button "[PERSON_NAME] và In" at bounding box center [1417, 667] width 178 height 24
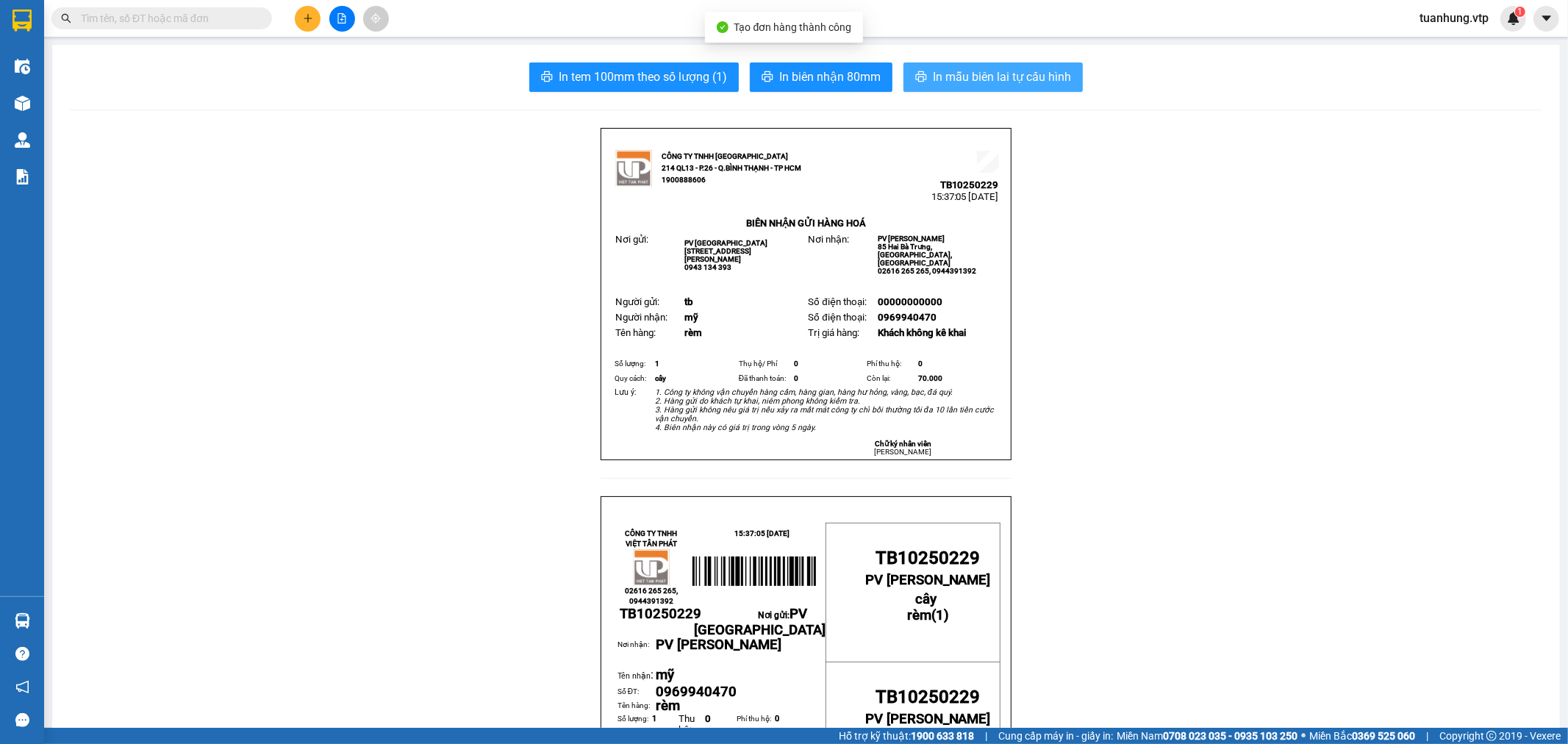
click at [942, 72] on span "In mẫu biên lai tự cấu hình" at bounding box center [1001, 76] width 138 height 18
click at [307, 15] on icon "plus" at bounding box center [307, 18] width 1 height 8
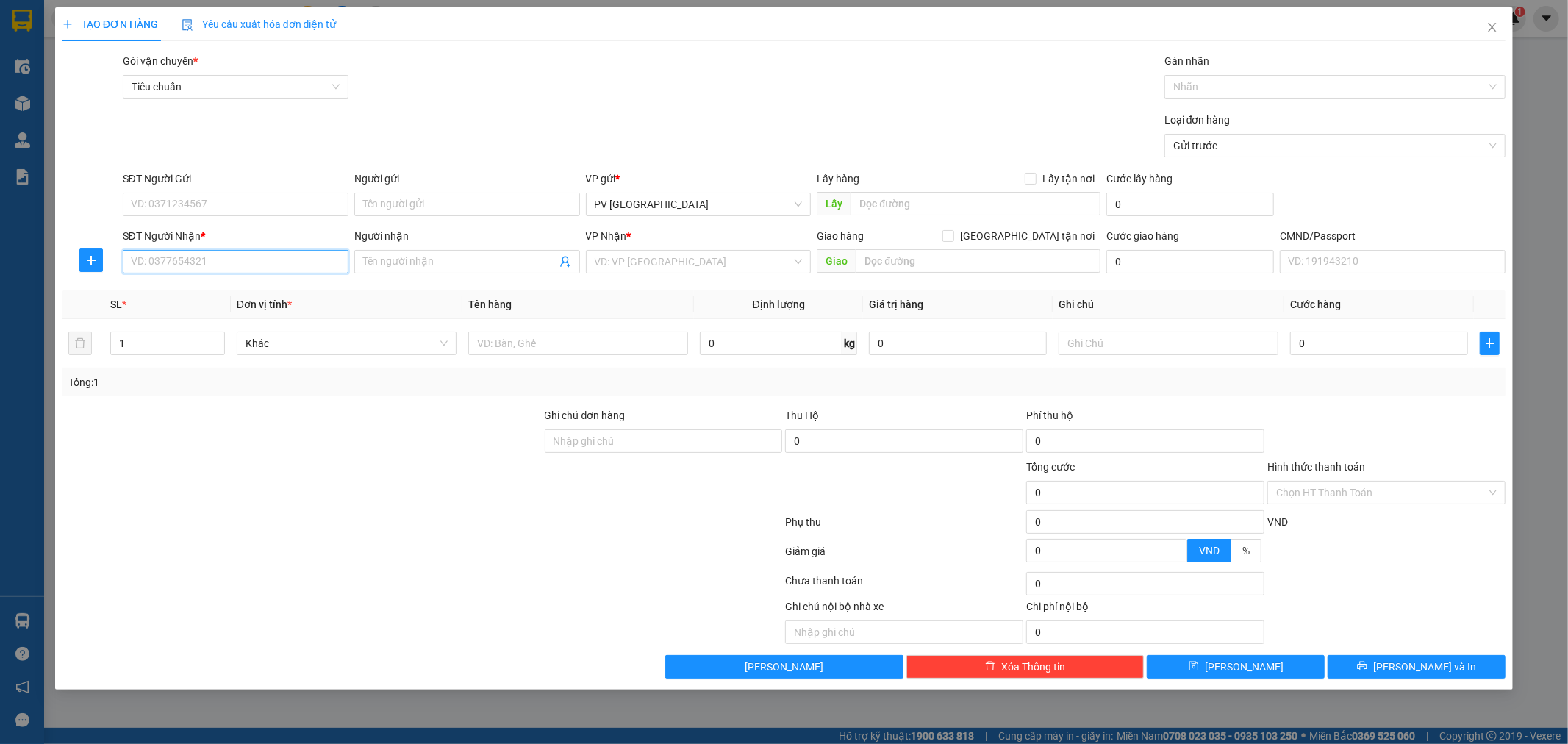
click at [245, 257] on input "SĐT Người Nhận *" at bounding box center [236, 262] width 225 height 24
click at [231, 281] on div "0973428428 - toàn ngọc" at bounding box center [236, 291] width 225 height 24
type input "0973428428"
type input "toàn ngọc"
type input "0973428428"
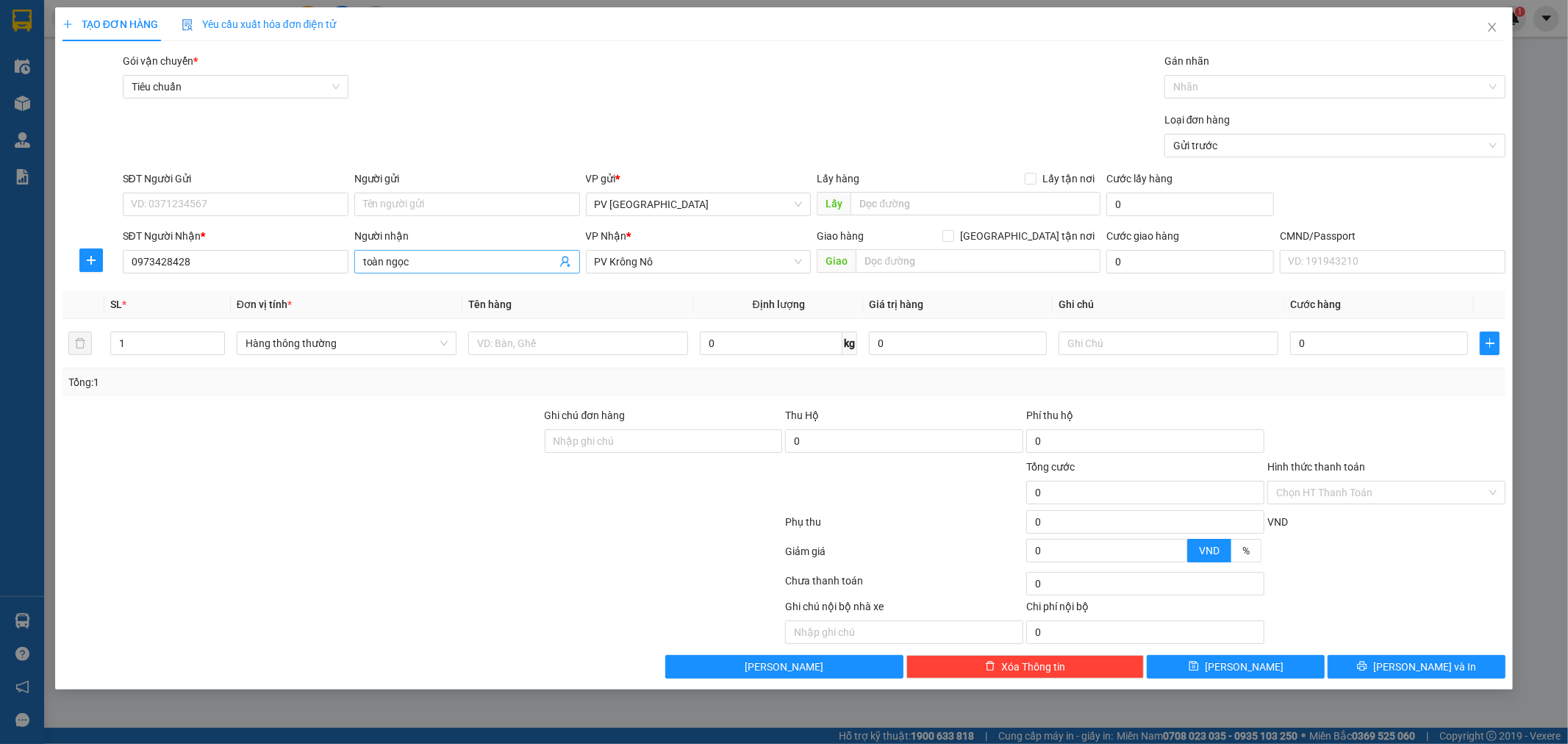
click at [428, 263] on input "toàn ngọc" at bounding box center [460, 262] width 193 height 17
type input "toàn ngọc 2"
click at [289, 203] on input "SĐT Người Gửi" at bounding box center [236, 204] width 225 height 24
click at [277, 226] on div "0933171646 - hùng loa" at bounding box center [236, 233] width 208 height 17
type input "0933171646"
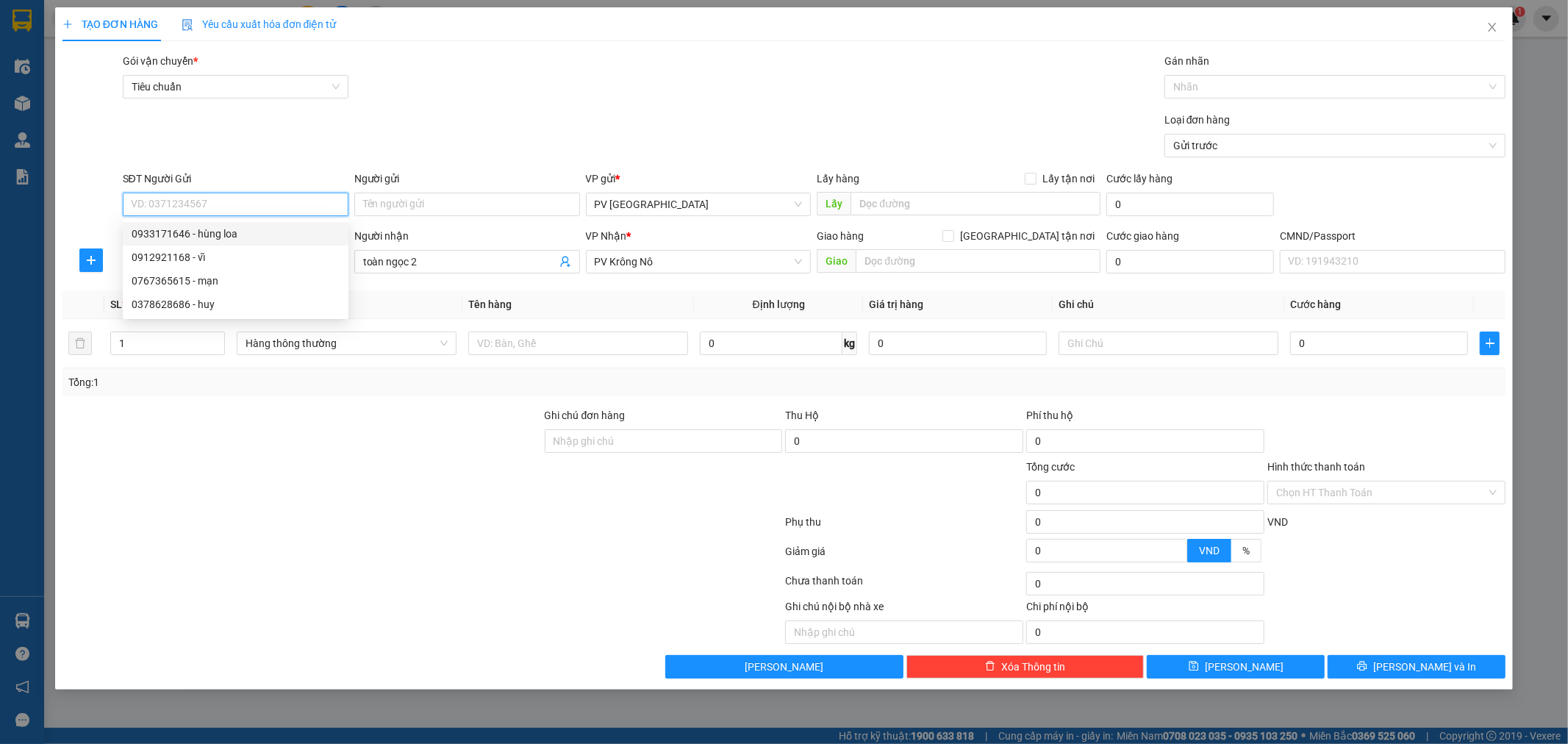
type input "hùng loa"
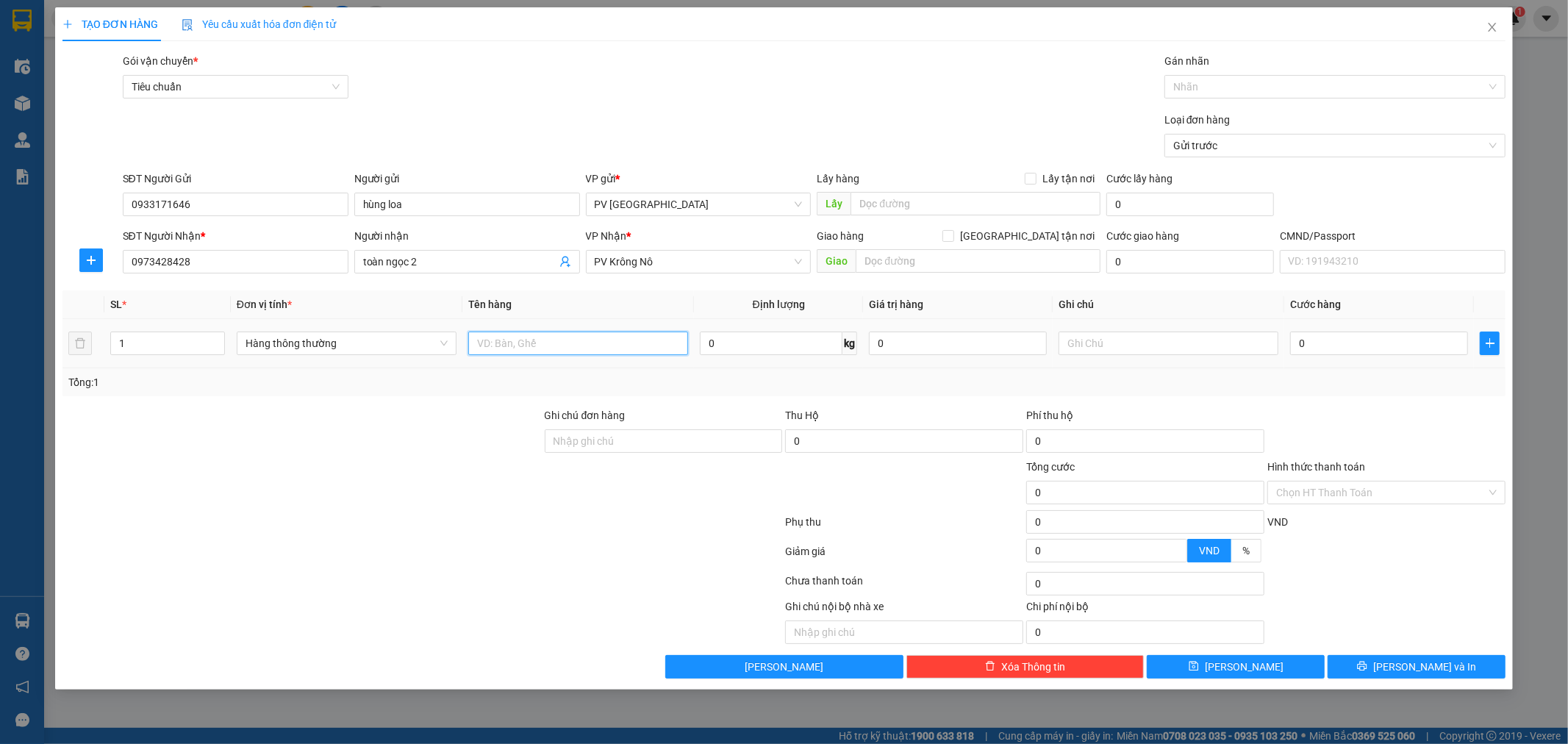
click at [662, 348] on input "text" at bounding box center [578, 344] width 220 height 24
type input "lk"
type input "t"
type input "5"
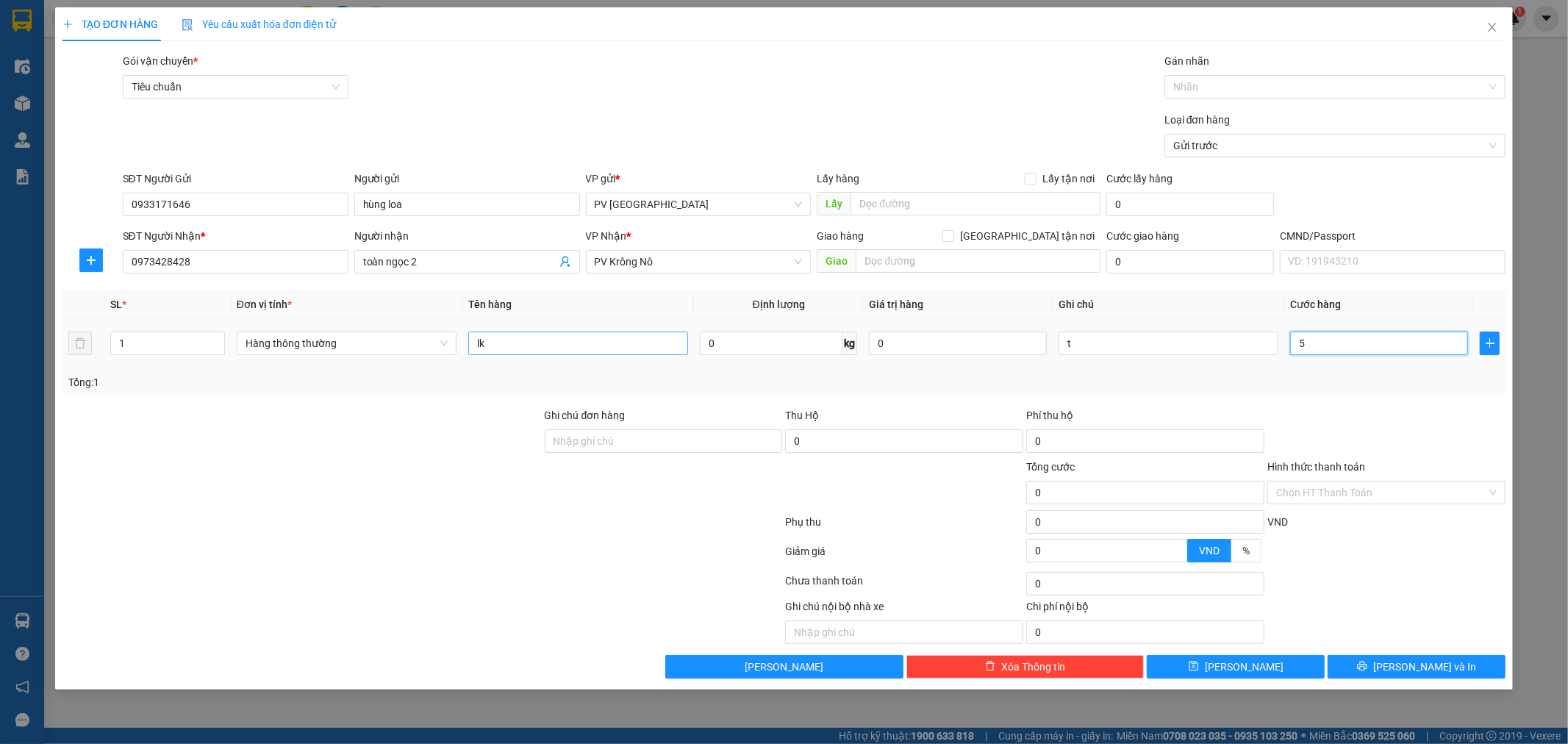
type input "5"
type input "50"
type input "500"
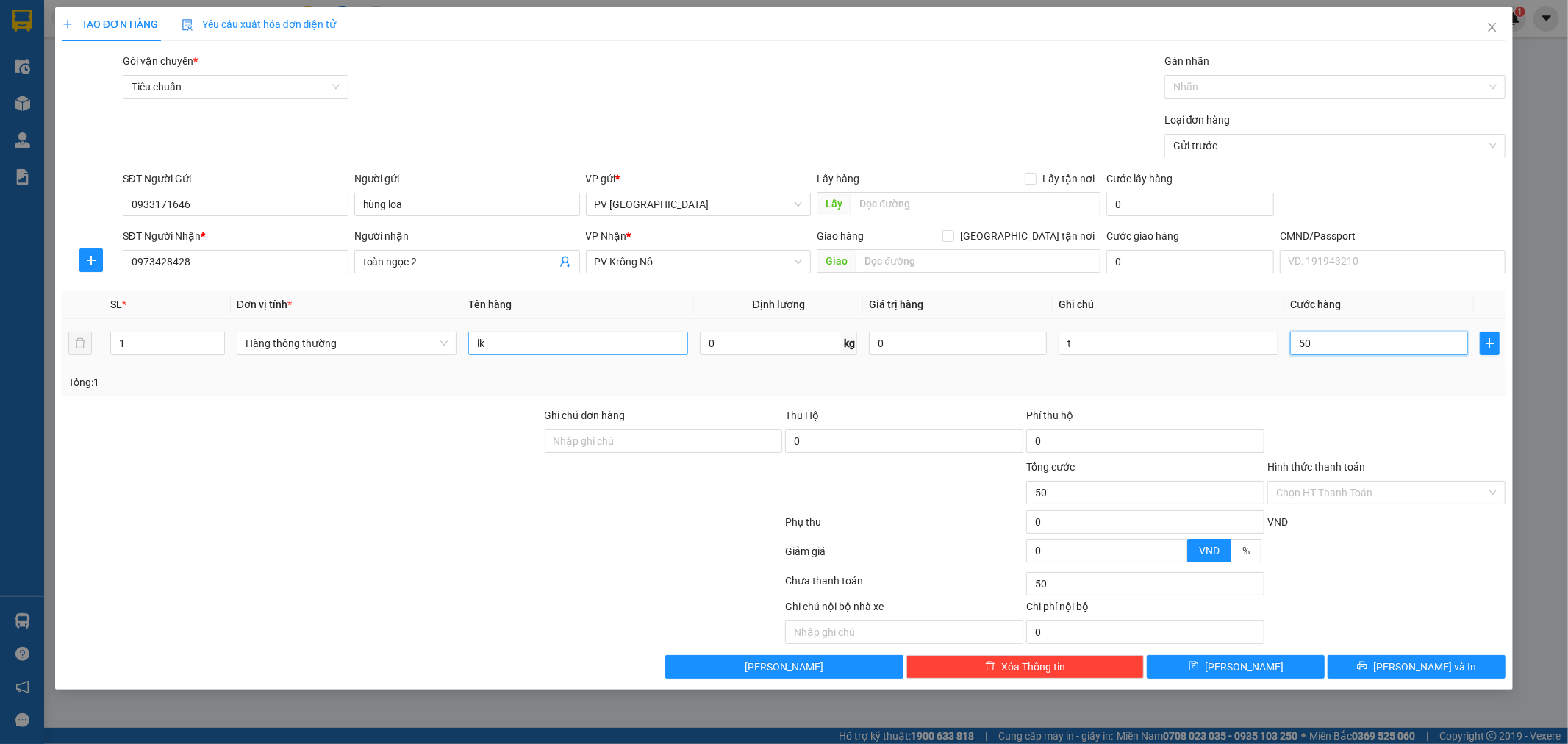
type input "500"
type input "5.000"
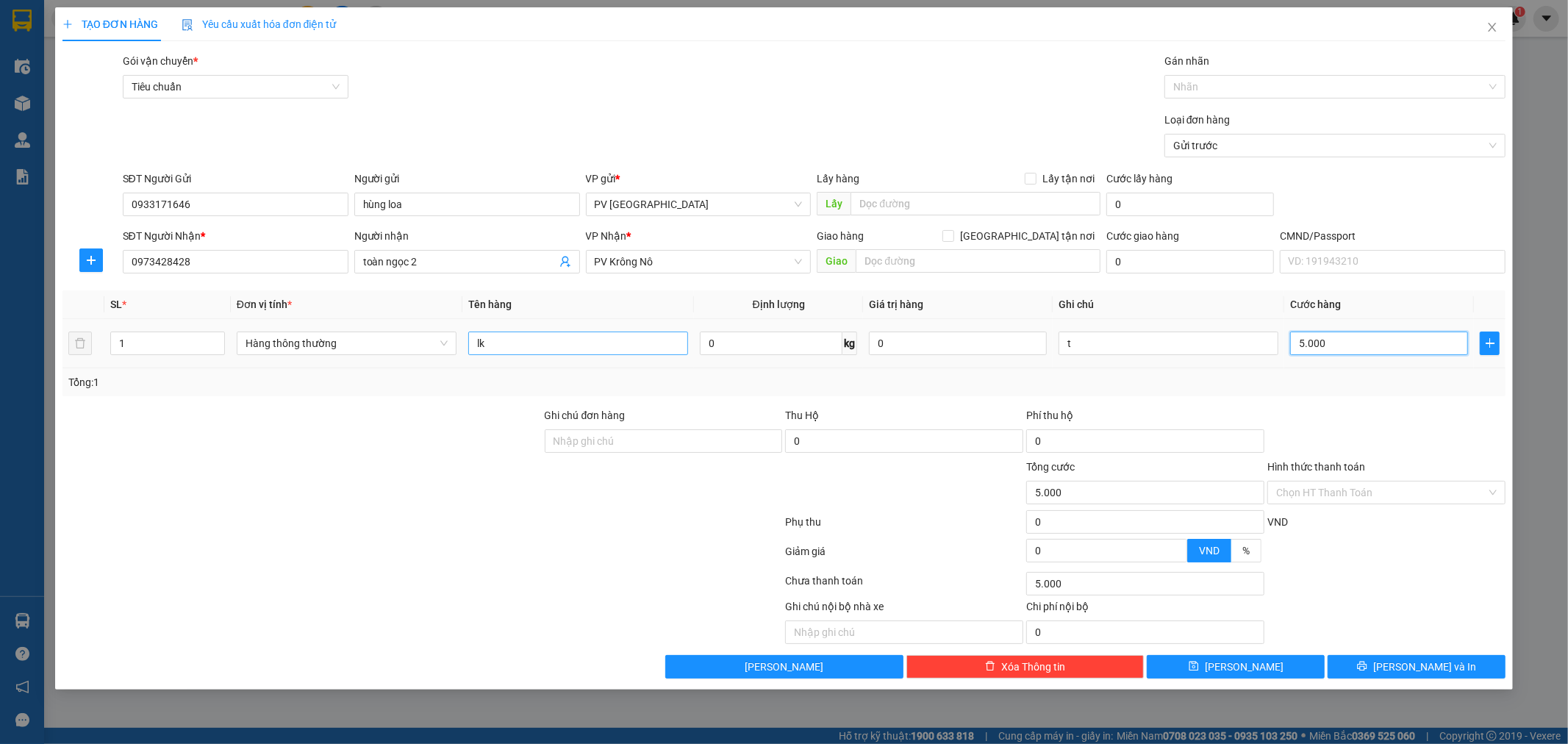
type input "50.000"
click at [1458, 675] on button "[PERSON_NAME] và In" at bounding box center [1417, 667] width 178 height 24
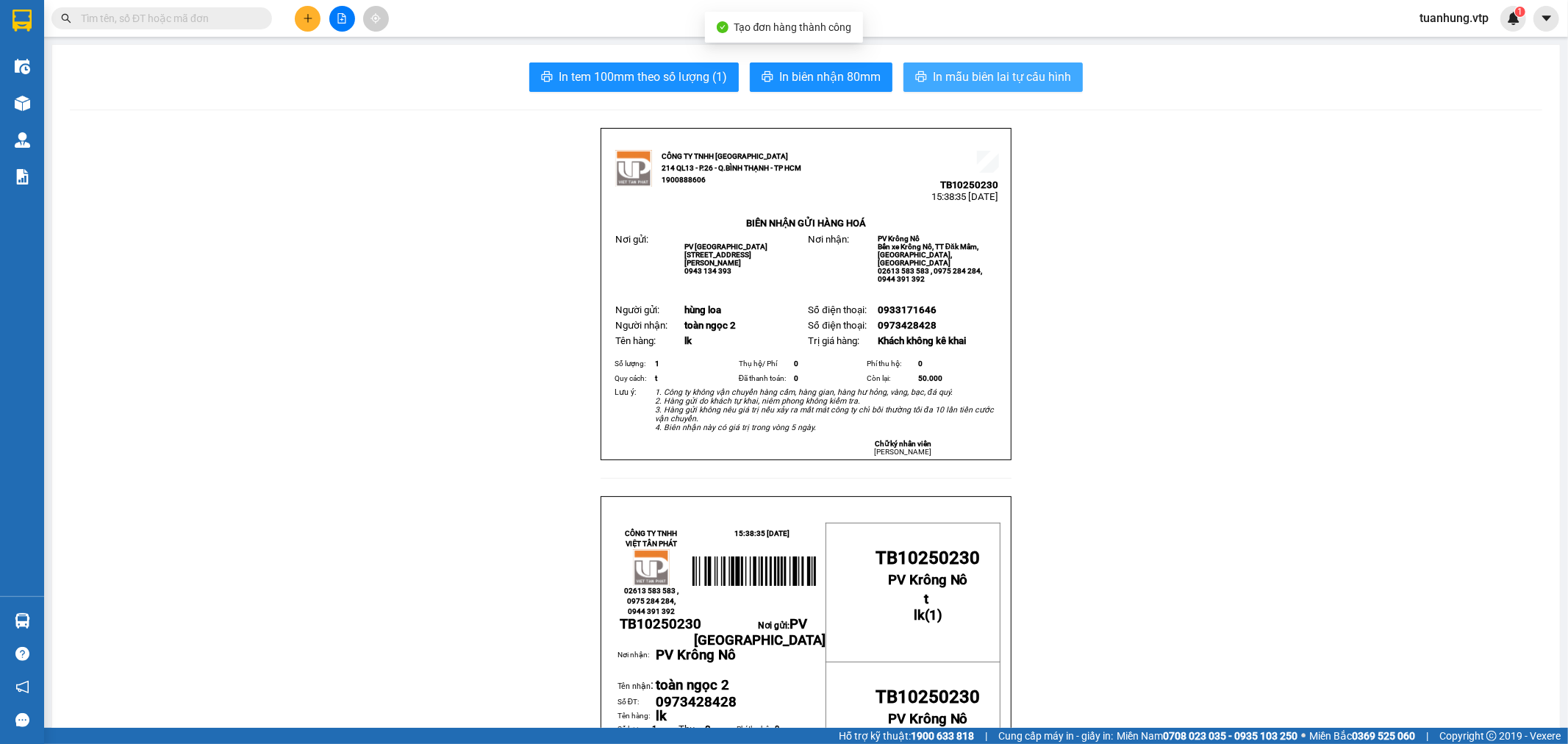
click at [960, 82] on span "In mẫu biên lai tự cấu hình" at bounding box center [1001, 76] width 138 height 18
click at [311, 15] on icon "plus" at bounding box center [307, 18] width 10 height 10
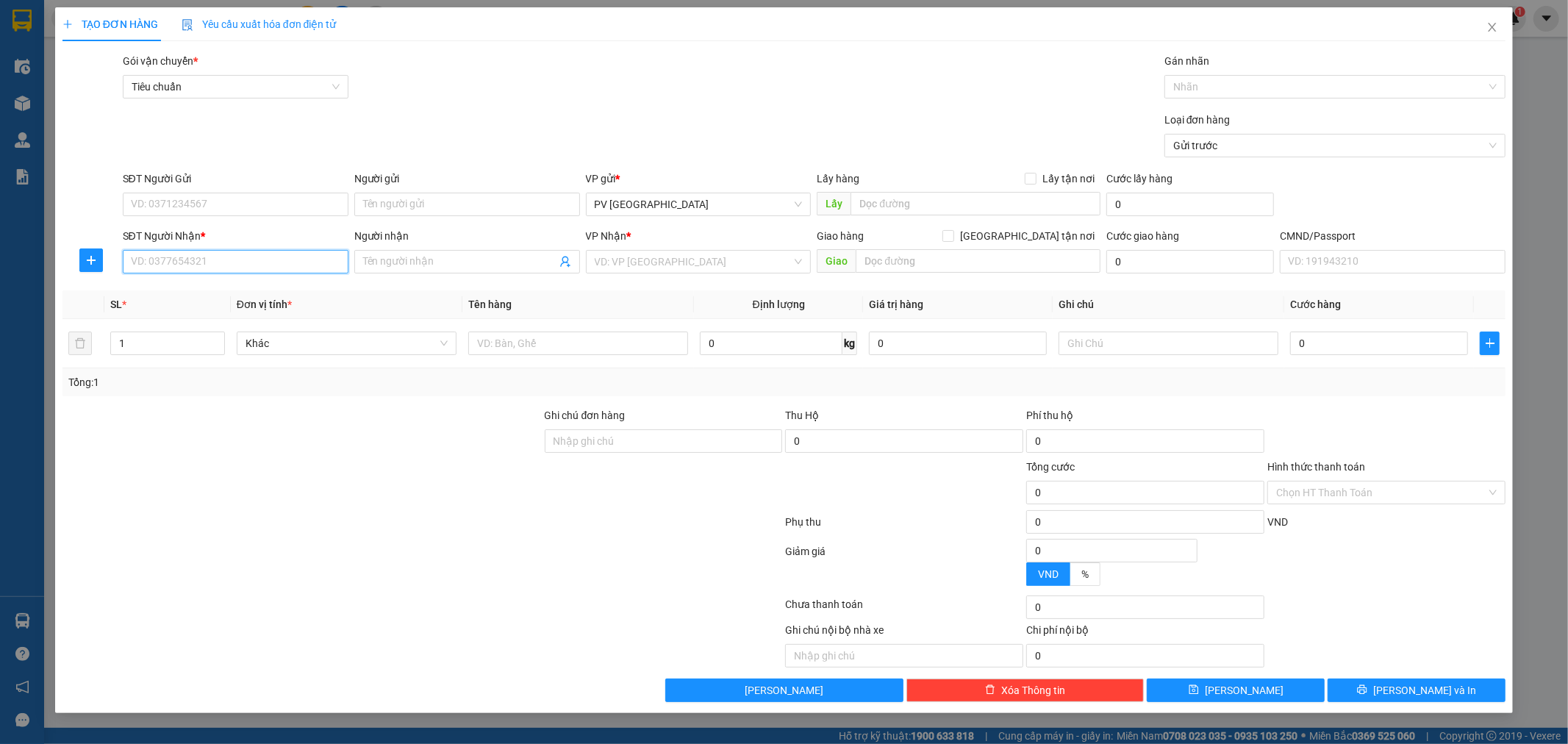
click at [259, 262] on input "SĐT Người Nhận *" at bounding box center [236, 262] width 225 height 24
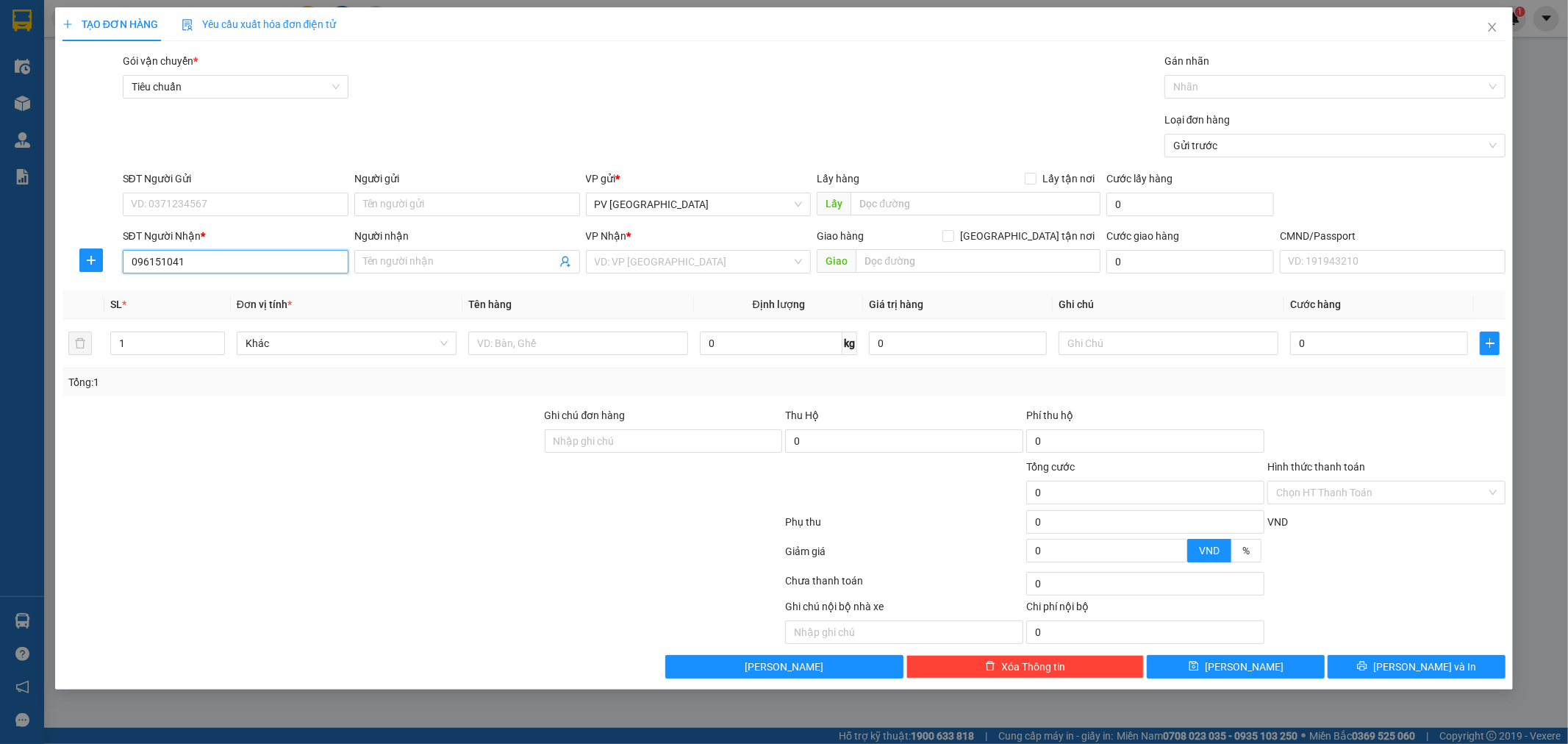
type input "096151041"
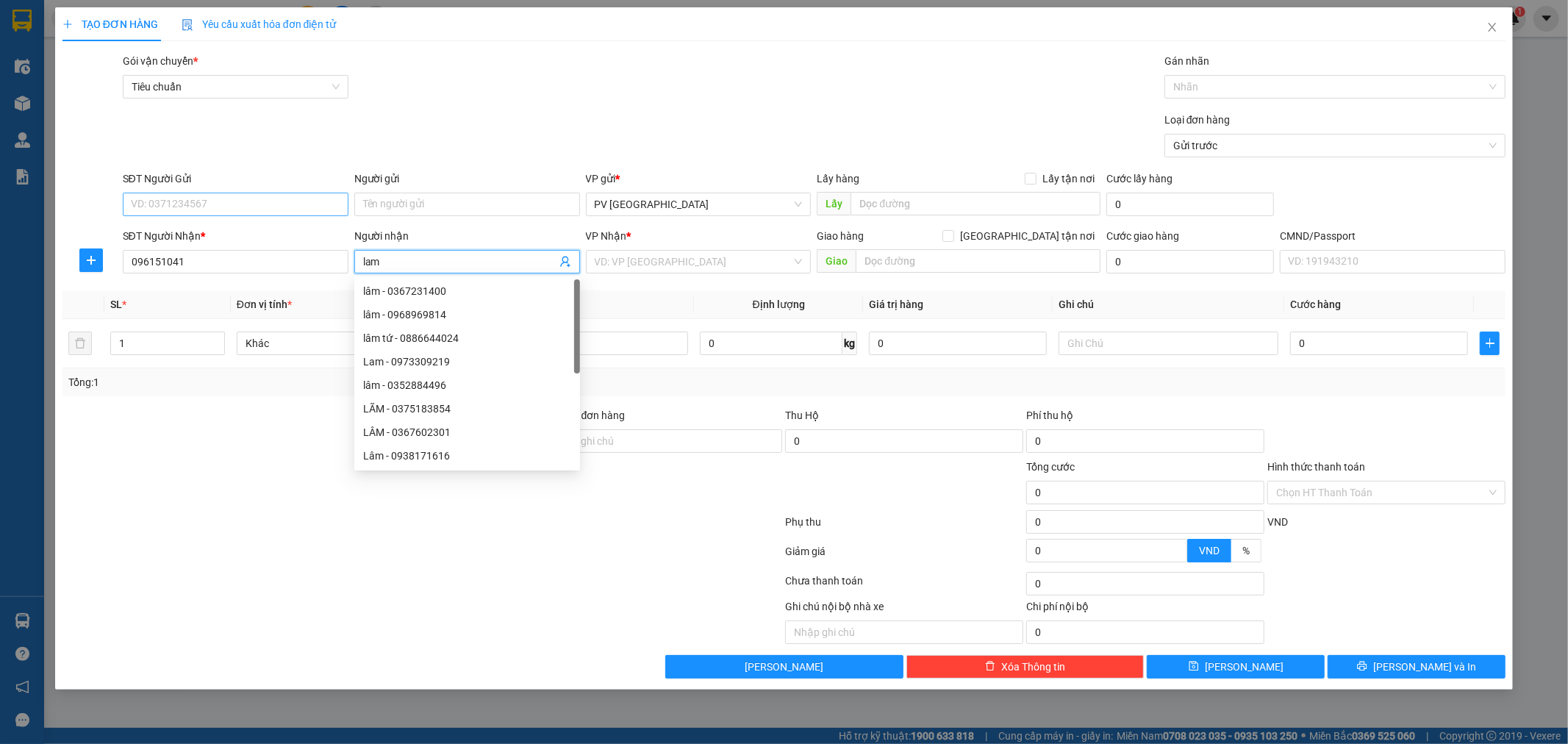
type input "lam"
click at [266, 202] on input "SĐT Người Gửi" at bounding box center [236, 204] width 225 height 24
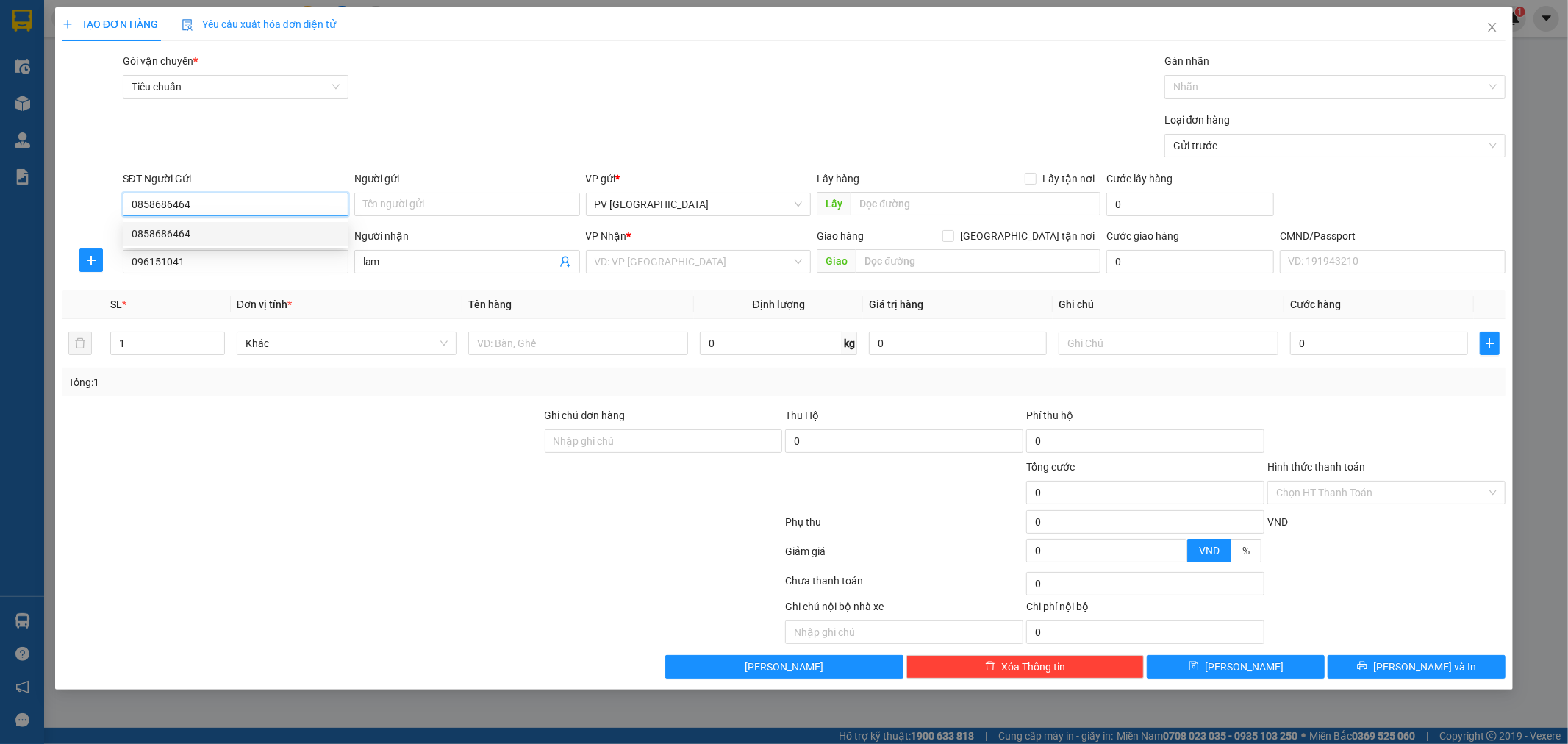
type input "0858686464"
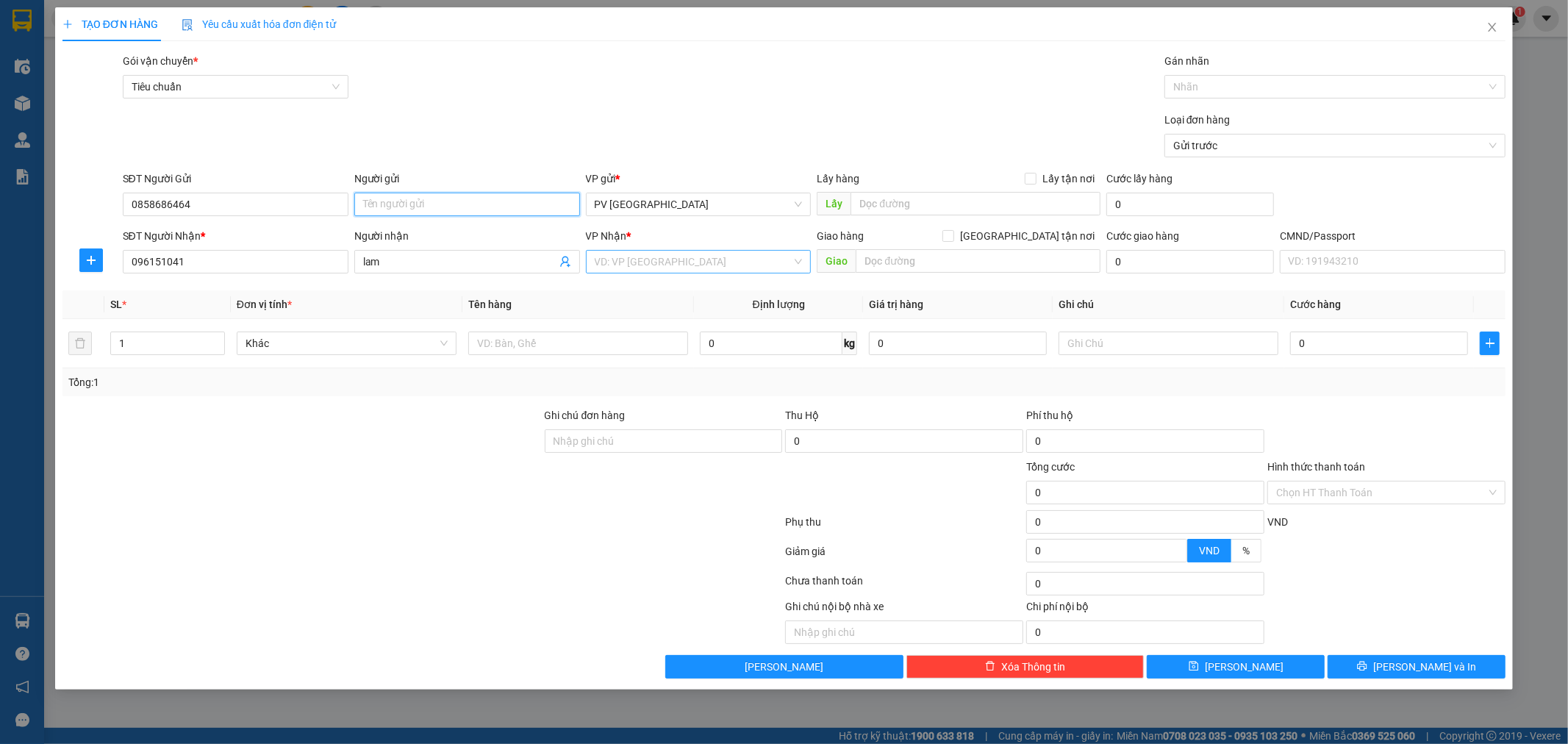
click at [794, 261] on div "VD: VP [GEOGRAPHIC_DATA]" at bounding box center [698, 262] width 225 height 24
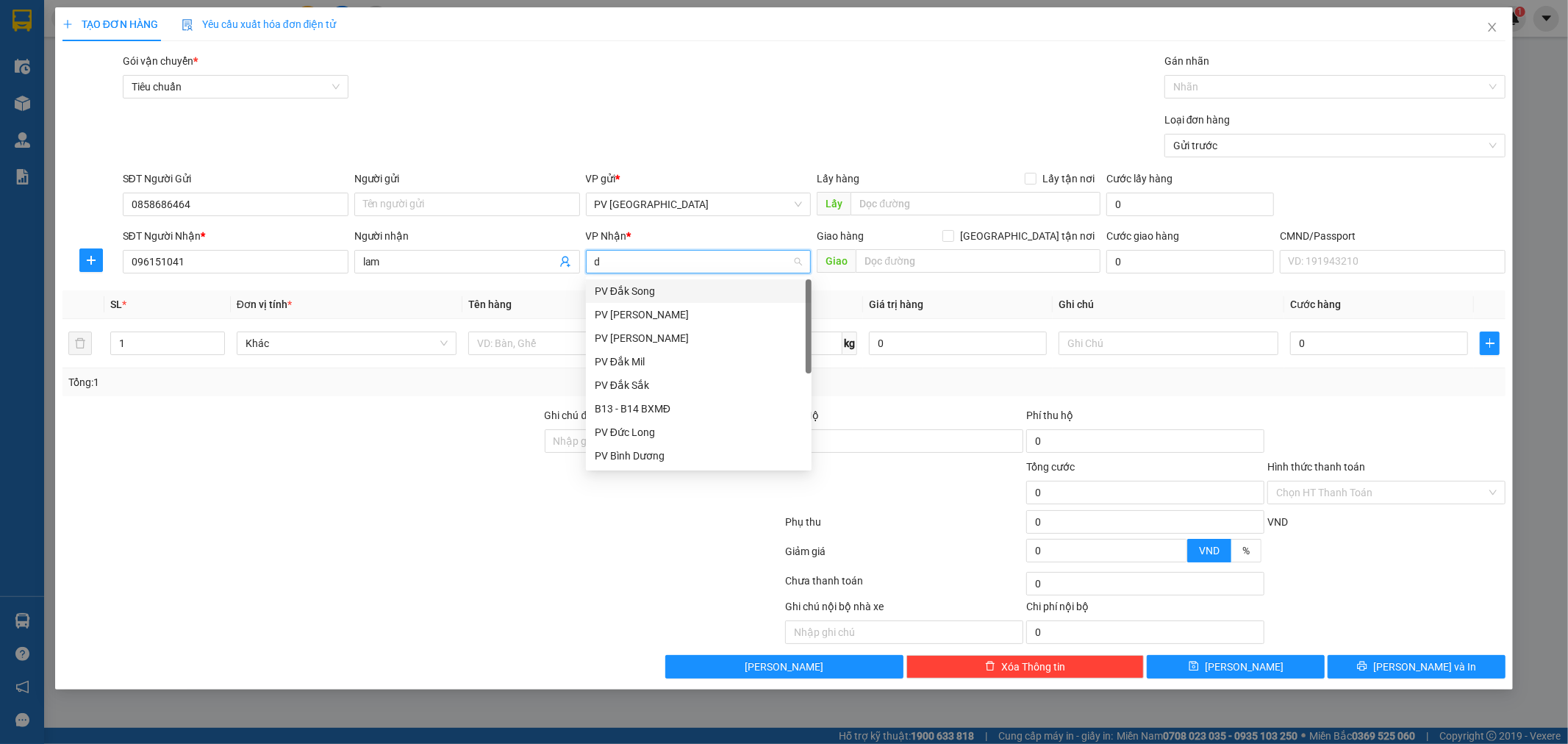
type input "ds"
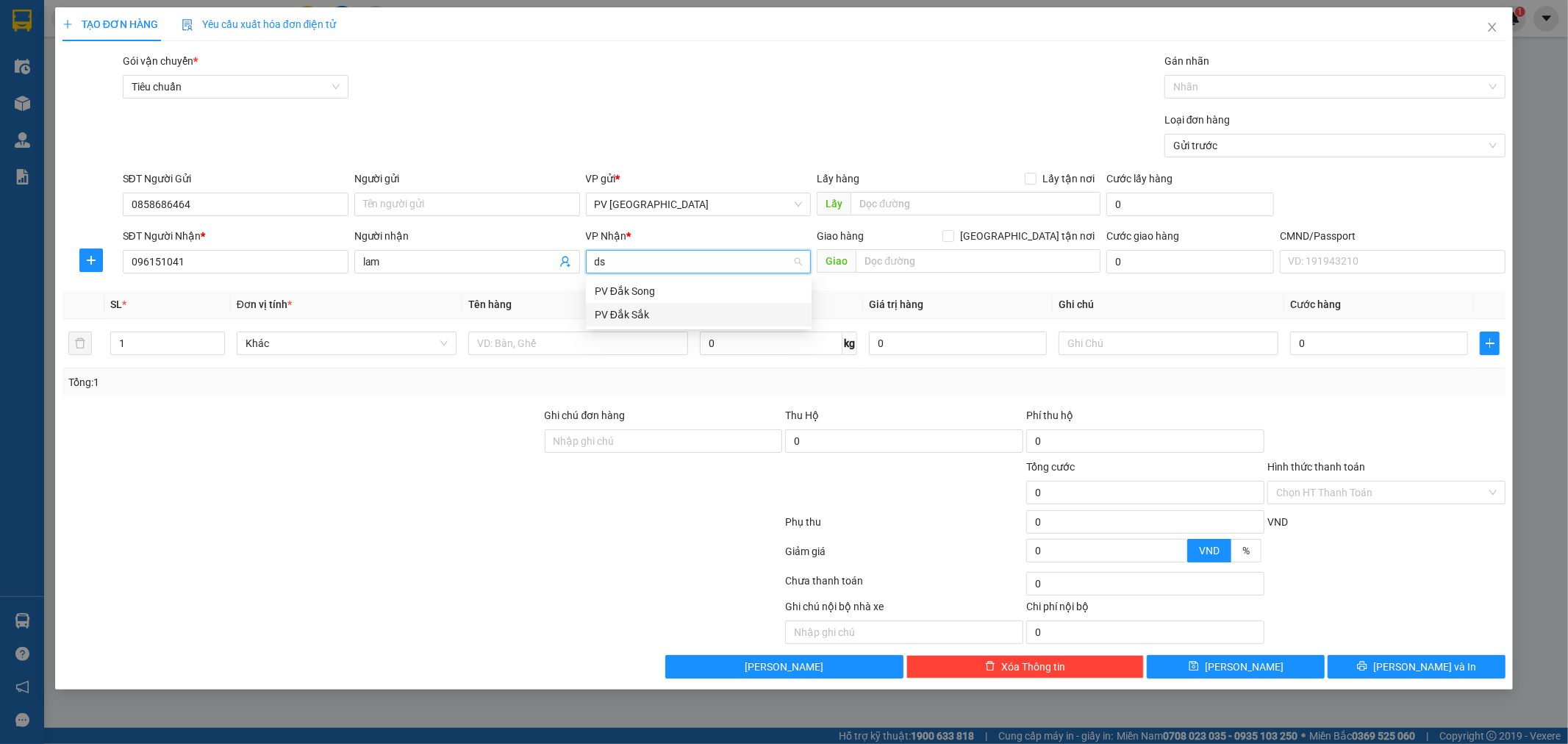
click at [658, 311] on div "PV Đắk Sắk" at bounding box center [698, 314] width 208 height 17
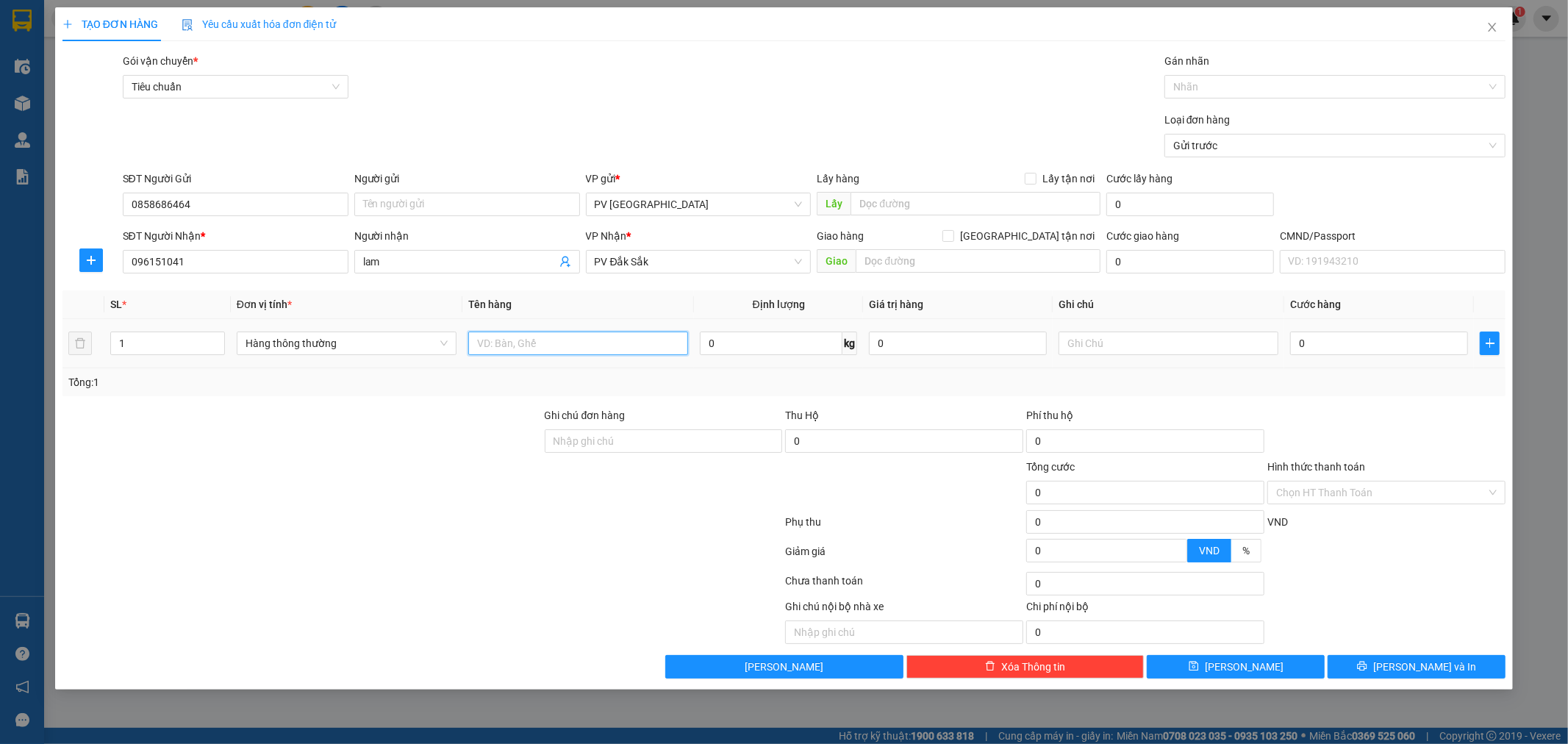
click at [612, 350] on input "text" at bounding box center [578, 344] width 220 height 24
type input "trái cây"
click at [877, 267] on input "text" at bounding box center [978, 261] width 245 height 24
type input "gấp ( hư ko đền"
click at [1195, 343] on input "text" at bounding box center [1168, 344] width 220 height 24
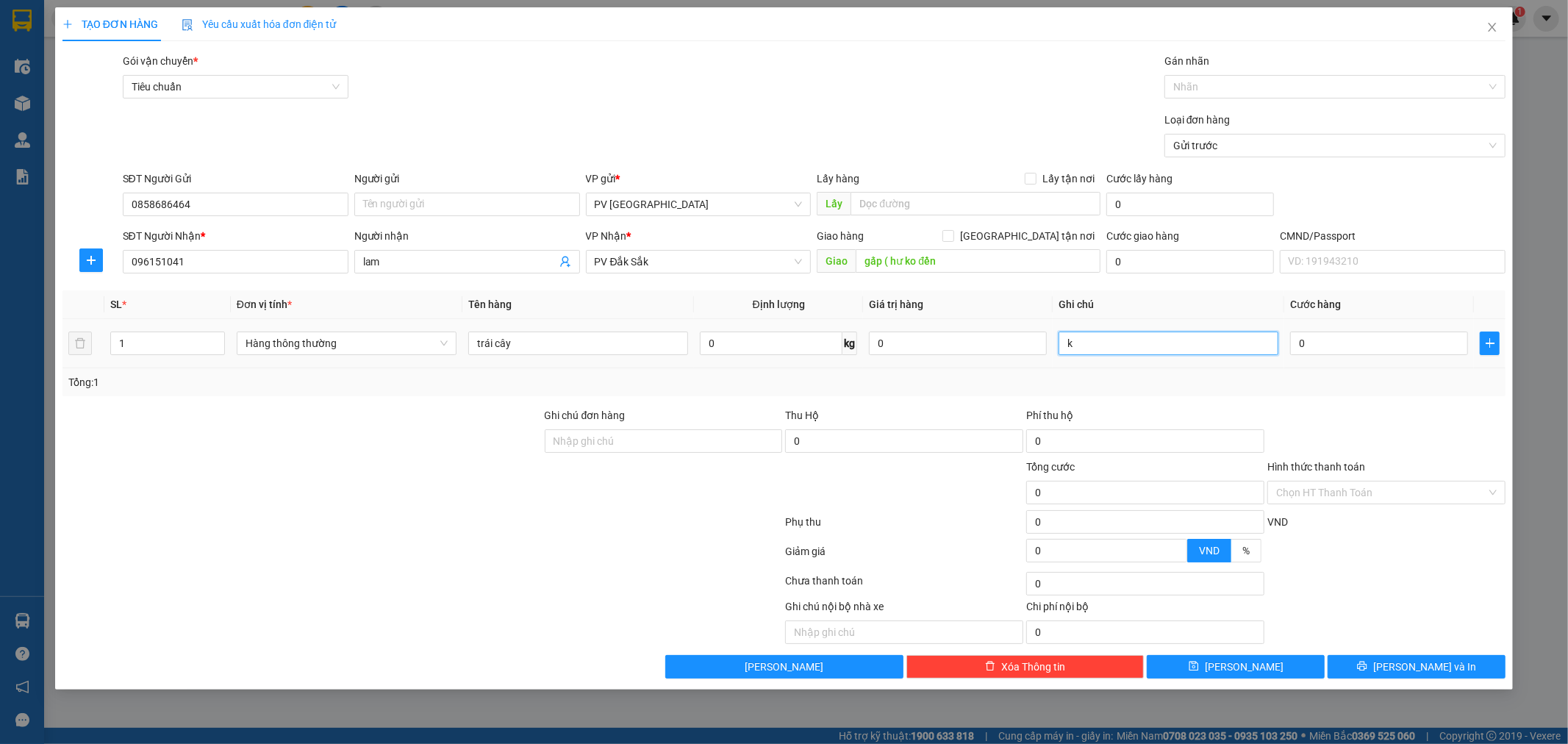
type input "k"
type input "7"
type input "70"
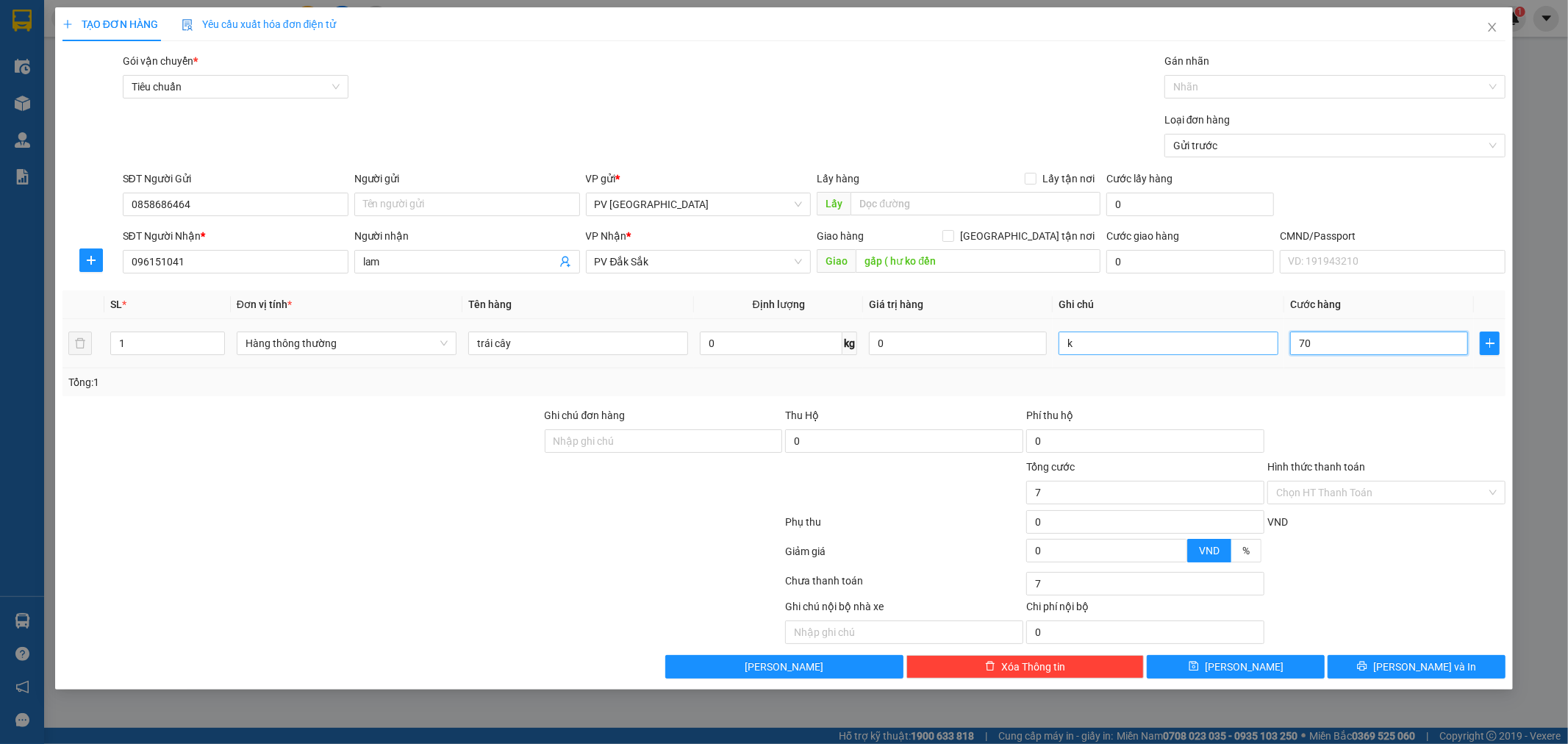
type input "70"
type input "700"
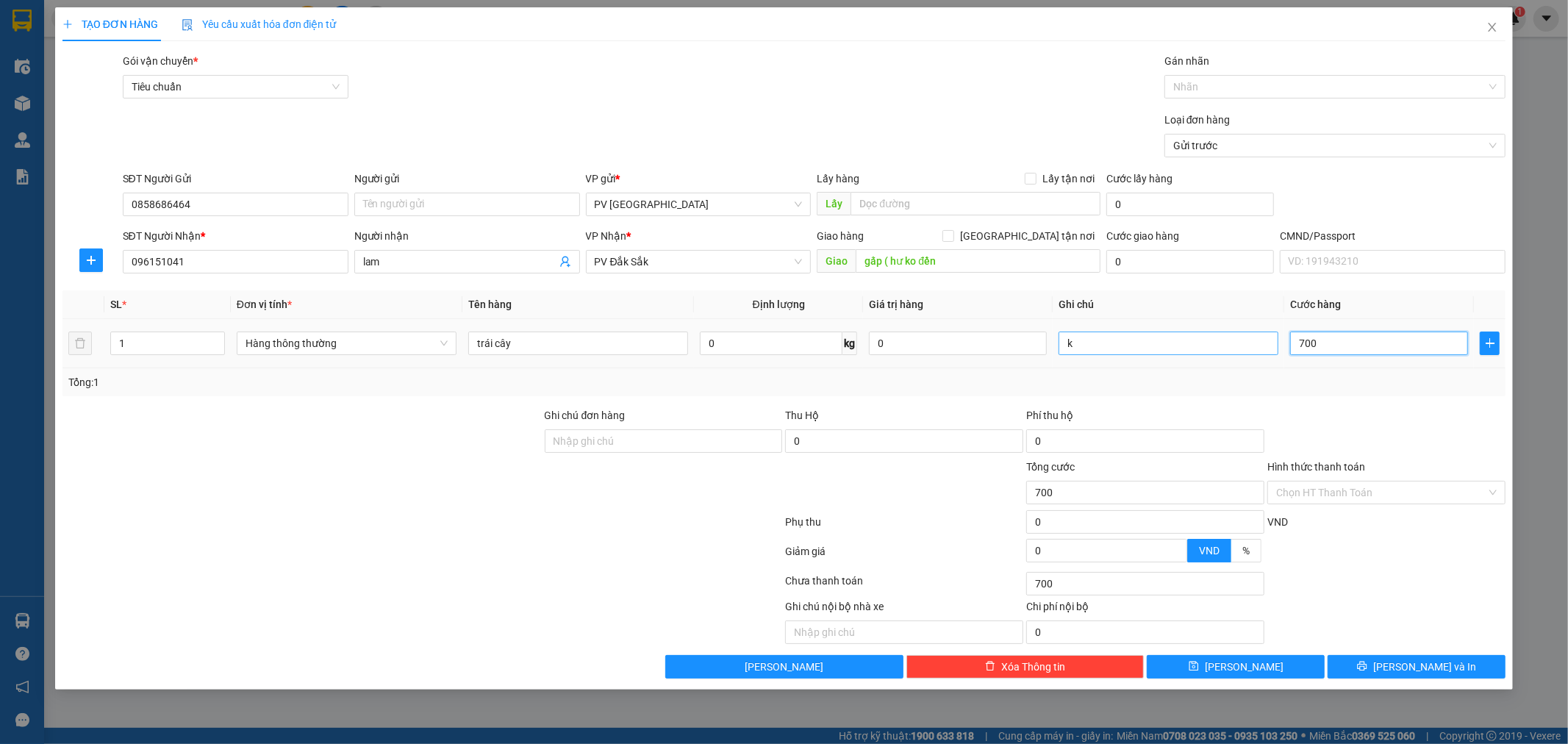
type input "7.000"
type input "70.000"
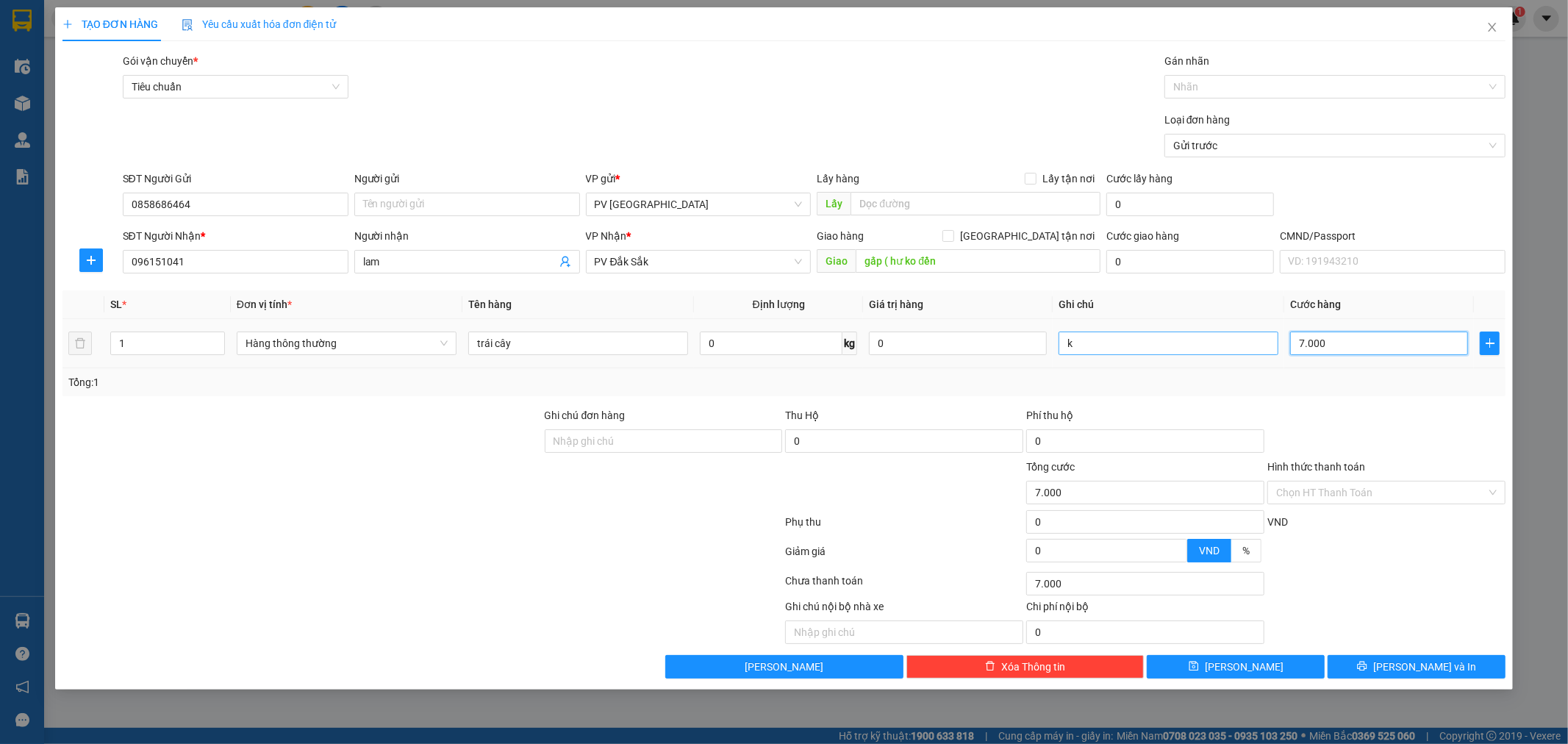
type input "70.000"
click at [1430, 672] on span "[PERSON_NAME] và In" at bounding box center [1425, 667] width 103 height 17
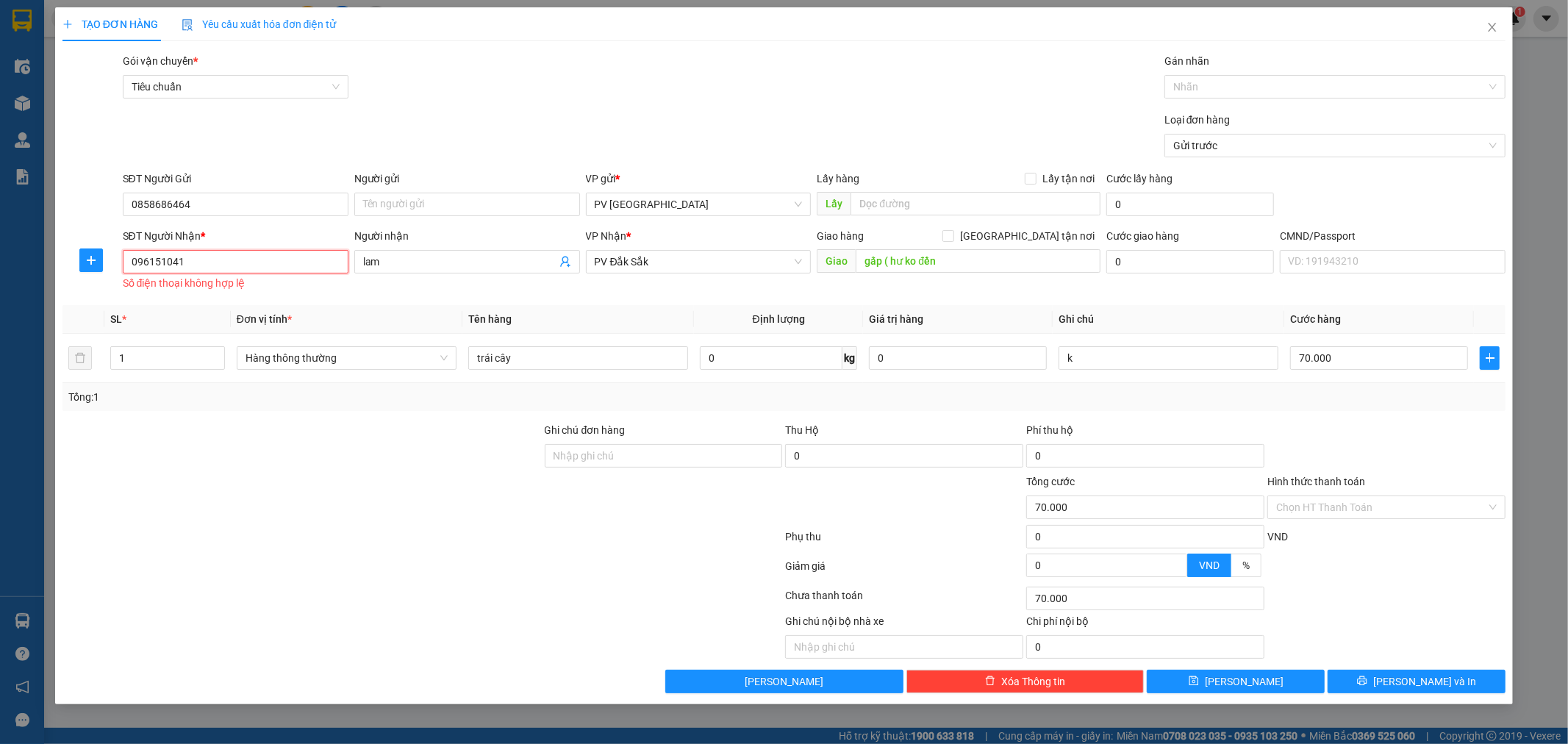
click at [280, 262] on input "096151041" at bounding box center [236, 262] width 225 height 24
click at [147, 263] on input "096151041" at bounding box center [236, 262] width 225 height 24
type input "0962151041"
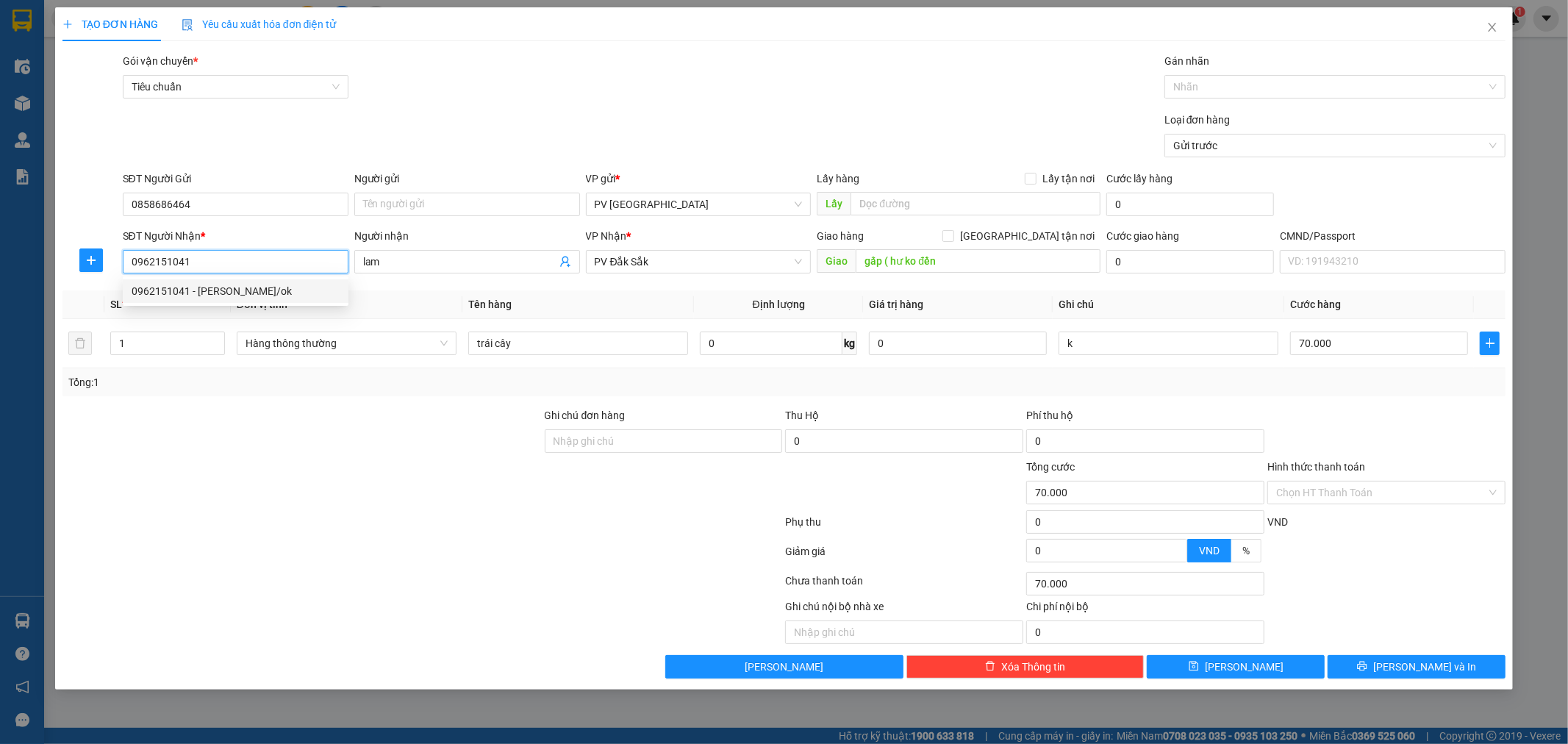
click at [289, 287] on div "0962151041 - hồng lam/ok" at bounding box center [236, 291] width 208 height 17
type input "hồng lam/ok"
type input "0962151041"
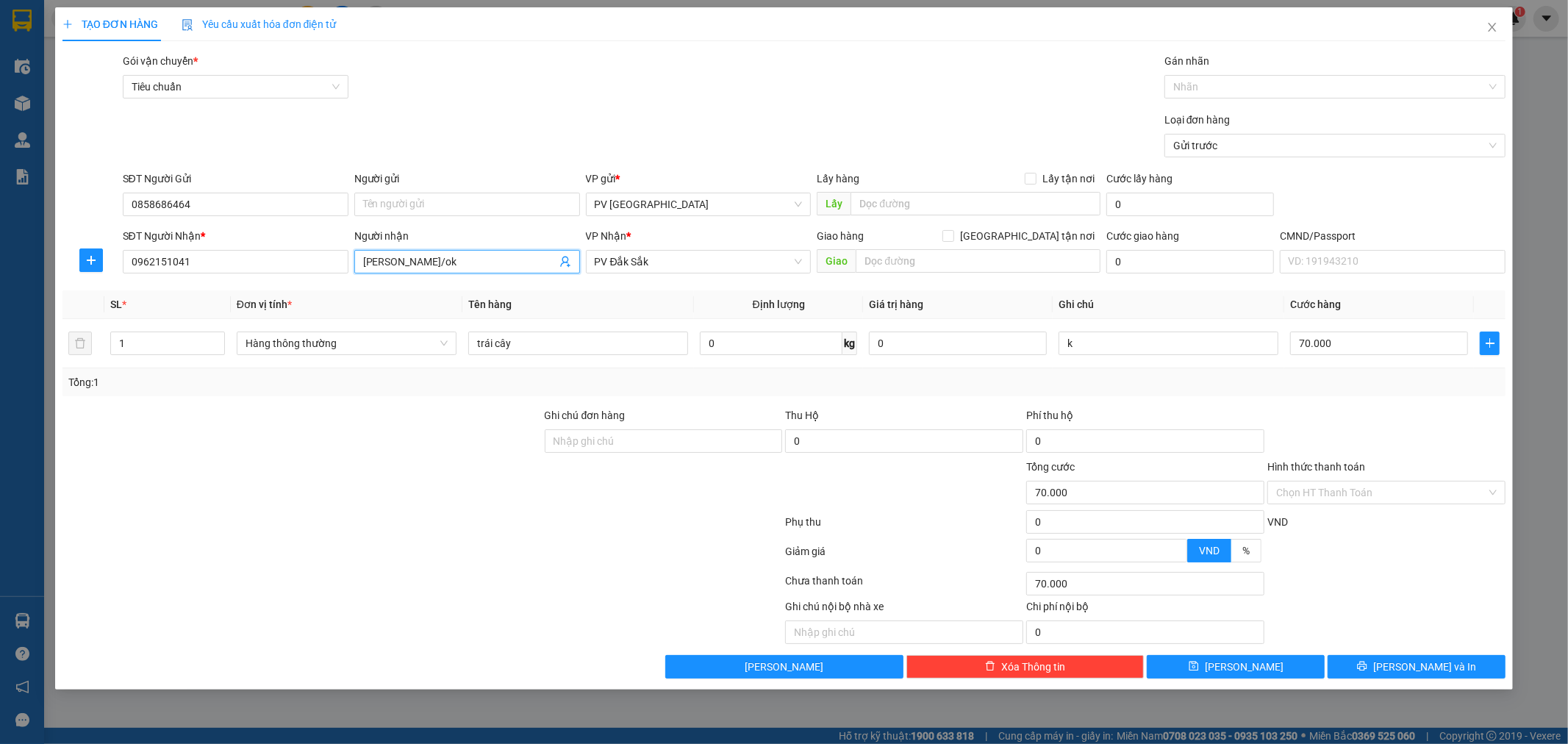
click at [420, 267] on input "hồng lam/ok" at bounding box center [460, 262] width 193 height 17
type input "hồng lam"
click at [474, 457] on div at bounding box center [302, 433] width 482 height 51
click at [1390, 661] on button "[PERSON_NAME] và In" at bounding box center [1417, 667] width 178 height 24
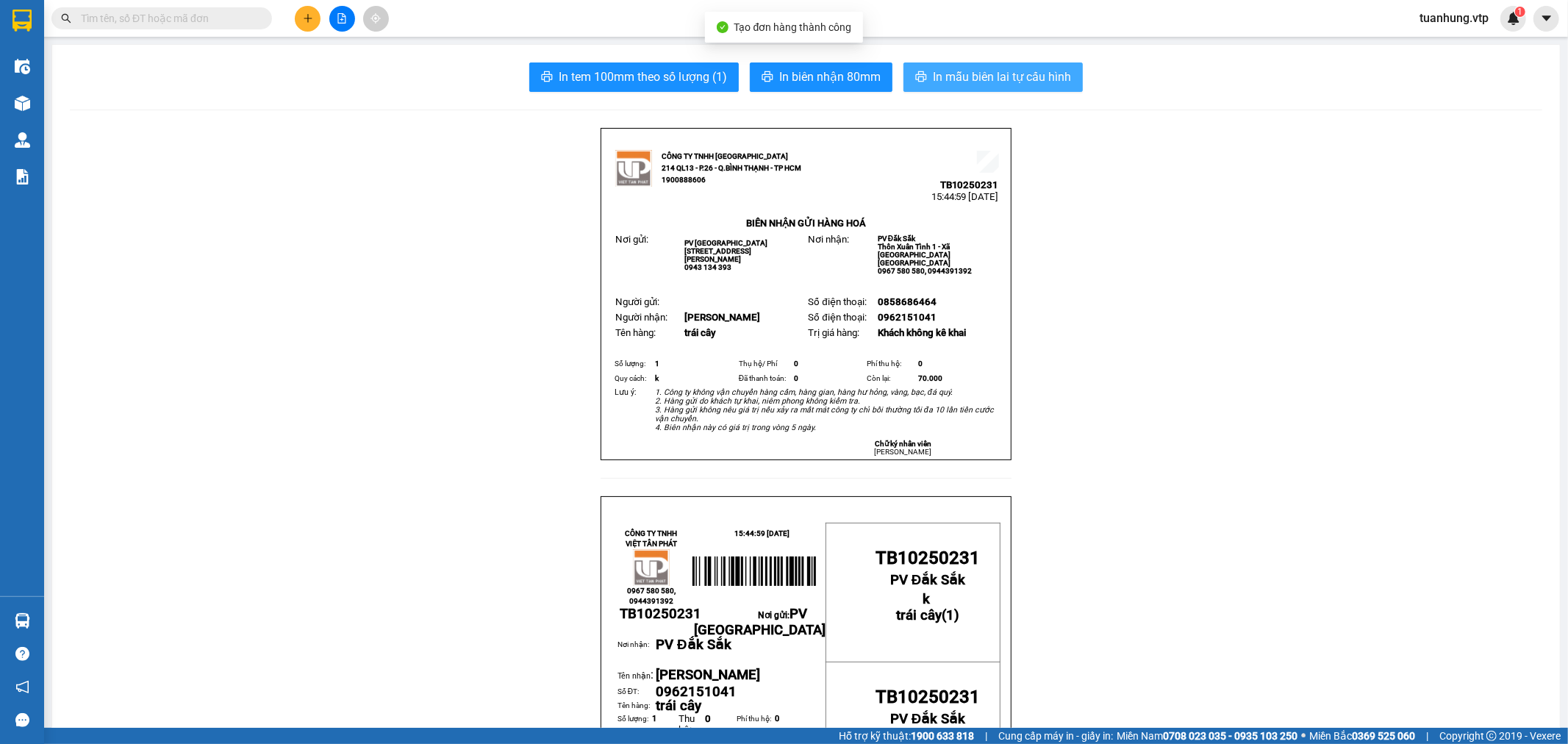
click at [1000, 69] on span "In mẫu biên lai tự cấu hình" at bounding box center [1001, 76] width 138 height 18
click at [318, 18] on button at bounding box center [307, 18] width 26 height 26
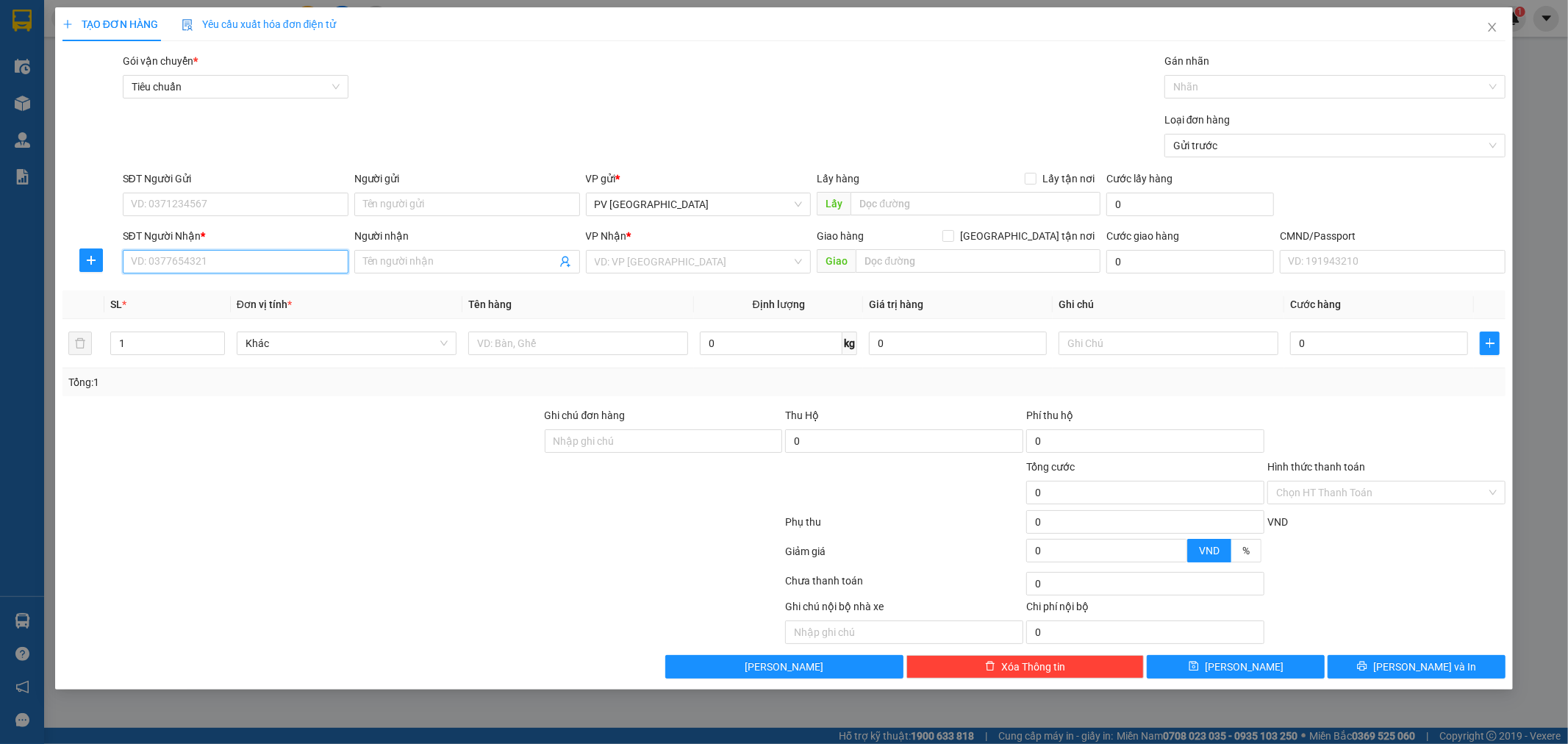
click at [304, 266] on input "SĐT Người Nhận *" at bounding box center [236, 262] width 225 height 24
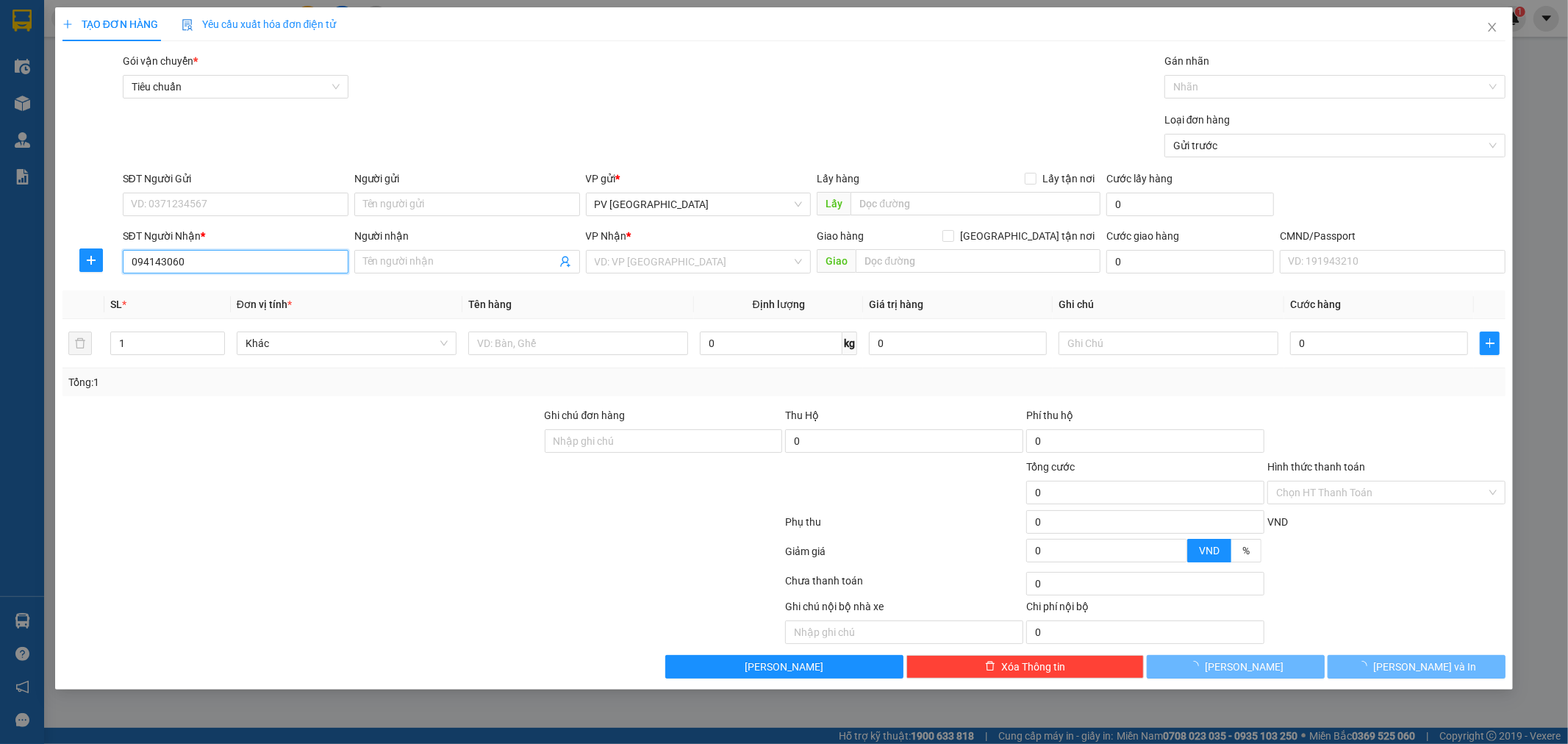
type input "0941430606"
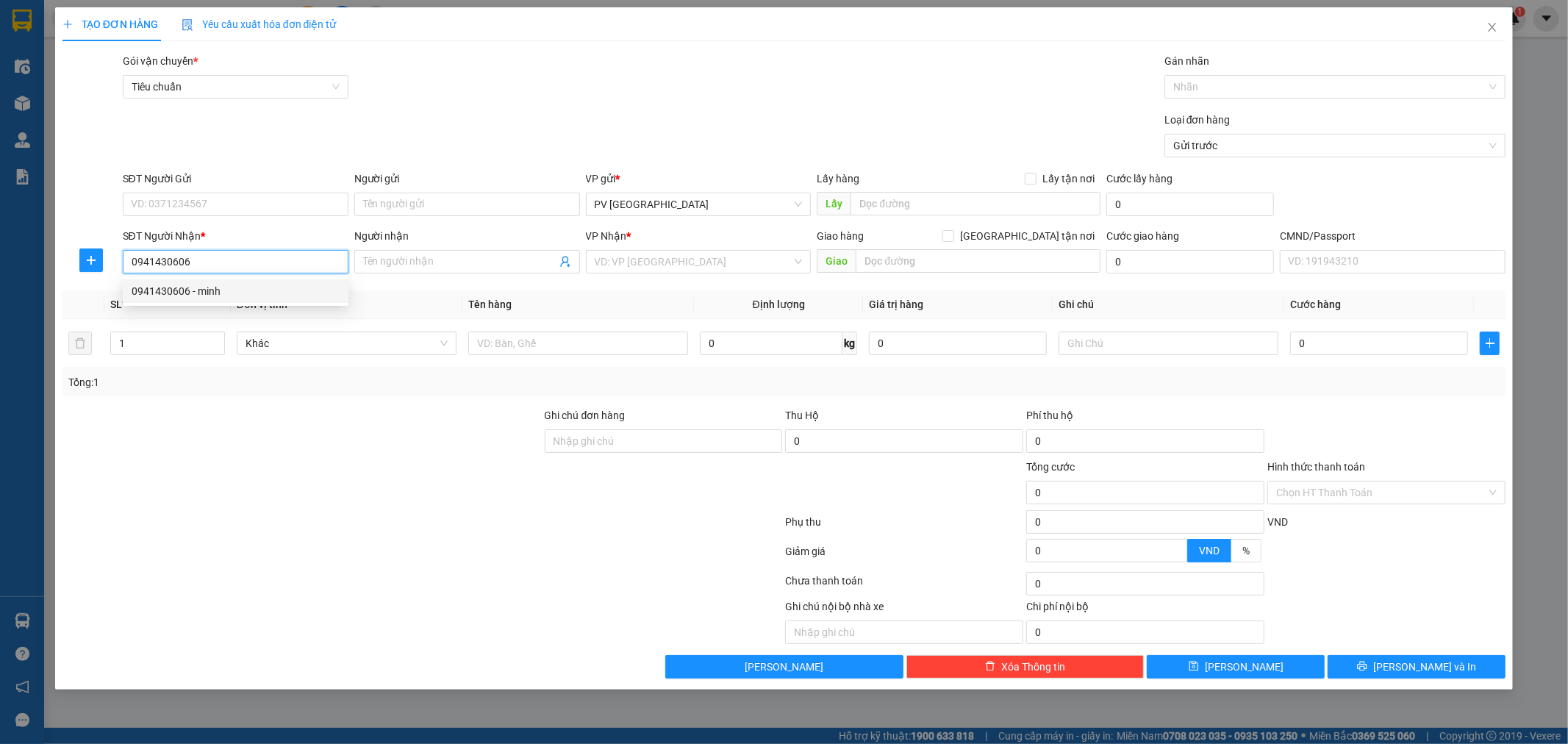
click at [204, 288] on div "0941430606 - minh" at bounding box center [236, 291] width 208 height 17
type input "minh"
type input "hn"
type input "0941430606"
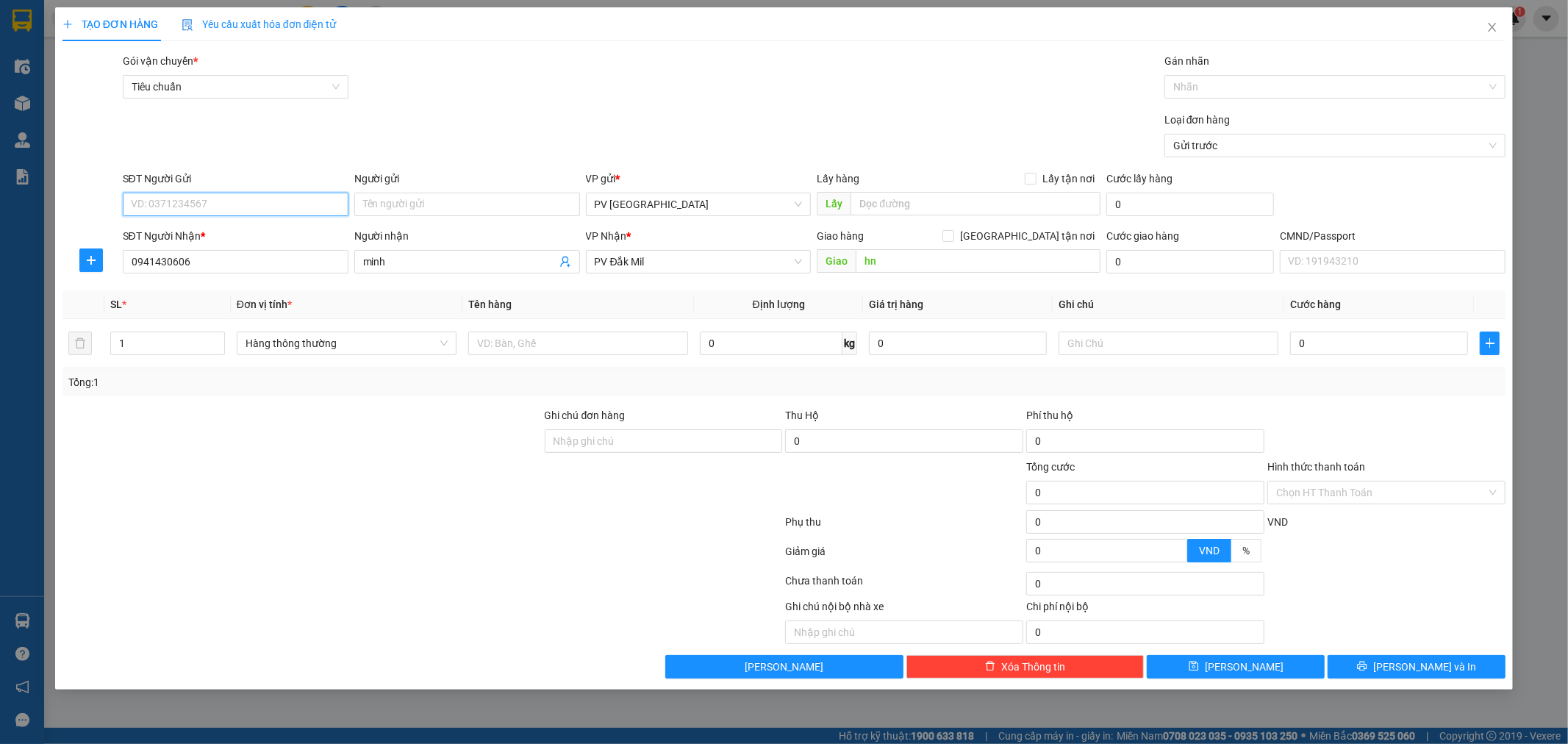
click at [297, 208] on input "SĐT Người Gửi" at bounding box center [236, 204] width 225 height 24
click at [263, 226] on div "0907923949 - bằng" at bounding box center [236, 233] width 208 height 17
type input "0907923949"
type input "bằng"
click at [505, 338] on input "text" at bounding box center [578, 344] width 220 height 24
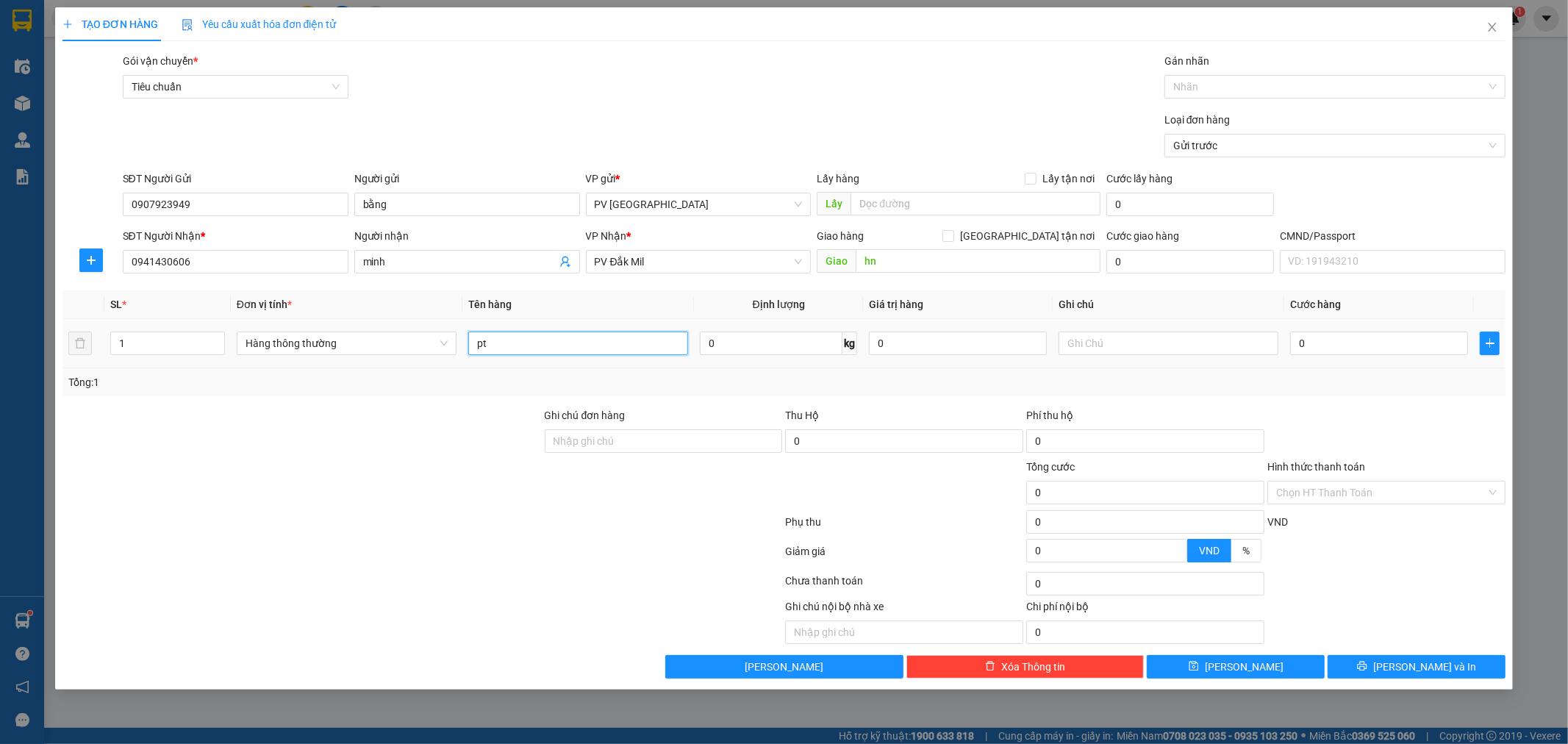
type input "pt"
type input "h"
type input "3"
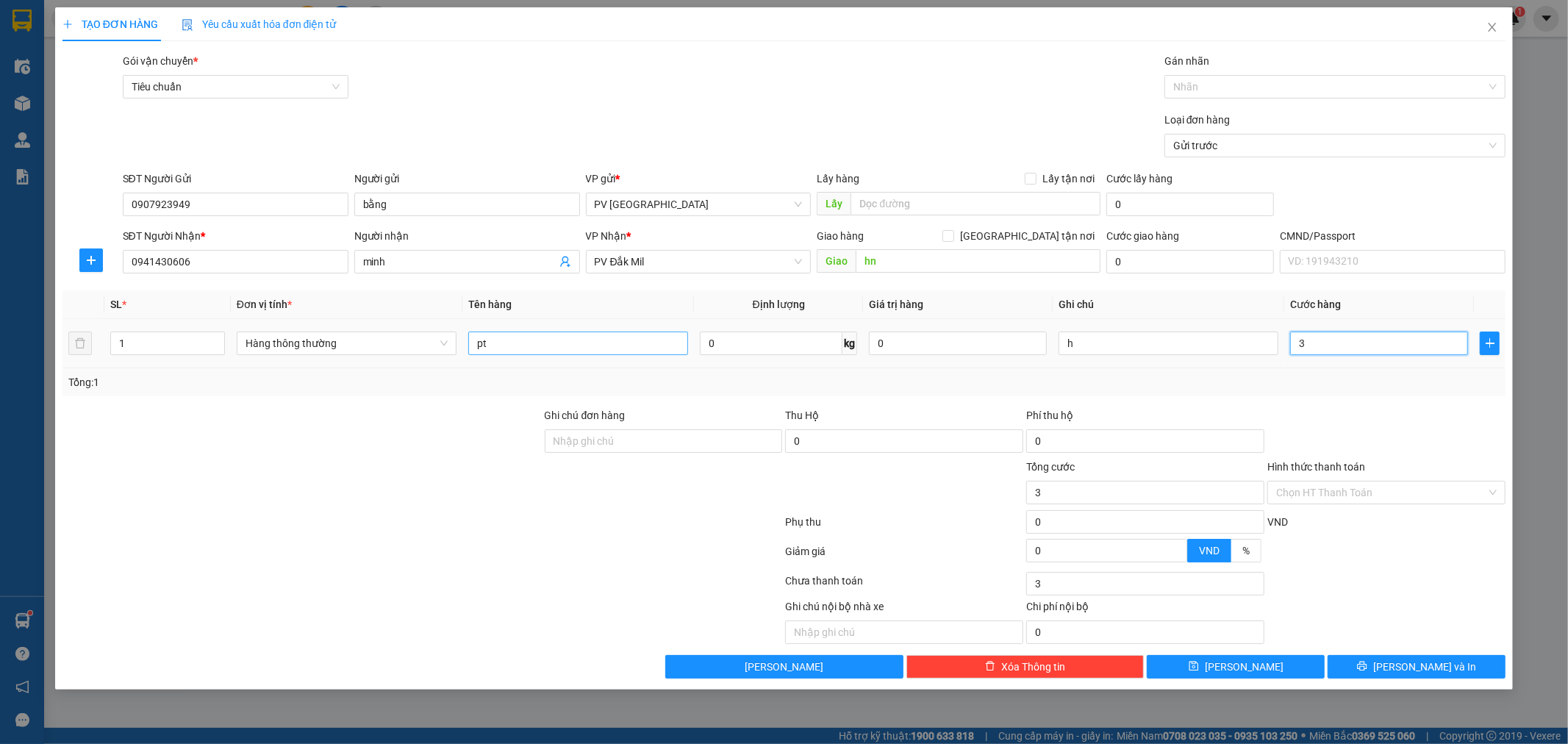
type input "30"
type input "300"
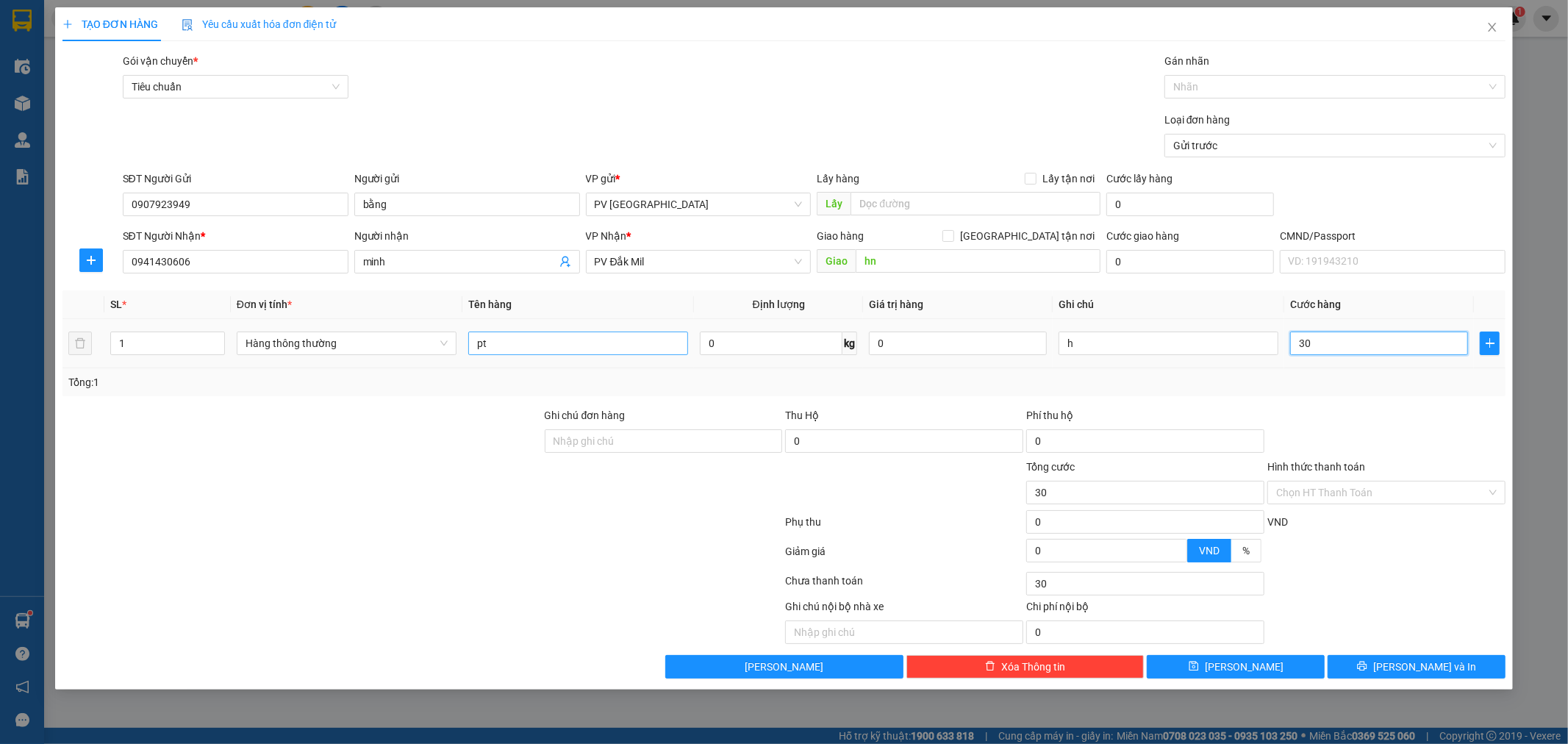
type input "300"
type input "3.000"
type input "30.000"
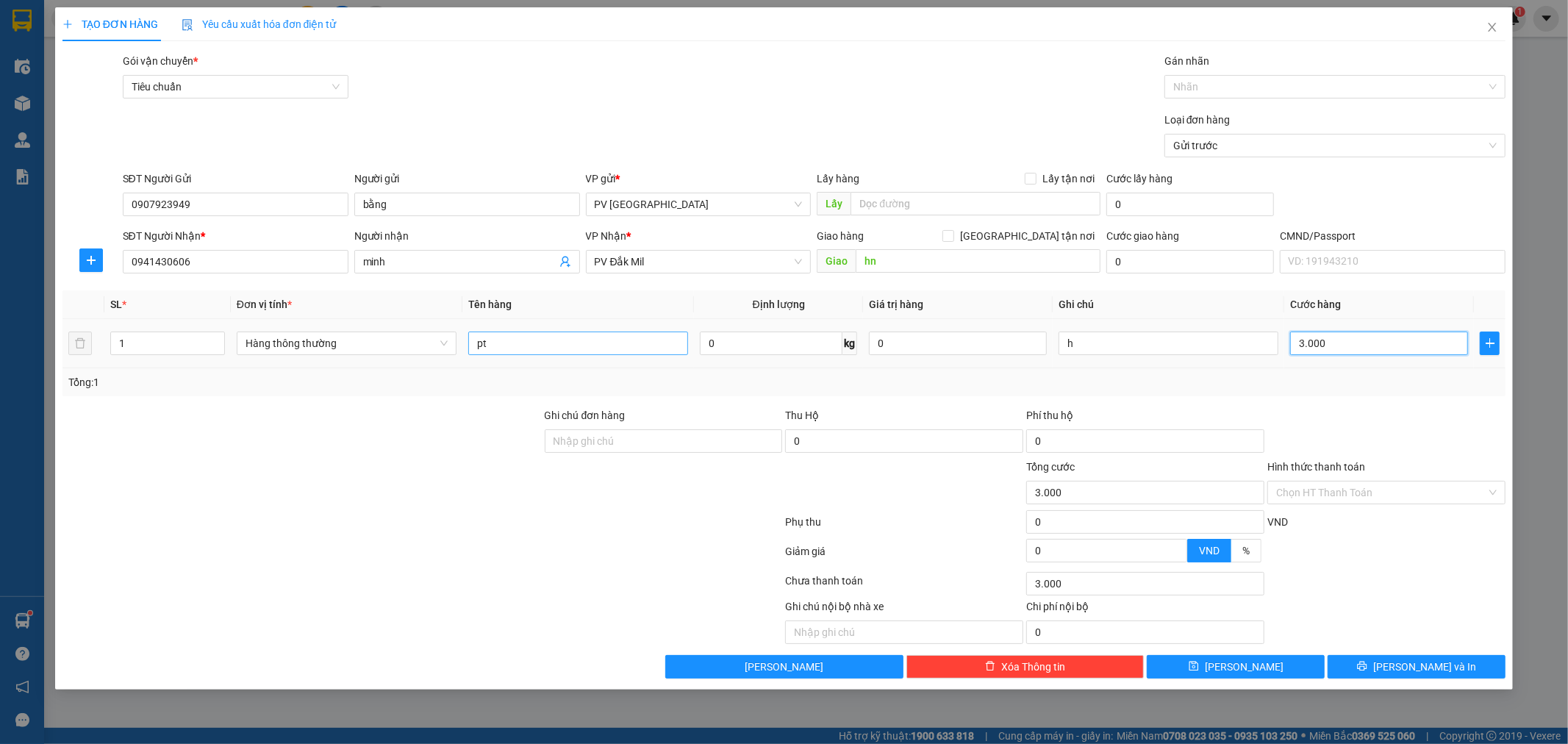
type input "30.000"
drag, startPoint x: 1415, startPoint y: 661, endPoint x: 1164, endPoint y: 634, distance: 252.4
click at [1413, 663] on span "[PERSON_NAME] và In" at bounding box center [1425, 667] width 103 height 17
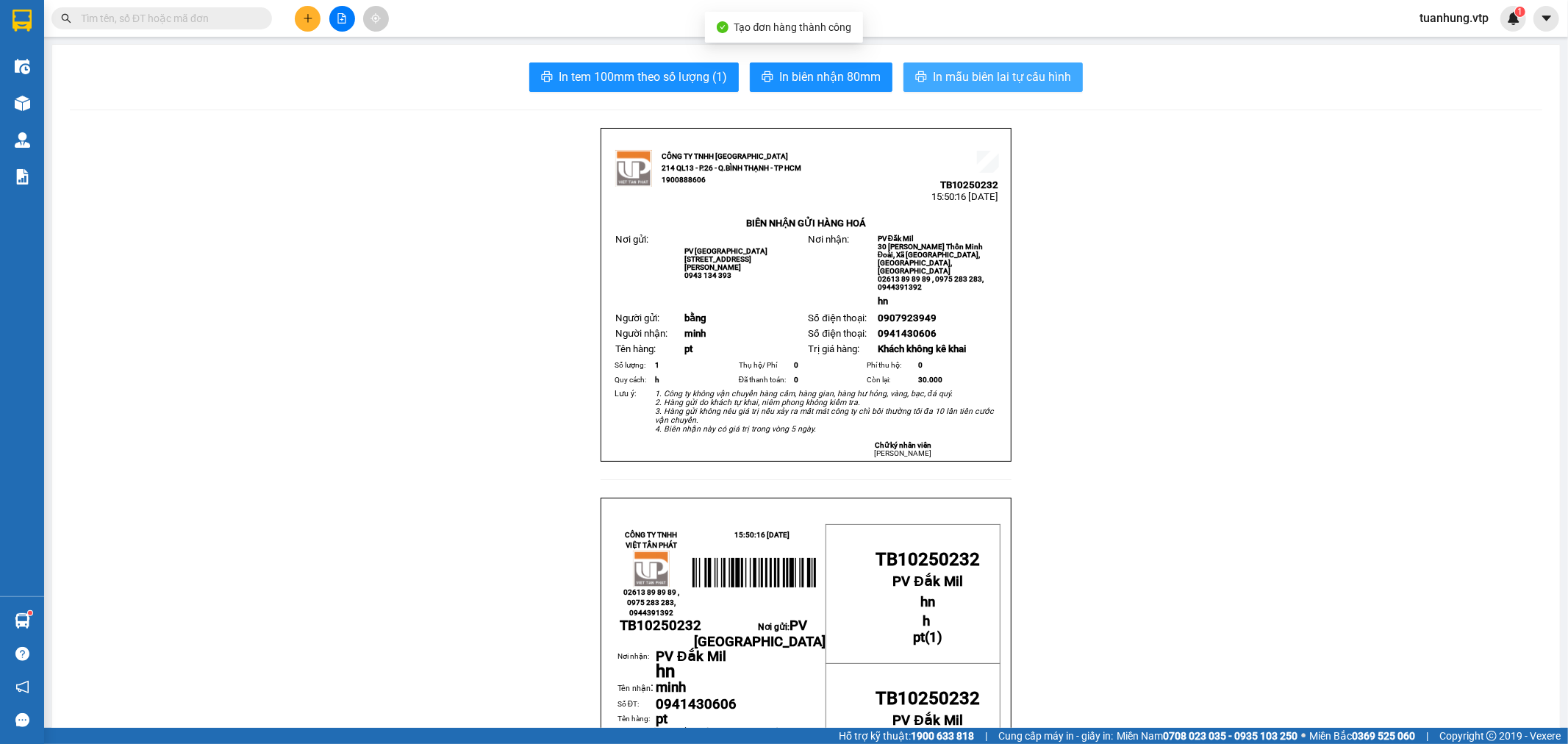
click at [982, 83] on span "In mẫu biên lai tự cấu hình" at bounding box center [1001, 76] width 138 height 18
click at [299, 9] on button at bounding box center [307, 18] width 26 height 26
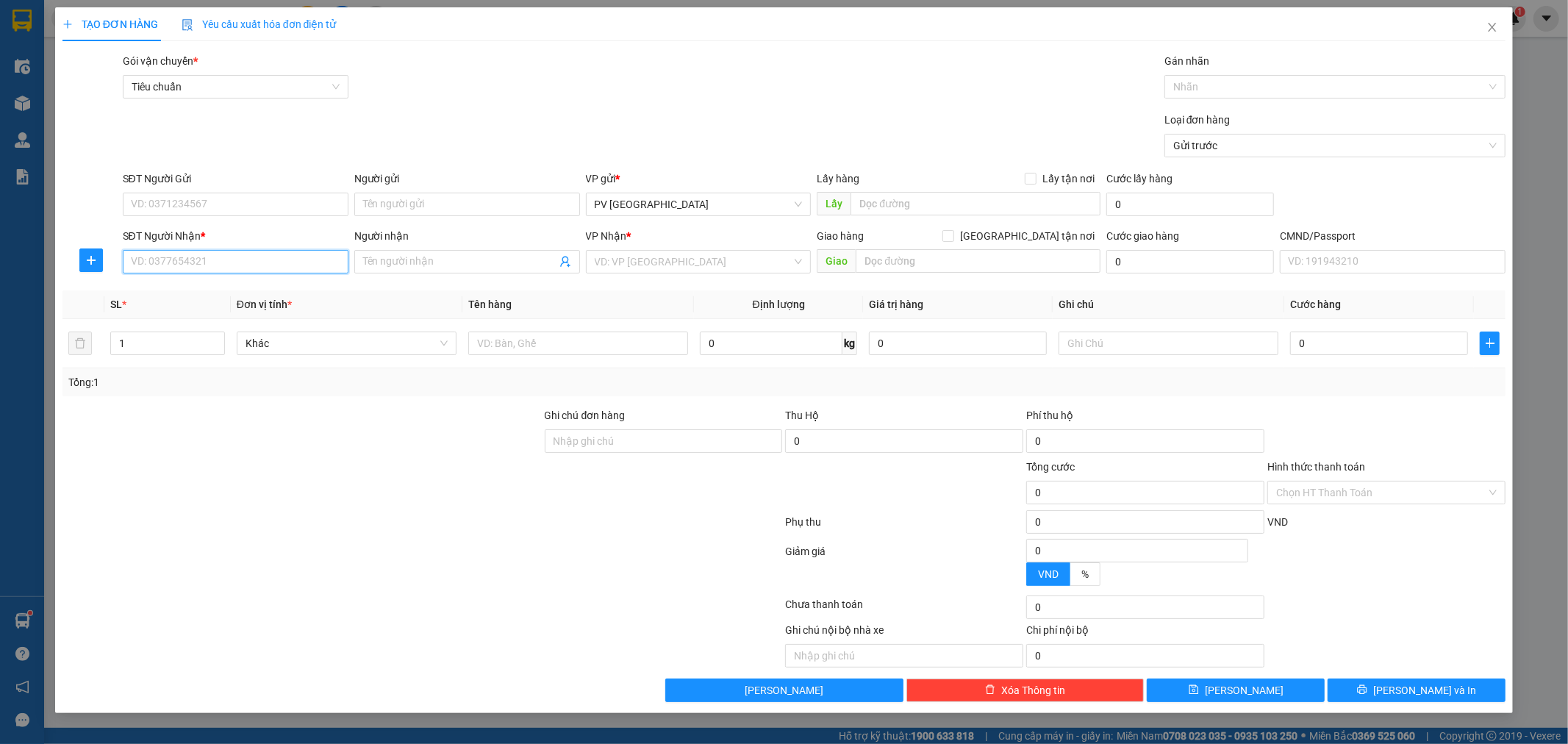
click at [319, 261] on input "SĐT Người Nhận *" at bounding box center [236, 262] width 225 height 24
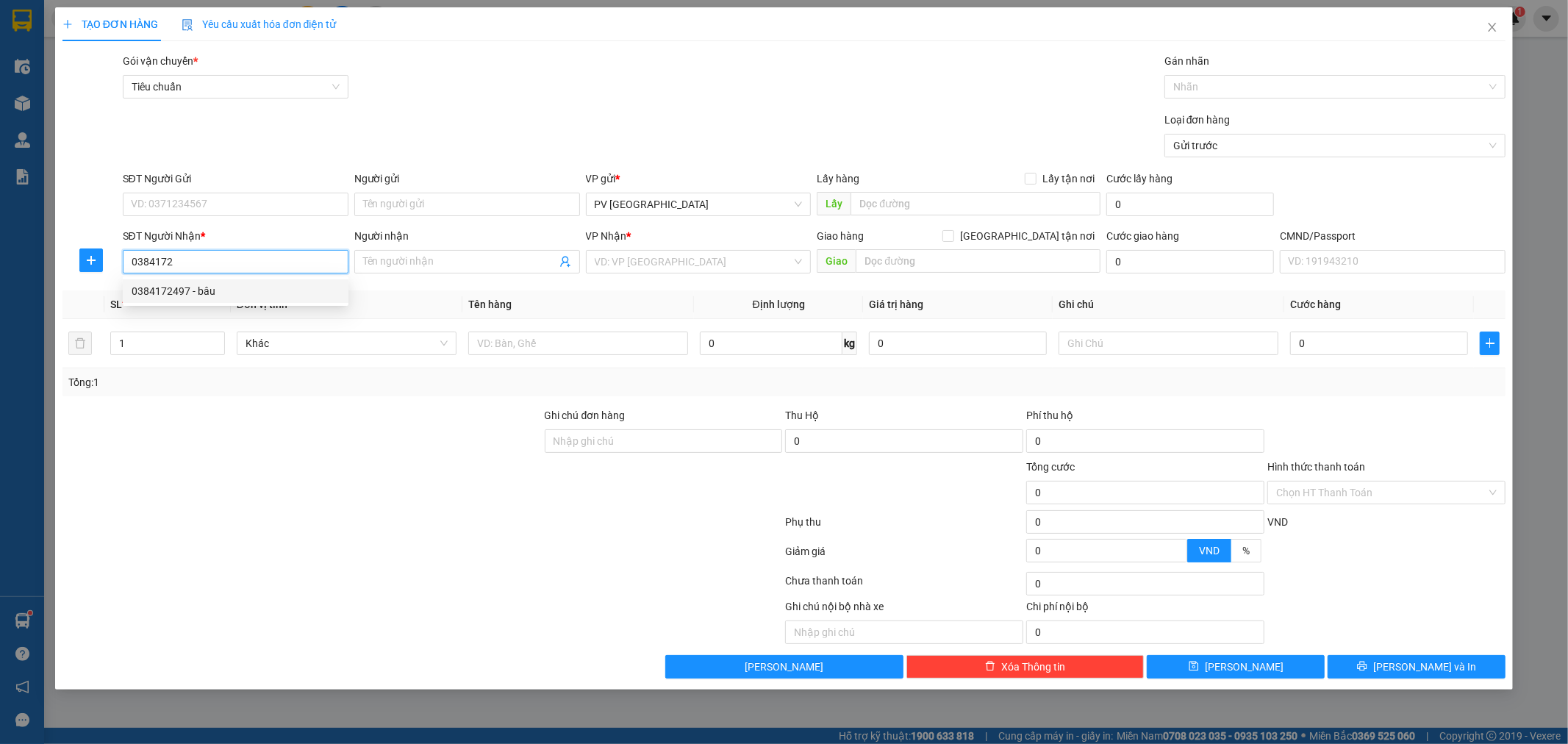
click at [289, 285] on div "0384172497 - bâu" at bounding box center [236, 291] width 208 height 17
type input "0384172497"
type input "bâu"
type input "N3 nhà lầu"
type input "0384172497"
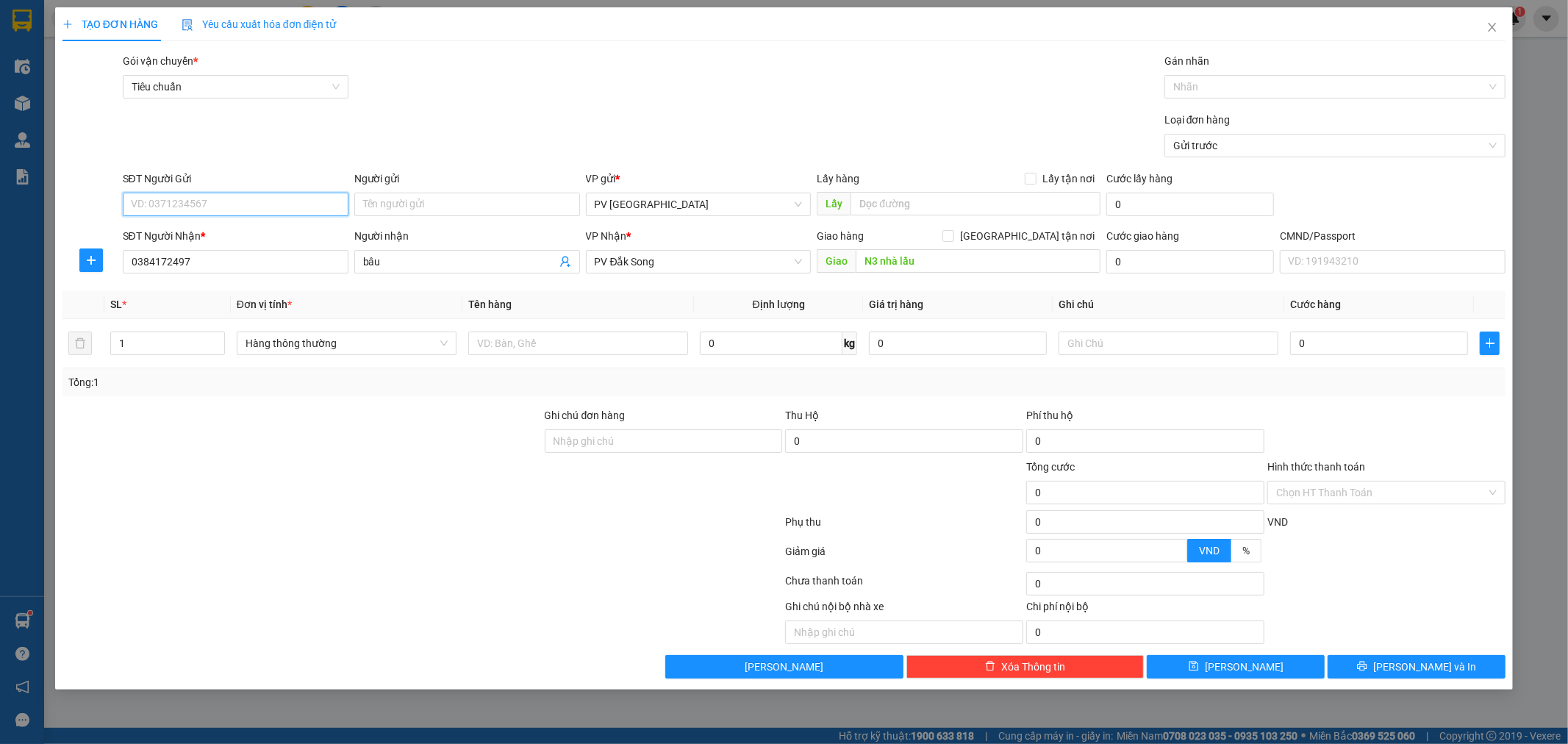
click at [295, 210] on input "SĐT Người Gửi" at bounding box center [236, 204] width 225 height 24
click at [307, 229] on div "0982158750 - hòa" at bounding box center [236, 233] width 208 height 17
type input "0982158750"
type input "hòa"
click at [583, 340] on input "text" at bounding box center [578, 344] width 220 height 24
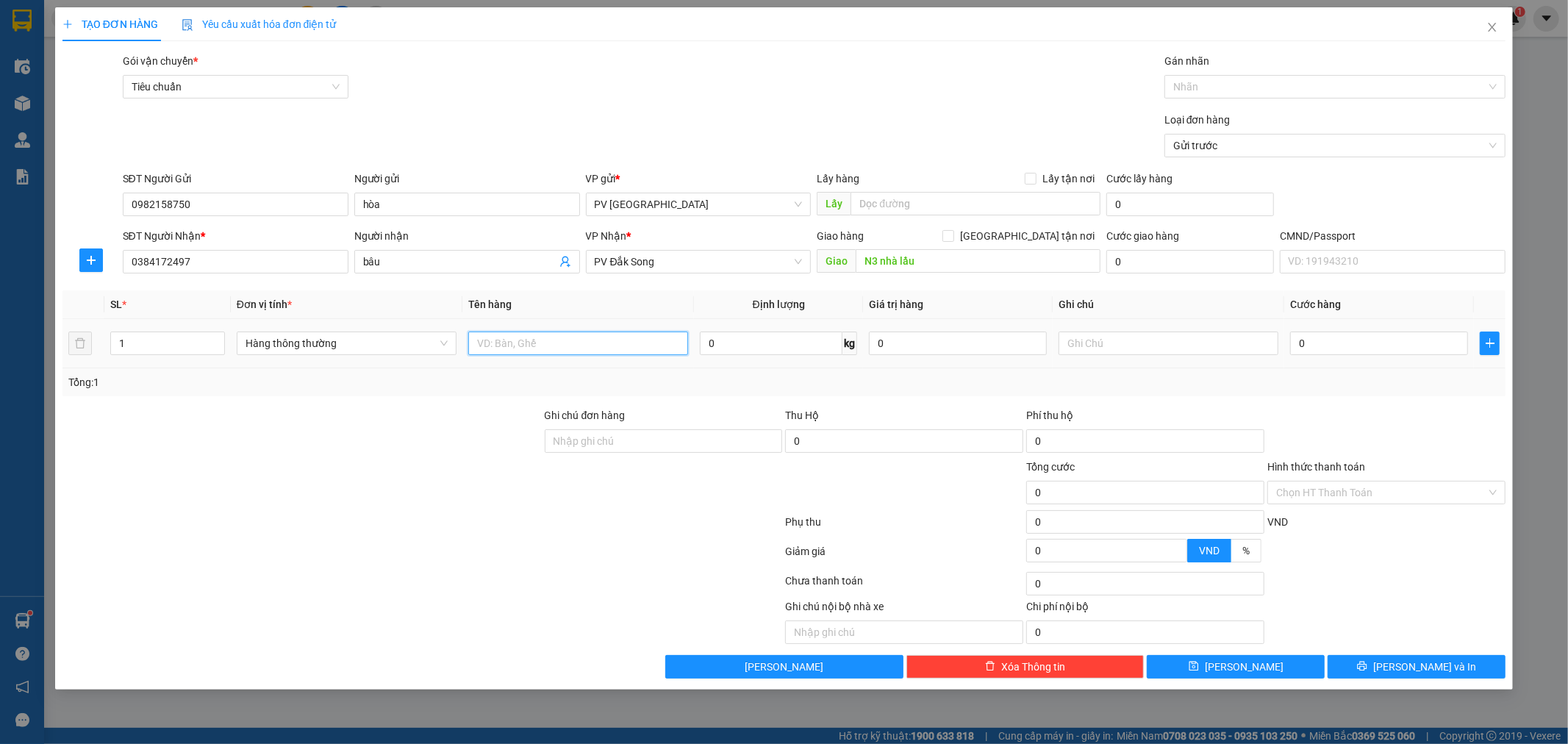
type input "d"
type input "đồ ăn"
type input "tx"
type input "6"
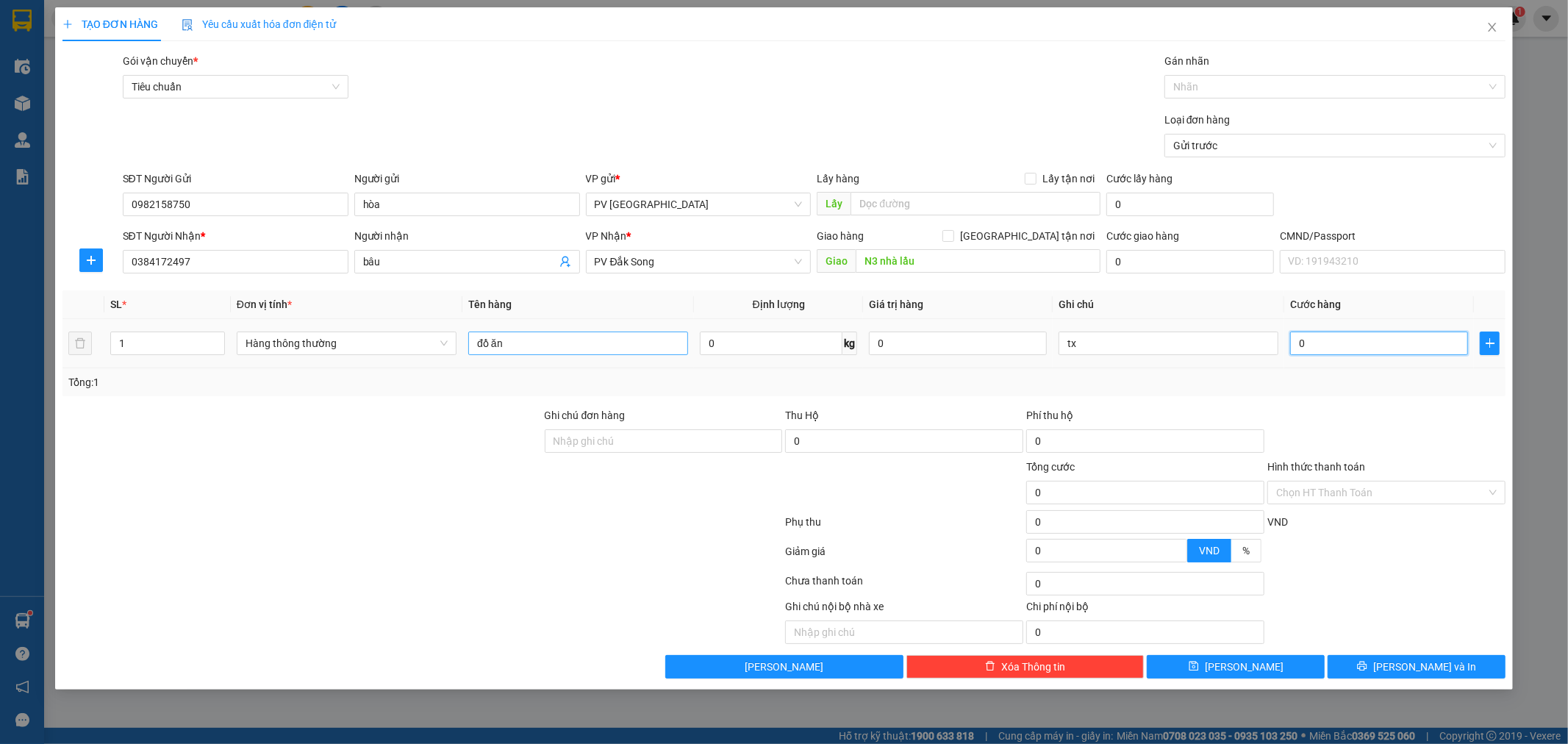
type input "6"
type input "60"
type input "600"
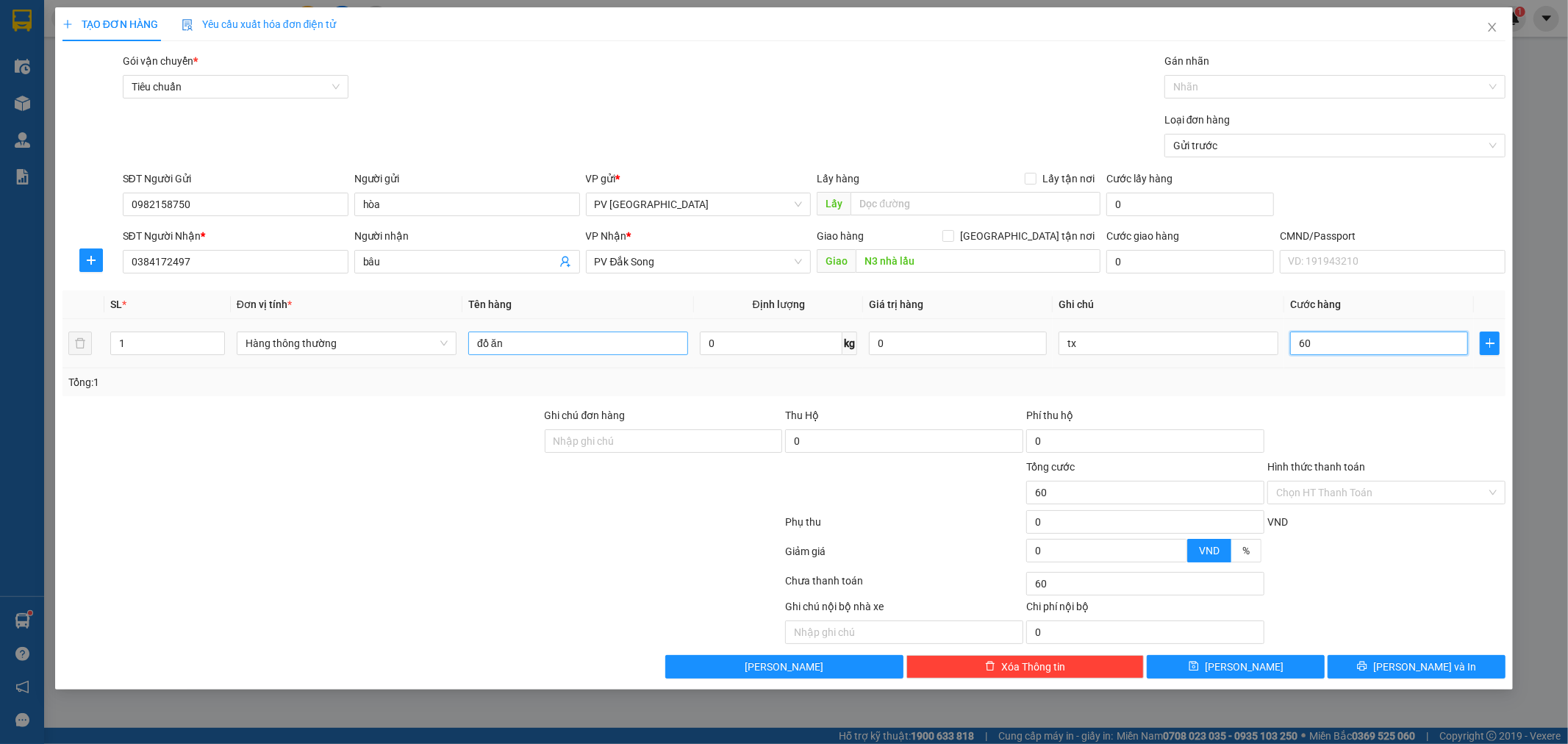
type input "600"
type input "6.000"
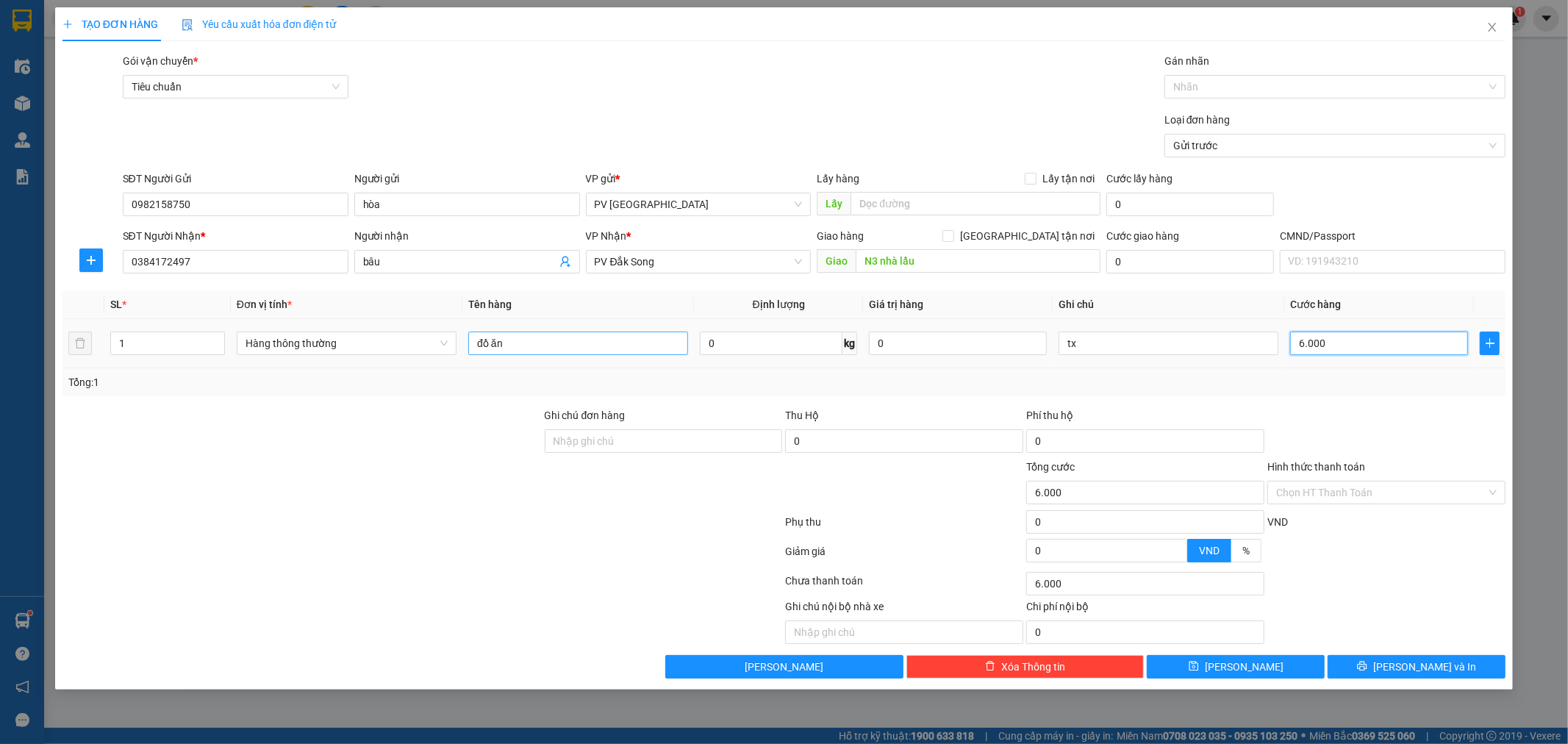
type input "60.000"
click at [1399, 671] on button "[PERSON_NAME] và In" at bounding box center [1417, 667] width 178 height 24
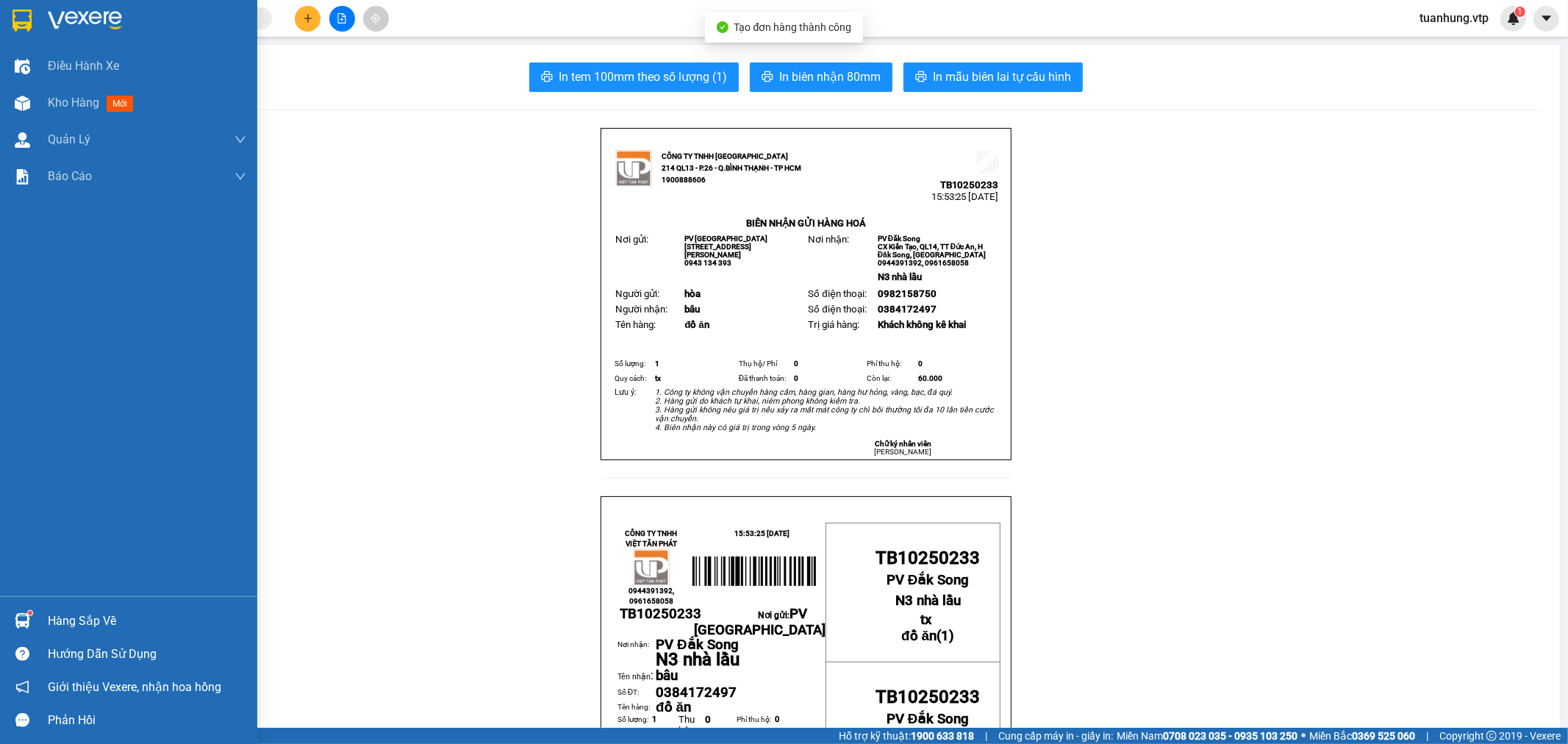
click at [17, 99] on img at bounding box center [23, 103] width 16 height 16
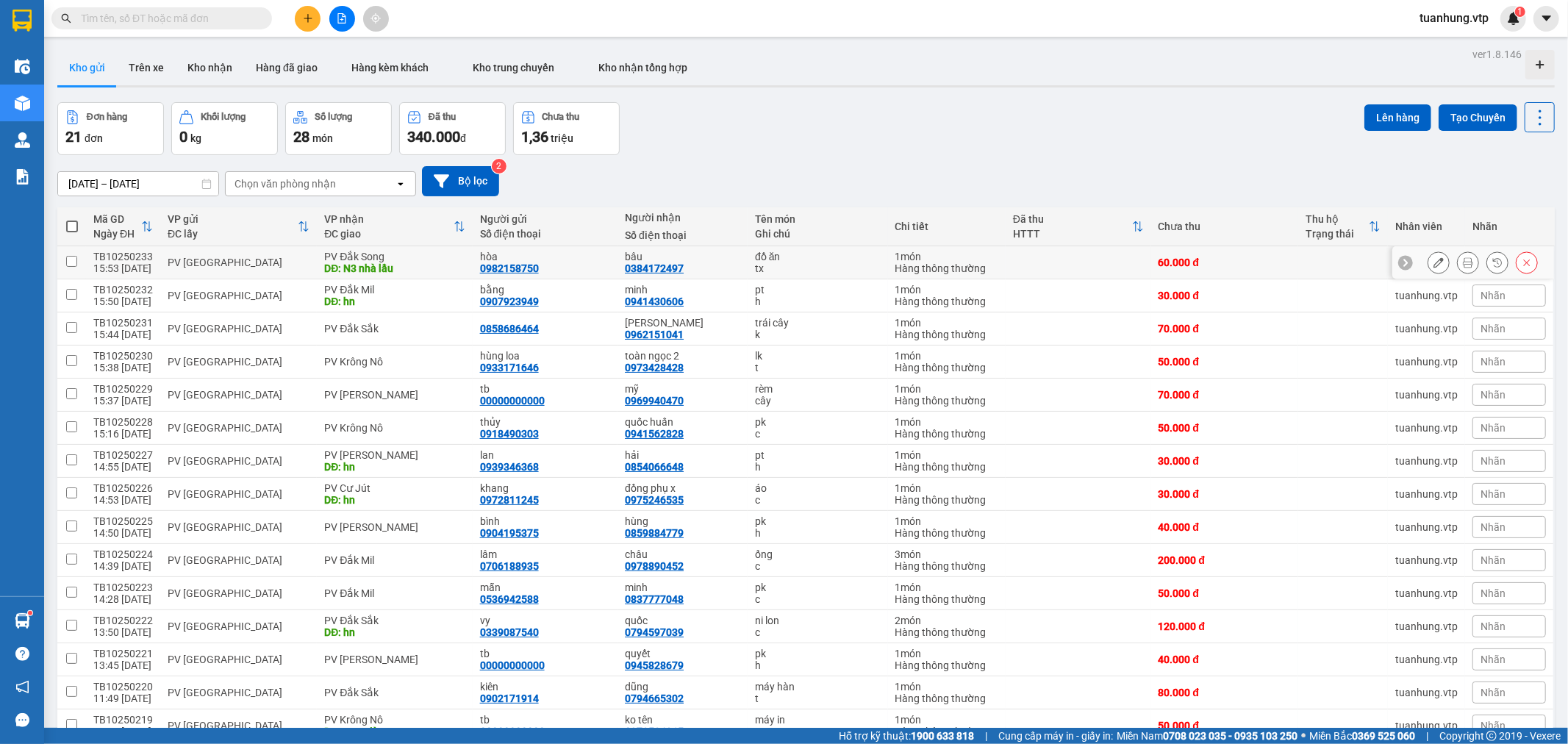
click at [1433, 261] on icon at bounding box center [1438, 262] width 10 height 10
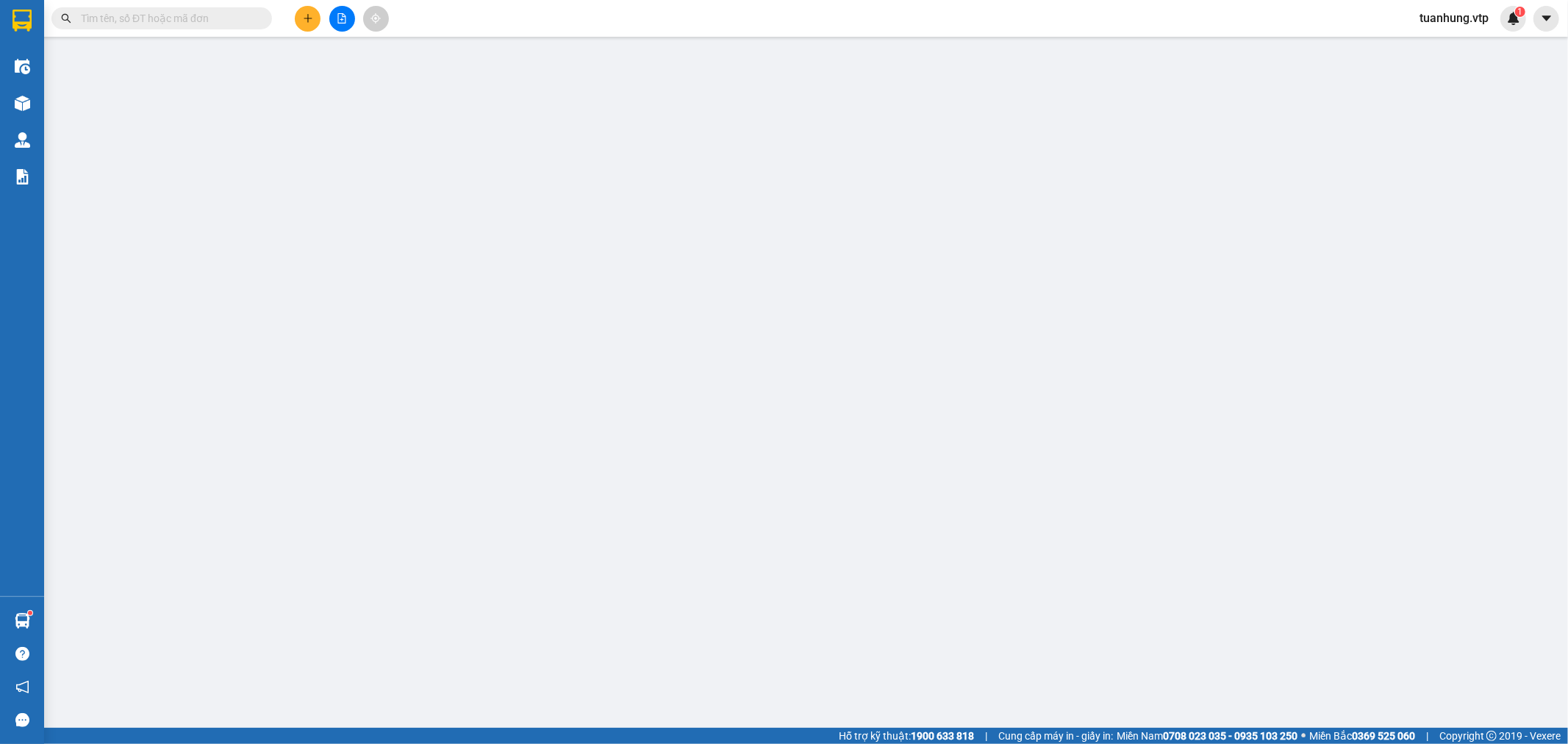
type input "0982158750"
type input "hòa"
type input "0384172497"
type input "bâu"
type input "N3 nhà lầu"
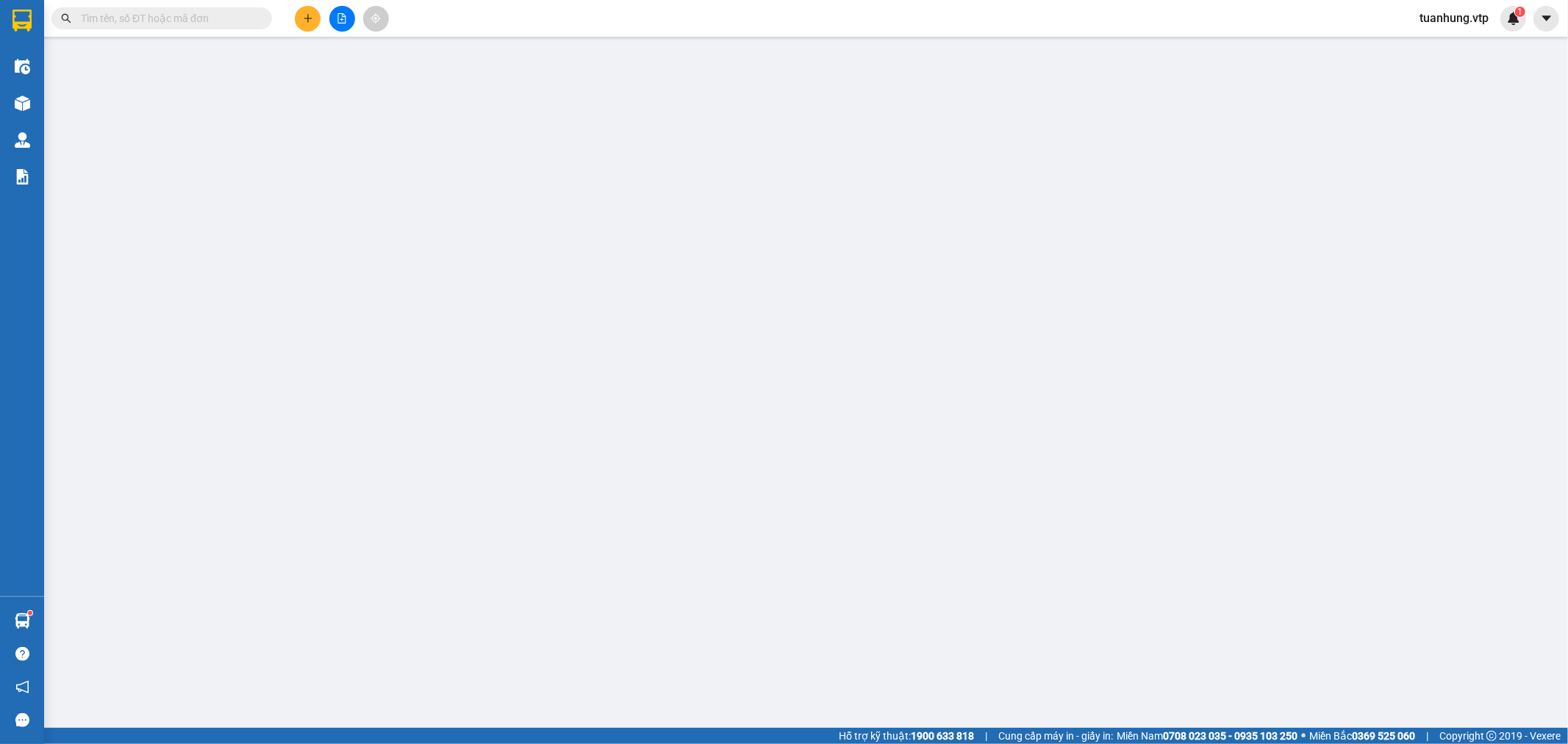
type input "0"
type input "60.000"
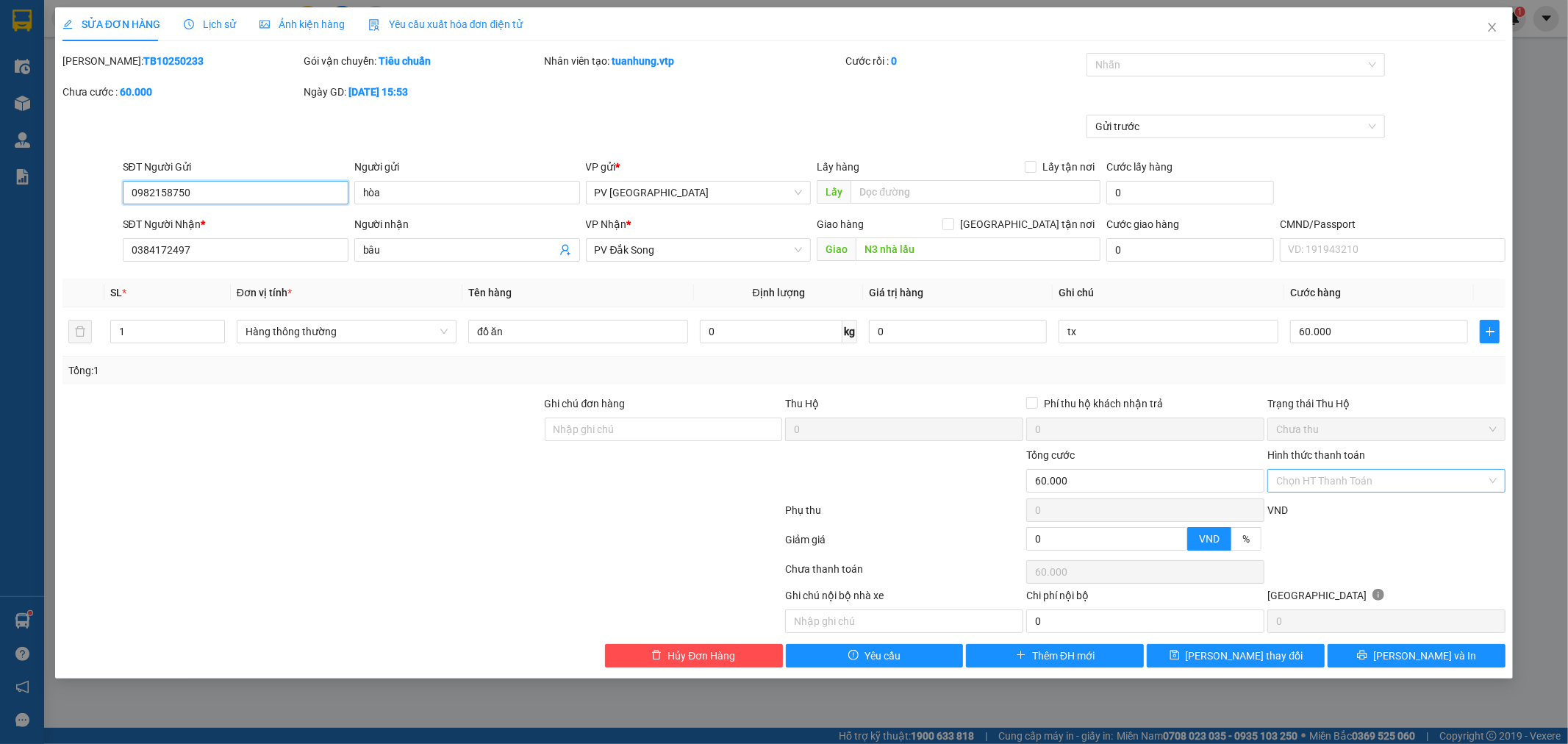
click at [1491, 474] on div "Chọn HT Thanh Toán" at bounding box center [1387, 481] width 238 height 24
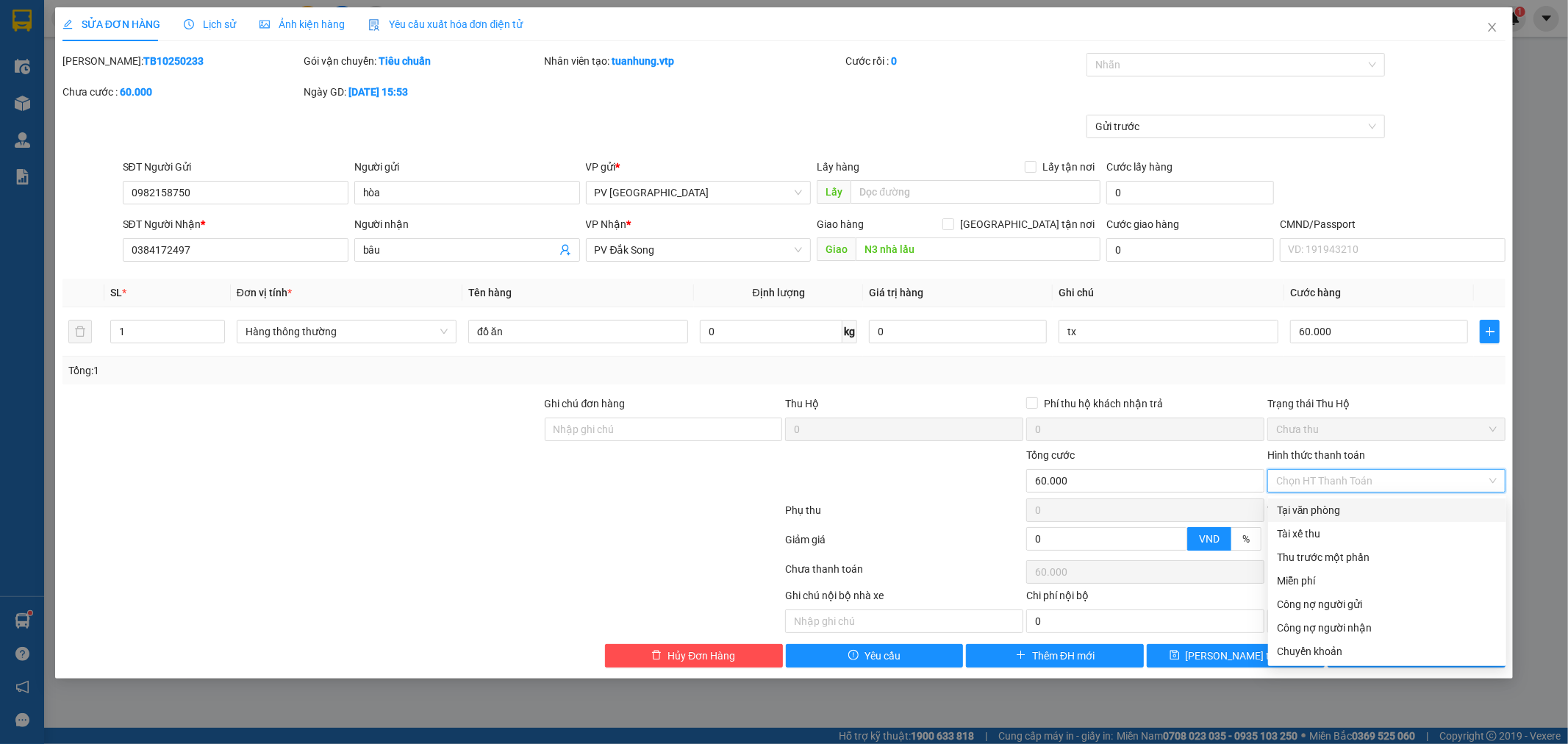
click at [1420, 519] on div "Tại văn phòng" at bounding box center [1387, 510] width 238 height 24
type input "0"
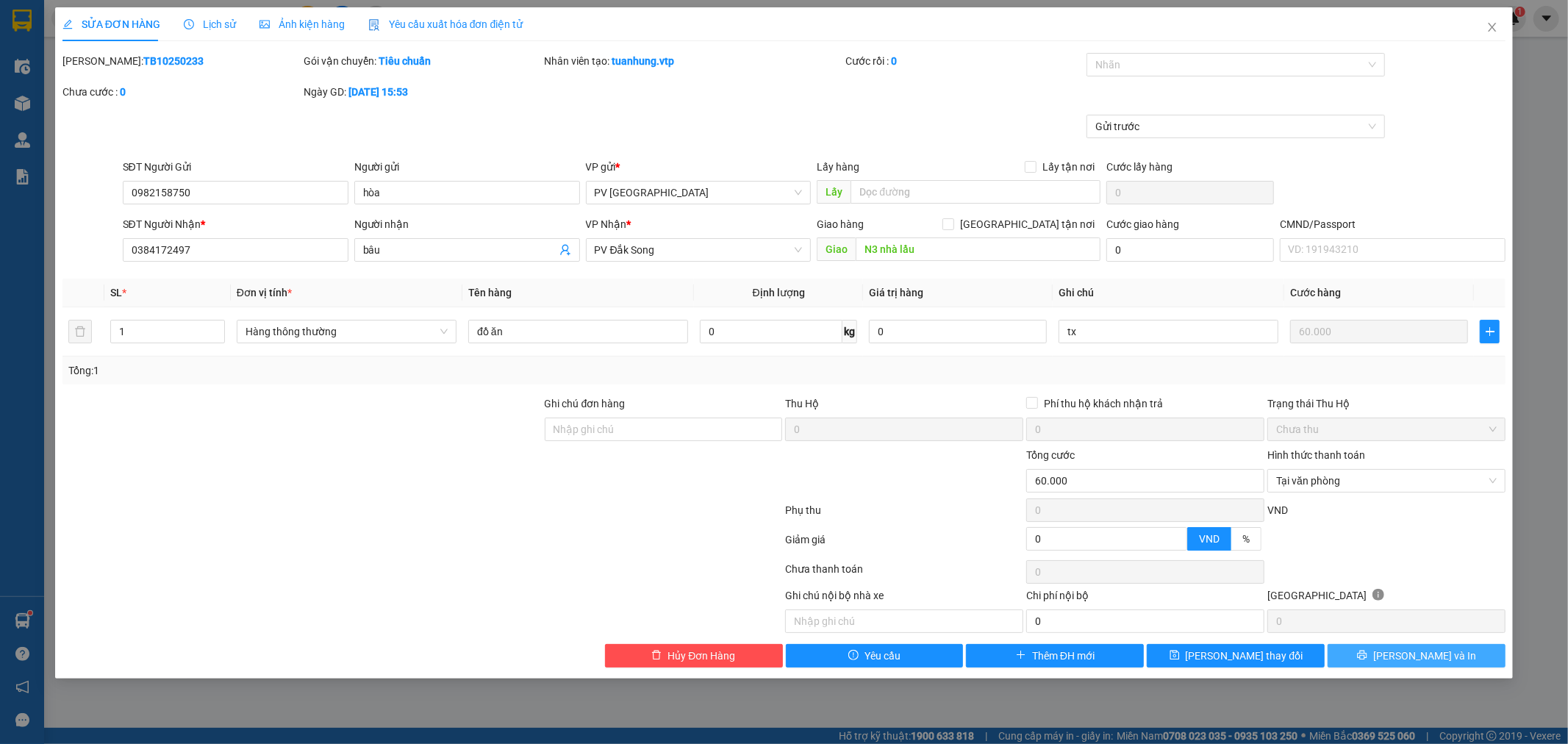
click at [1455, 655] on button "[PERSON_NAME] và In" at bounding box center [1417, 656] width 178 height 24
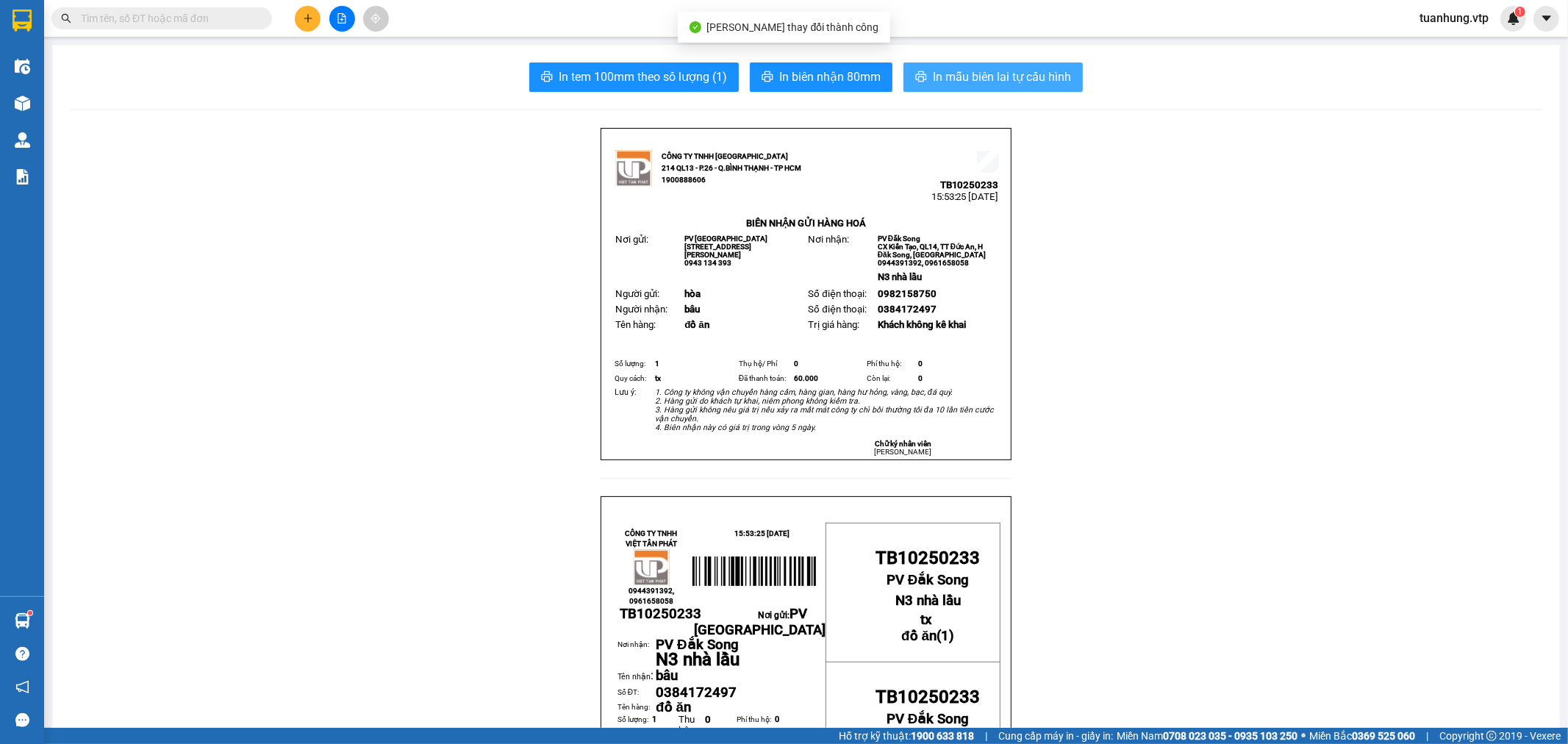
click at [960, 78] on span "In mẫu biên lai tự cấu hình" at bounding box center [1001, 76] width 138 height 18
